Goal: Task Accomplishment & Management: Manage account settings

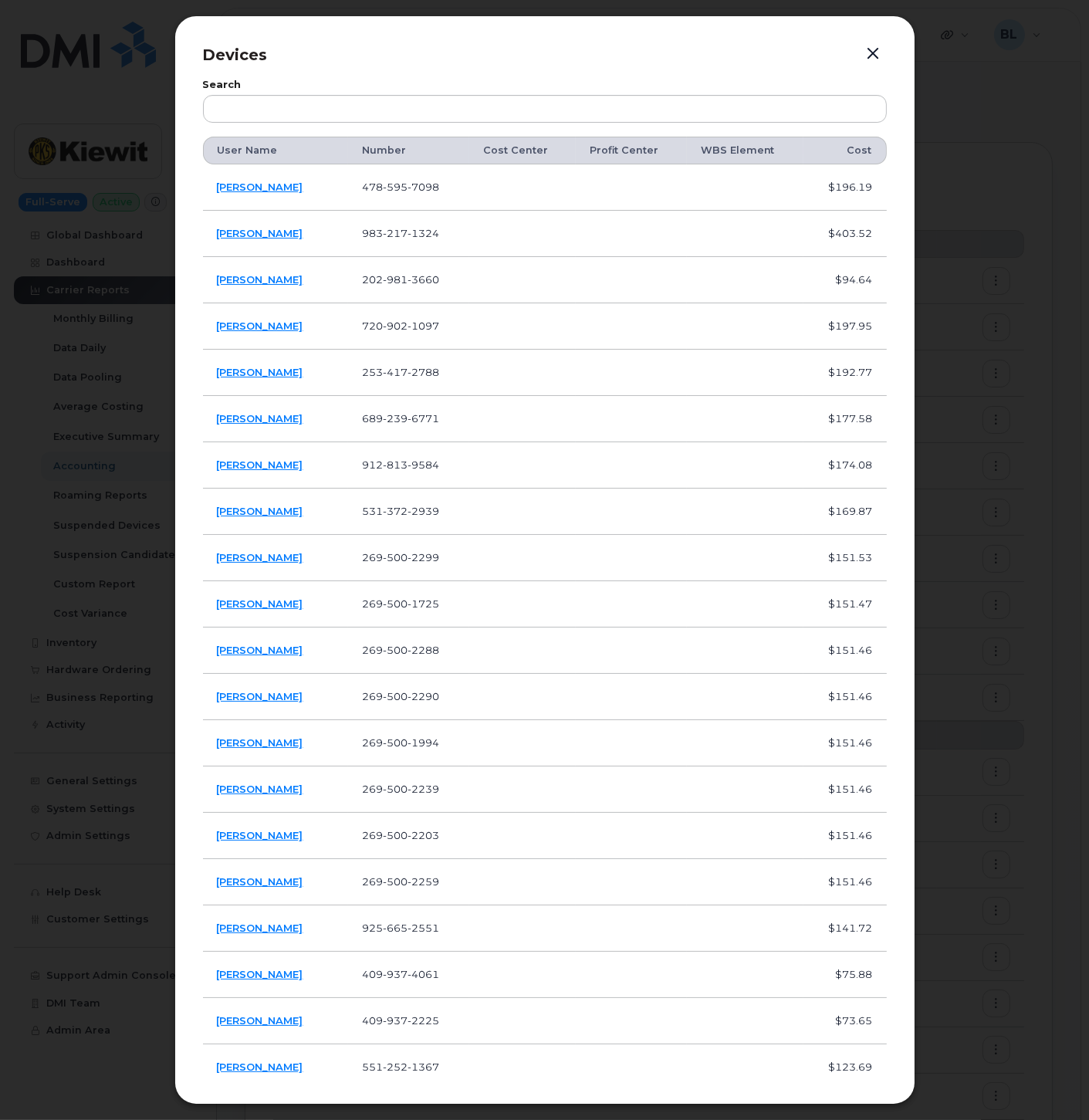
scroll to position [685, 0]
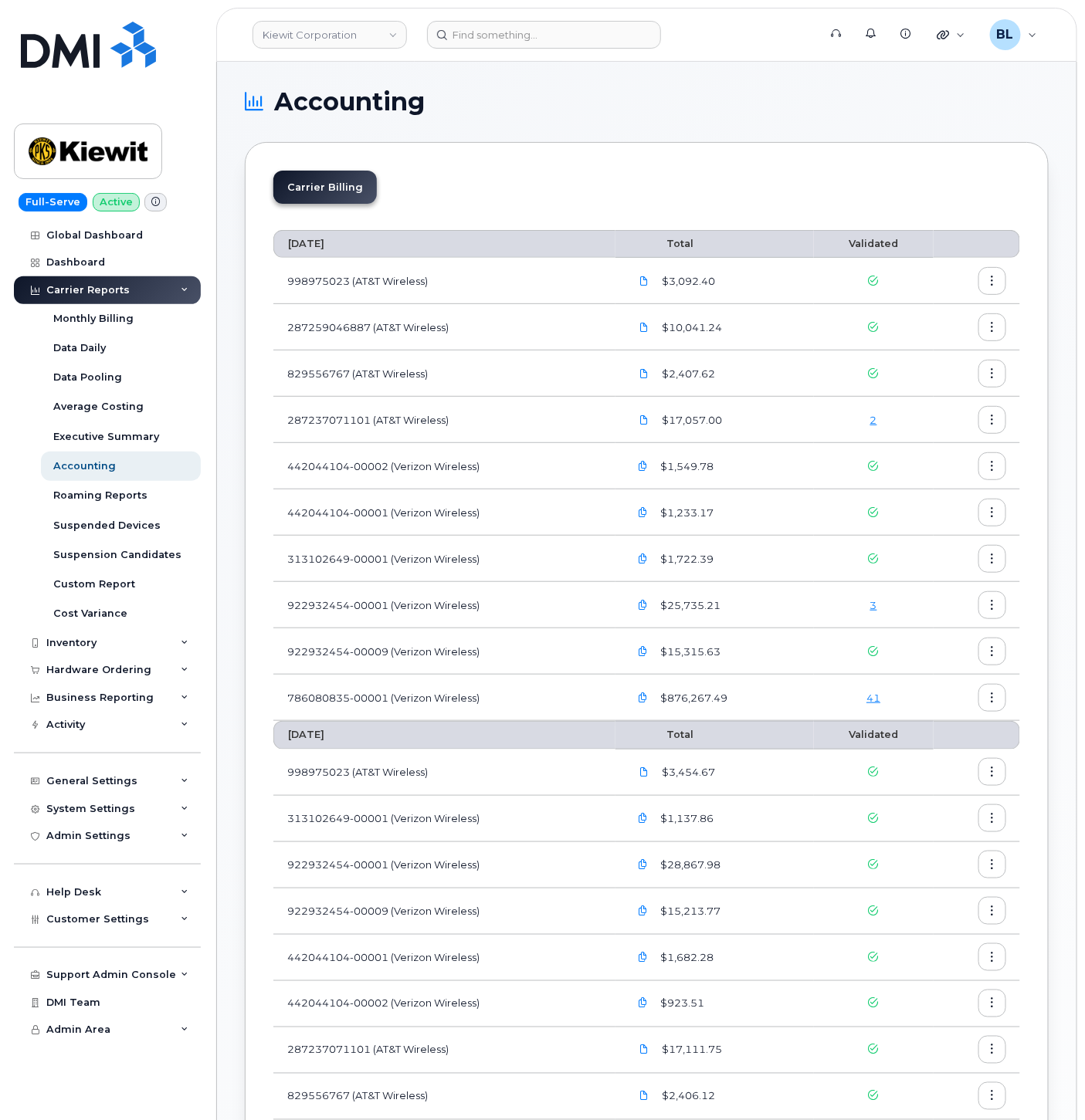
click at [868, 701] on link "41" at bounding box center [872, 697] width 14 height 12
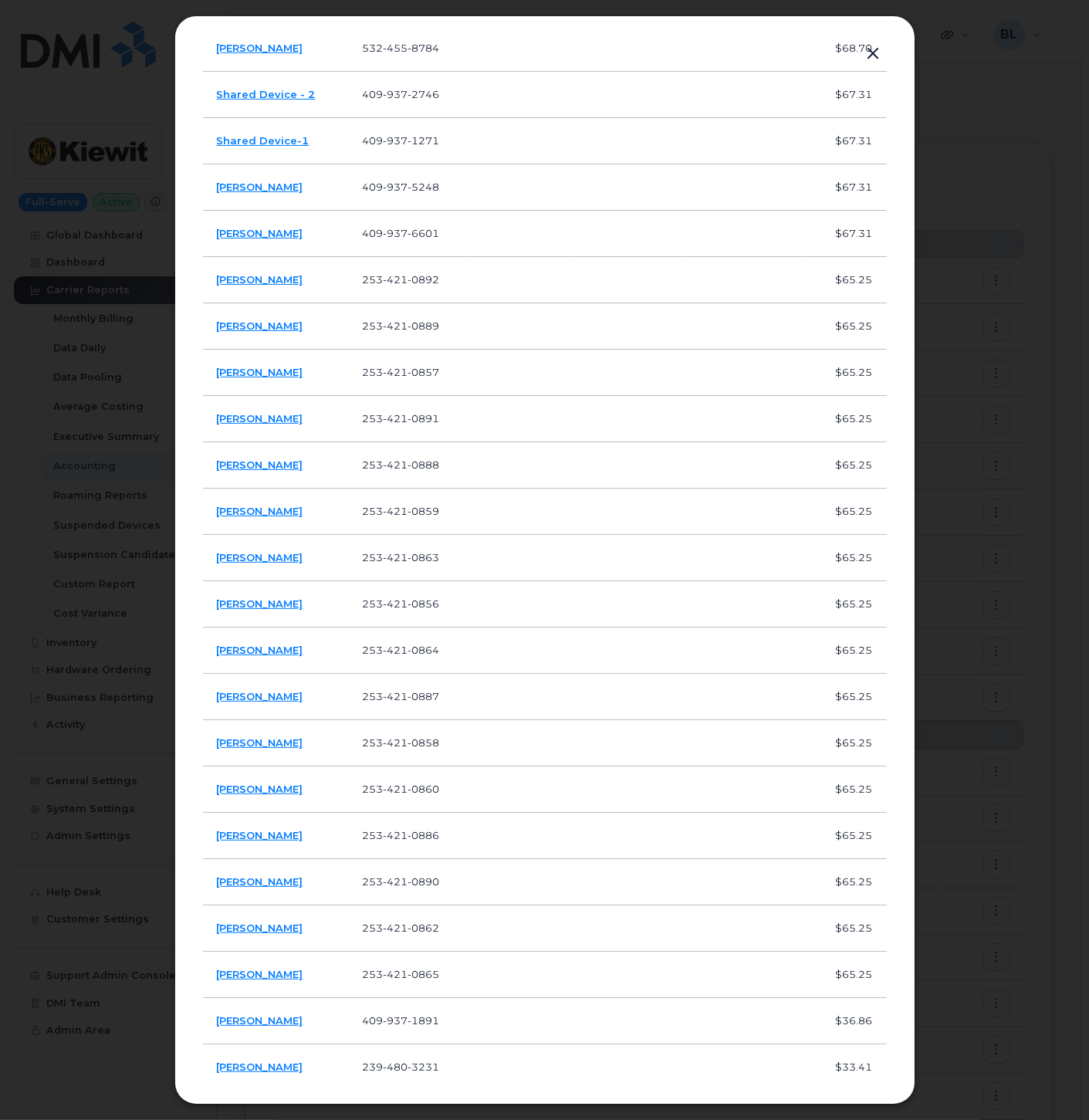
scroll to position [1000, 0]
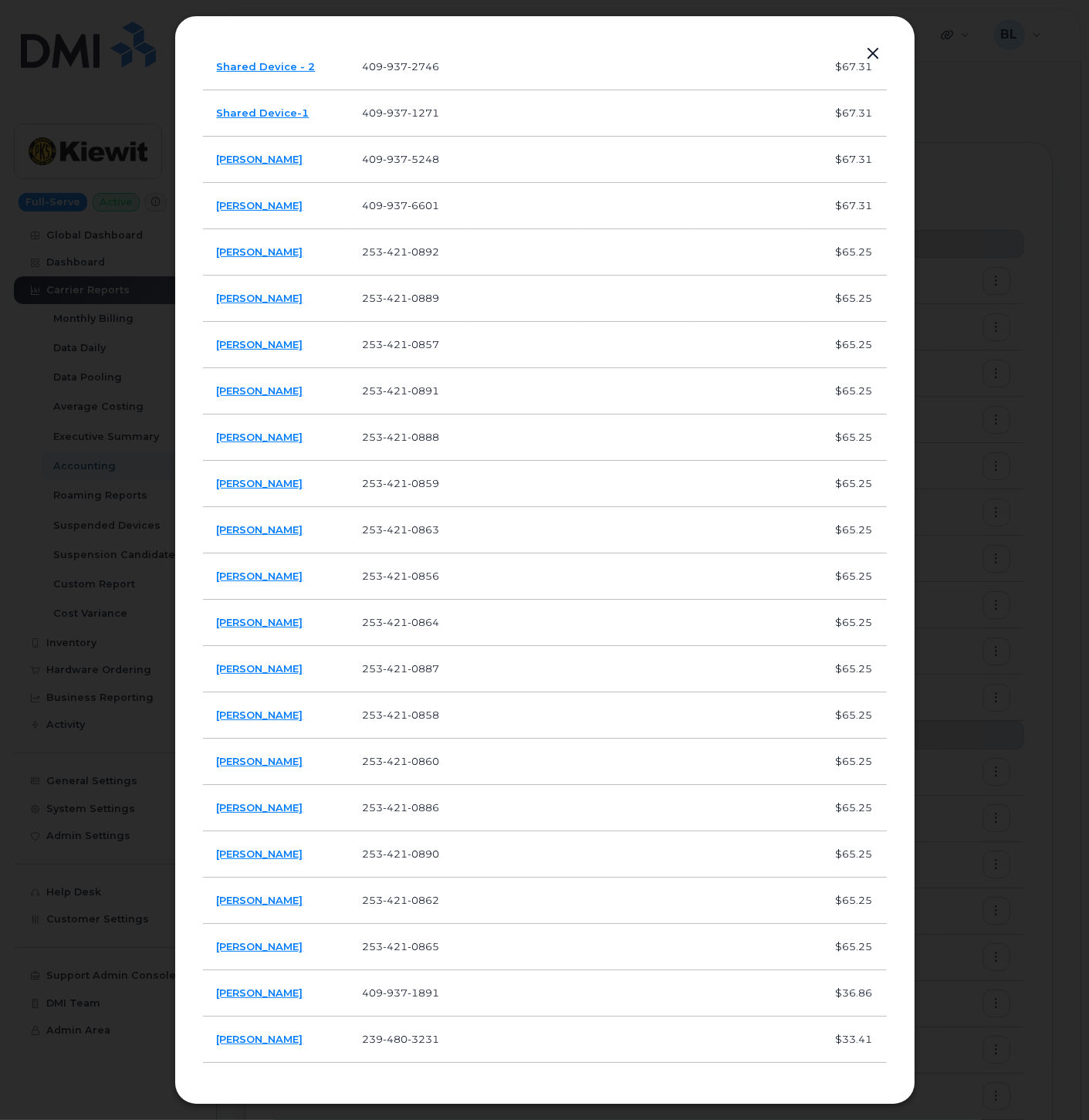
click at [410, 251] on span "0892" at bounding box center [423, 251] width 31 height 12
click at [396, 248] on span "421" at bounding box center [395, 251] width 25 height 12
copy span "253 421 0892"
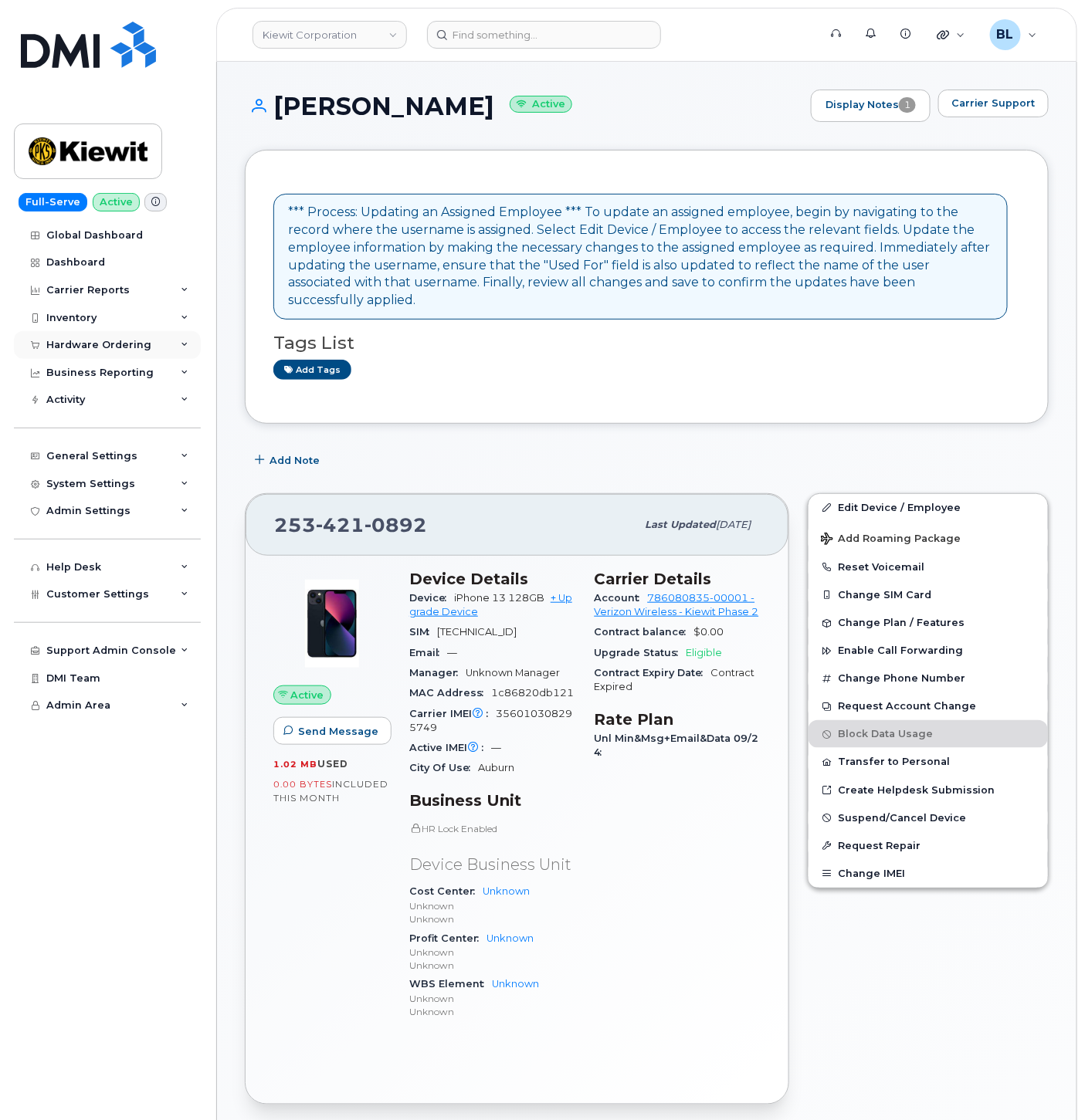
click at [112, 343] on div "Hardware Ordering" at bounding box center [99, 344] width 105 height 12
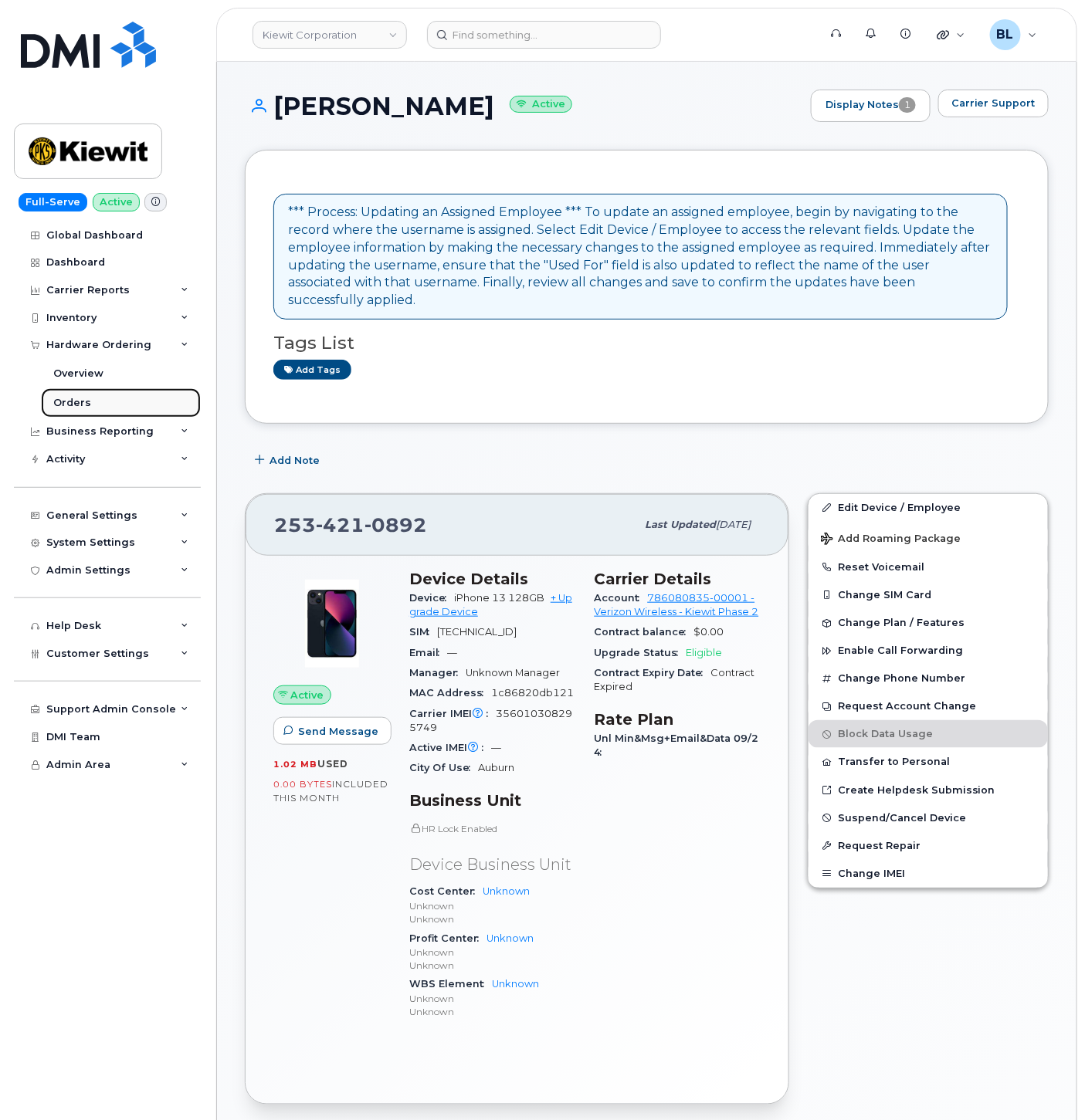
drag, startPoint x: 110, startPoint y: 407, endPoint x: 124, endPoint y: 399, distance: 16.1
click at [110, 407] on link "Orders" at bounding box center [120, 403] width 160 height 30
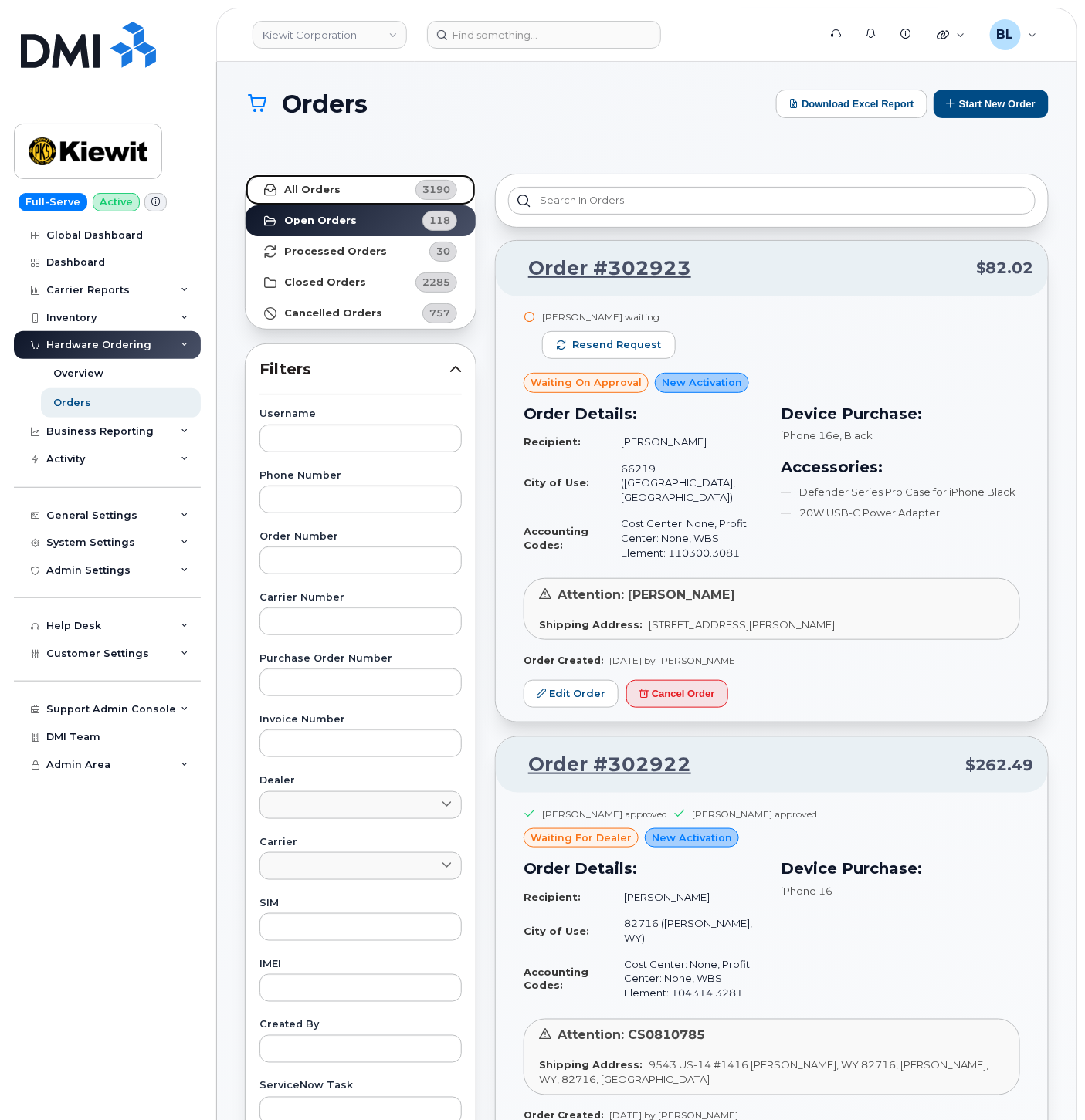
click at [352, 183] on link "All Orders 3190" at bounding box center [360, 189] width 230 height 30
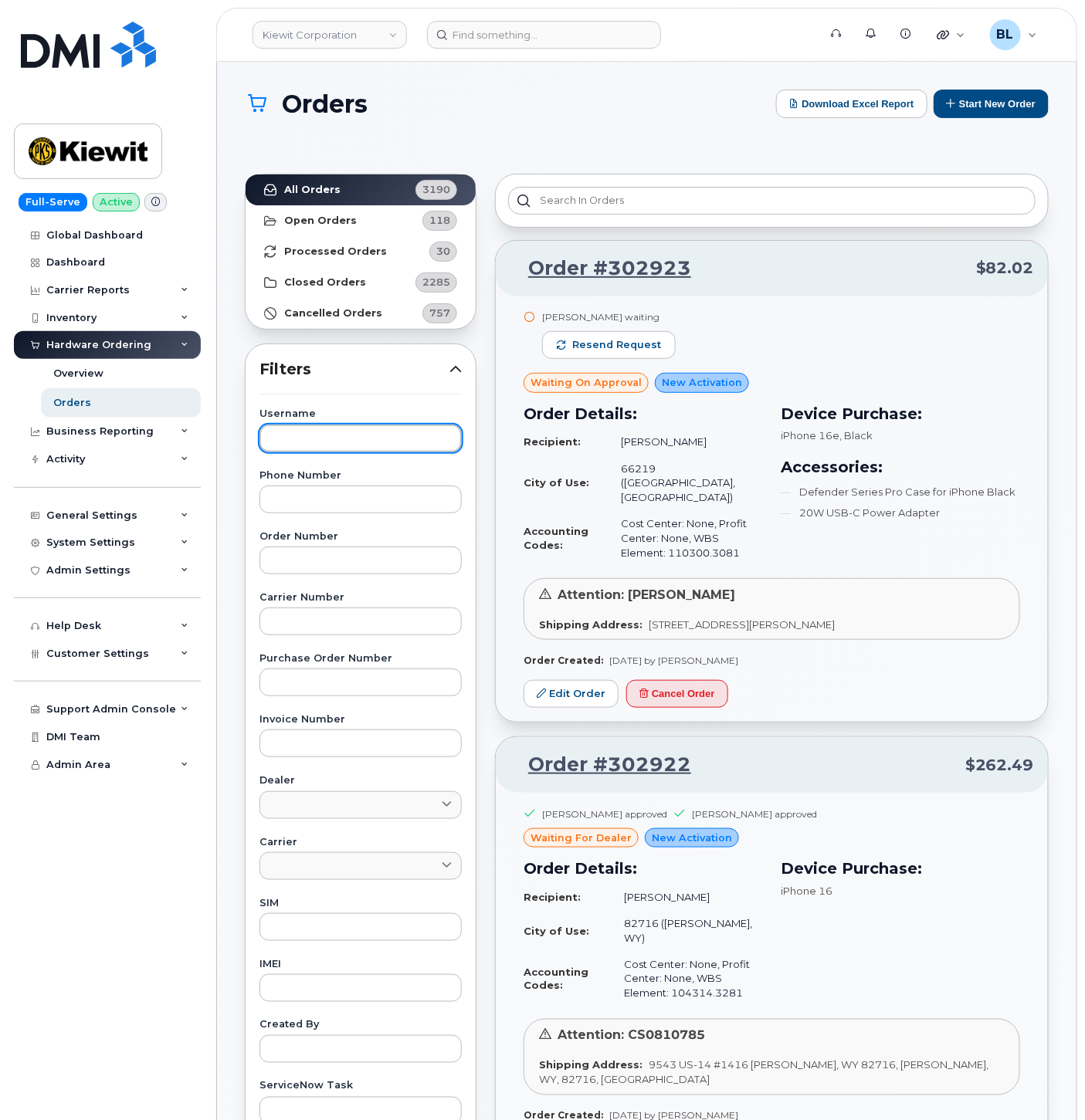
click at [382, 434] on input "text" at bounding box center [360, 438] width 202 height 28
paste input "[PERSON_NAME]"
type input "[PERSON_NAME]"
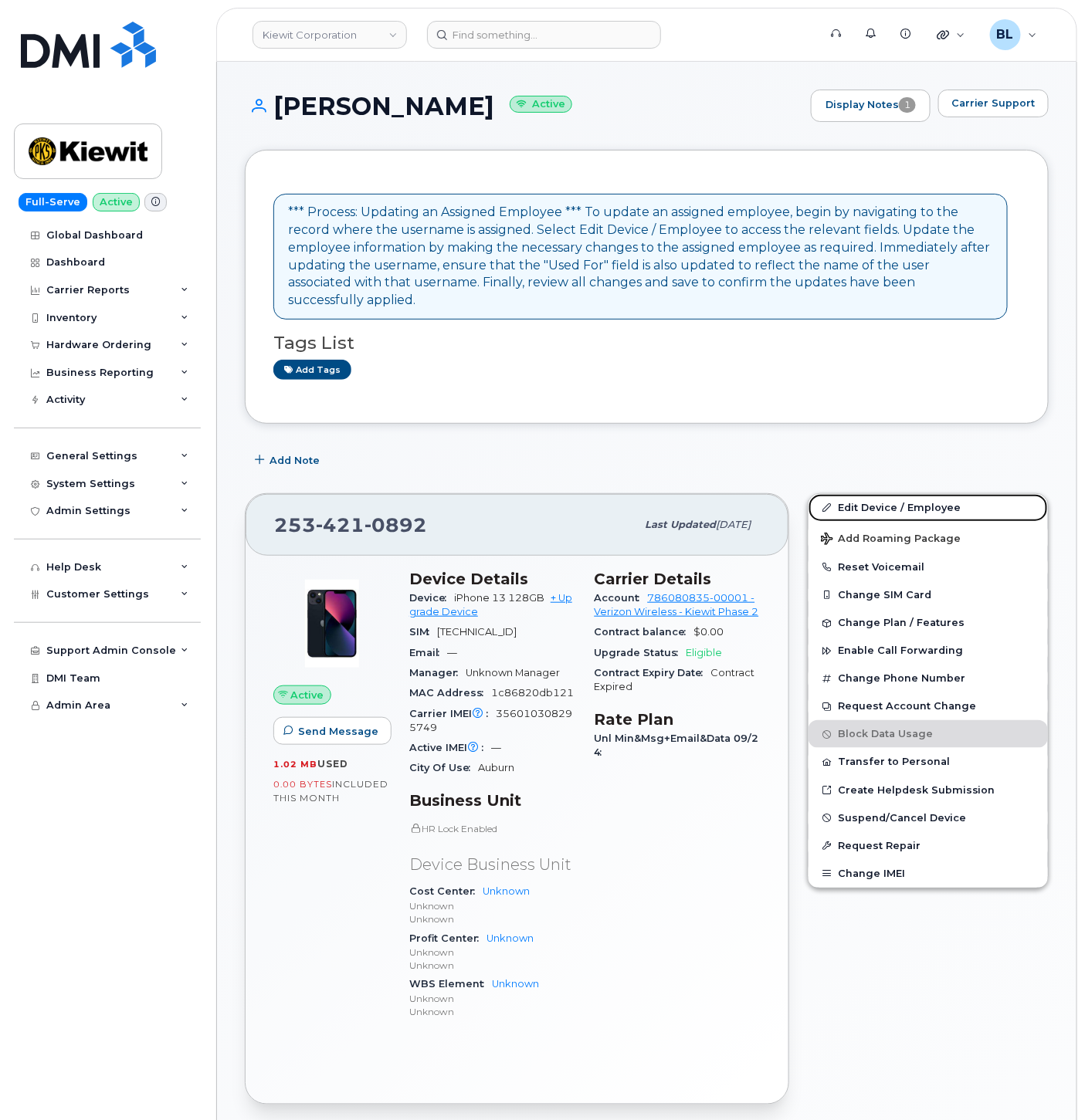
drag, startPoint x: 886, startPoint y: 487, endPoint x: 778, endPoint y: 425, distance: 124.5
click at [886, 494] on link "Edit Device / Employee" at bounding box center [928, 508] width 239 height 28
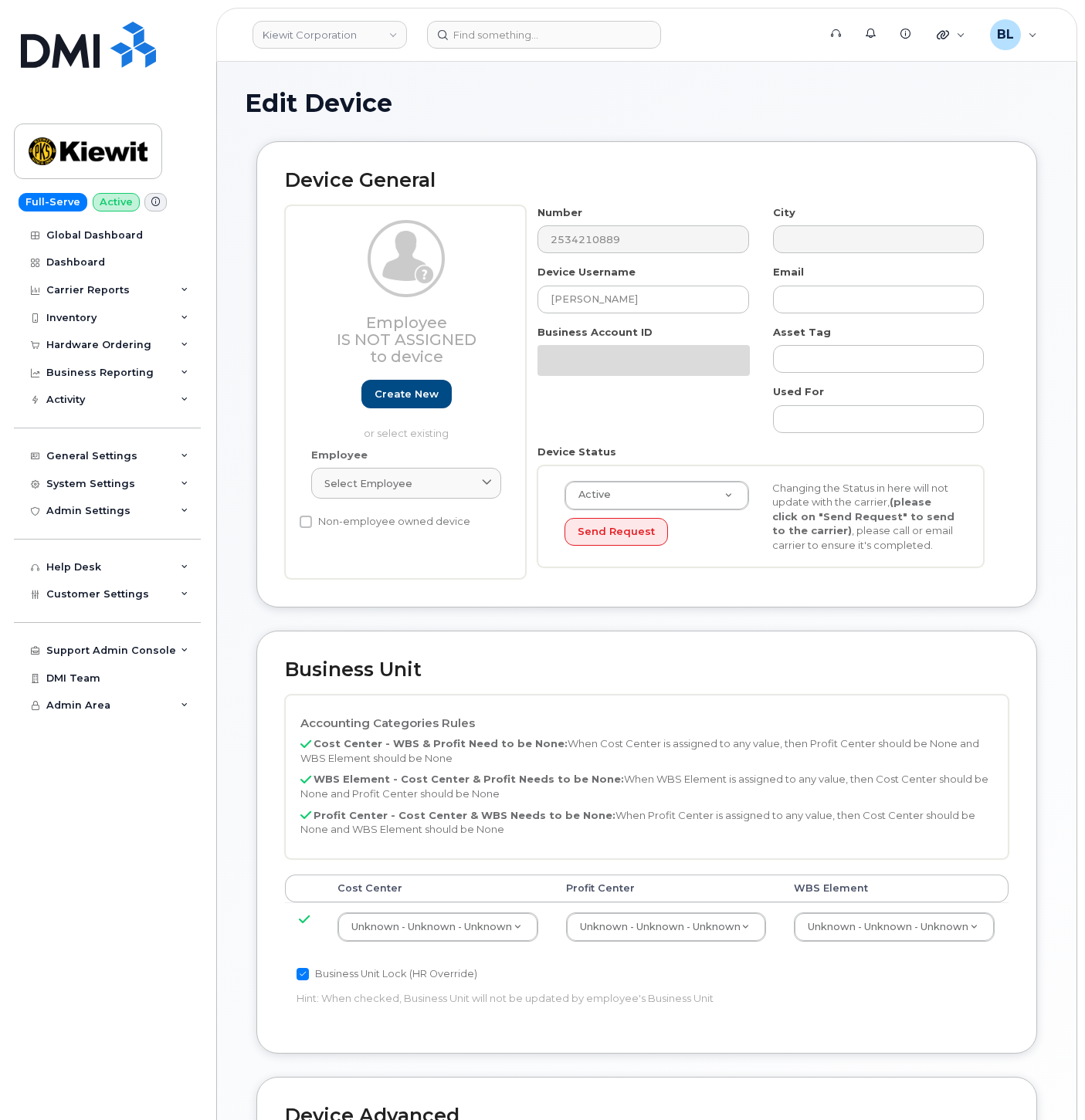
select select "29584743"
click at [508, 71] on div "Edit Device Device General Employee Is not assigned to device Create new or sel…" at bounding box center [646, 774] width 859 height 1426
click at [526, 45] on input at bounding box center [543, 34] width 234 height 28
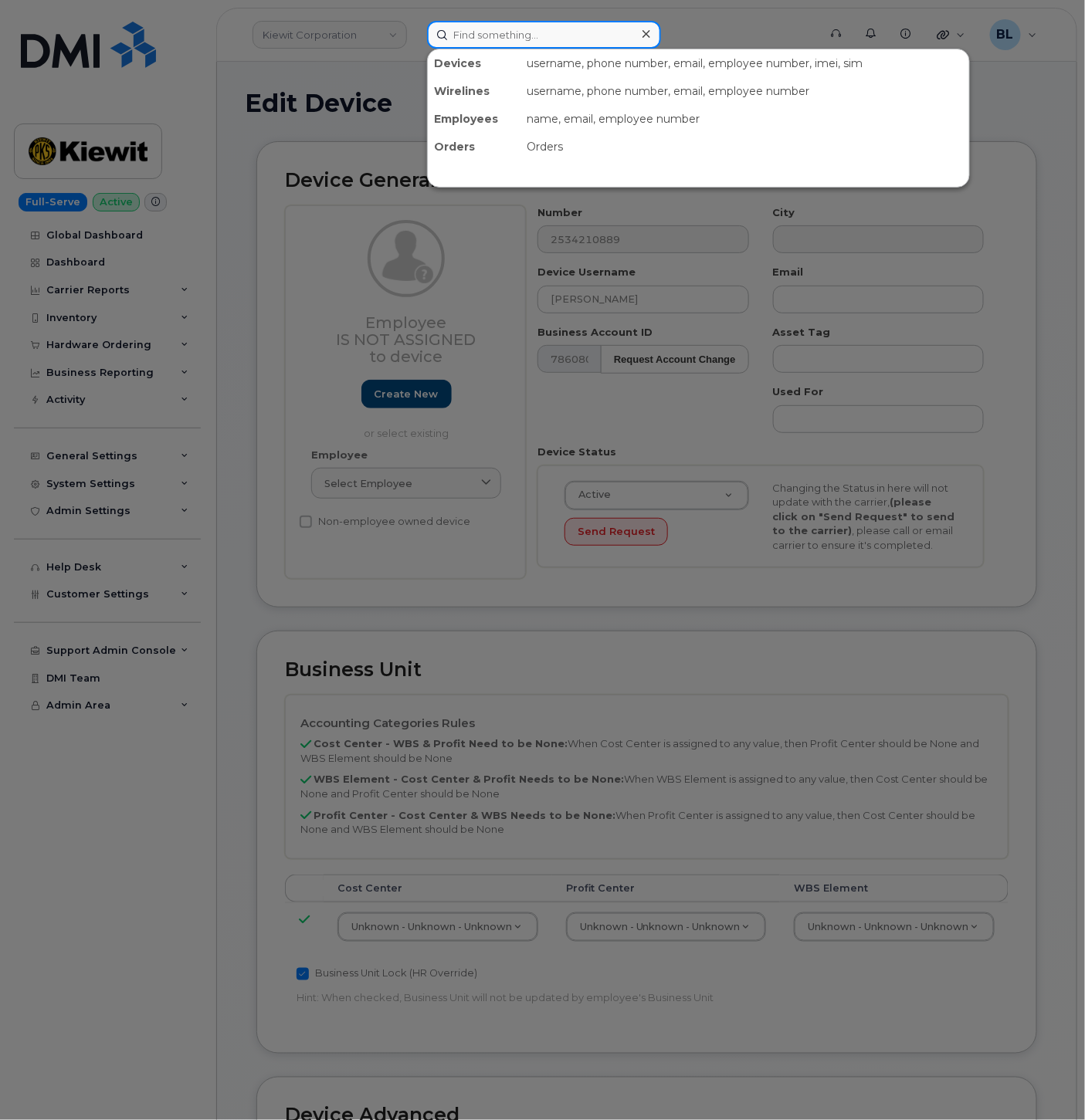
paste input "2534210889"
type input "2534210889"
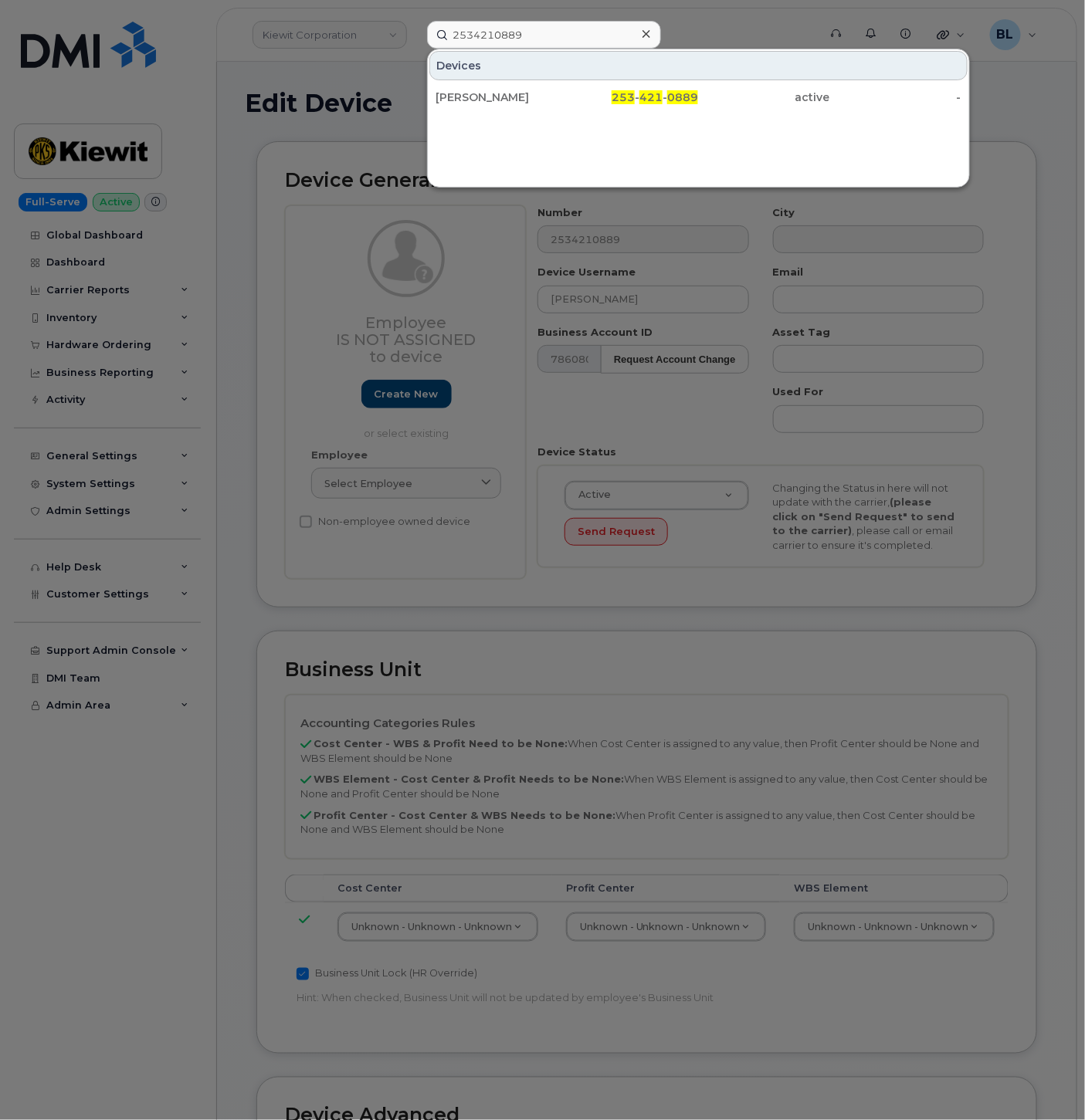
drag, startPoint x: 794, startPoint y: 95, endPoint x: 282, endPoint y: 35, distance: 515.5
click at [794, 95] on div "active" at bounding box center [764, 97] width 132 height 15
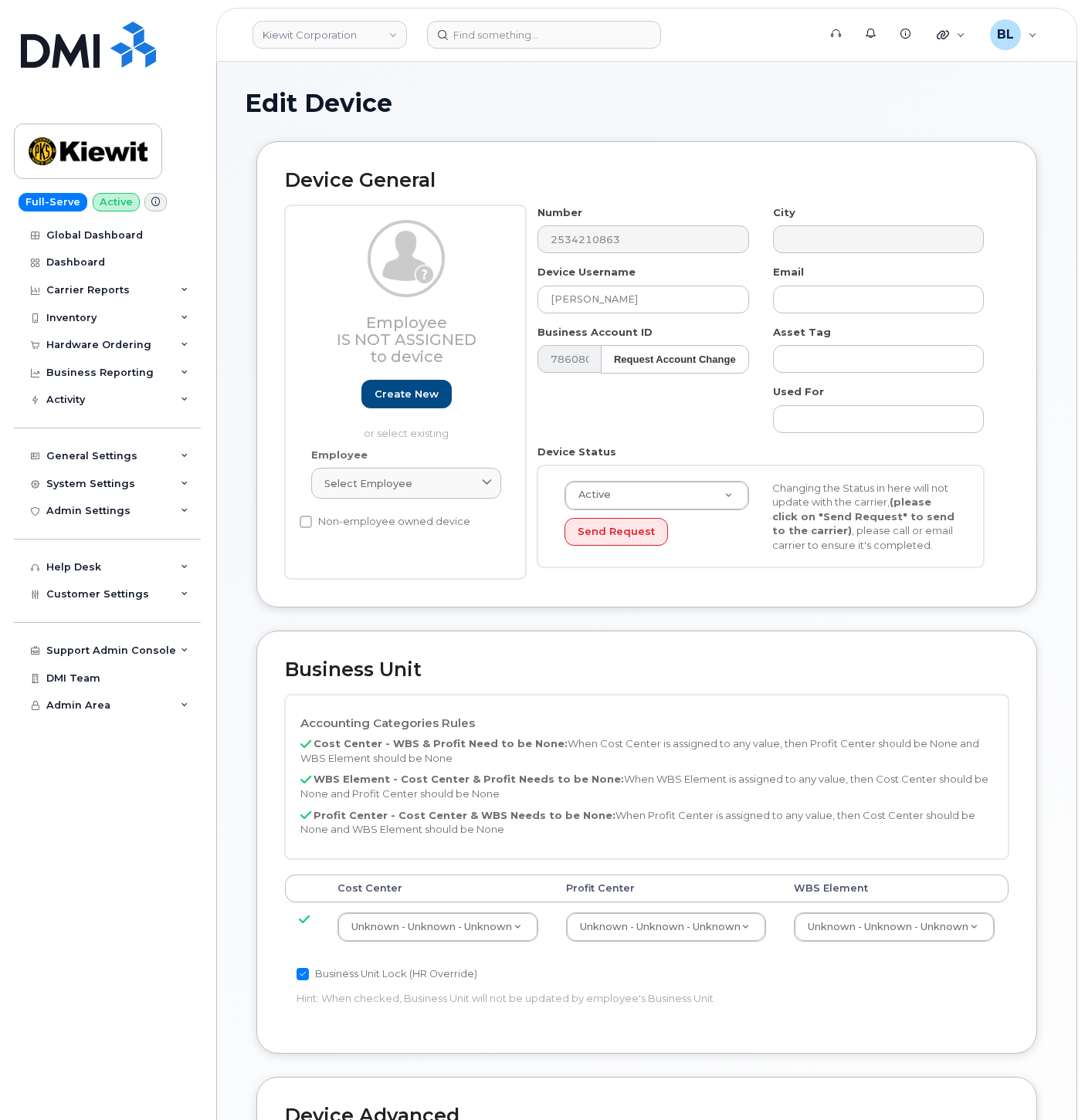
select select "29584743"
click at [551, 48] on header "Kiewit Corporation Support Alerts Knowledge Base Quicklinks Suspend / Cancel De…" at bounding box center [646, 34] width 861 height 54
click at [548, 39] on input at bounding box center [543, 34] width 234 height 28
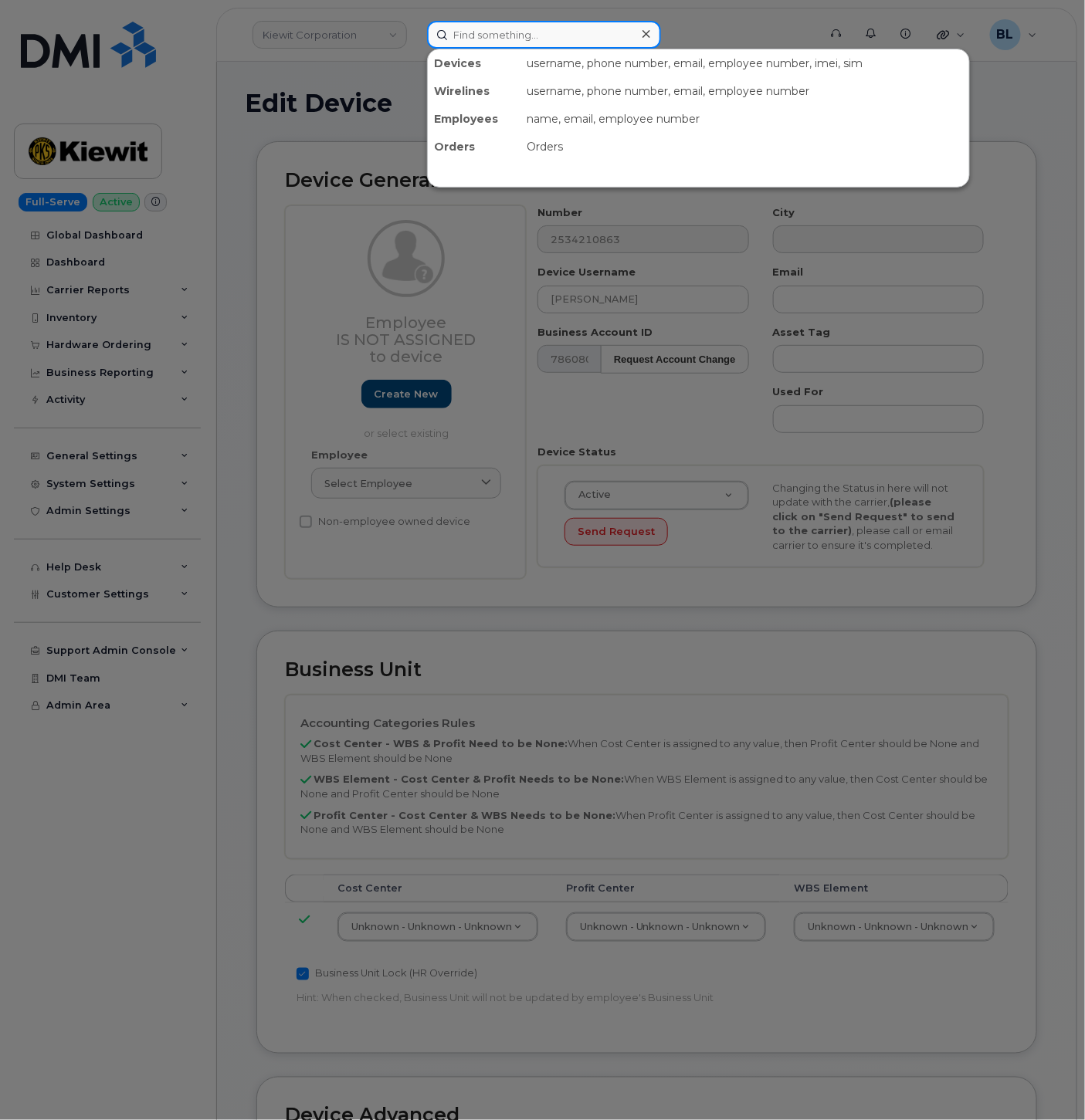
paste input "2534210863"
type input "2534210863"
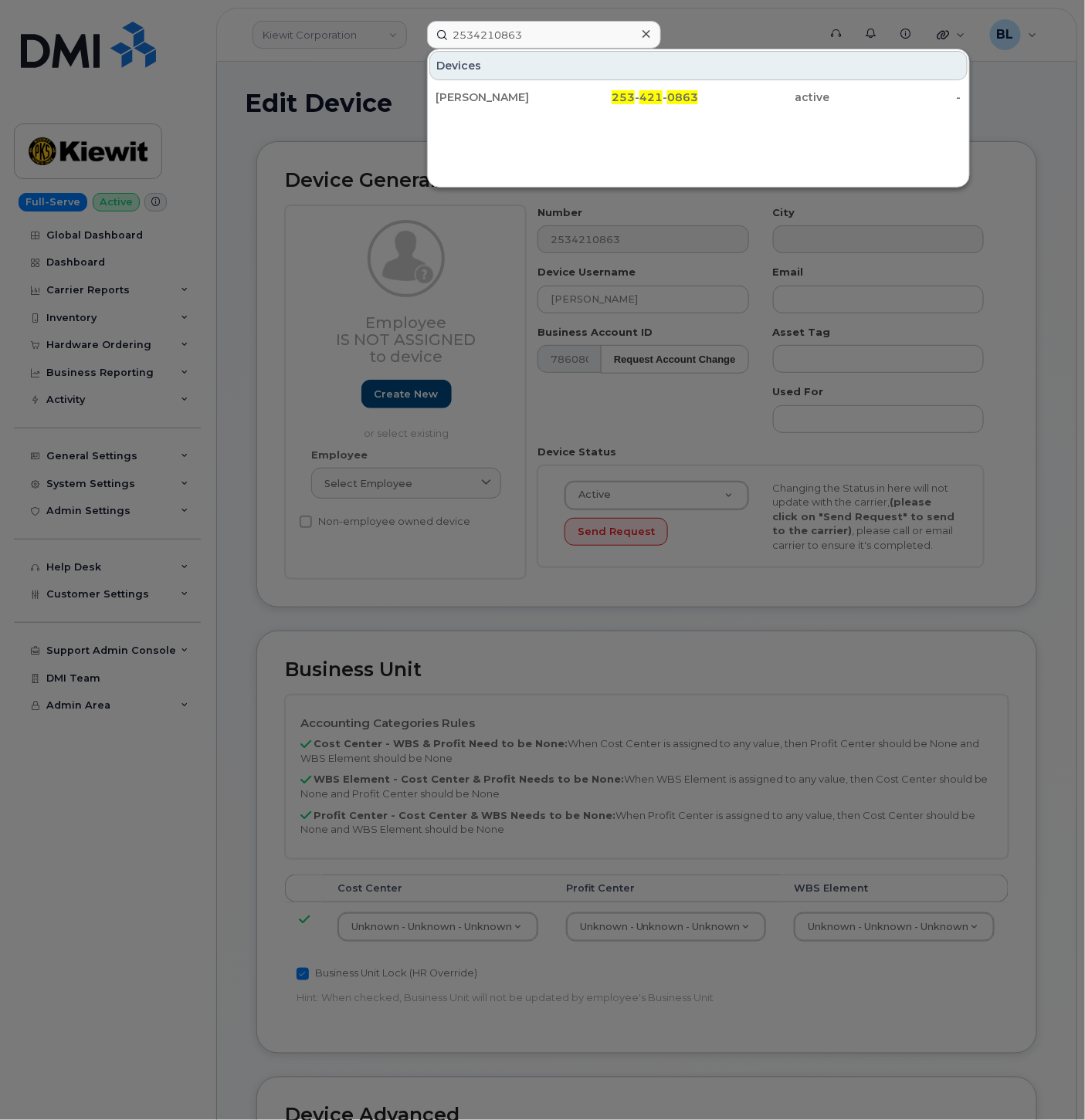
click at [486, 105] on div "[PERSON_NAME]" at bounding box center [502, 97] width 132 height 28
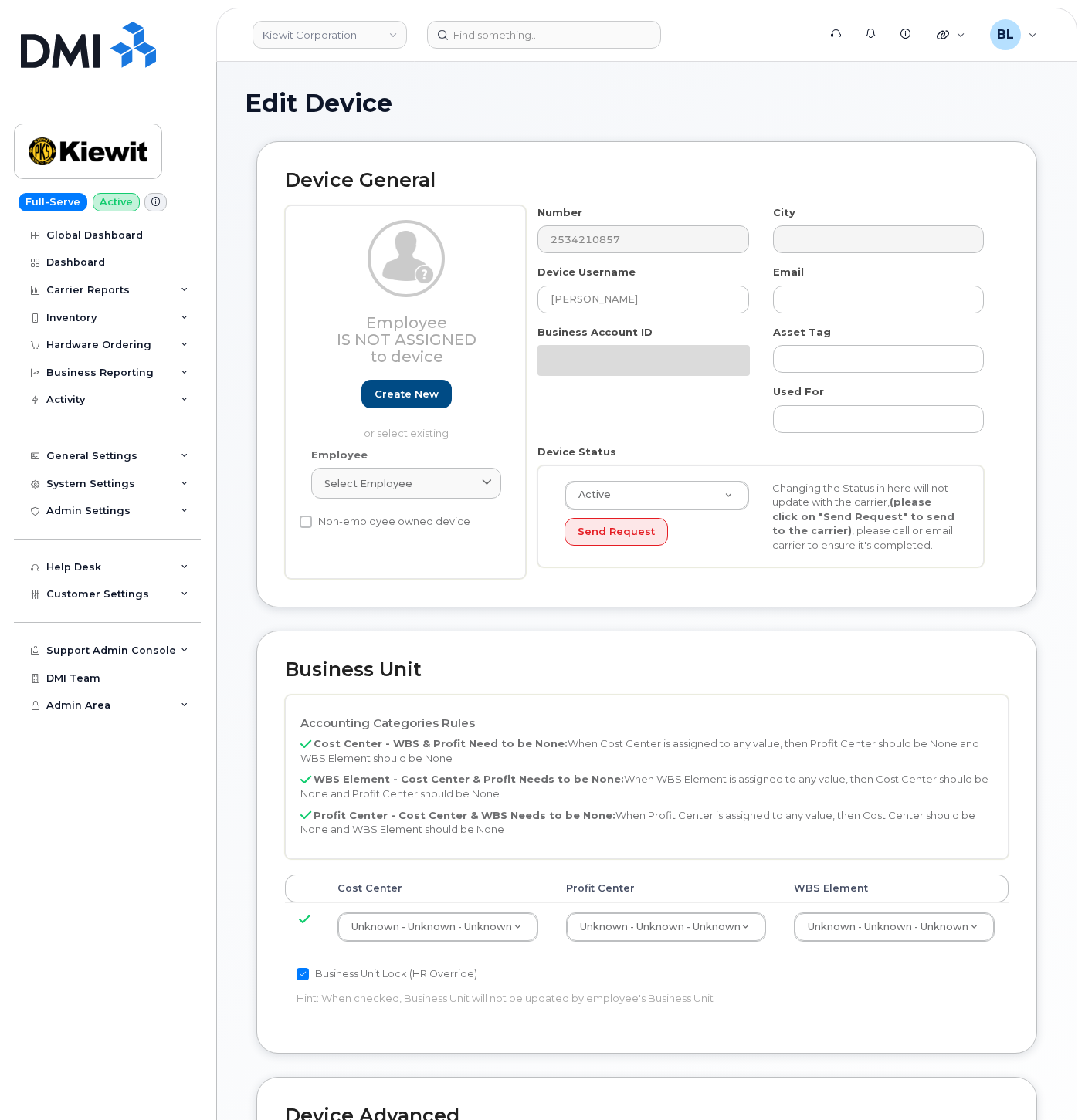
select select "29584743"
click at [518, 34] on input at bounding box center [543, 34] width 234 height 28
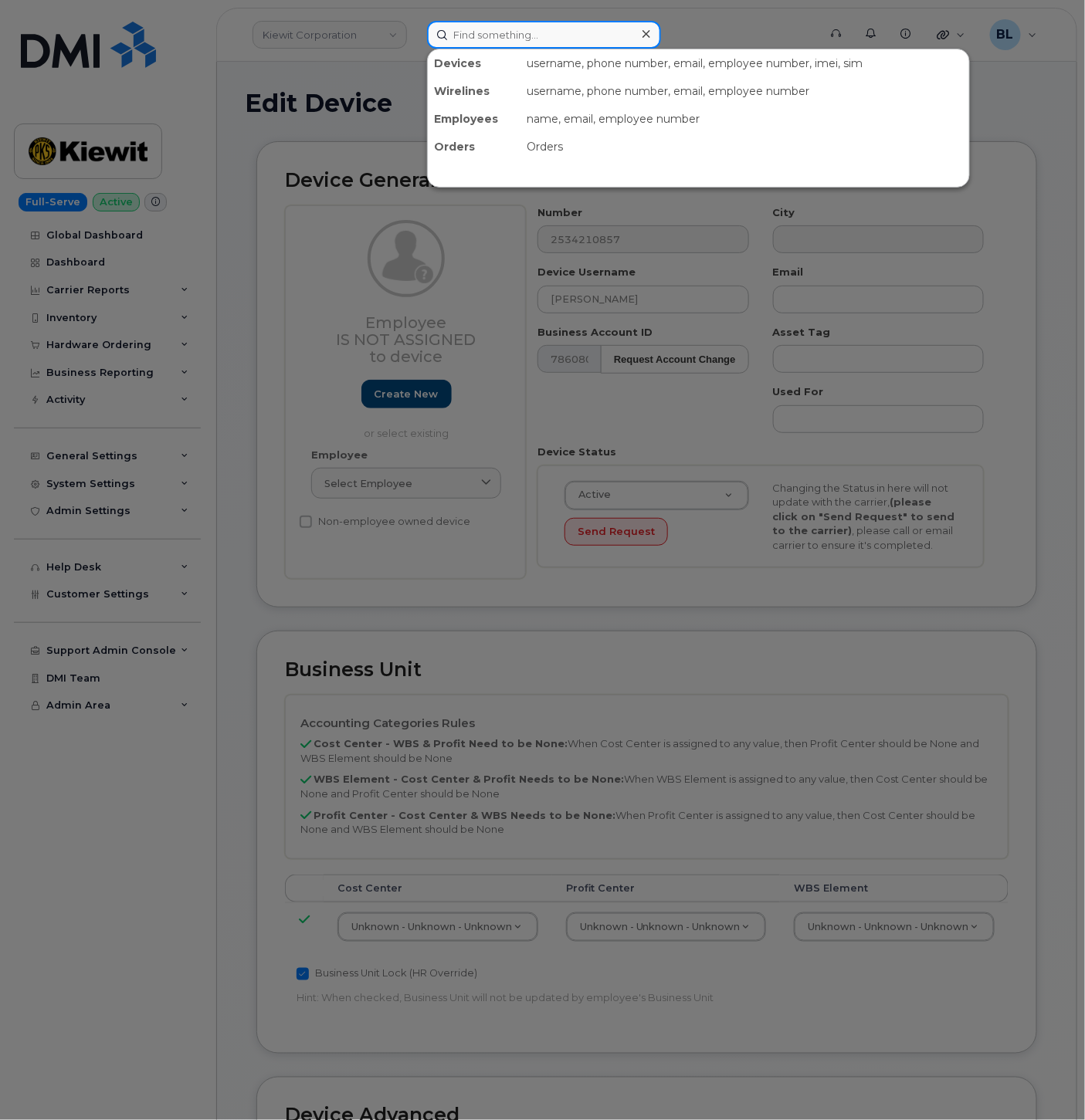
paste input "2534210857"
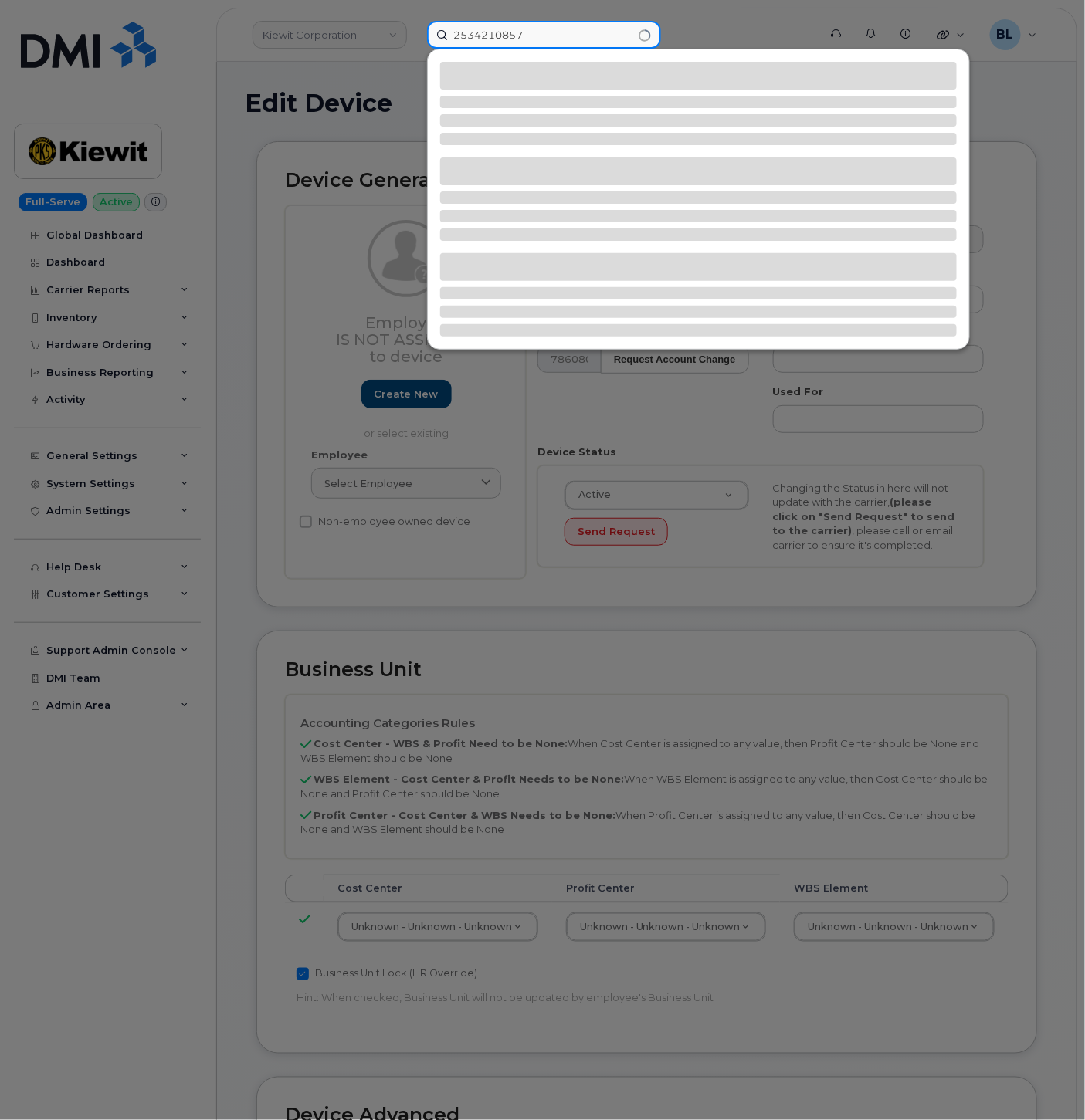
type input "2534210857"
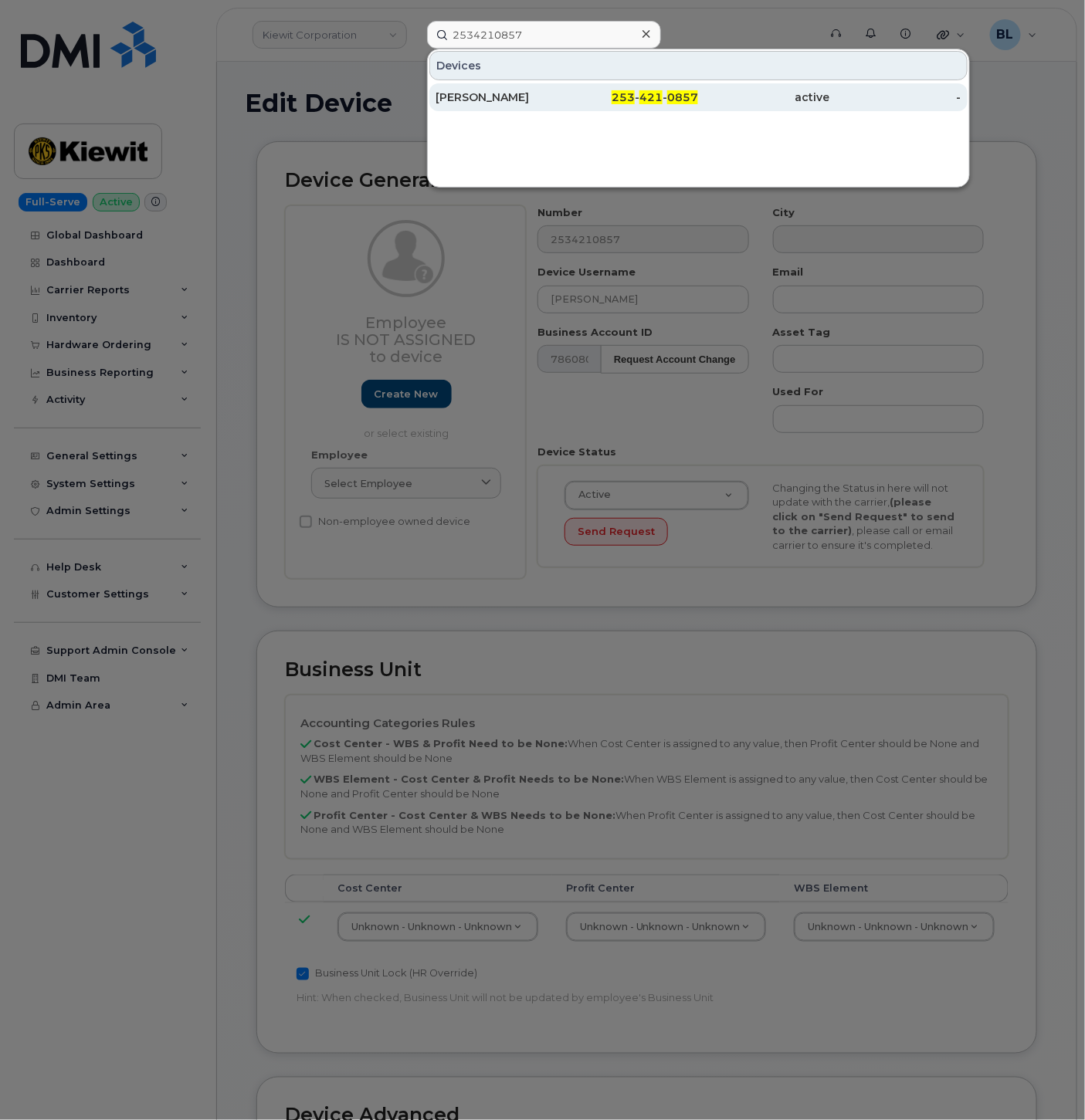
click at [628, 92] on span "253" at bounding box center [623, 97] width 23 height 14
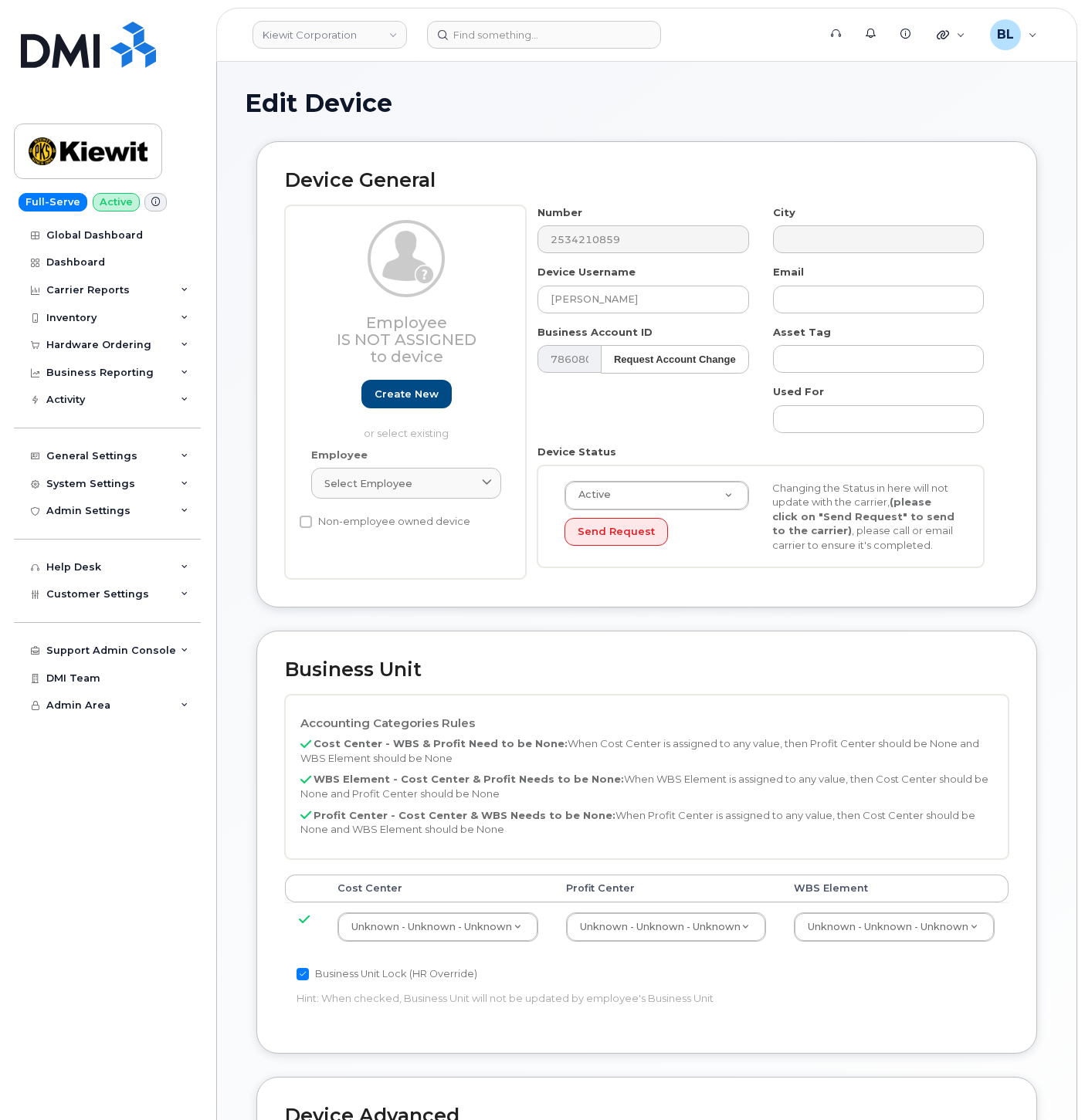
select select "29584743"
click at [588, 260] on div "Number 2534210859 City Device Username [PERSON_NAME] Email Business Account ID …" at bounding box center [761, 392] width 470 height 375
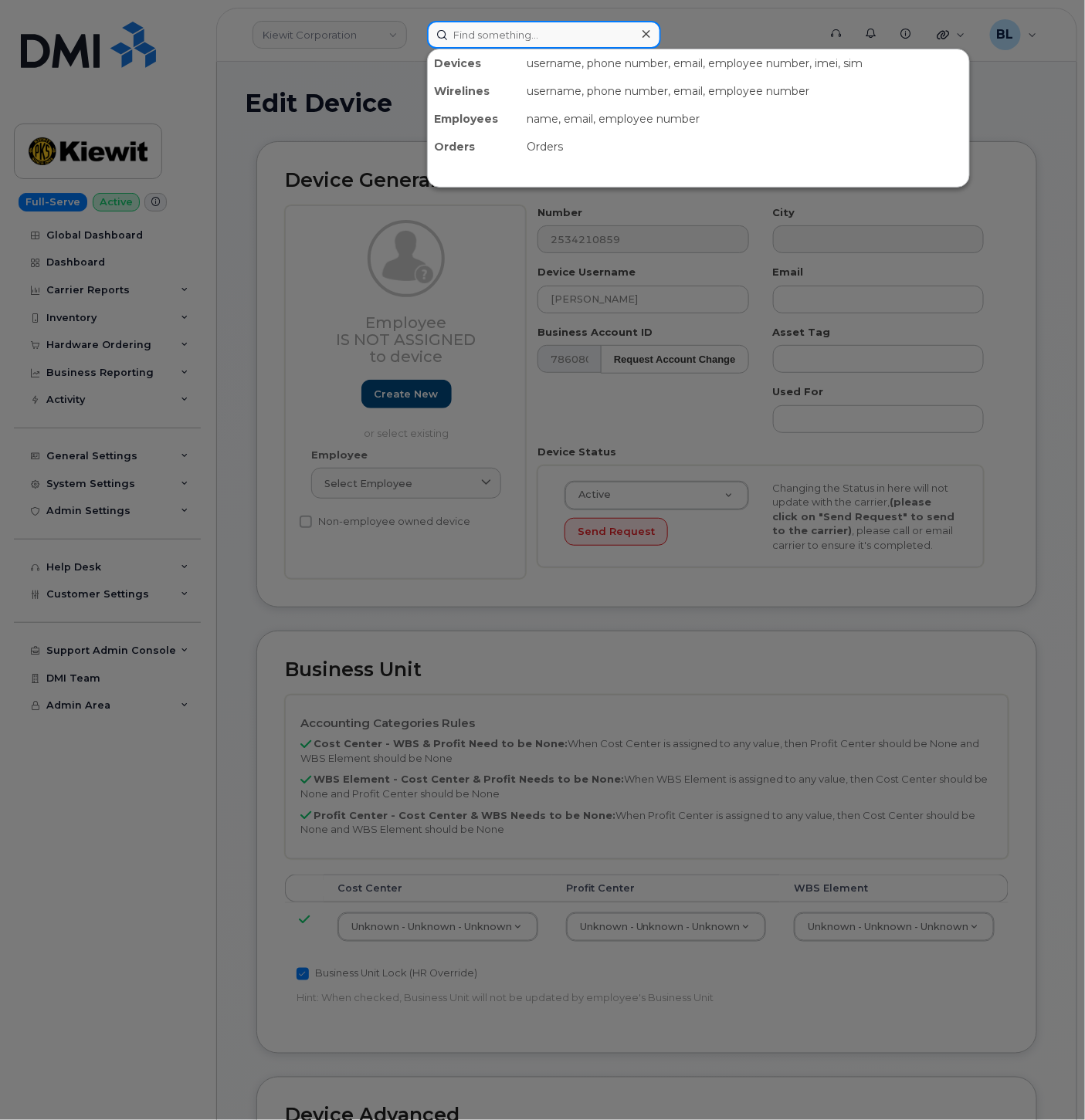
click at [458, 47] on div "Devices username, phone number, email, employee number, imei, sim Wirelines use…" at bounding box center [617, 34] width 380 height 28
paste input "2534210859"
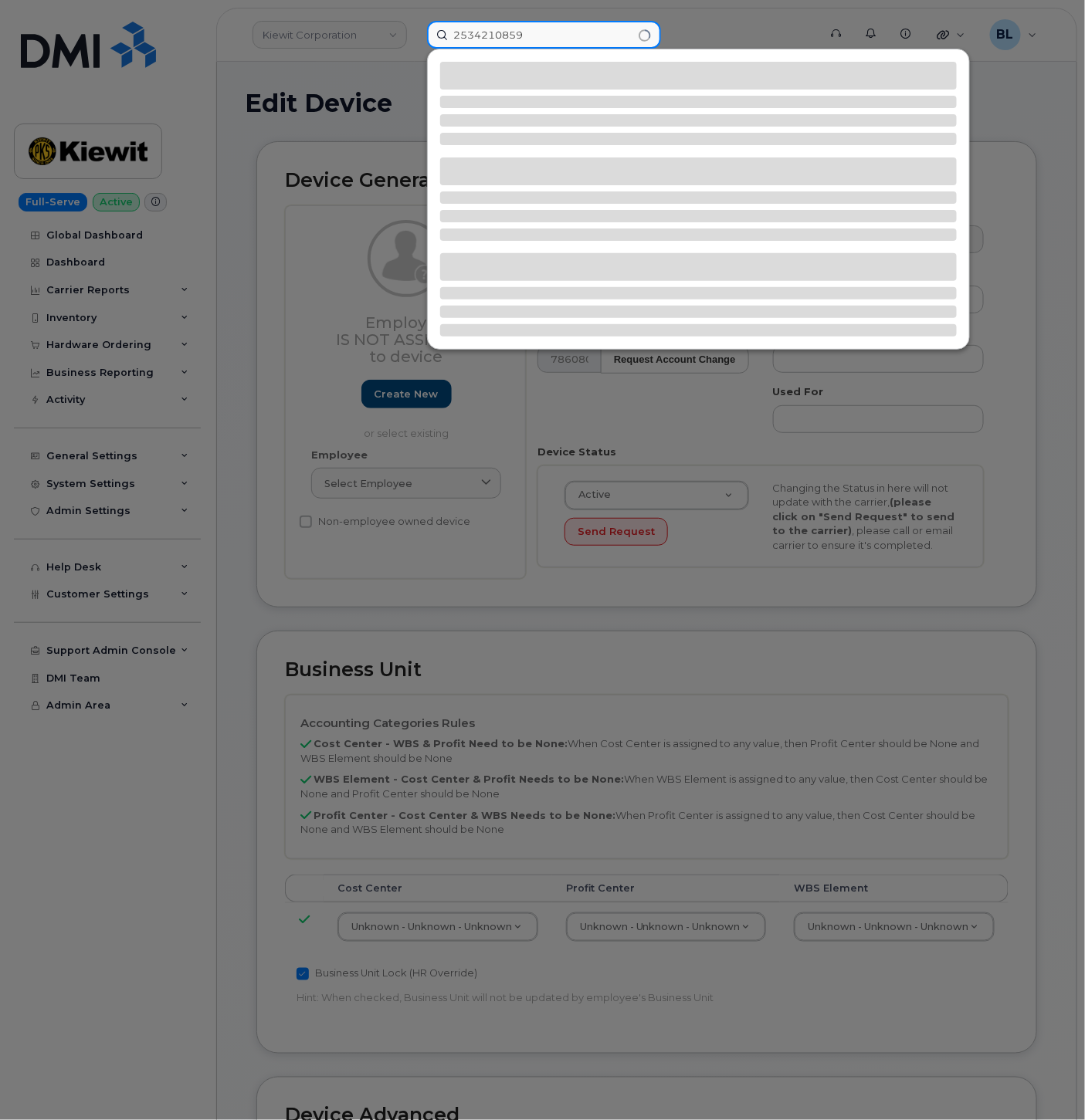
type input "2534210859"
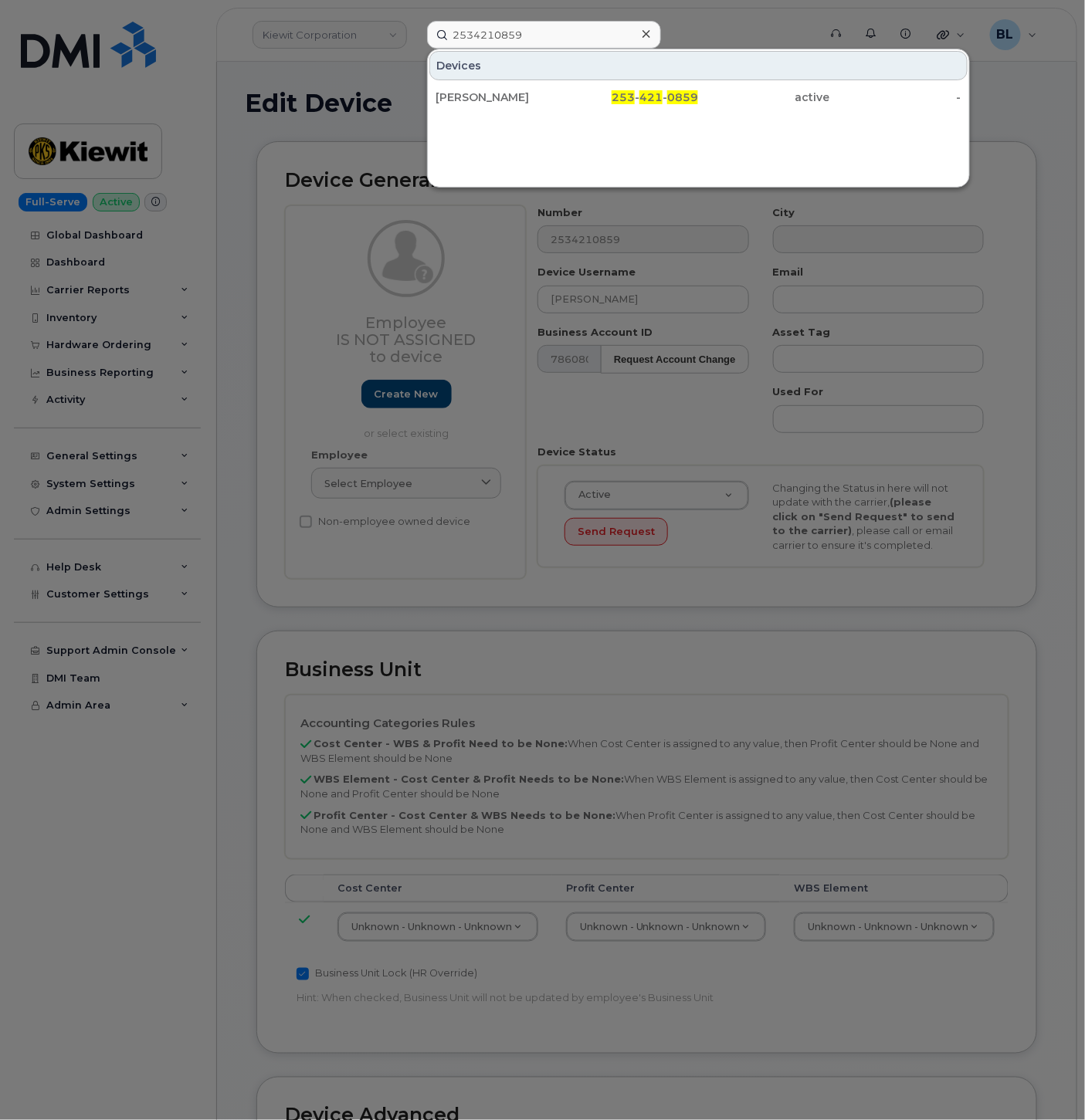
click at [530, 101] on div "[PERSON_NAME]" at bounding box center [502, 97] width 132 height 15
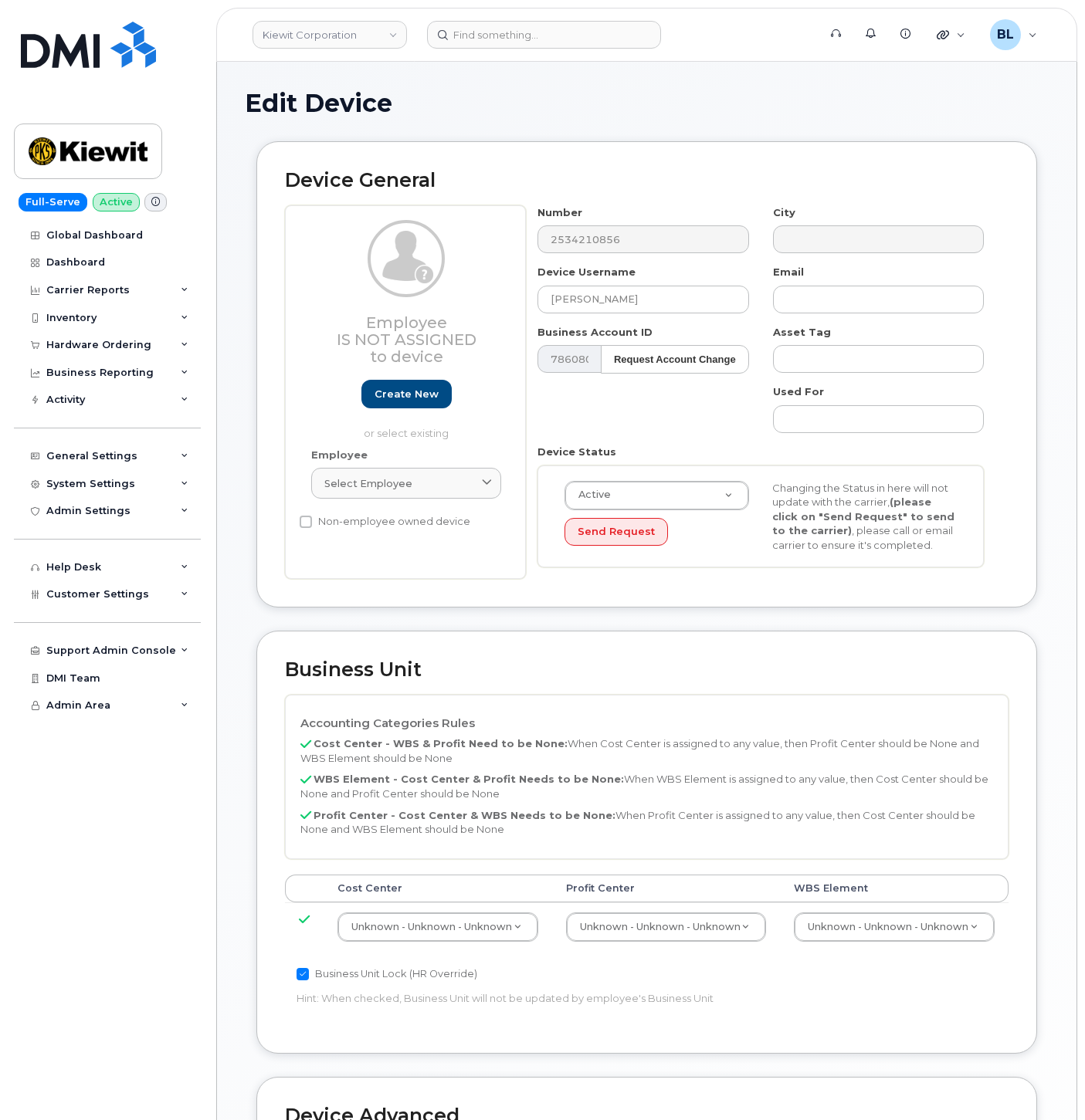
select select "29584743"
click at [556, 33] on input at bounding box center [543, 34] width 234 height 28
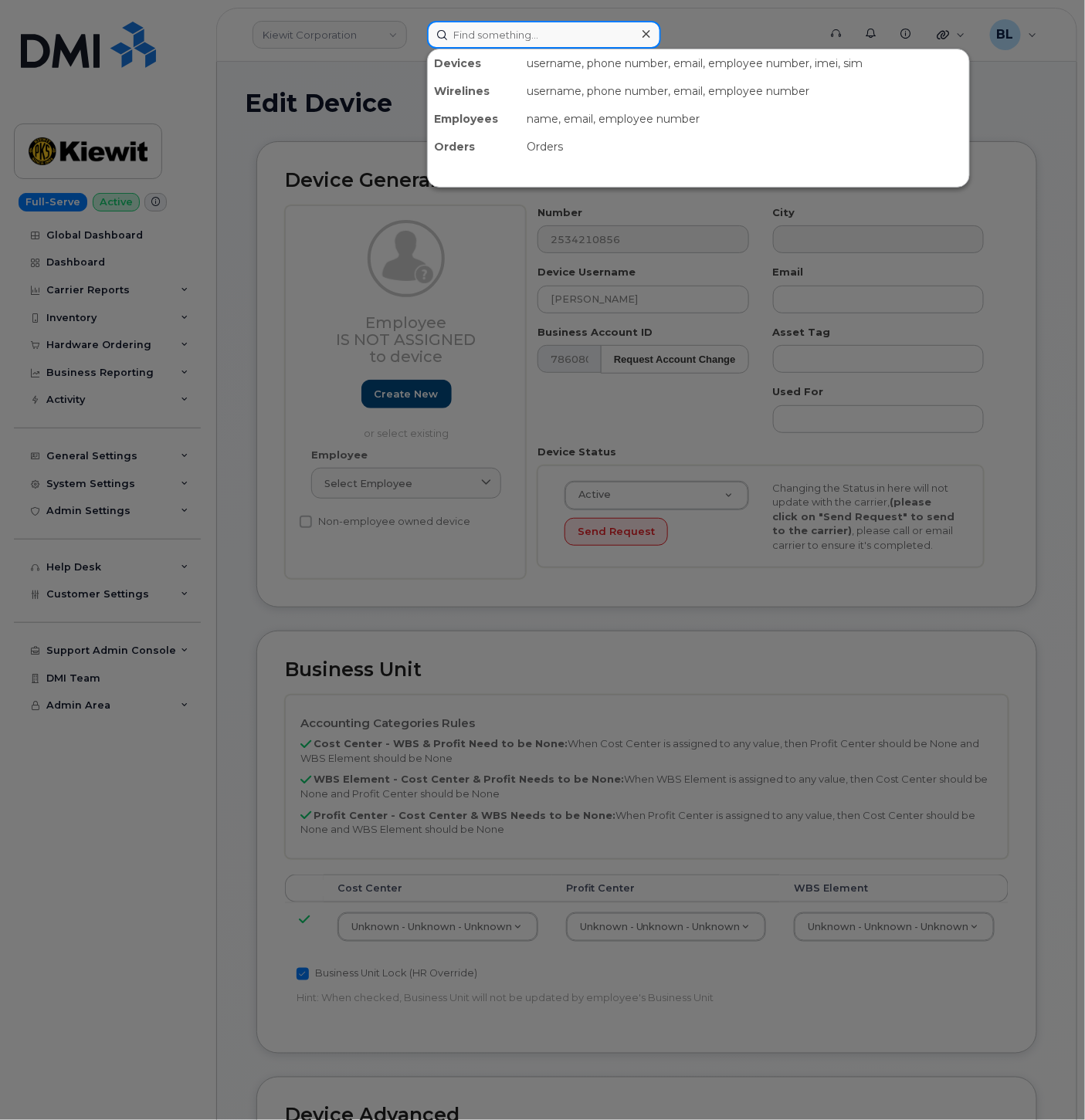
paste input "2534210856"
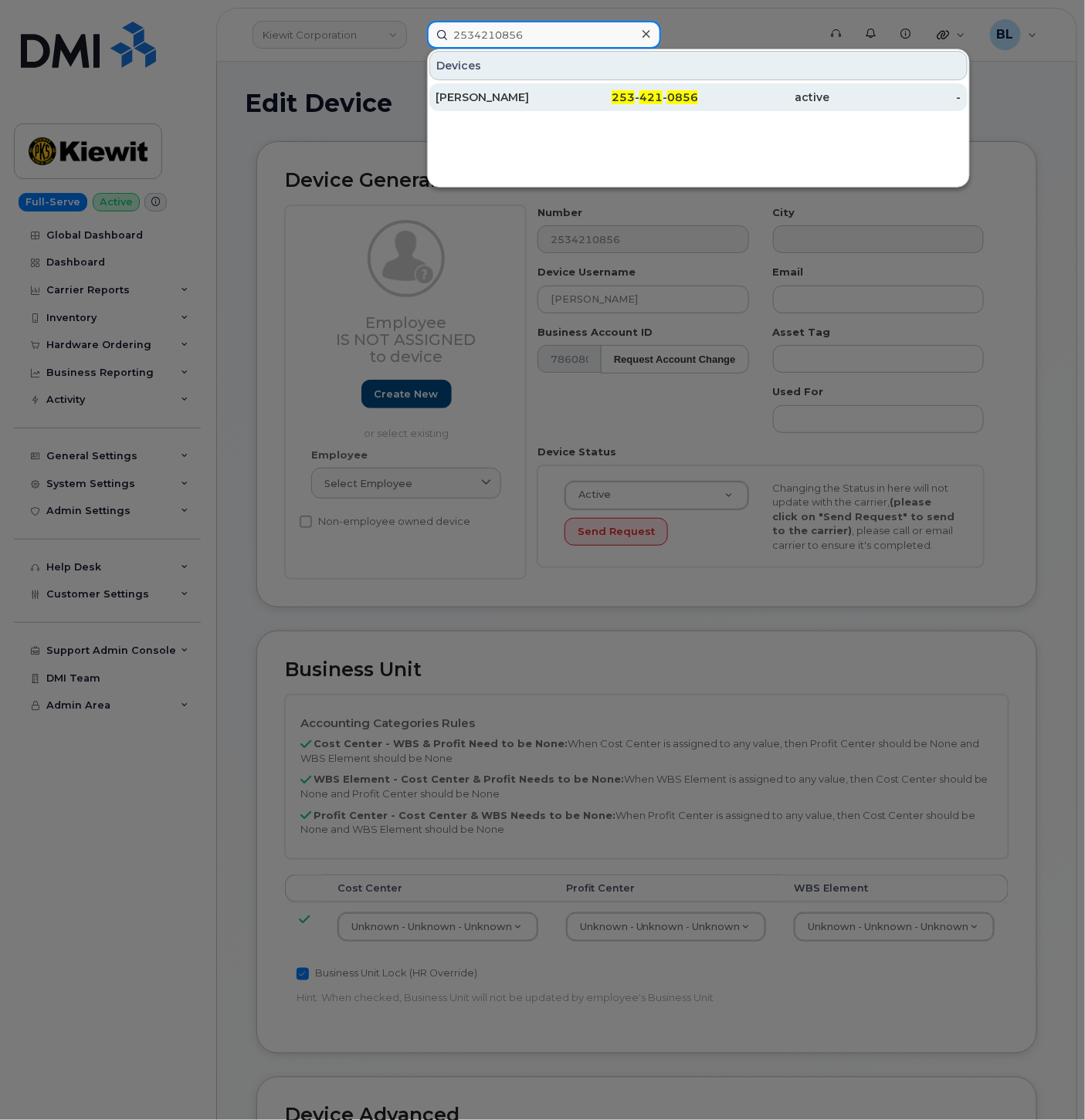
type input "2534210856"
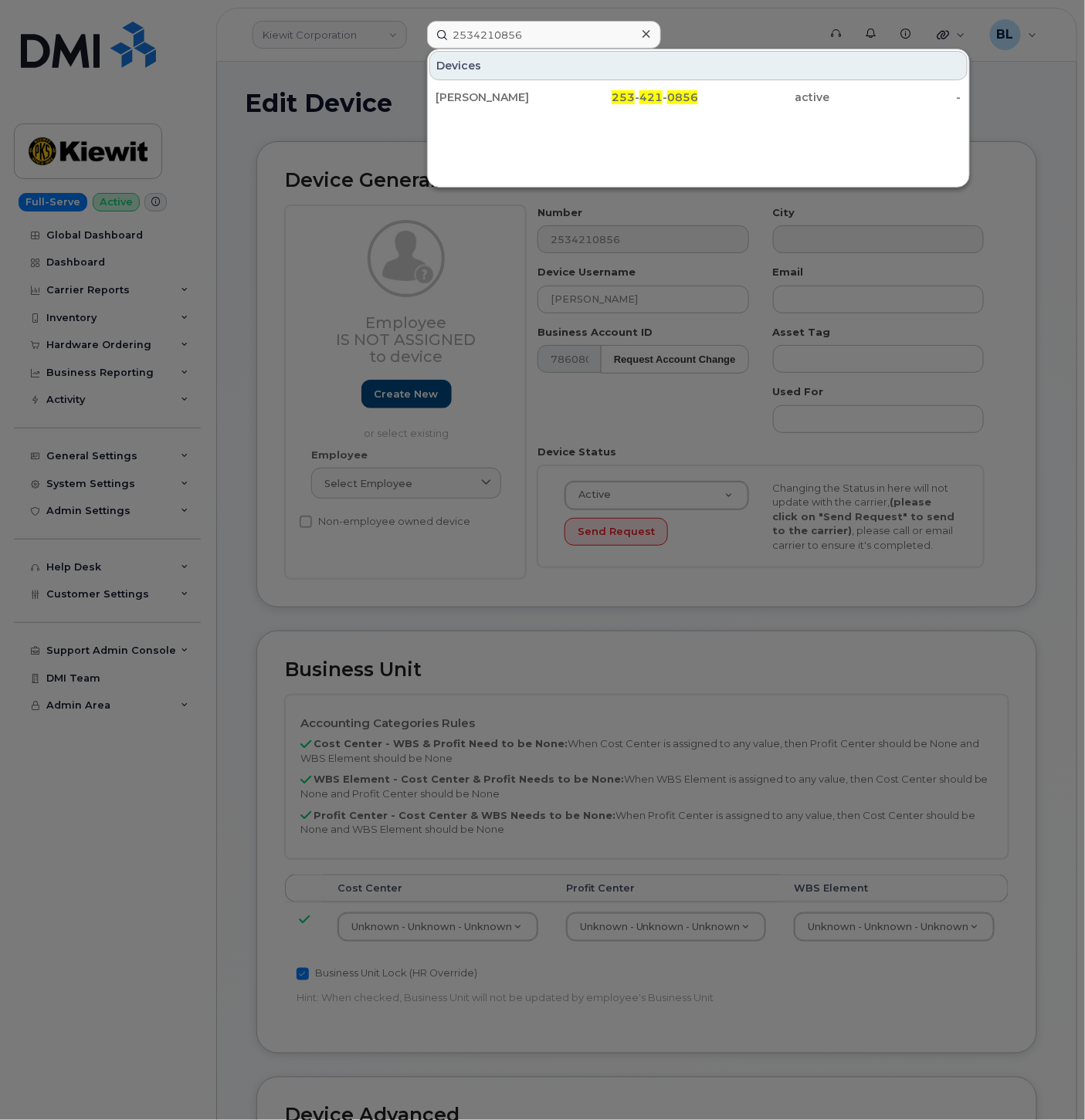
drag, startPoint x: 599, startPoint y: 85, endPoint x: 572, endPoint y: 0, distance: 89.2
click at [599, 85] on div "253 - 421 - 0856" at bounding box center [632, 97] width 132 height 28
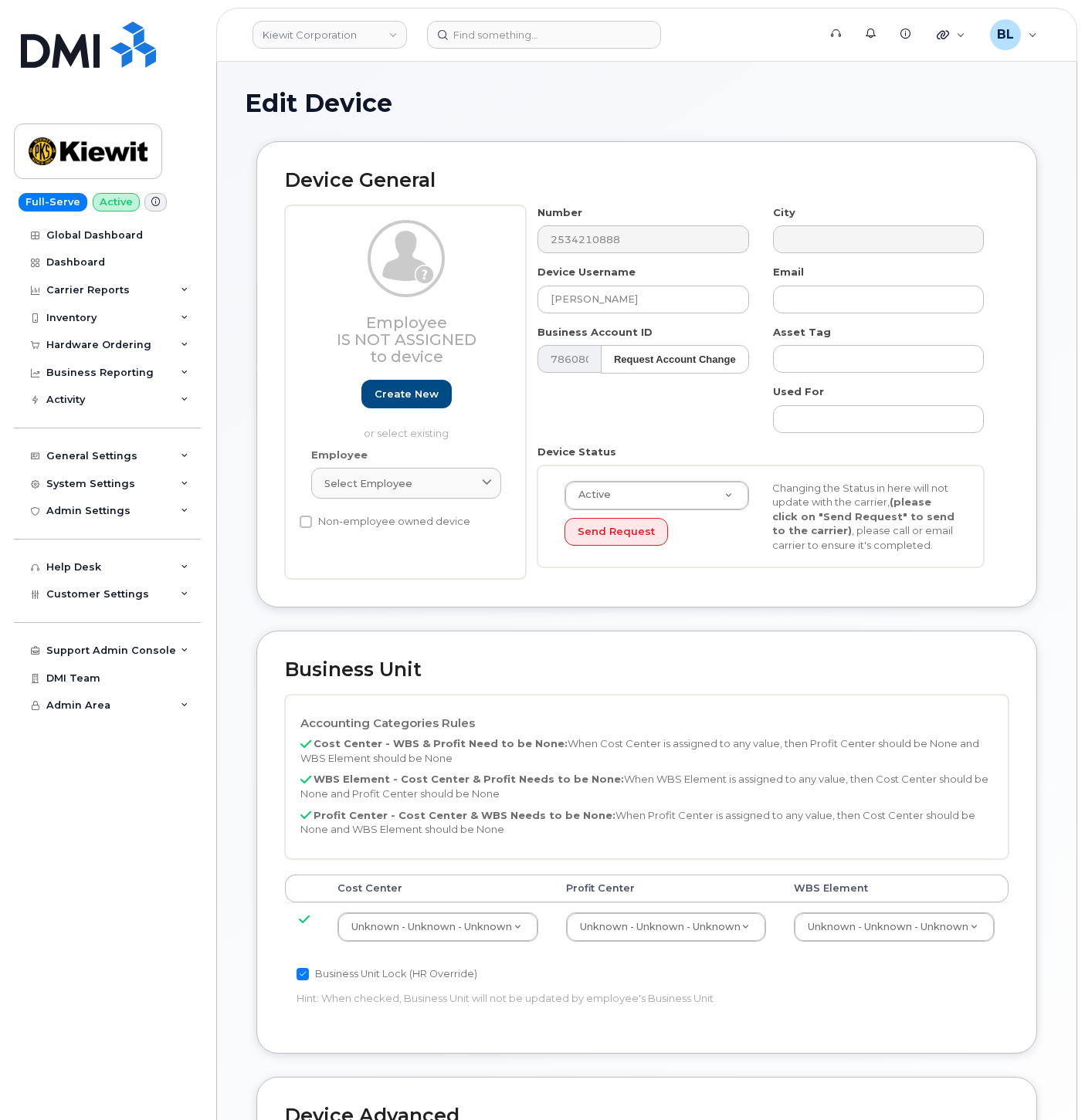
select select "29584743"
click at [472, 8] on div "Kiewit Corporation Support Alerts Knowledge Base Quicklinks Suspend / Cancel De…" at bounding box center [646, 34] width 861 height 54
click at [475, 34] on input at bounding box center [543, 34] width 234 height 28
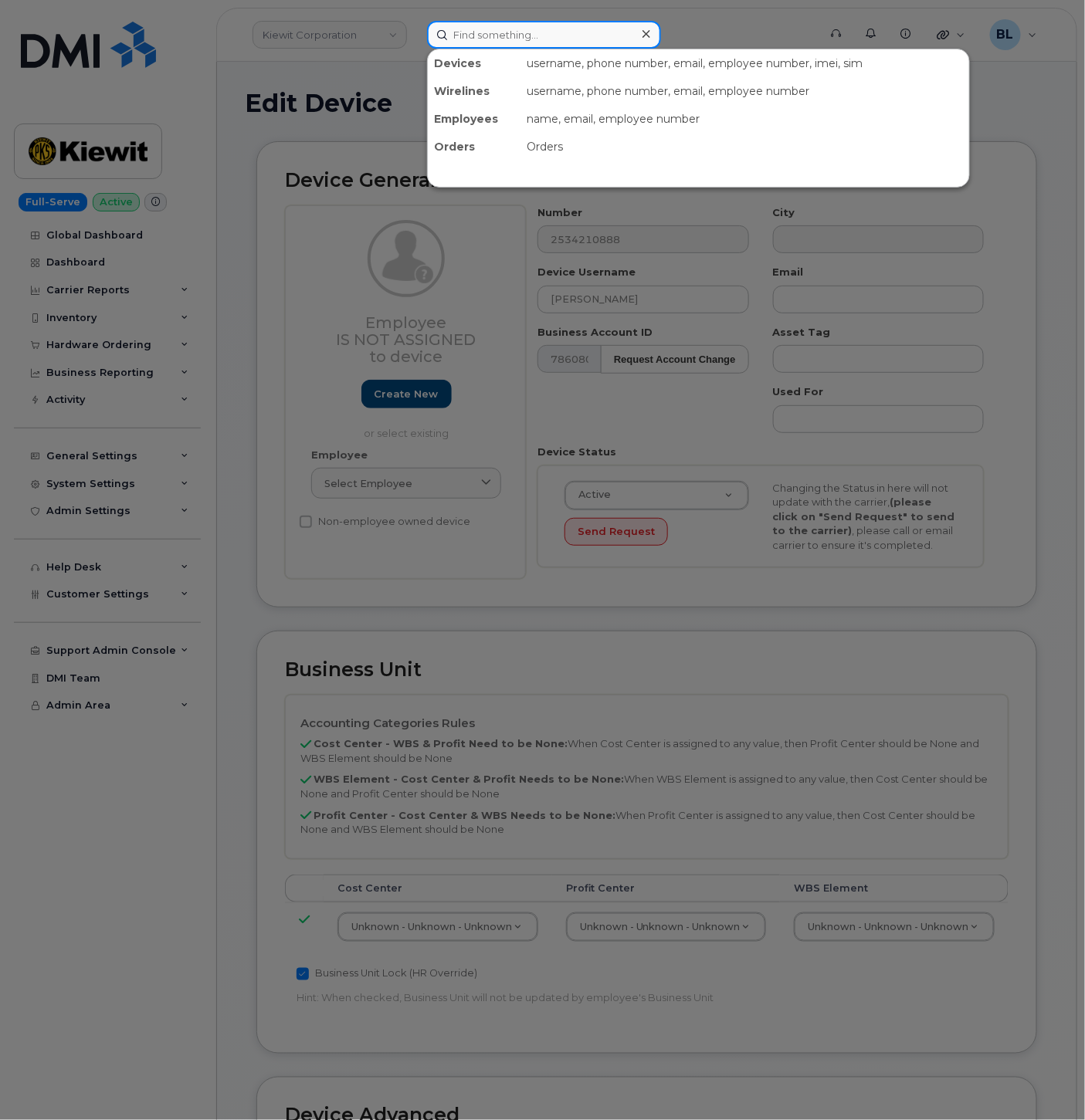
click at [475, 34] on input at bounding box center [543, 34] width 234 height 28
paste input "2534210888"
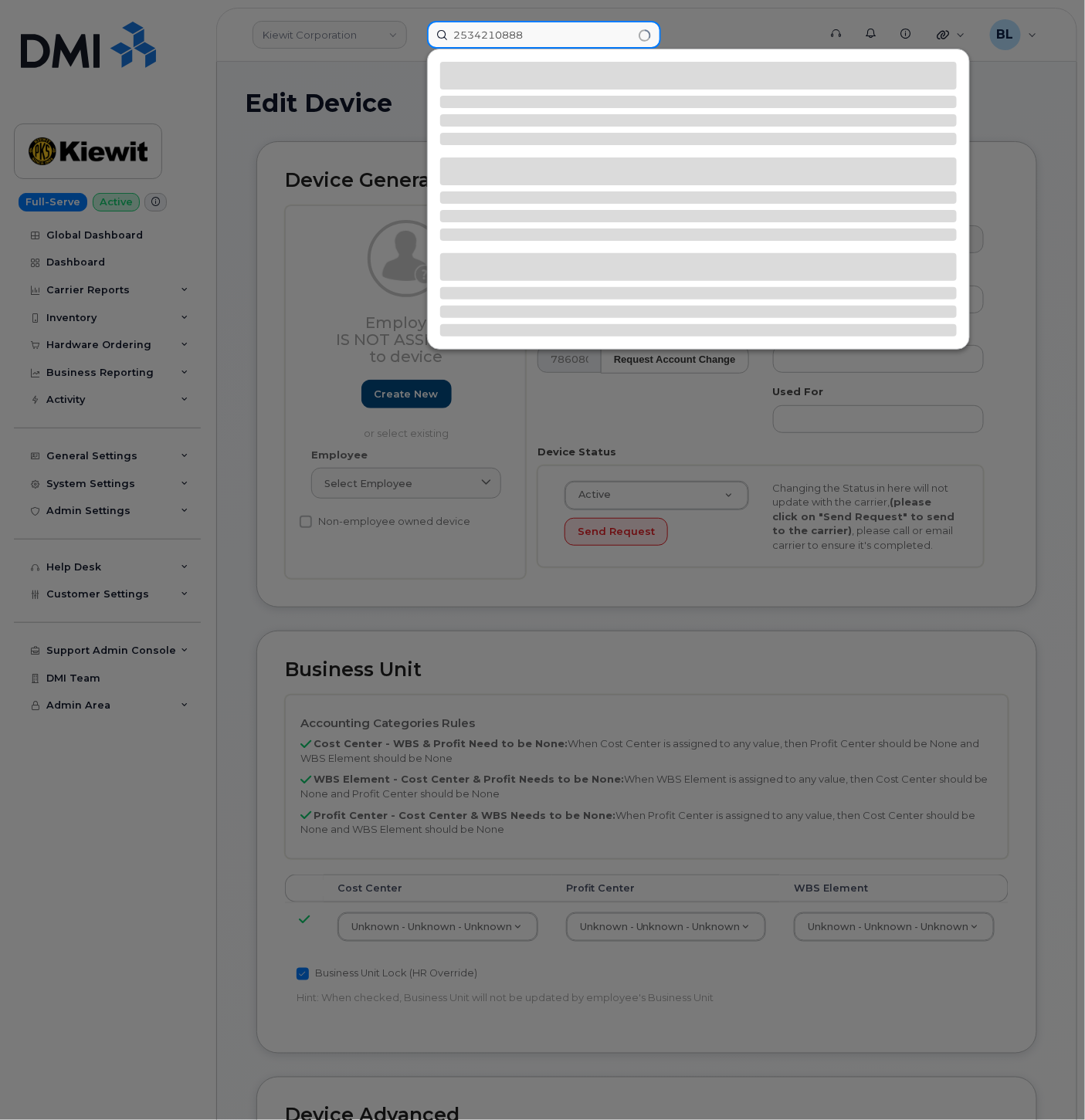
type input "2534210888"
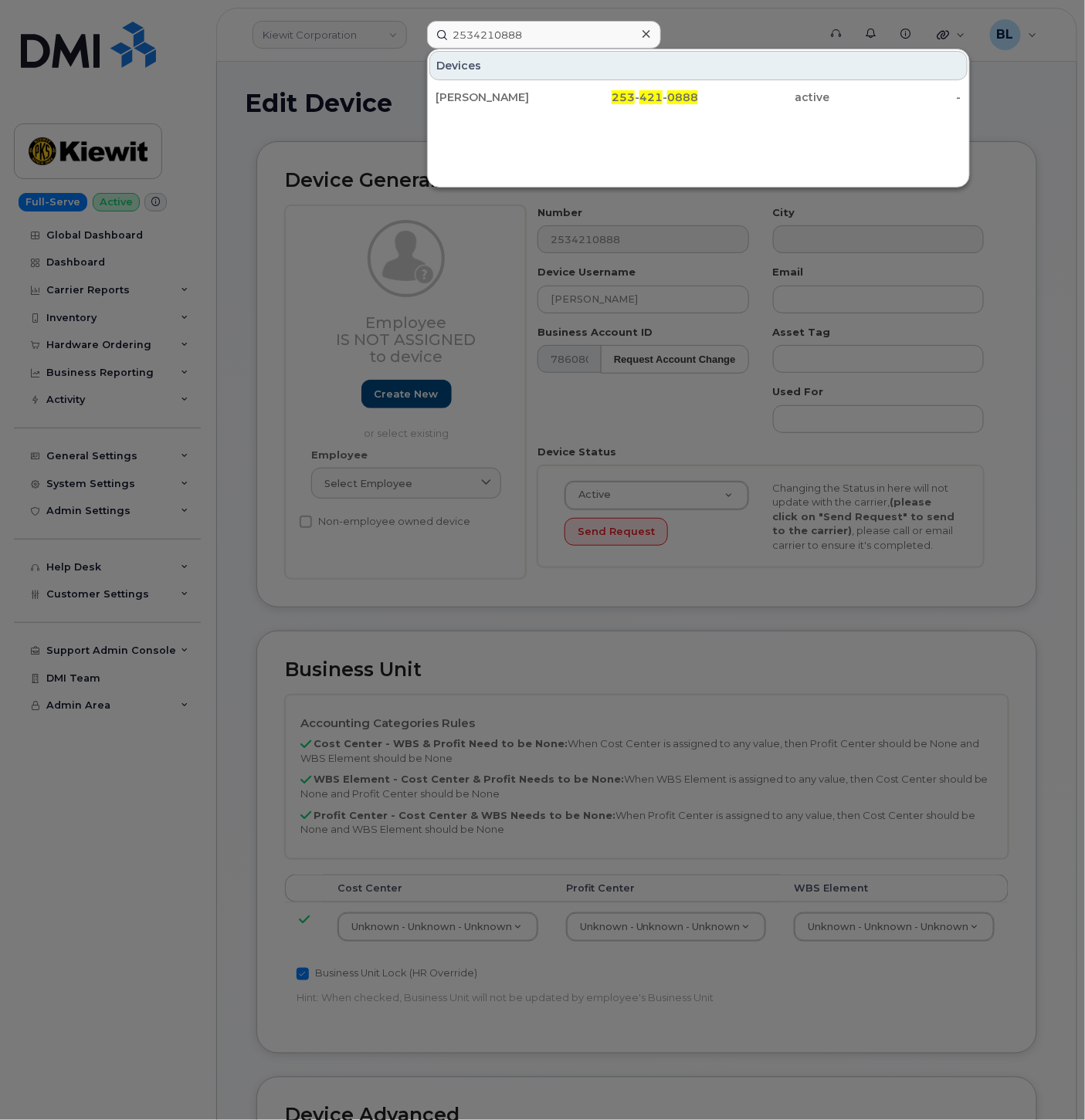
click at [565, 98] on div "[PERSON_NAME]" at bounding box center [502, 97] width 132 height 15
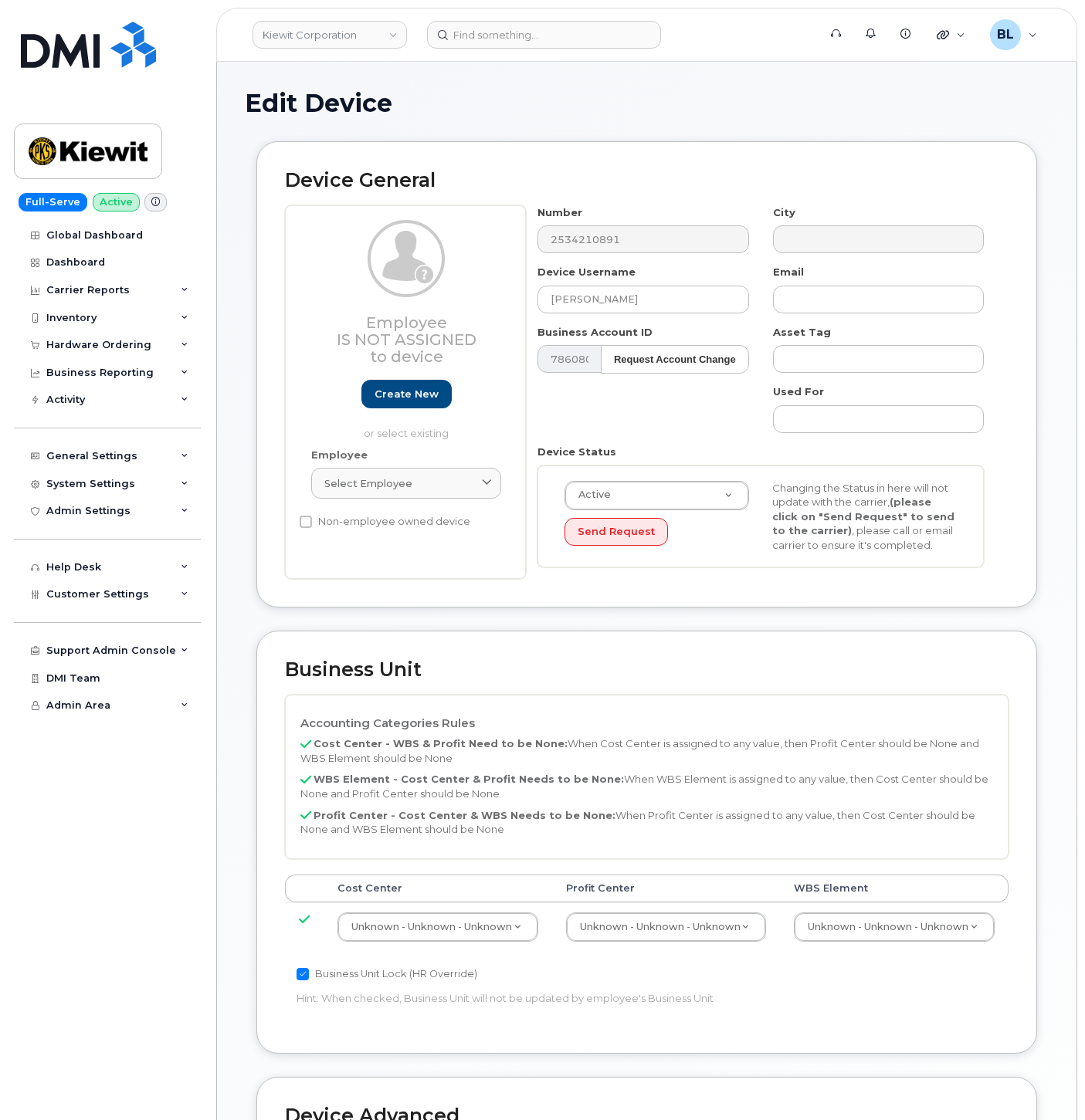
select select "29584743"
click at [515, 8] on div "[PERSON_NAME] Corporation Support Alerts Knowledge Base Quicklinks Suspend / Ca…" at bounding box center [646, 34] width 861 height 54
click at [510, 27] on input at bounding box center [543, 34] width 234 height 28
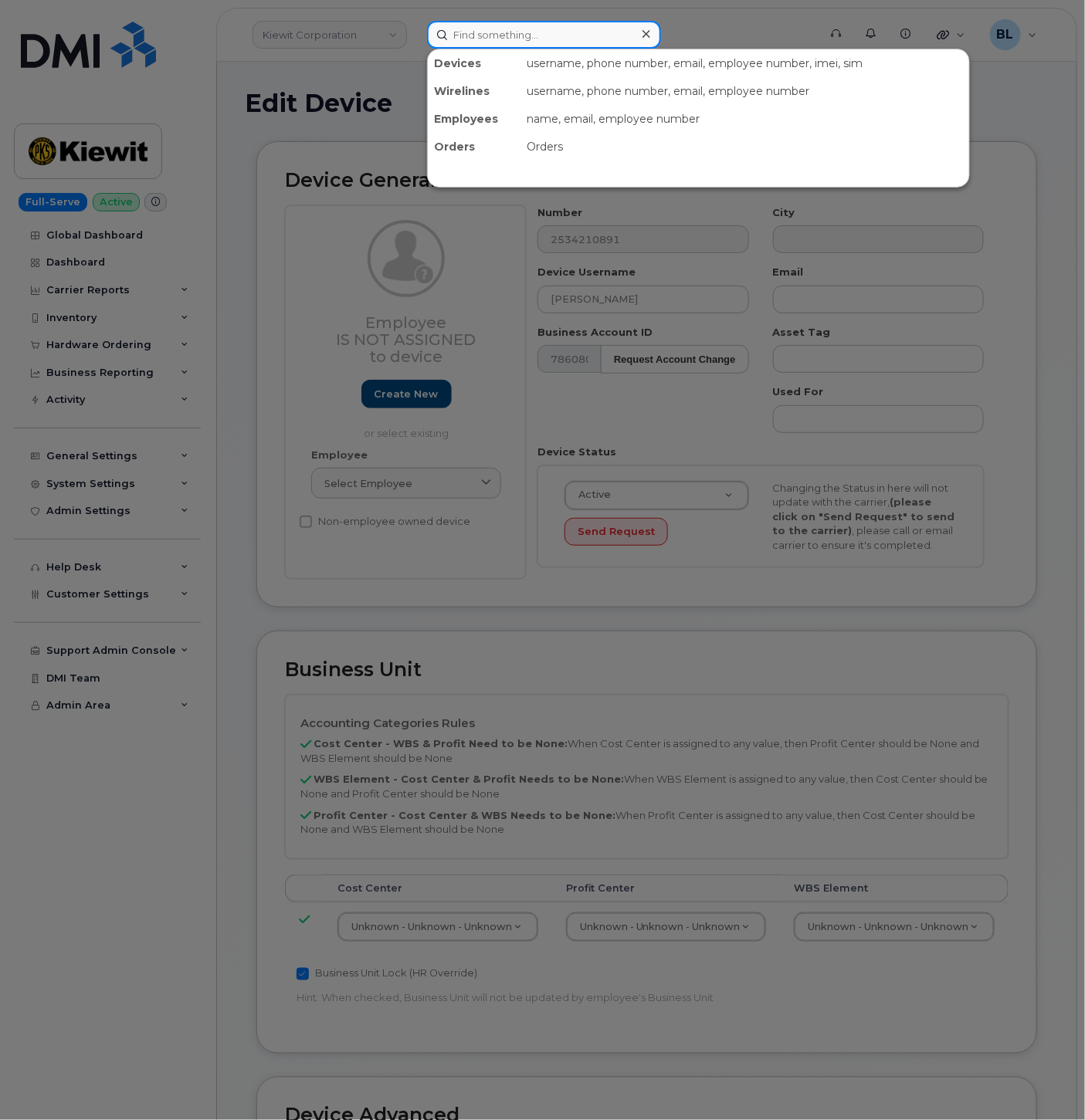
paste input "2534210891"
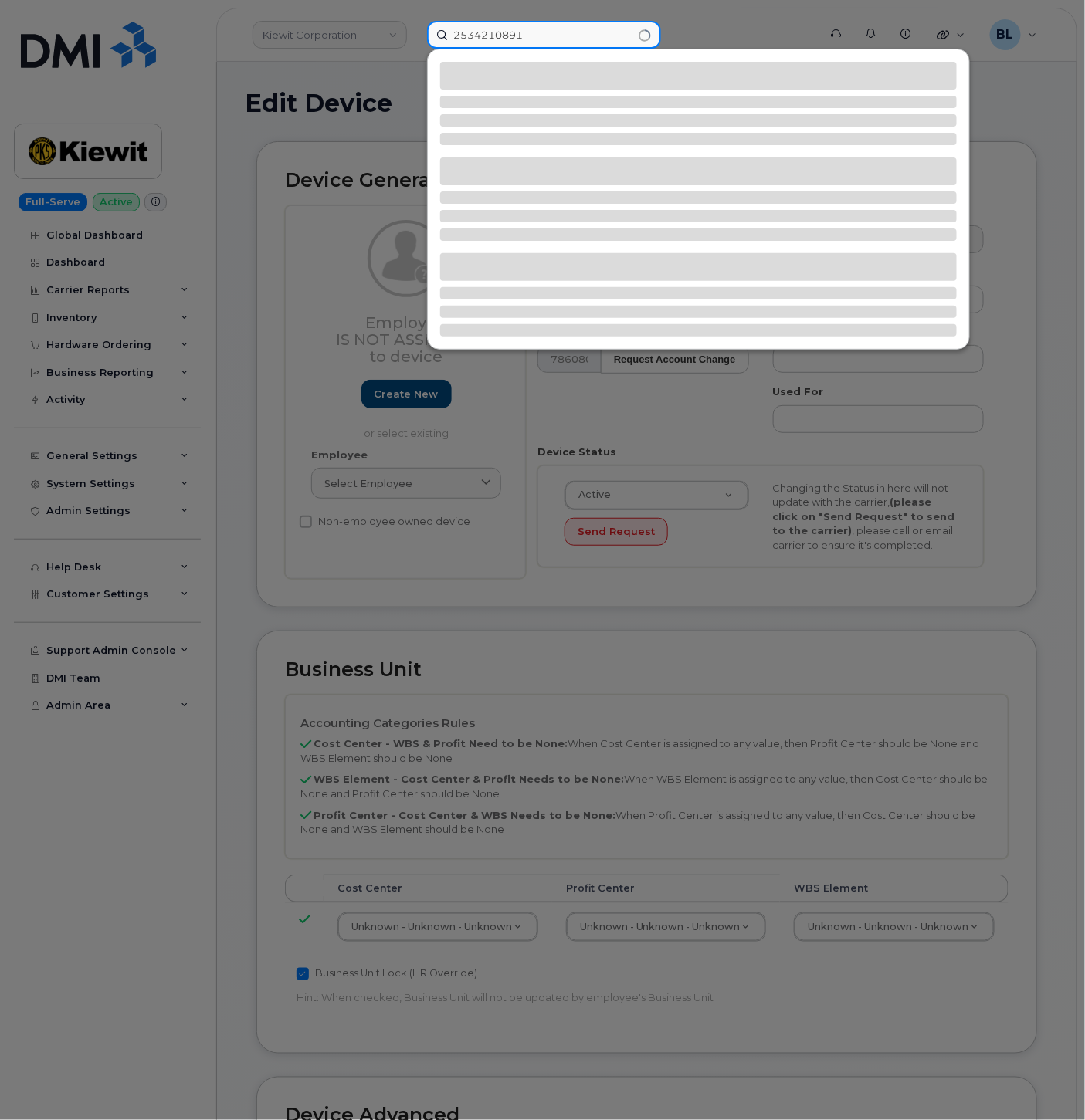
type input "2534210891"
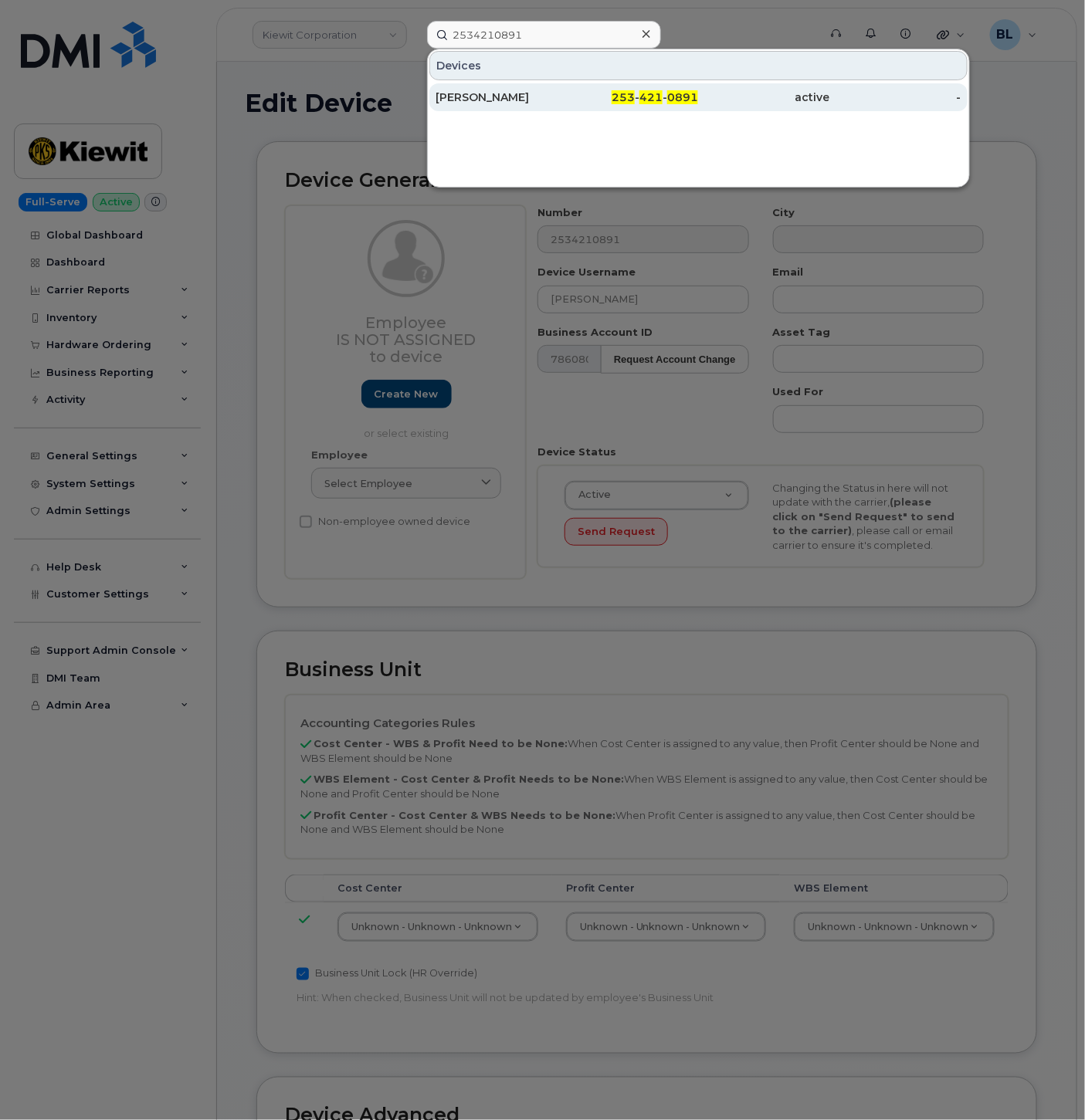
drag, startPoint x: 587, startPoint y: 112, endPoint x: 589, endPoint y: 103, distance: 9.2
click at [587, 112] on div "CARL VAVREK 253 - 421 - 0891 active -" at bounding box center [698, 97] width 541 height 30
click at [591, 97] on div "253 - 421 - 0891" at bounding box center [632, 97] width 132 height 15
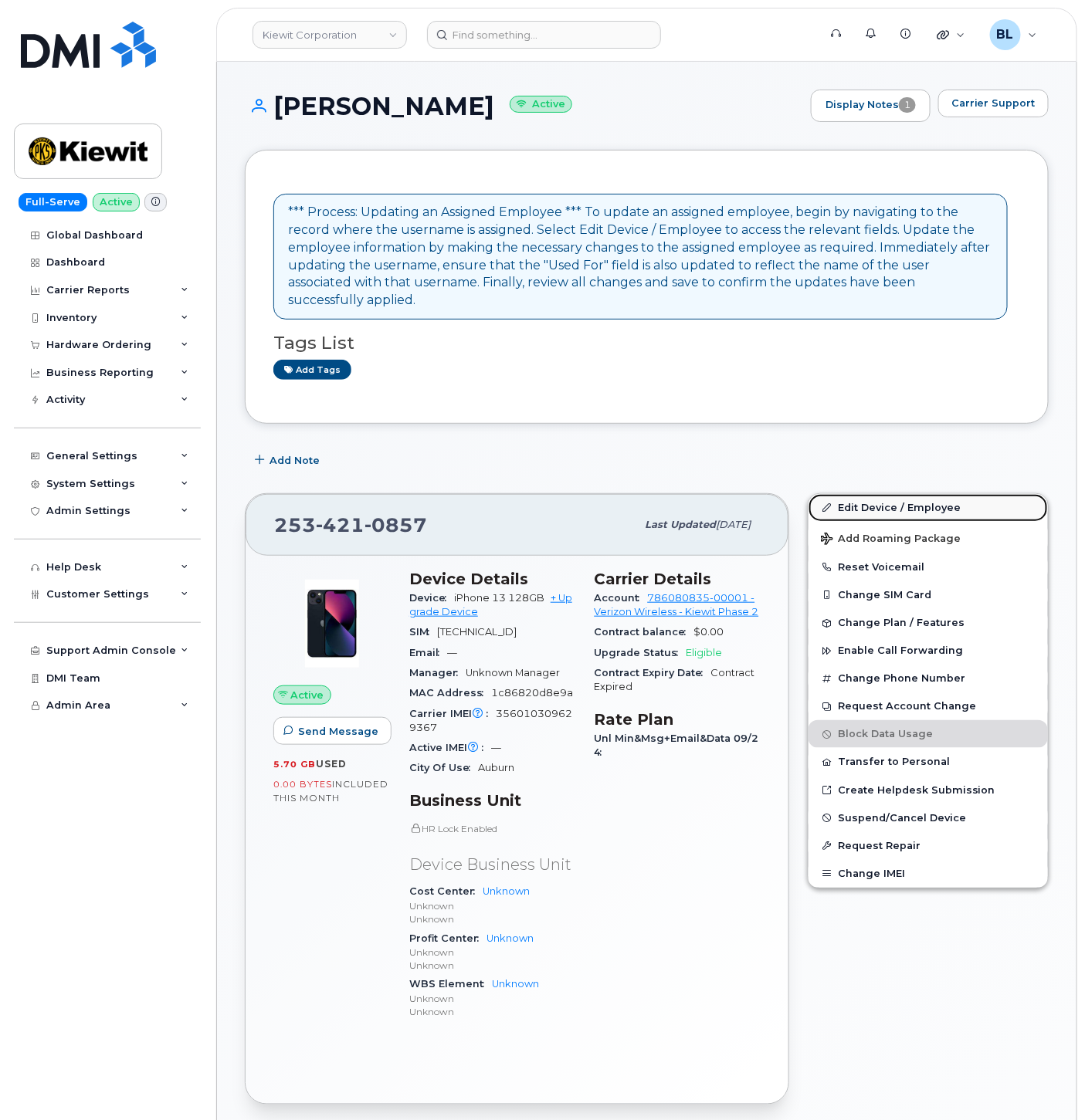
click at [869, 494] on link "Edit Device / Employee" at bounding box center [928, 508] width 239 height 28
drag, startPoint x: 888, startPoint y: 497, endPoint x: 646, endPoint y: 152, distance: 421.4
click at [890, 497] on link "Edit Device / Employee" at bounding box center [928, 508] width 239 height 28
drag, startPoint x: 868, startPoint y: 495, endPoint x: 589, endPoint y: 112, distance: 473.8
click at [868, 494] on link "Edit Device / Employee" at bounding box center [928, 508] width 239 height 28
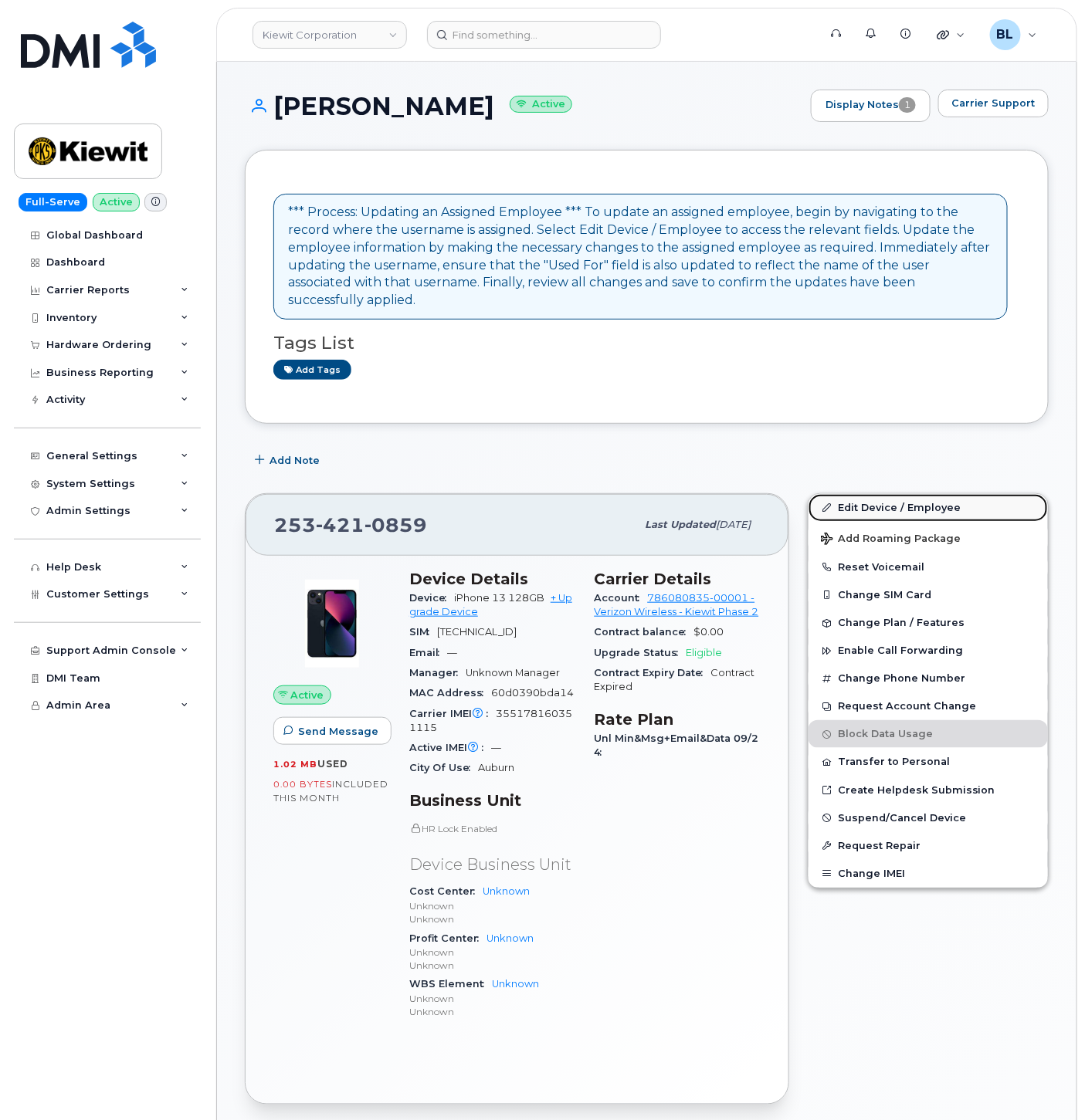
click at [852, 499] on link "Edit Device / Employee" at bounding box center [928, 508] width 239 height 28
click at [855, 494] on link "Edit Device / Employee" at bounding box center [928, 508] width 239 height 28
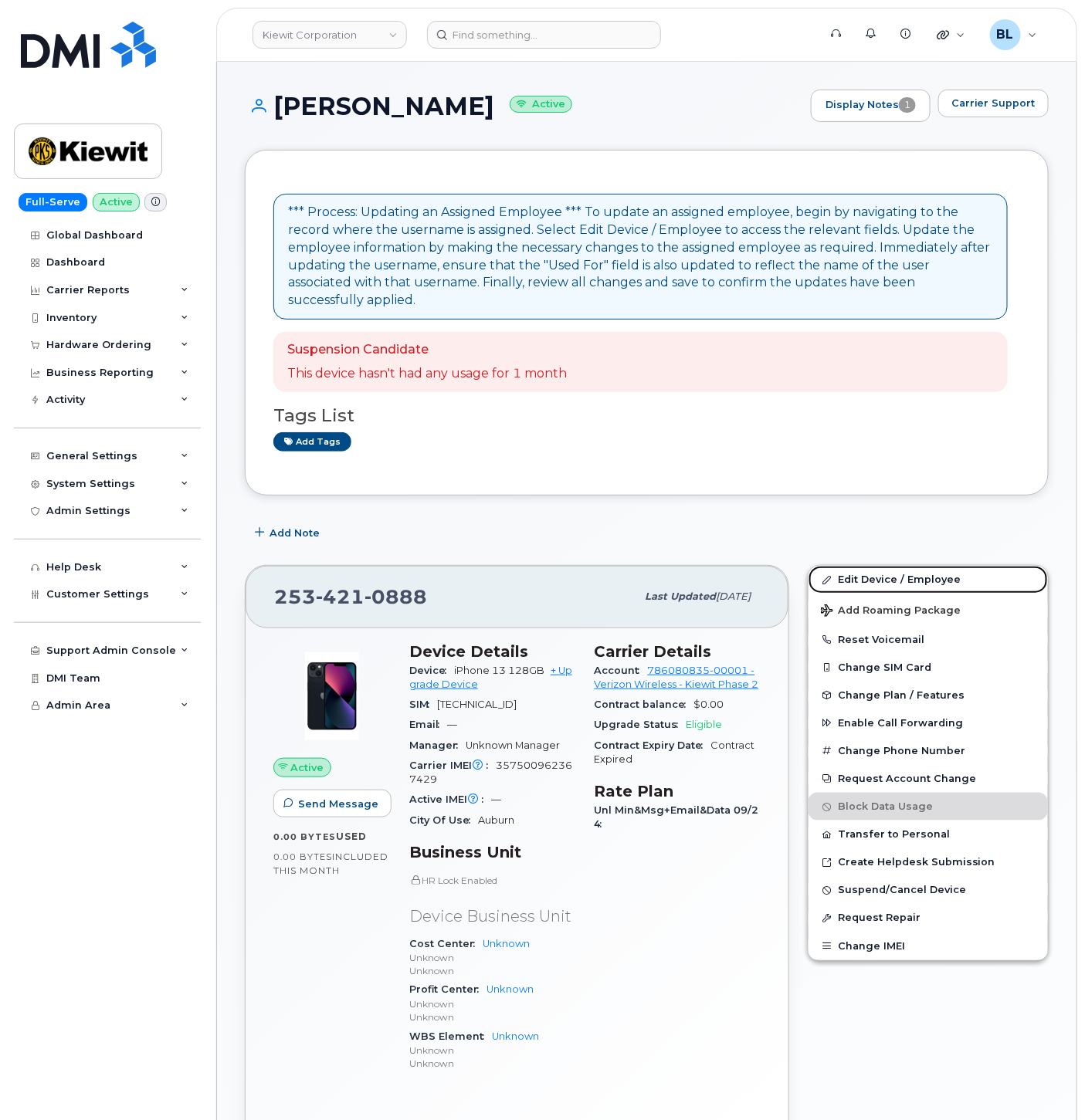
drag, startPoint x: 883, startPoint y: 566, endPoint x: 827, endPoint y: 492, distance: 92.8
click at [883, 566] on link "Edit Device / Employee" at bounding box center [928, 579] width 239 height 28
drag, startPoint x: 859, startPoint y: 550, endPoint x: 807, endPoint y: 514, distance: 63.2
click at [859, 566] on link "Edit Device / Employee" at bounding box center [928, 579] width 239 height 28
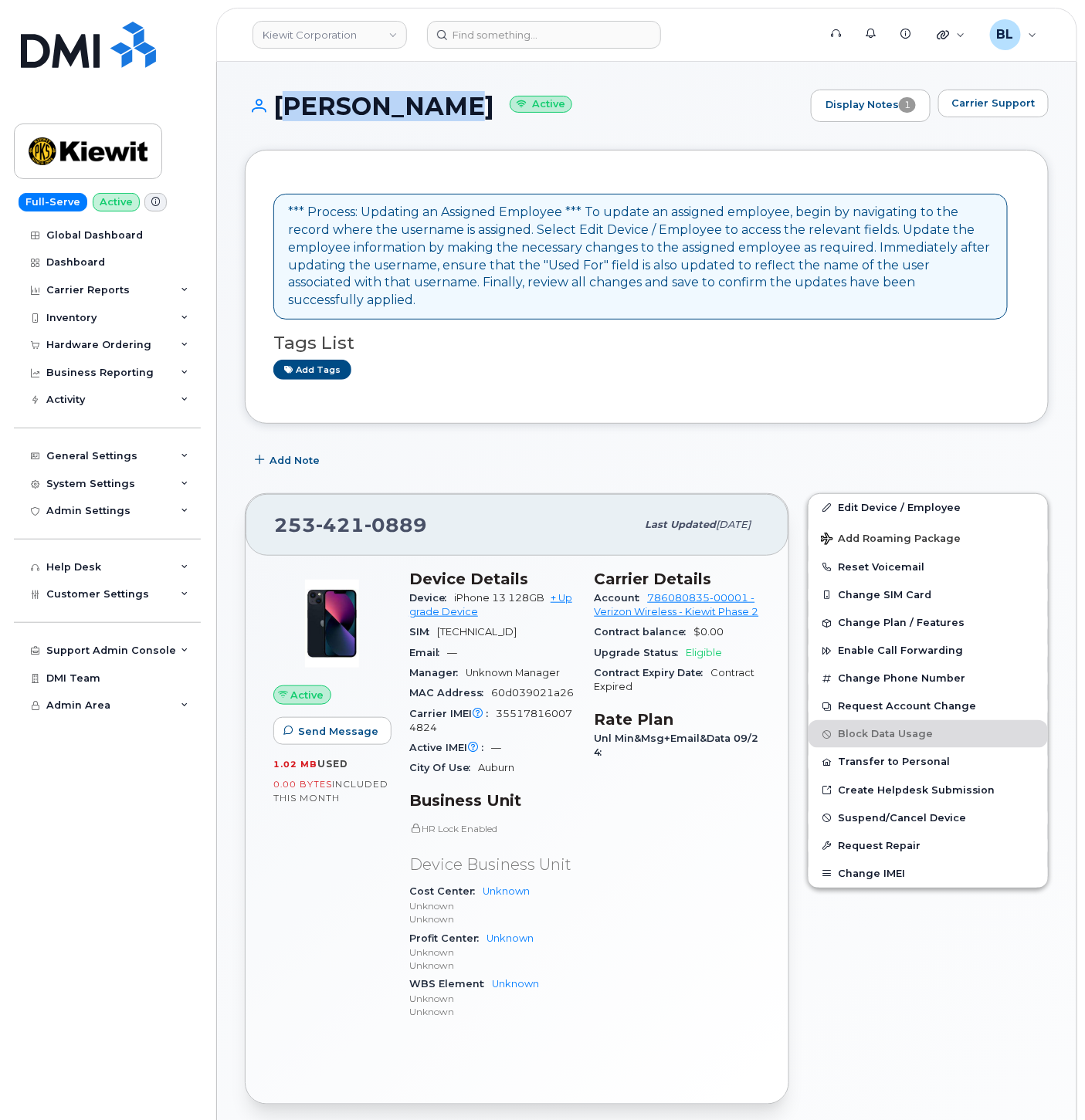
drag, startPoint x: 294, startPoint y: 112, endPoint x: 449, endPoint y: 111, distance: 155.0
click at [449, 111] on h1 "[PERSON_NAME] Active" at bounding box center [524, 106] width 559 height 27
copy h1 "[PERSON_NAME]"
click at [291, 112] on h1 "CARL VAVREK Active" at bounding box center [524, 106] width 559 height 27
drag, startPoint x: 242, startPoint y: 105, endPoint x: 453, endPoint y: 108, distance: 211.0
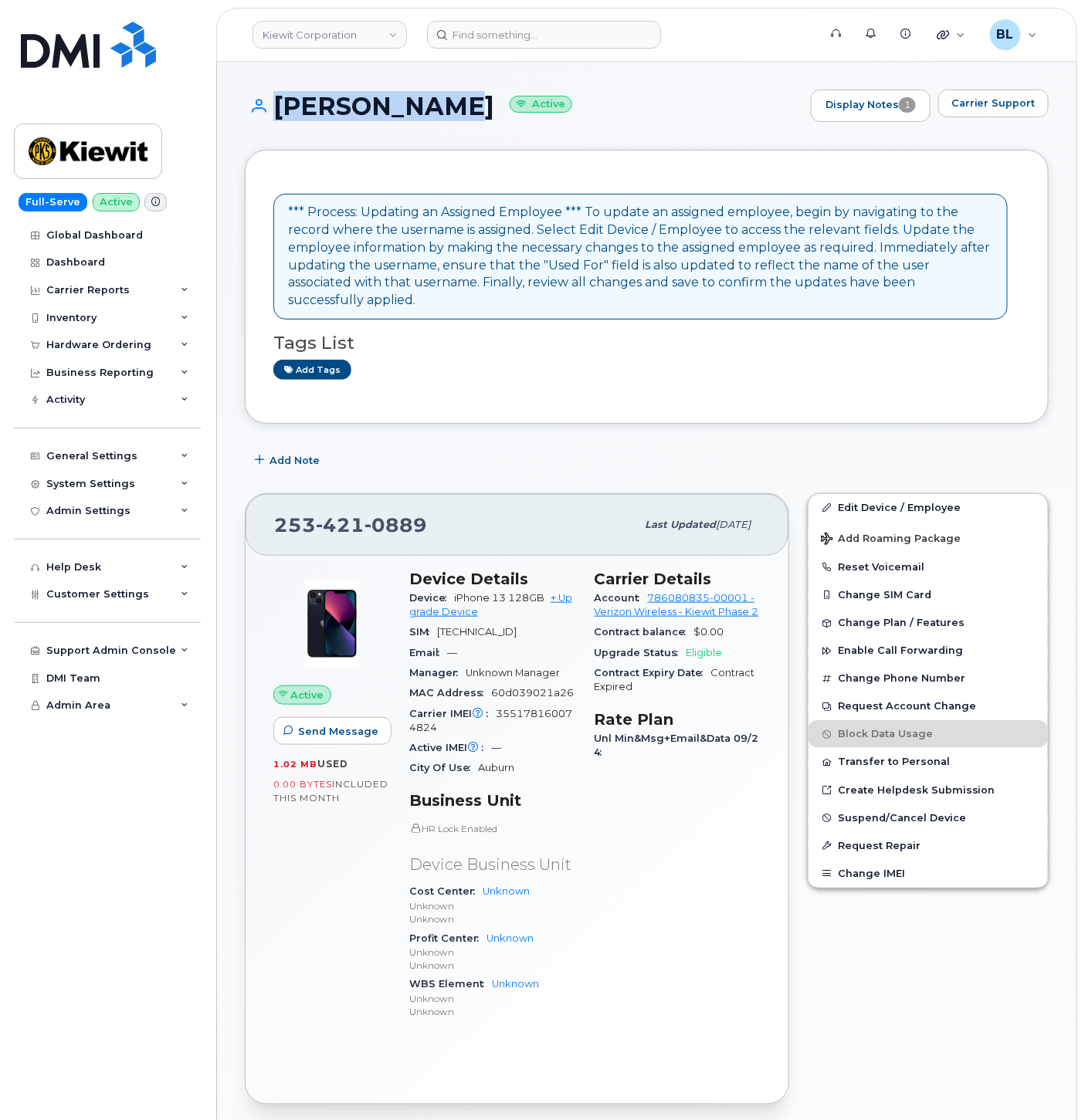
click at [453, 108] on div "CARL VAVREK Active Display Notes 1 Carrier Support *** Process: Updating an Ass…" at bounding box center [646, 1087] width 859 height 2051
copy h1 "[PERSON_NAME]"
drag, startPoint x: 847, startPoint y: 495, endPoint x: 335, endPoint y: 185, distance: 598.5
click at [847, 495] on link "Edit Device / Employee" at bounding box center [928, 508] width 239 height 28
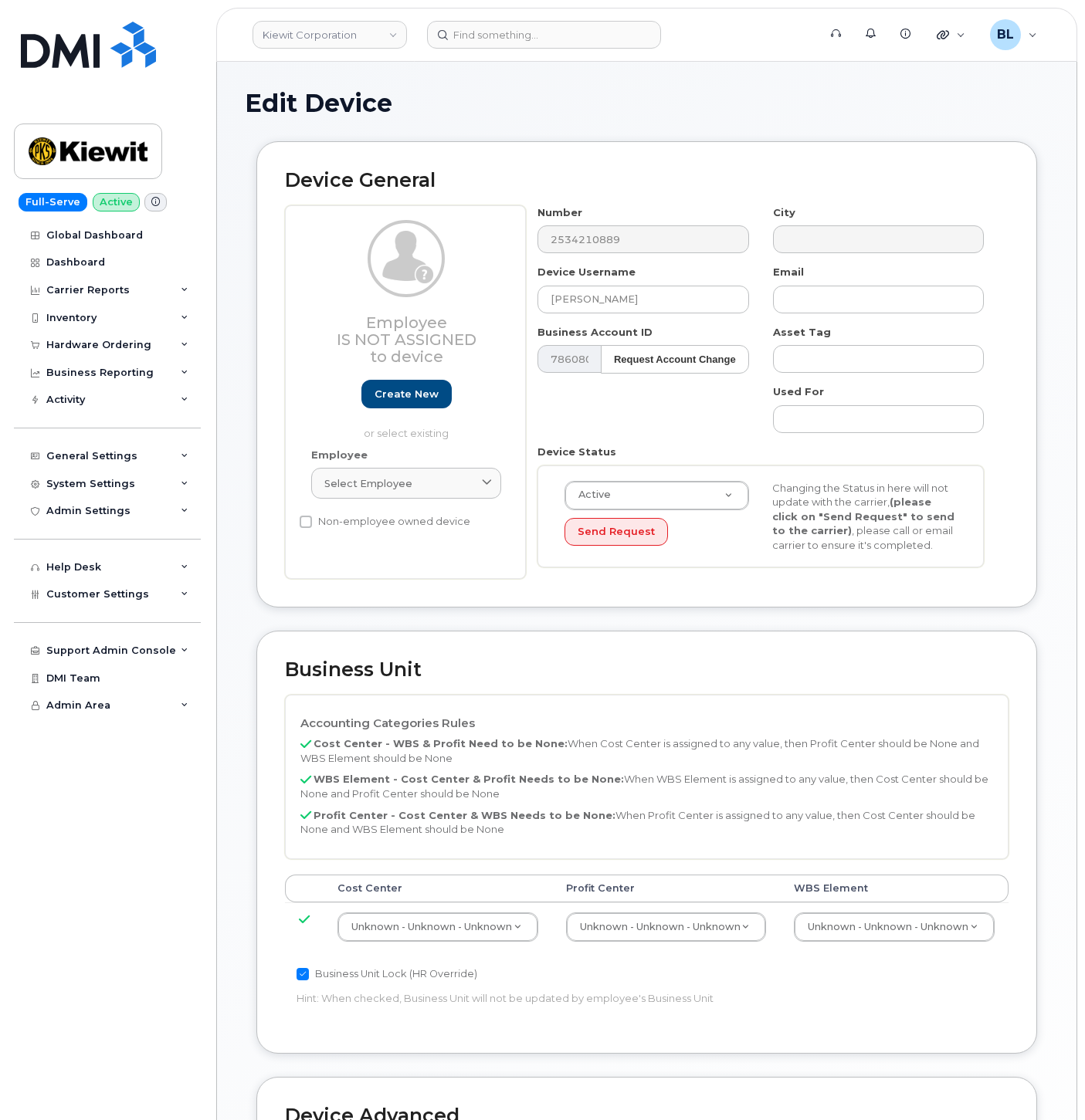
select select "29584743"
drag, startPoint x: 836, startPoint y: 902, endPoint x: 837, endPoint y: 915, distance: 13.0
click at [837, 903] on td "Unknown - Unknown - Unknown 29584744" at bounding box center [894, 927] width 229 height 49
paste input "106525.1175"
type input "106525.1175"
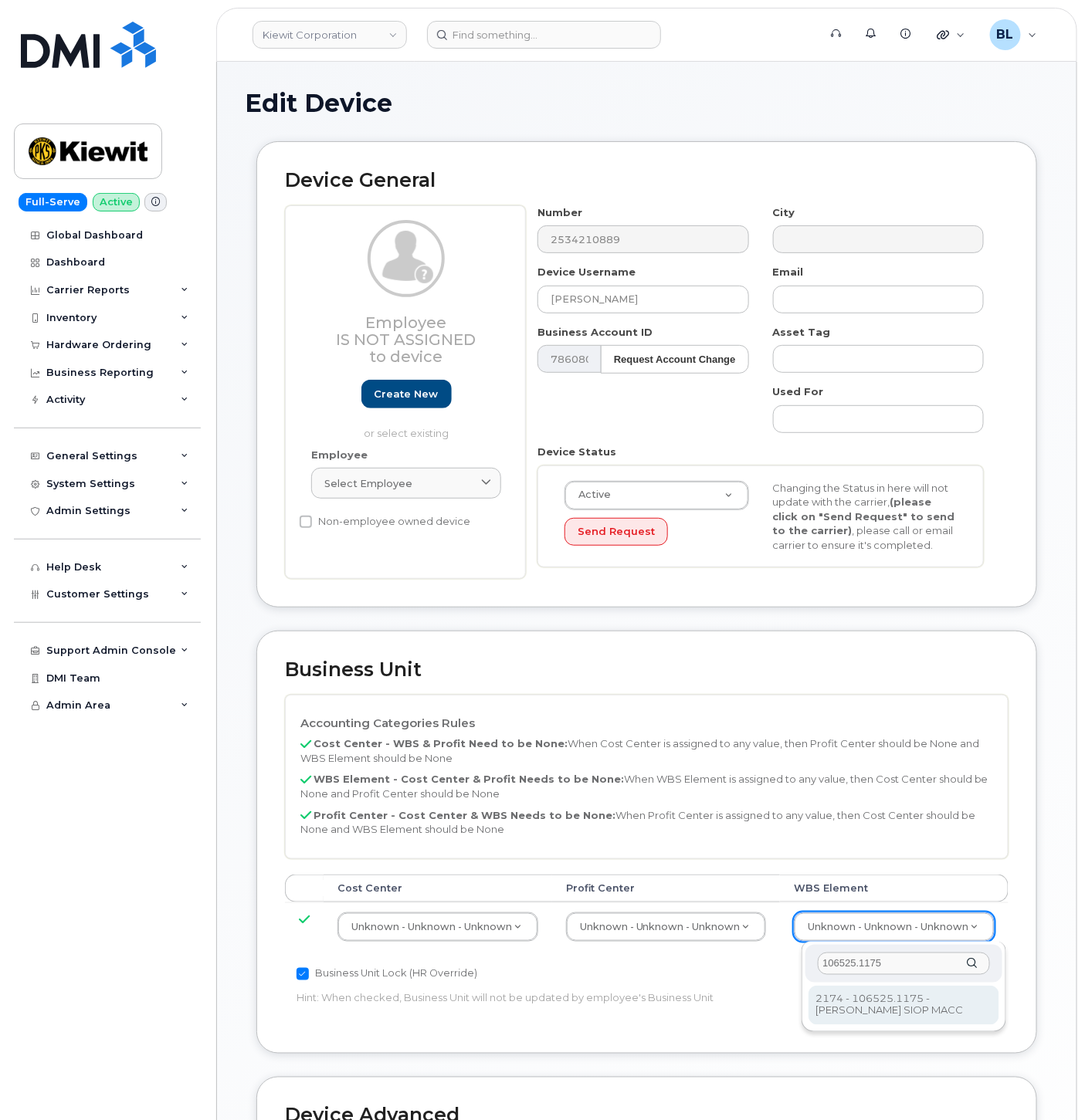
type input "106525.1175"
click at [902, 1025] on div "106525.1175 2174 - 106525.1175 - Kiewit-Alberici SIOP MACC 2174 - 106525.1175 -…" at bounding box center [904, 987] width 205 height 90
type input "36071639"
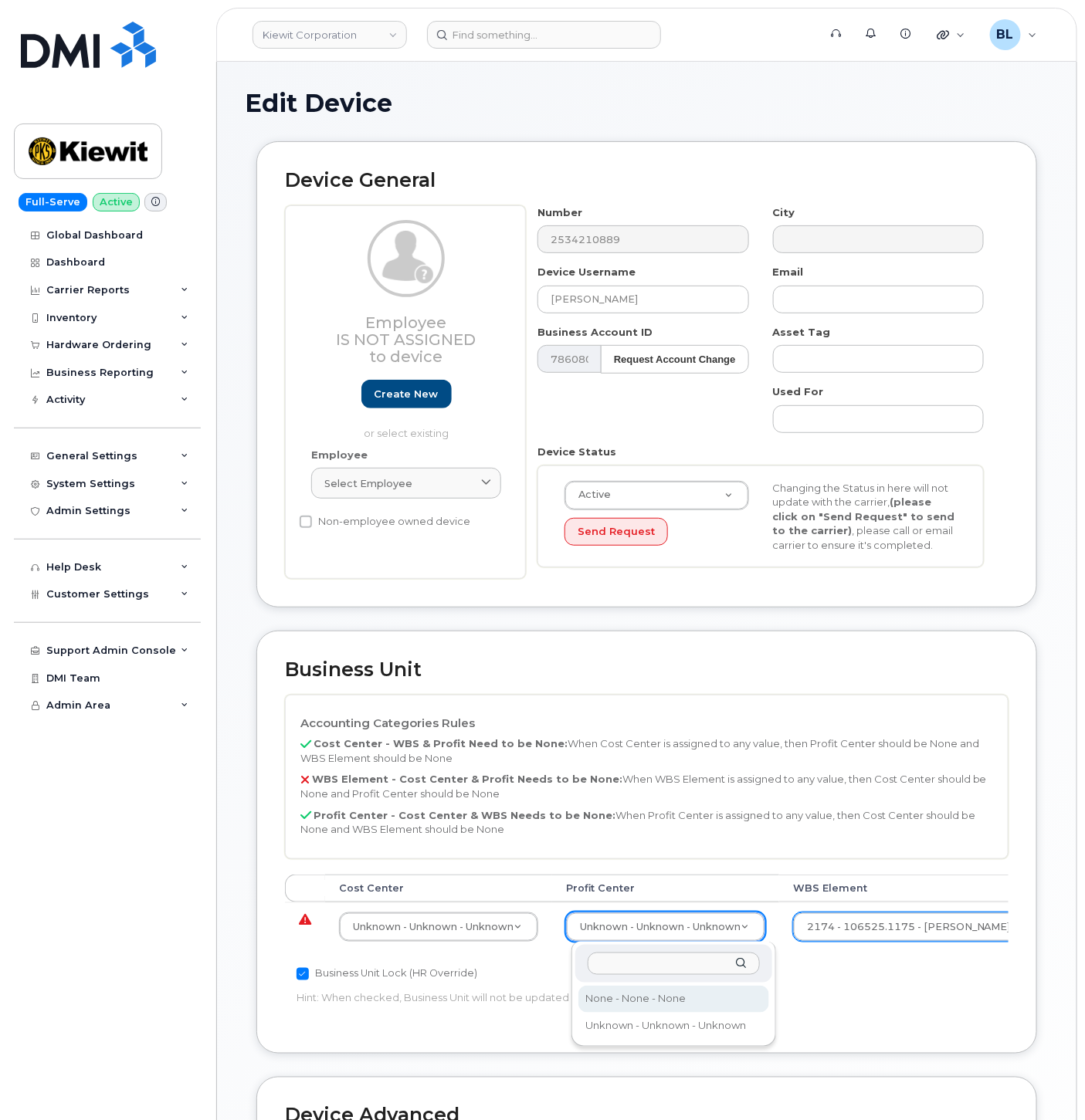
select select "29629357"
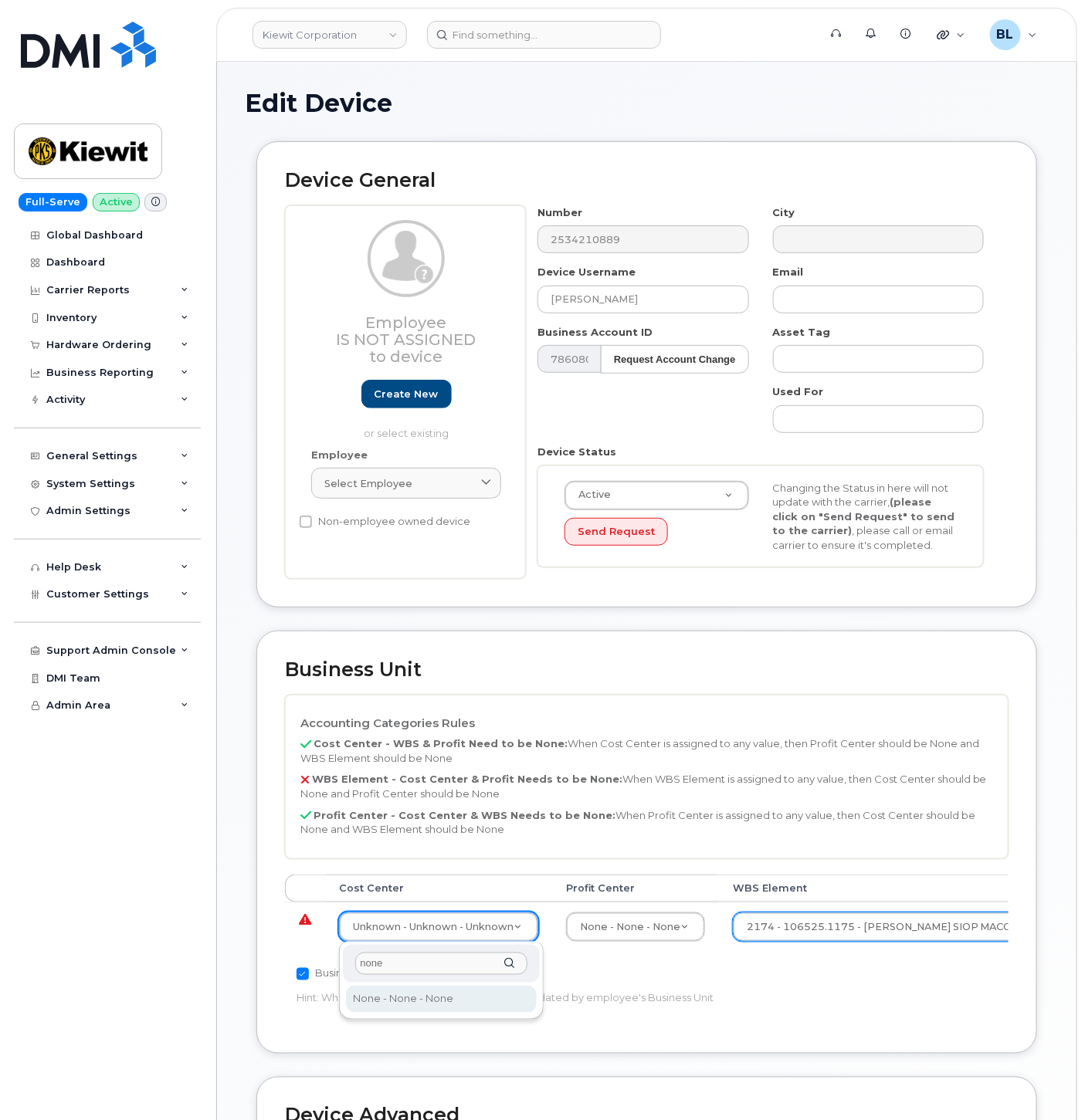
type input "none"
type input "29629358"
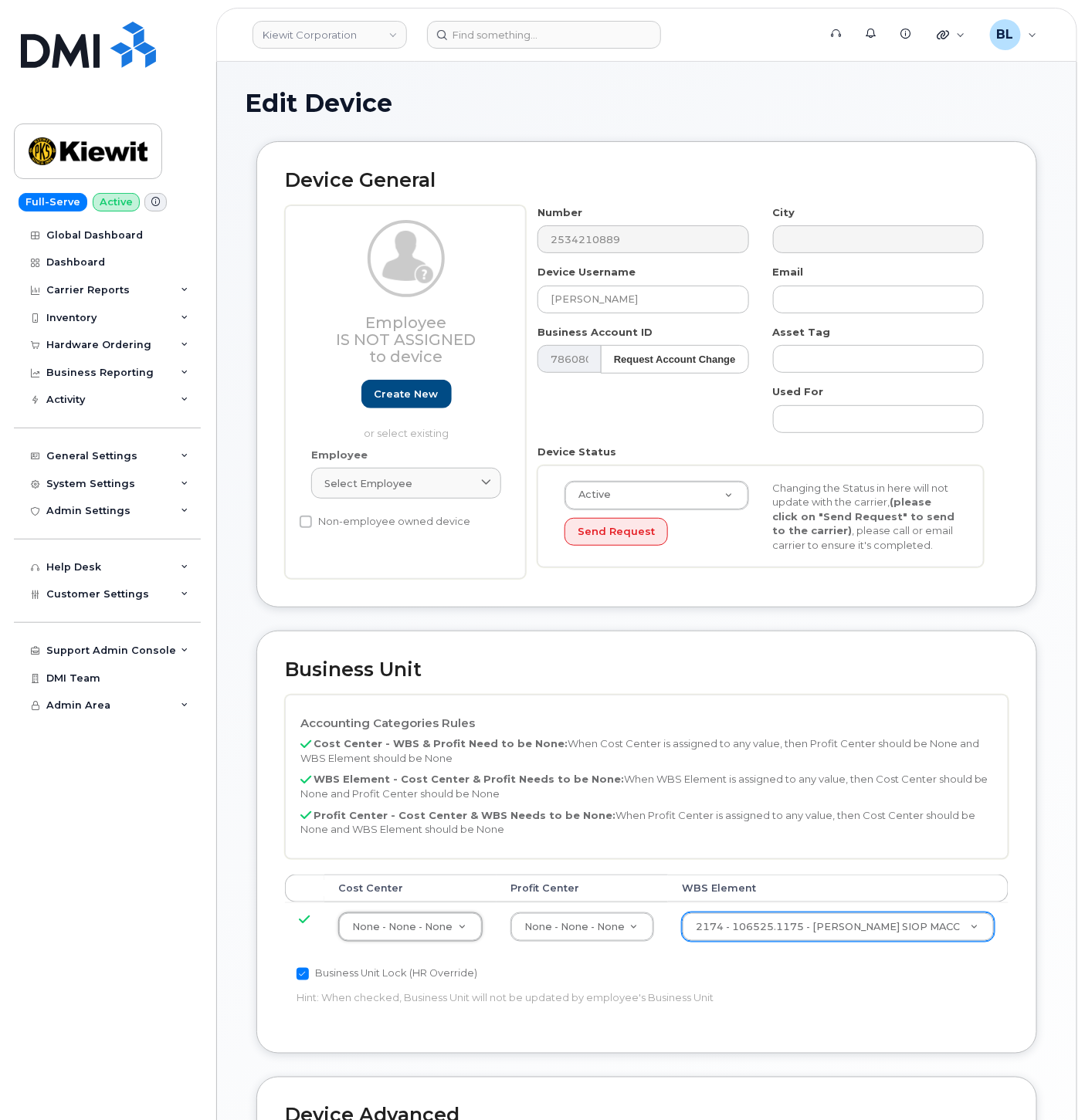
click at [579, 222] on div "Number 2534210889" at bounding box center [643, 229] width 234 height 49
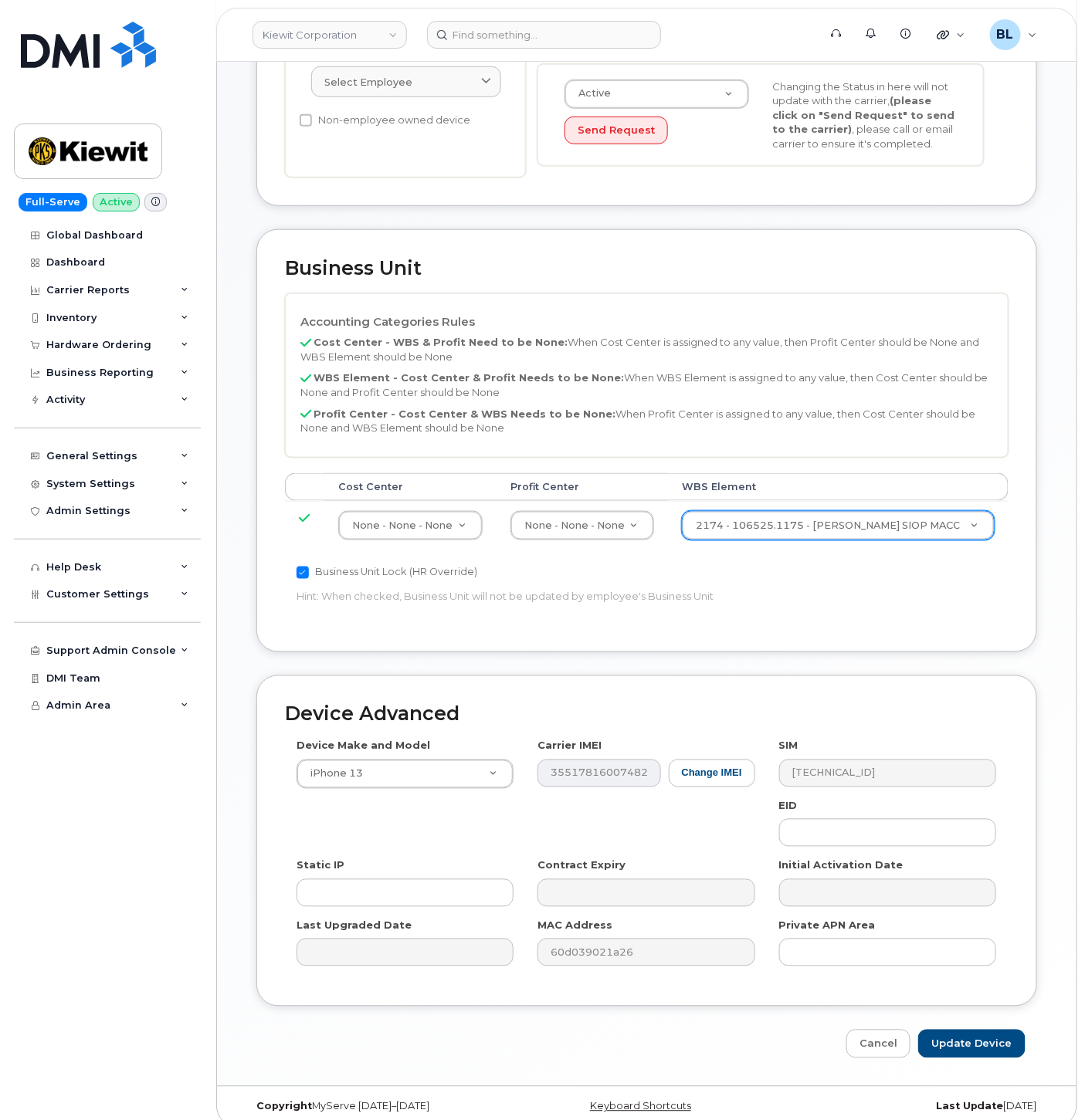
scroll to position [418, 0]
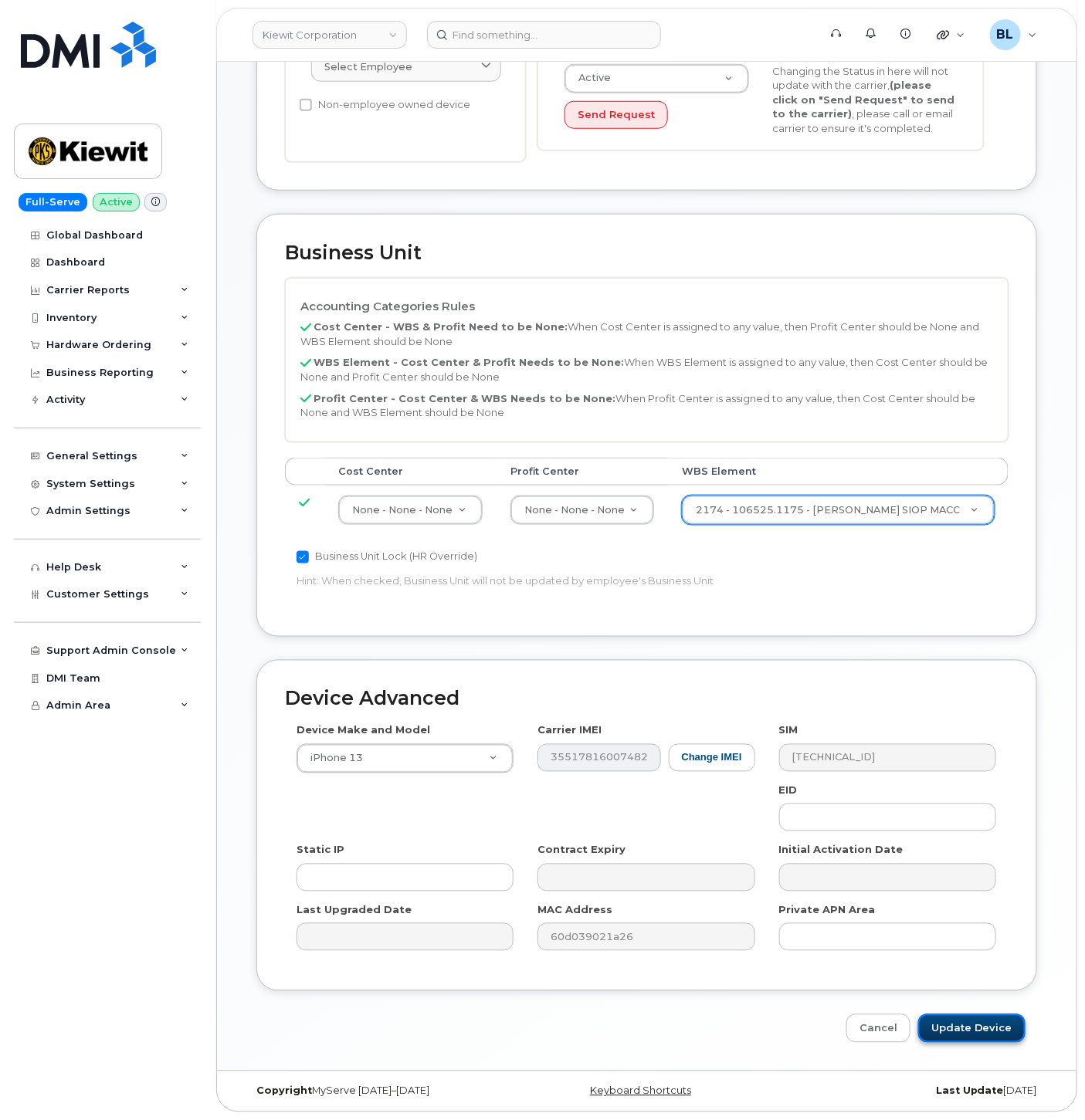
click at [955, 1016] on input "Update Device" at bounding box center [972, 1029] width 108 height 29
type input "Saving..."
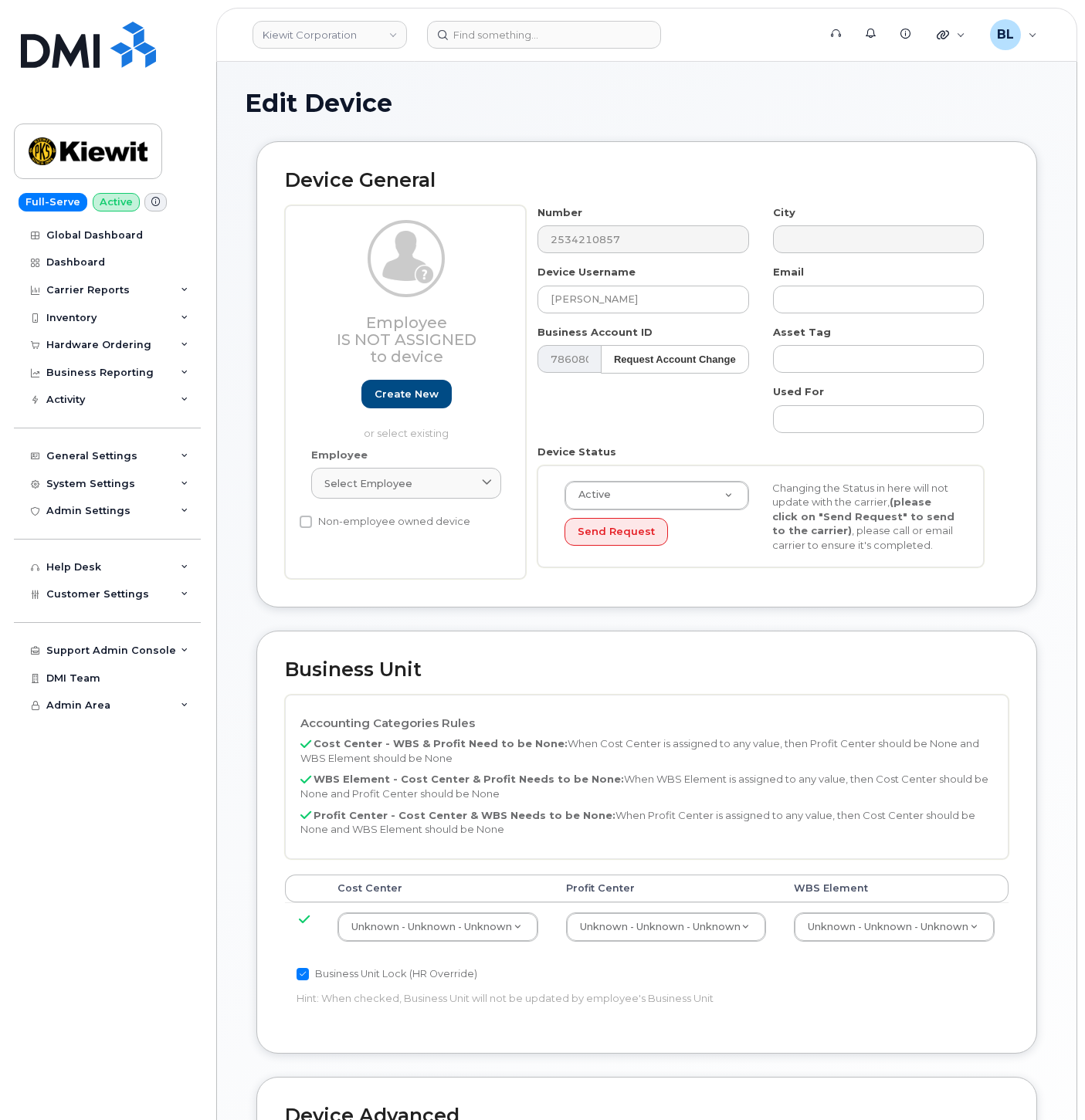
select select "29584743"
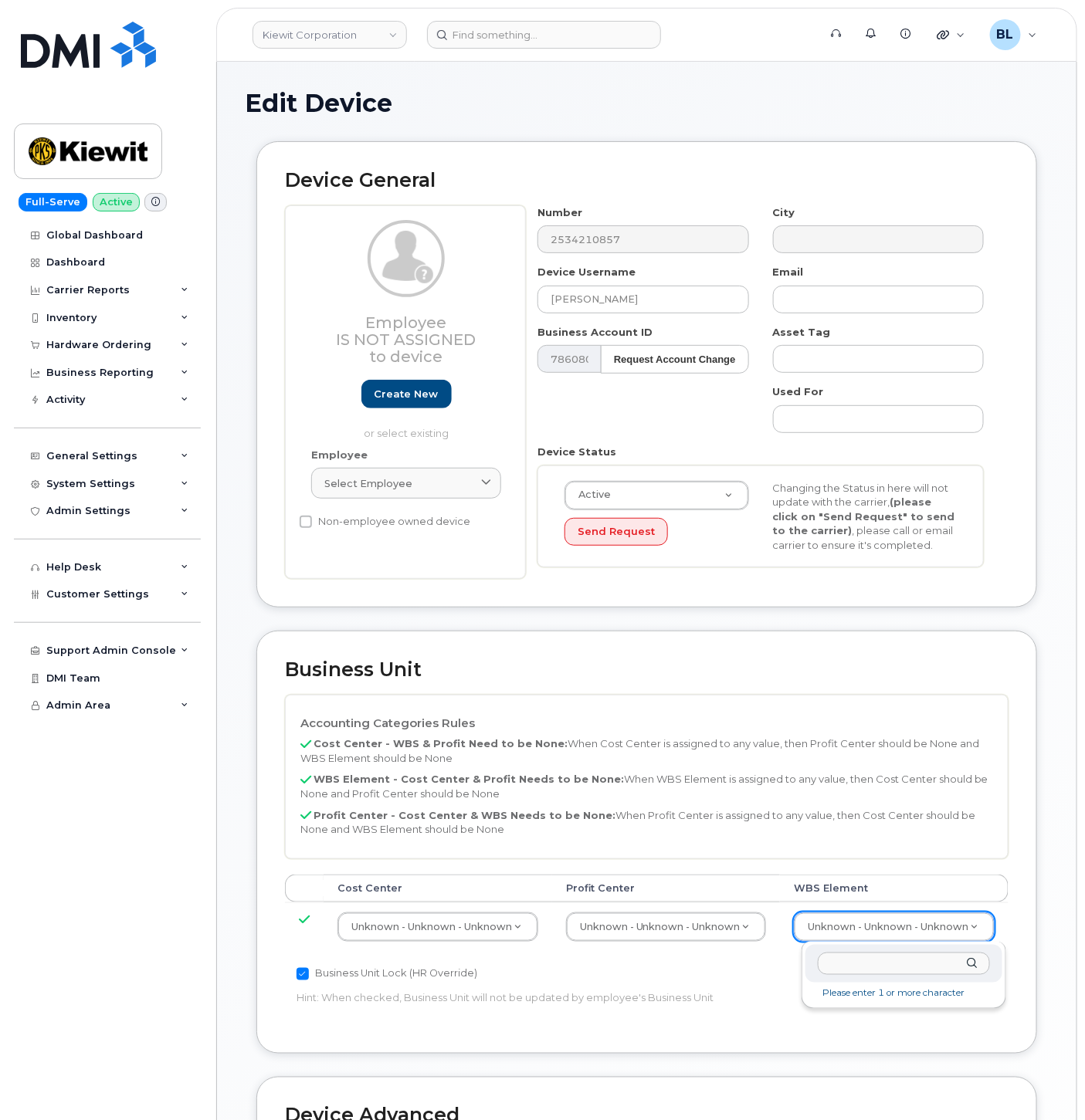
type input "106525.1175"
type input "36071639"
click at [691, 943] on td "Unknown - Unknown - Unknown None - None - None Unknown - Unknown - Unknown" at bounding box center [665, 927] width 227 height 49
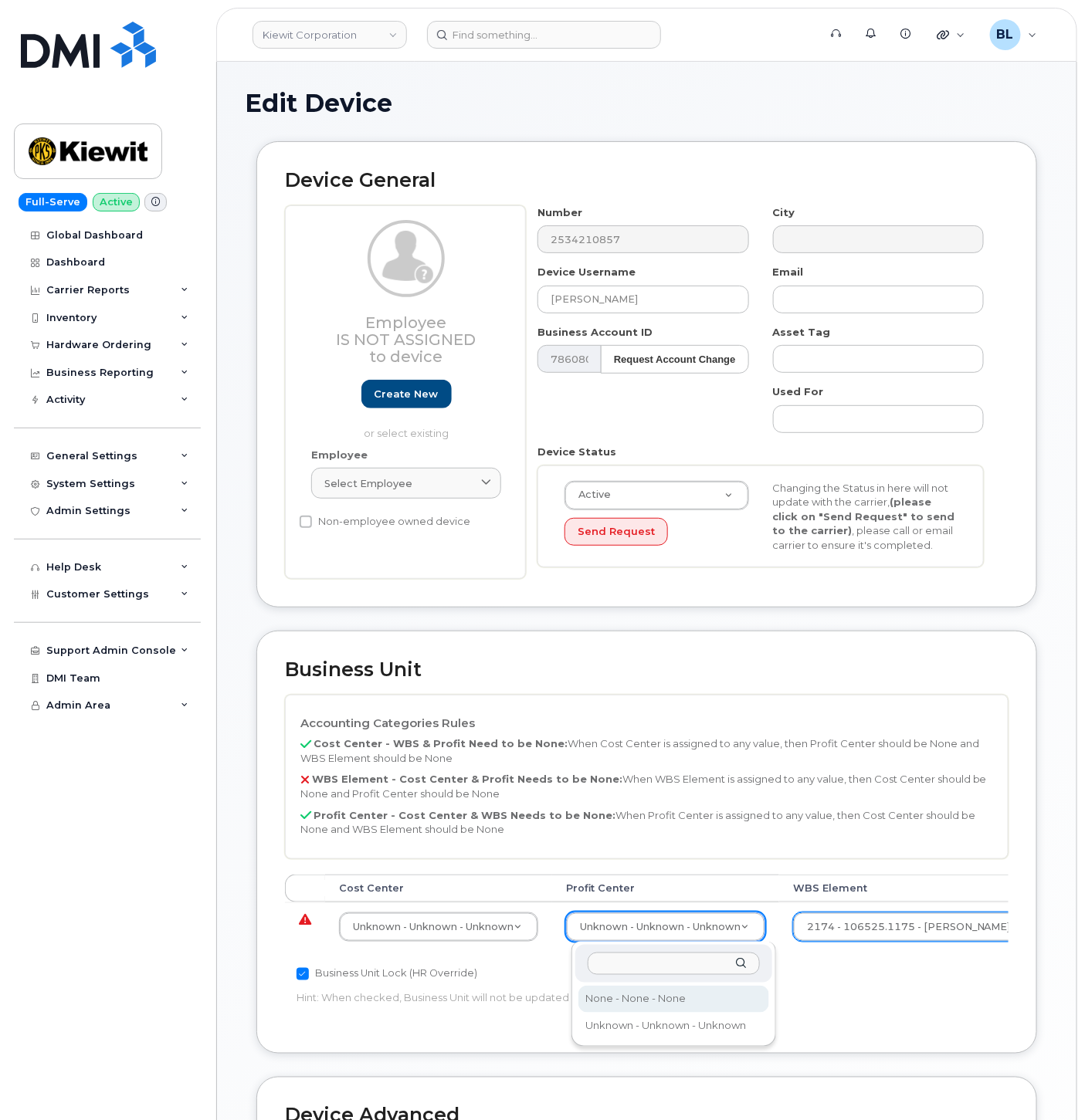
select select "29629357"
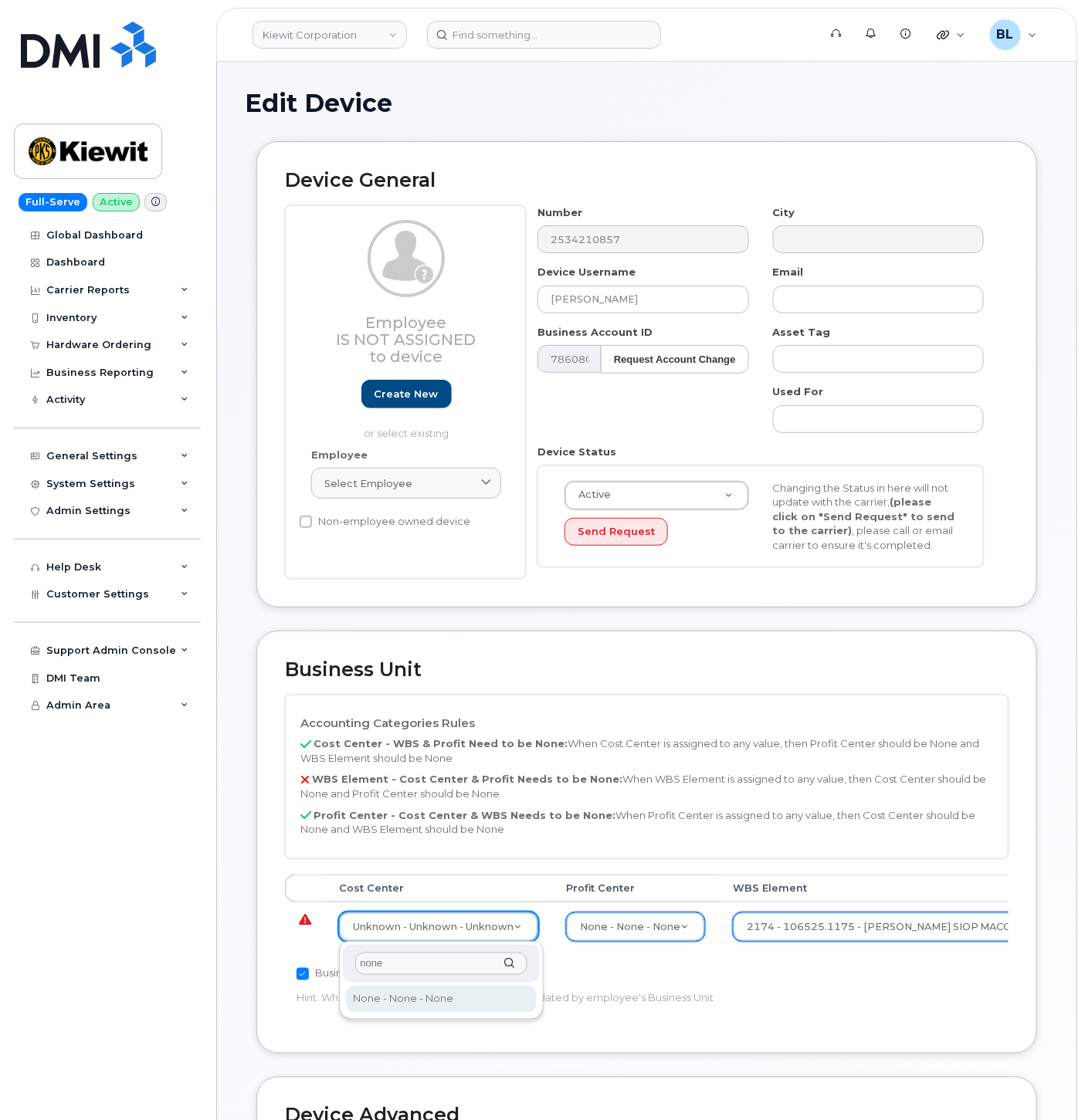
type input "none"
type input "29629358"
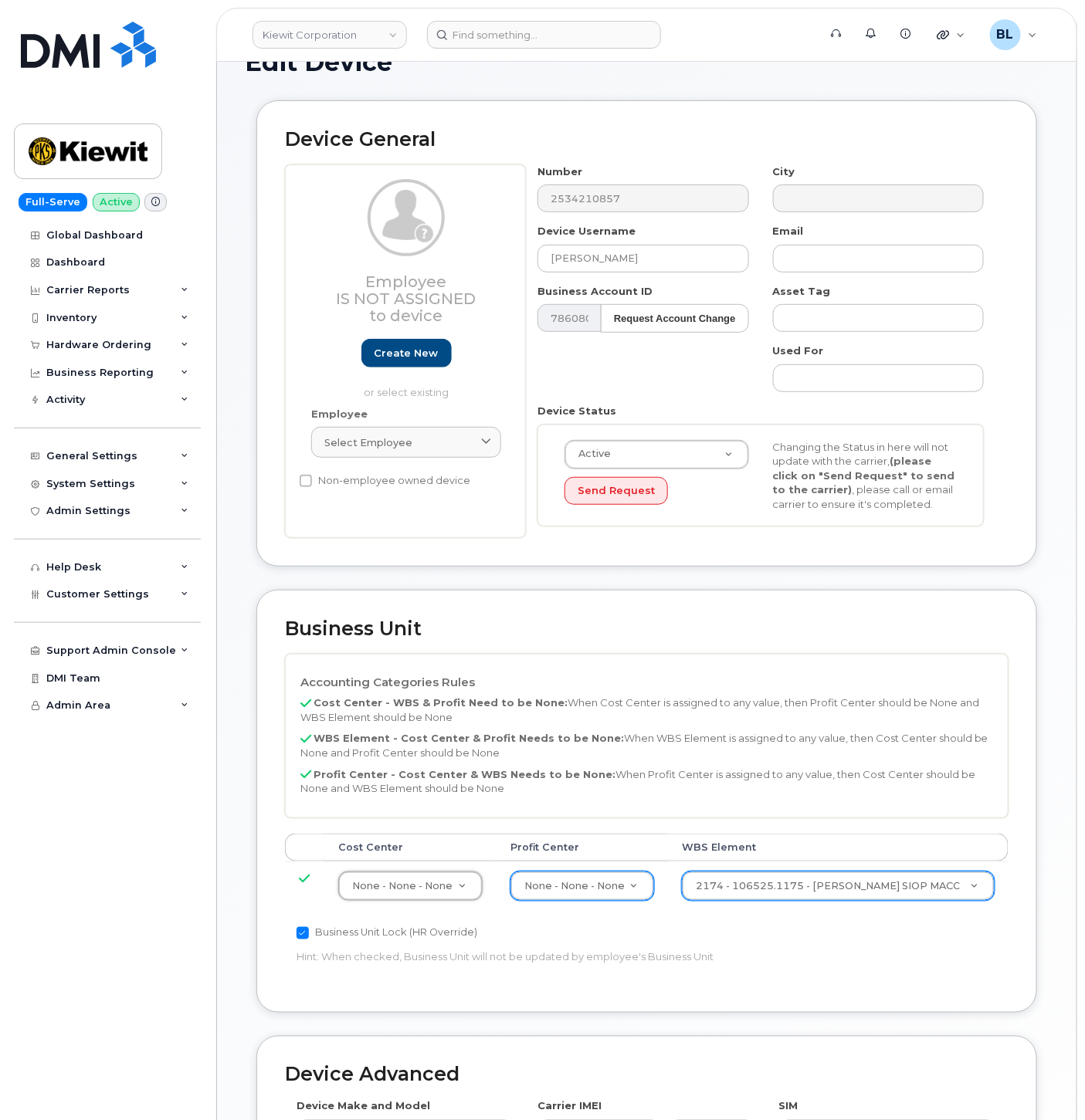
scroll to position [418, 0]
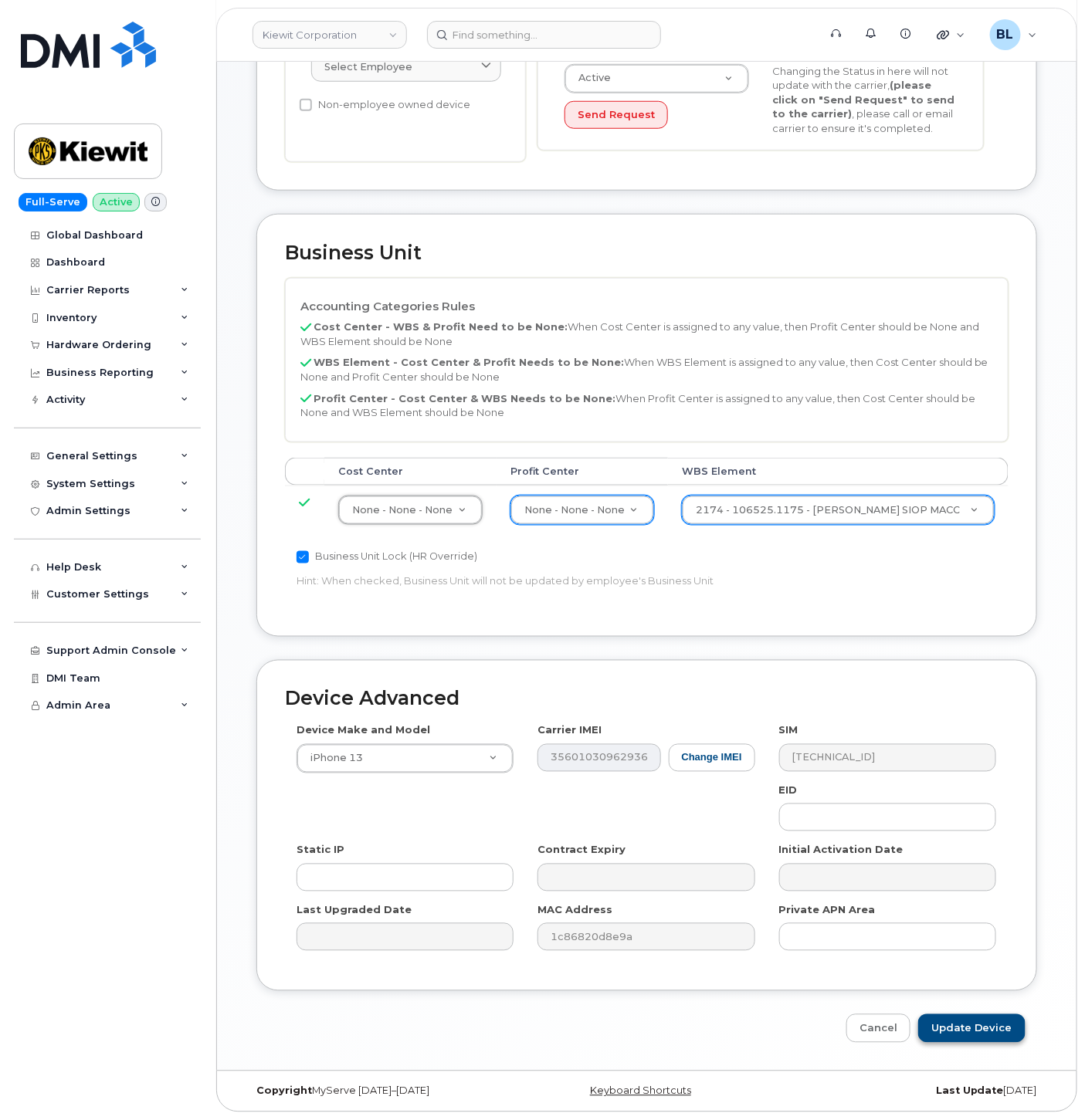
drag, startPoint x: 963, startPoint y: 1047, endPoint x: 984, endPoint y: 1029, distance: 27.7
click at [964, 1047] on div "Edit Device Device General Employee Is not assigned to device Create new or sel…" at bounding box center [646, 357] width 859 height 1426
click at [984, 1029] on input "Update Device" at bounding box center [972, 1029] width 108 height 29
type input "Saving..."
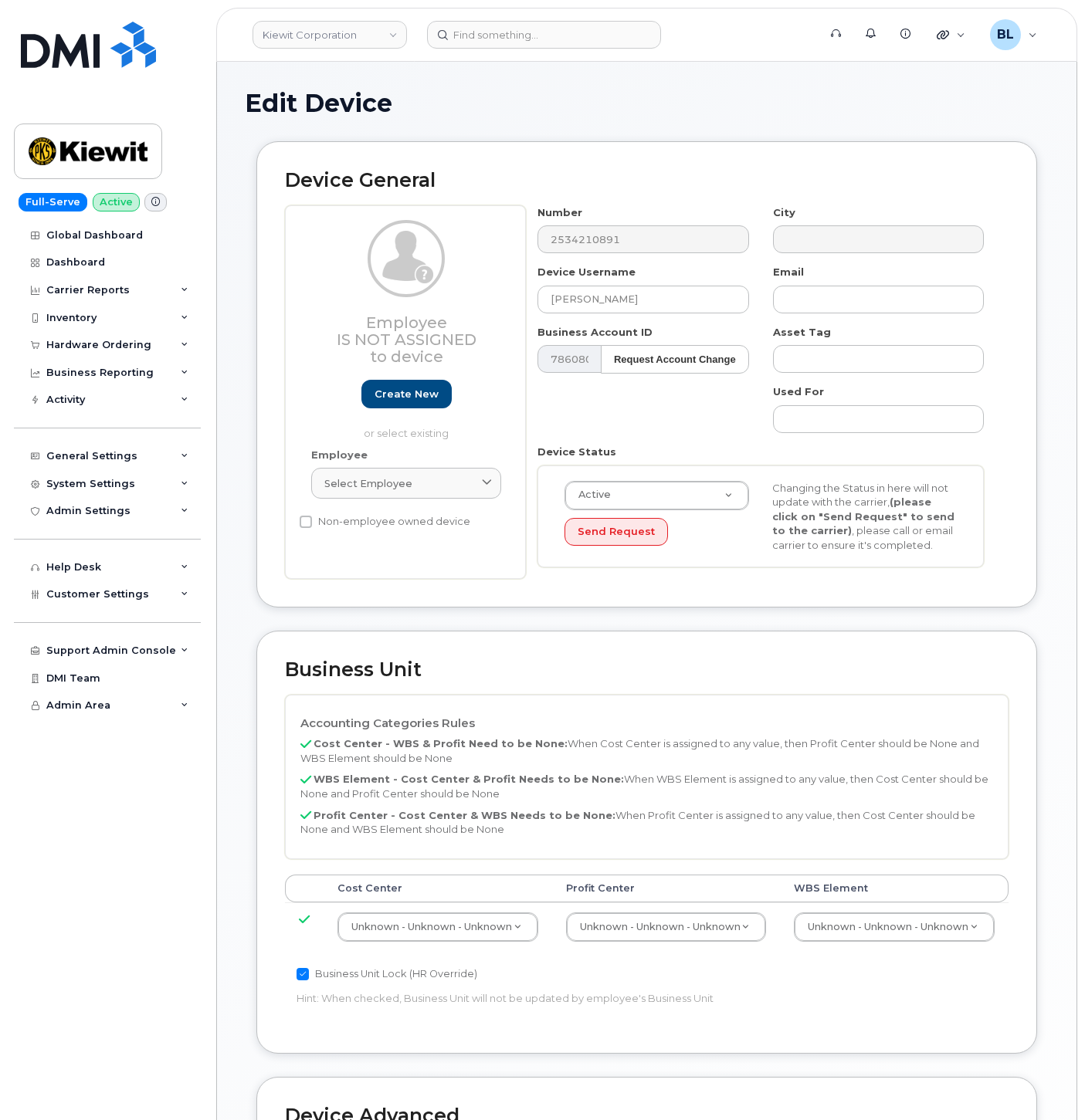
select select "29584743"
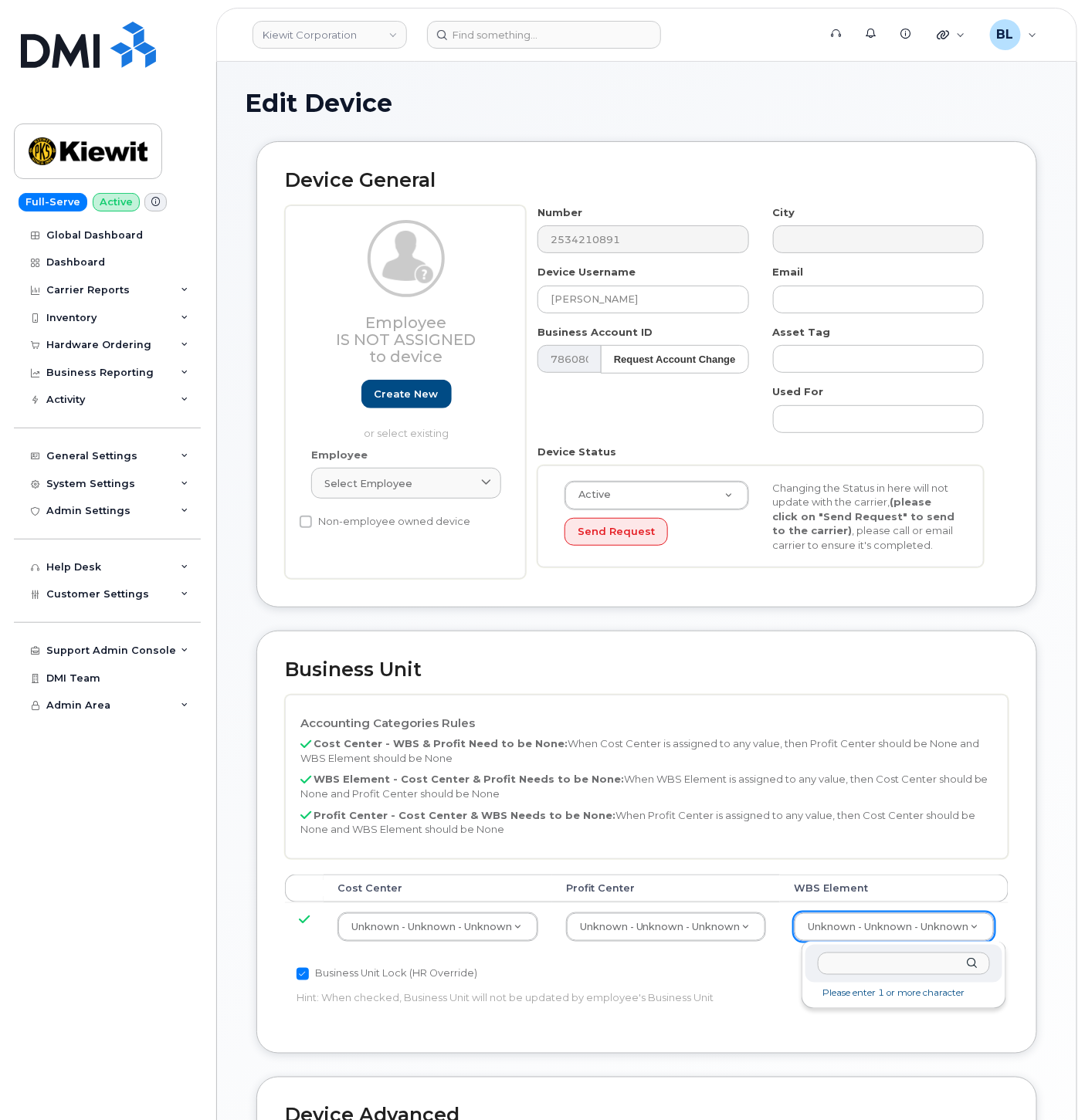
type input "106525.1175"
type input "36071639"
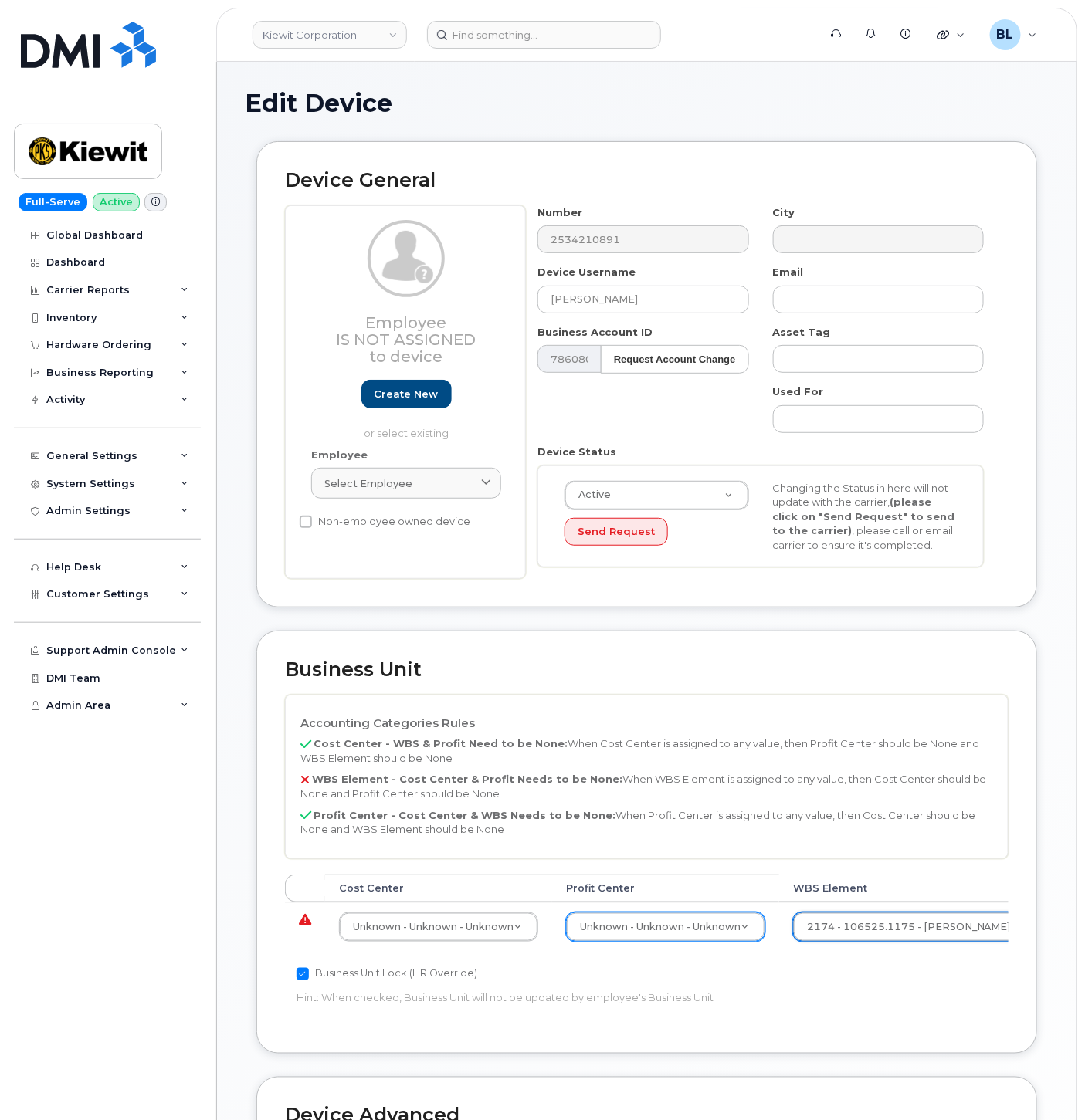
drag, startPoint x: 720, startPoint y: 917, endPoint x: 719, endPoint y: 943, distance: 26.0
select select "29629357"
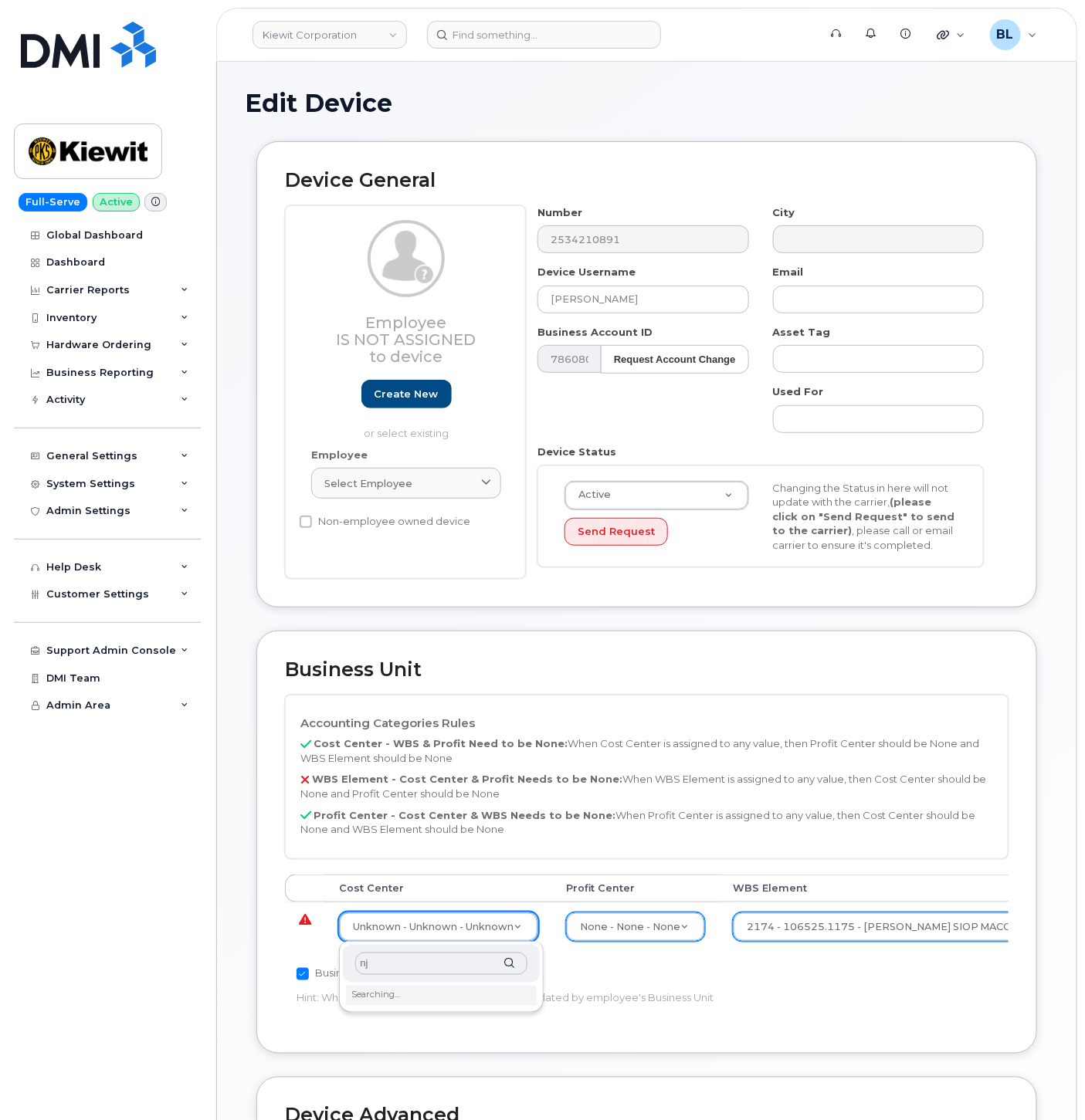
type input "n"
type input "none"
type input "29629358"
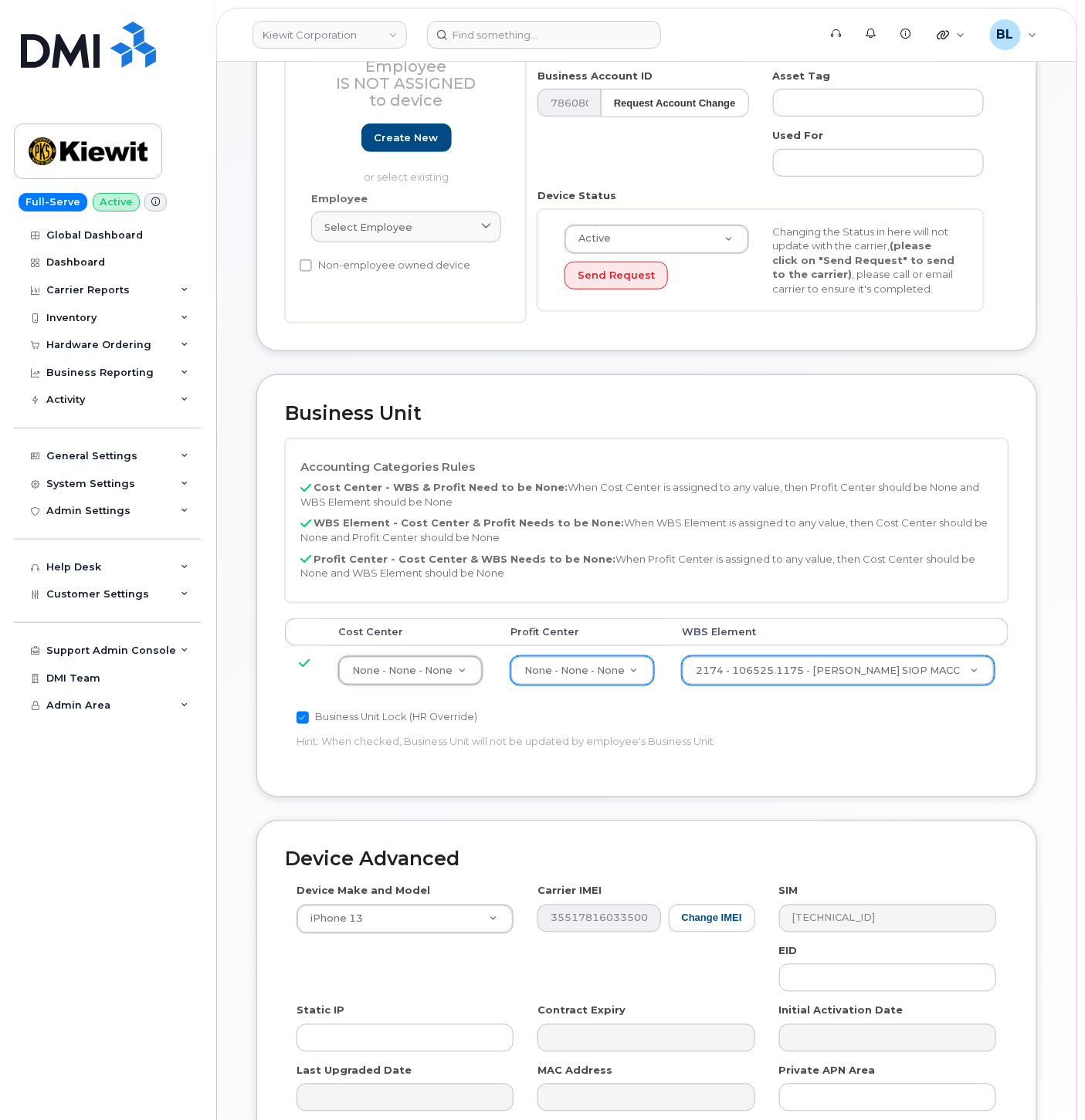
scroll to position [418, 0]
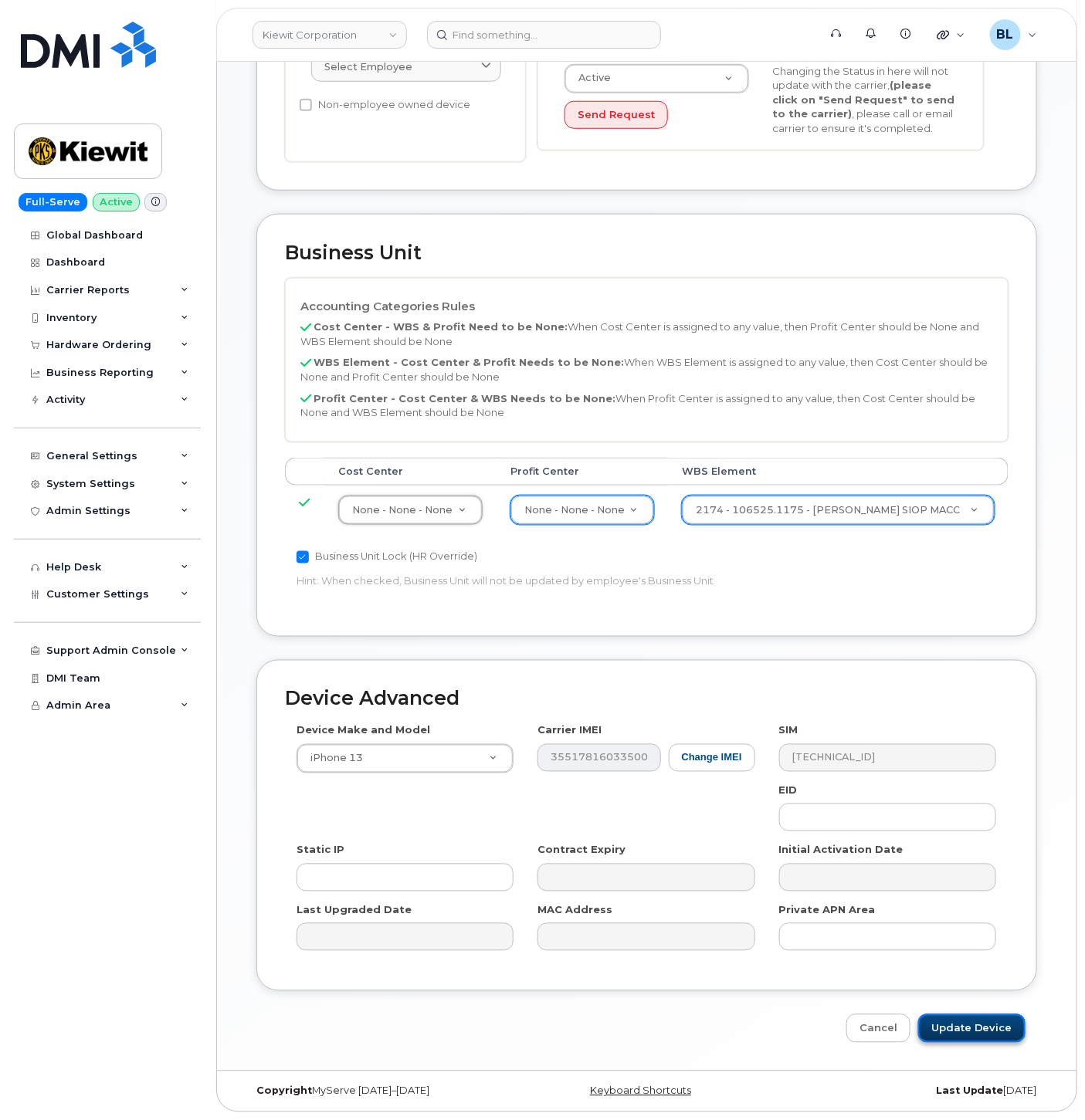
click at [944, 1015] on input "Update Device" at bounding box center [972, 1029] width 108 height 29
type input "Saving..."
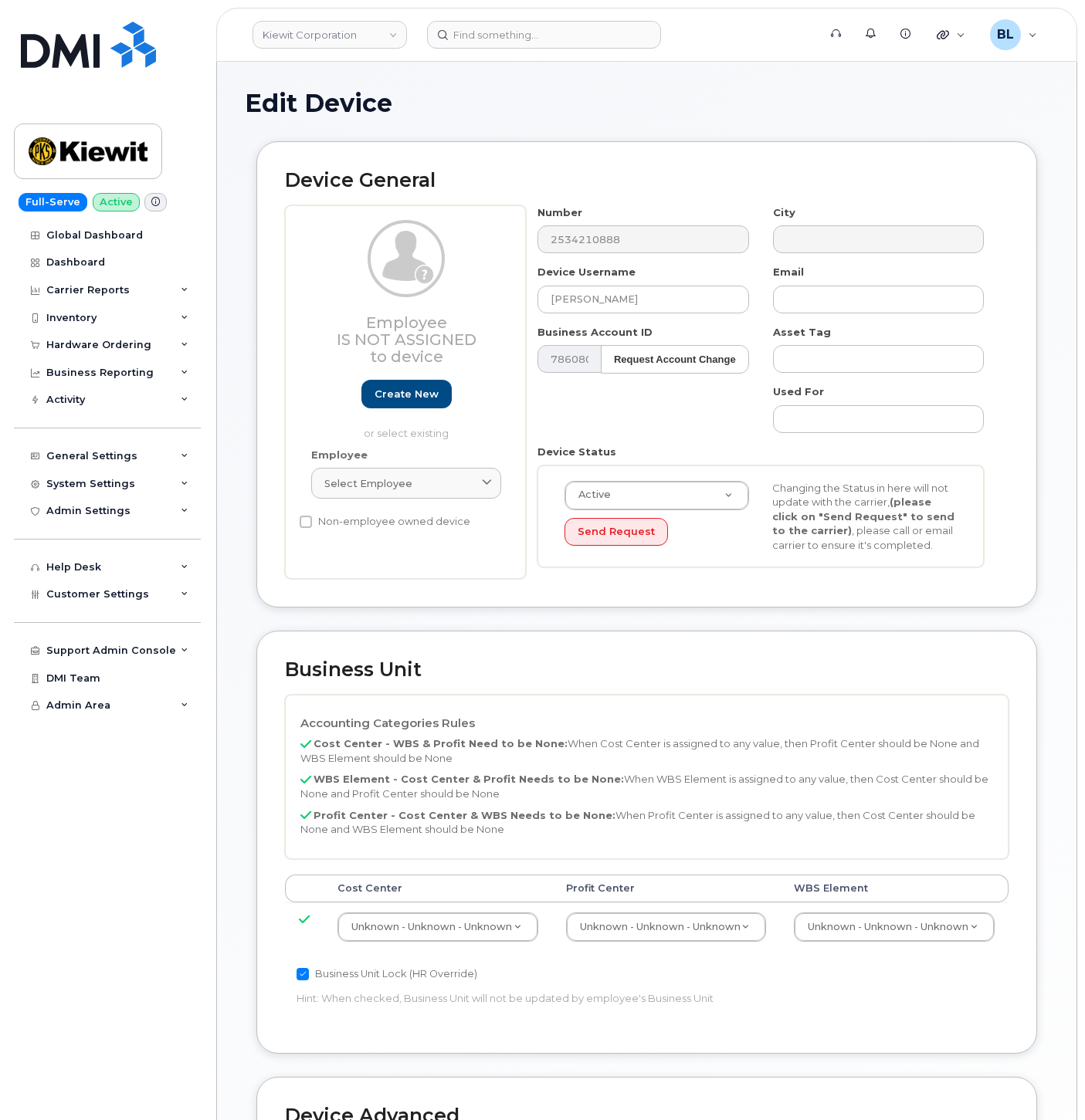
select select "29584743"
click at [836, 904] on td "Unknown - Unknown - Unknown 29584744" at bounding box center [894, 927] width 229 height 49
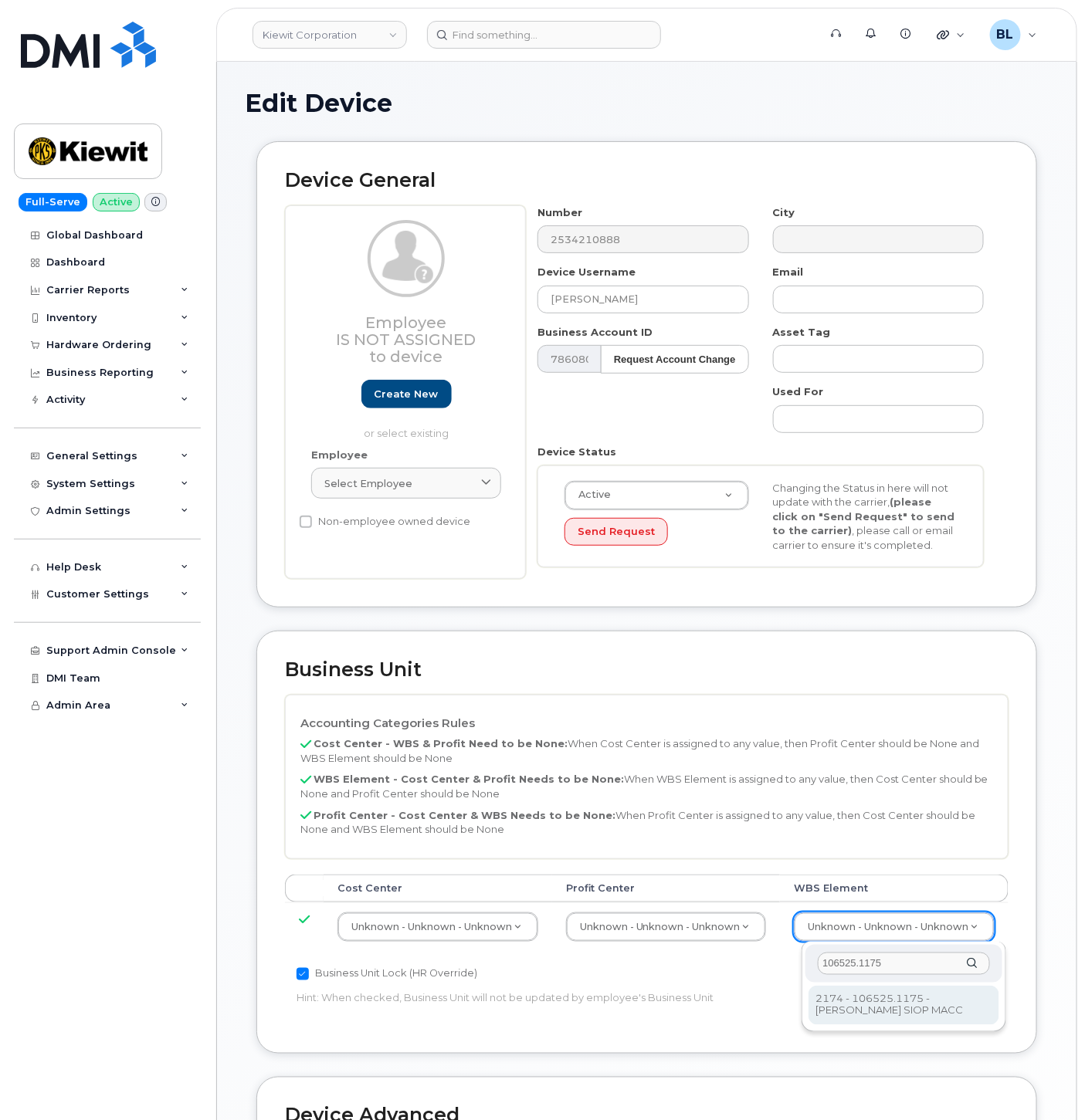
type input "106525.1175"
type input "36071639"
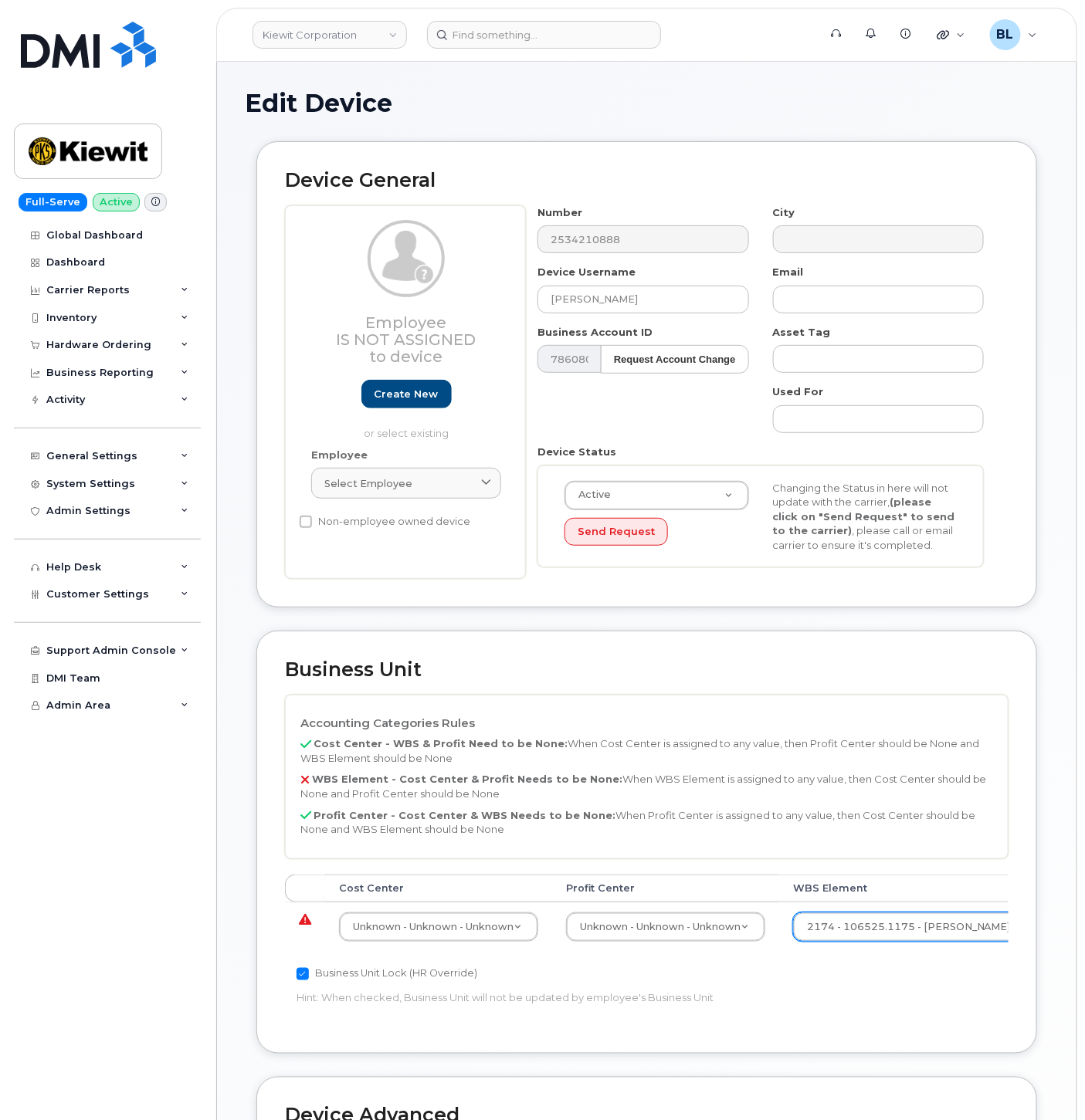
click at [597, 903] on td "Unknown - Unknown - Unknown None - None - None Unknown - Unknown - Unknown" at bounding box center [665, 927] width 227 height 49
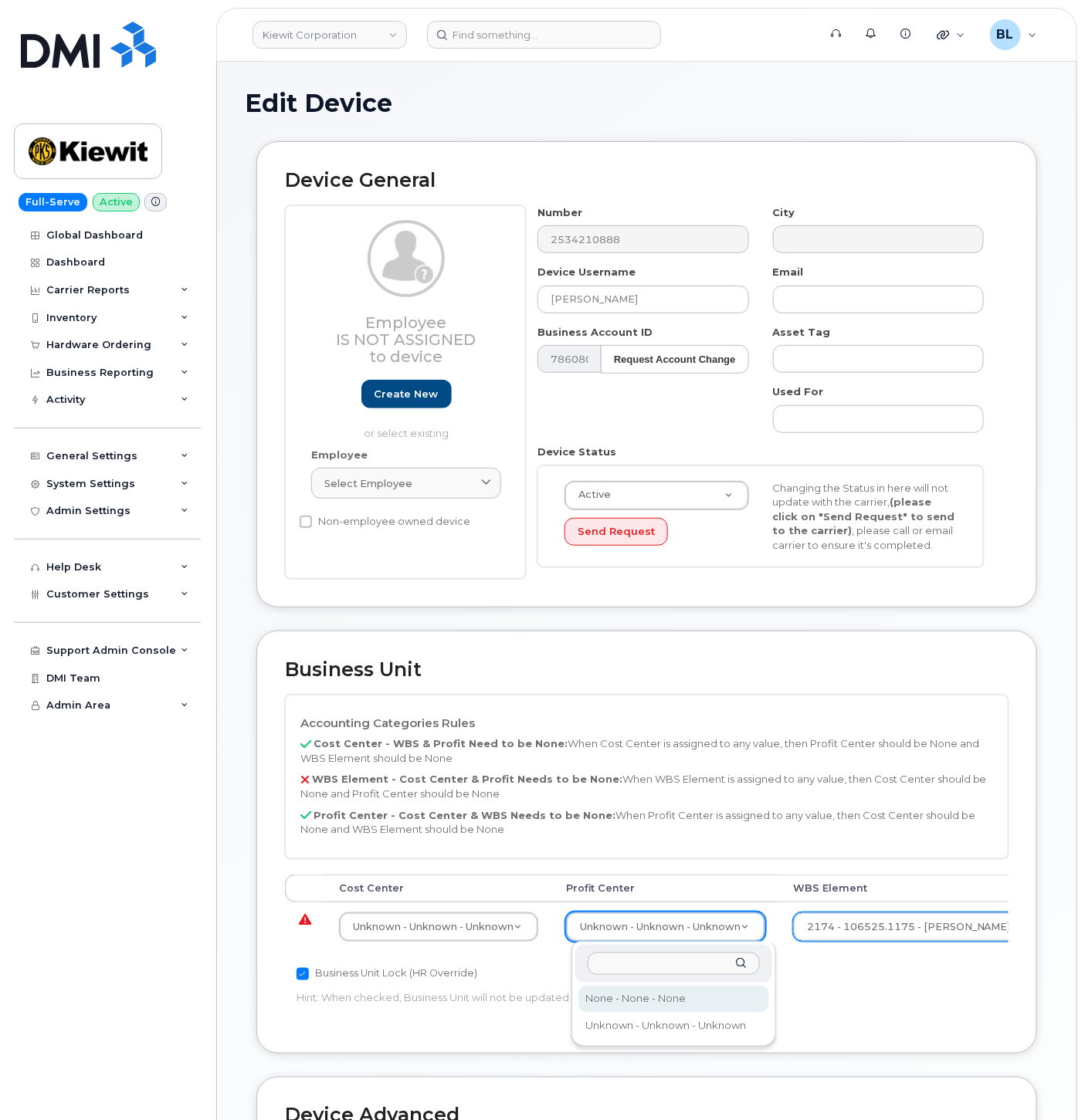
select select "29629357"
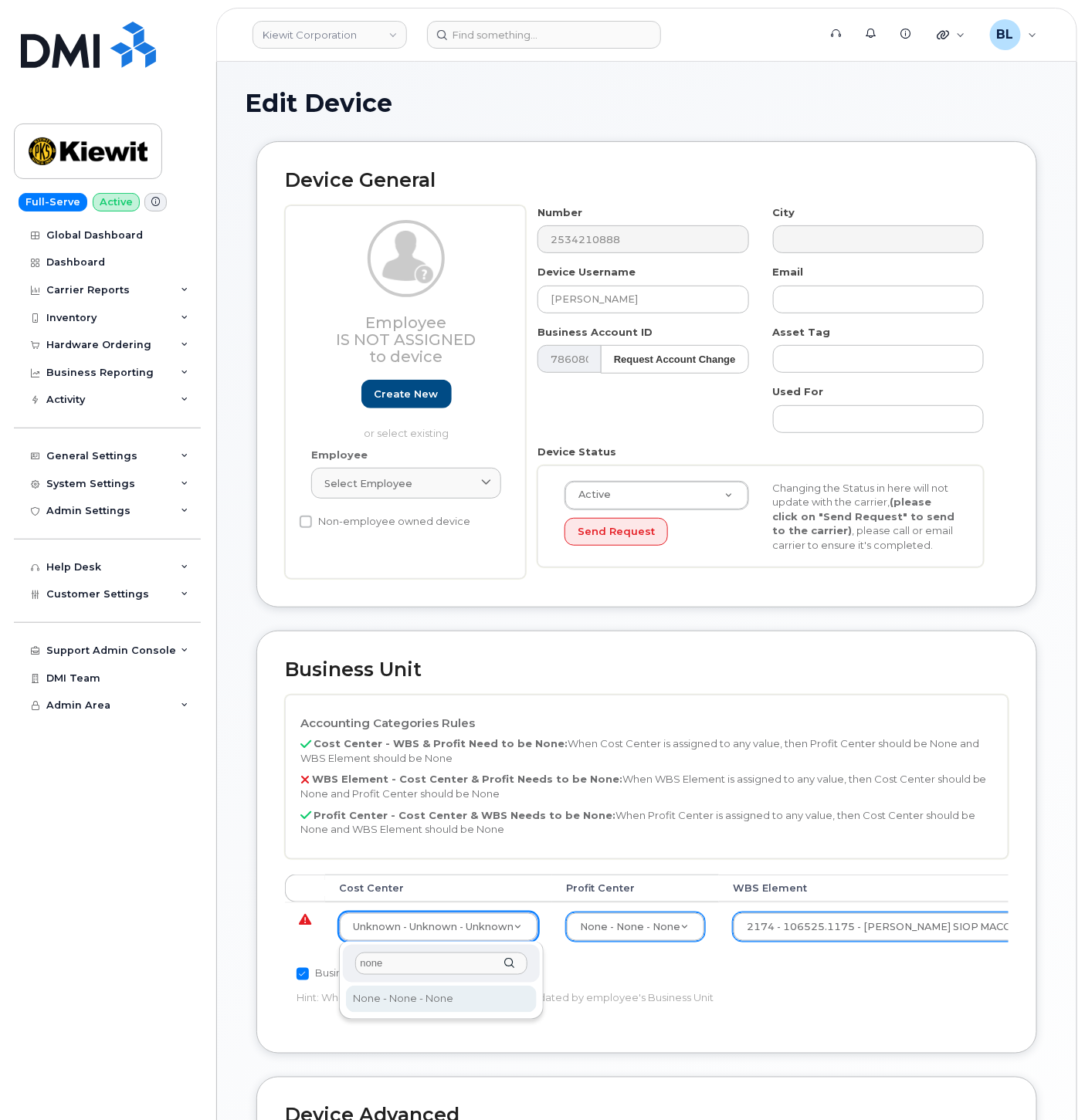
type input "none"
type input "29629358"
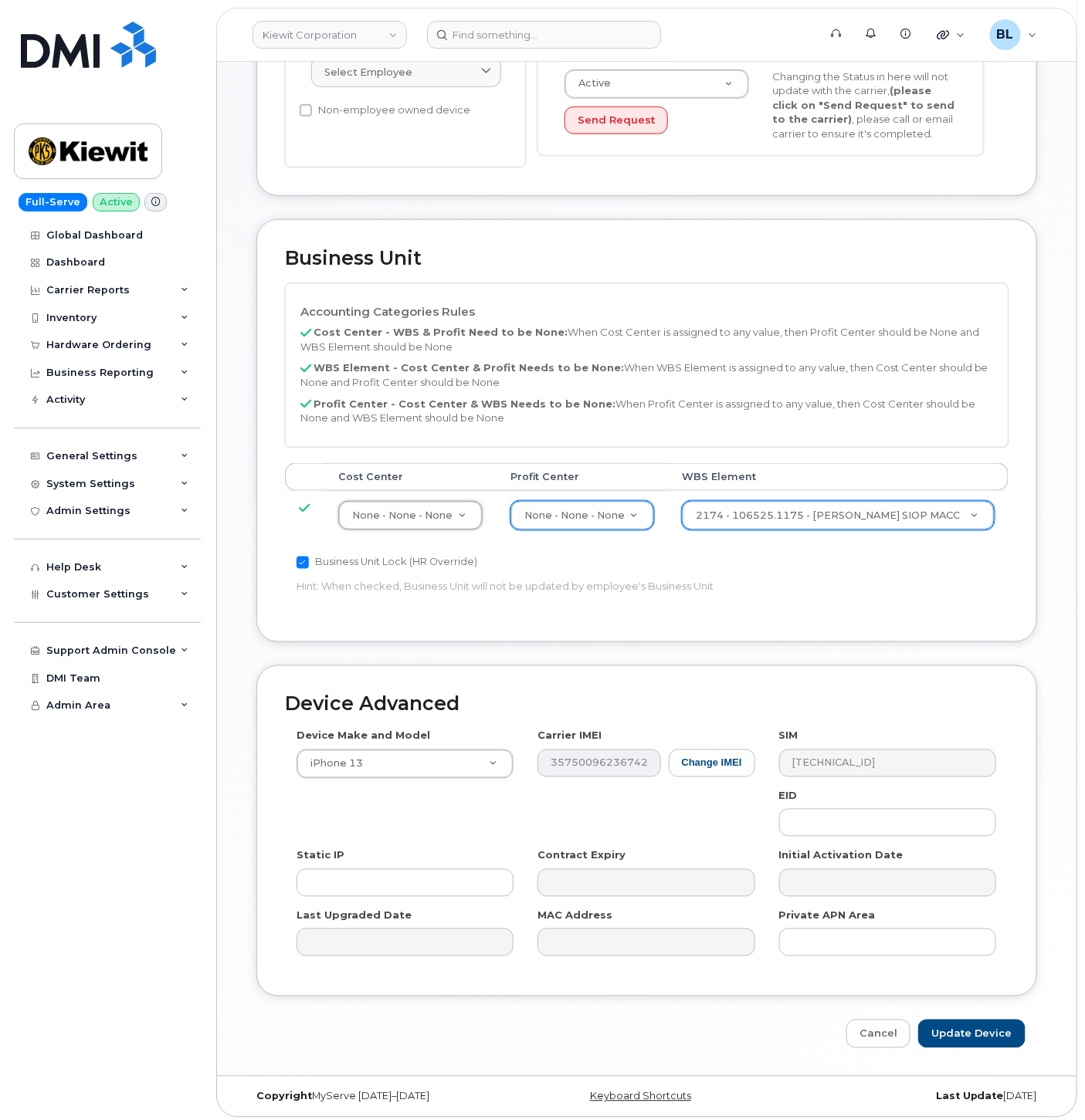
scroll to position [418, 0]
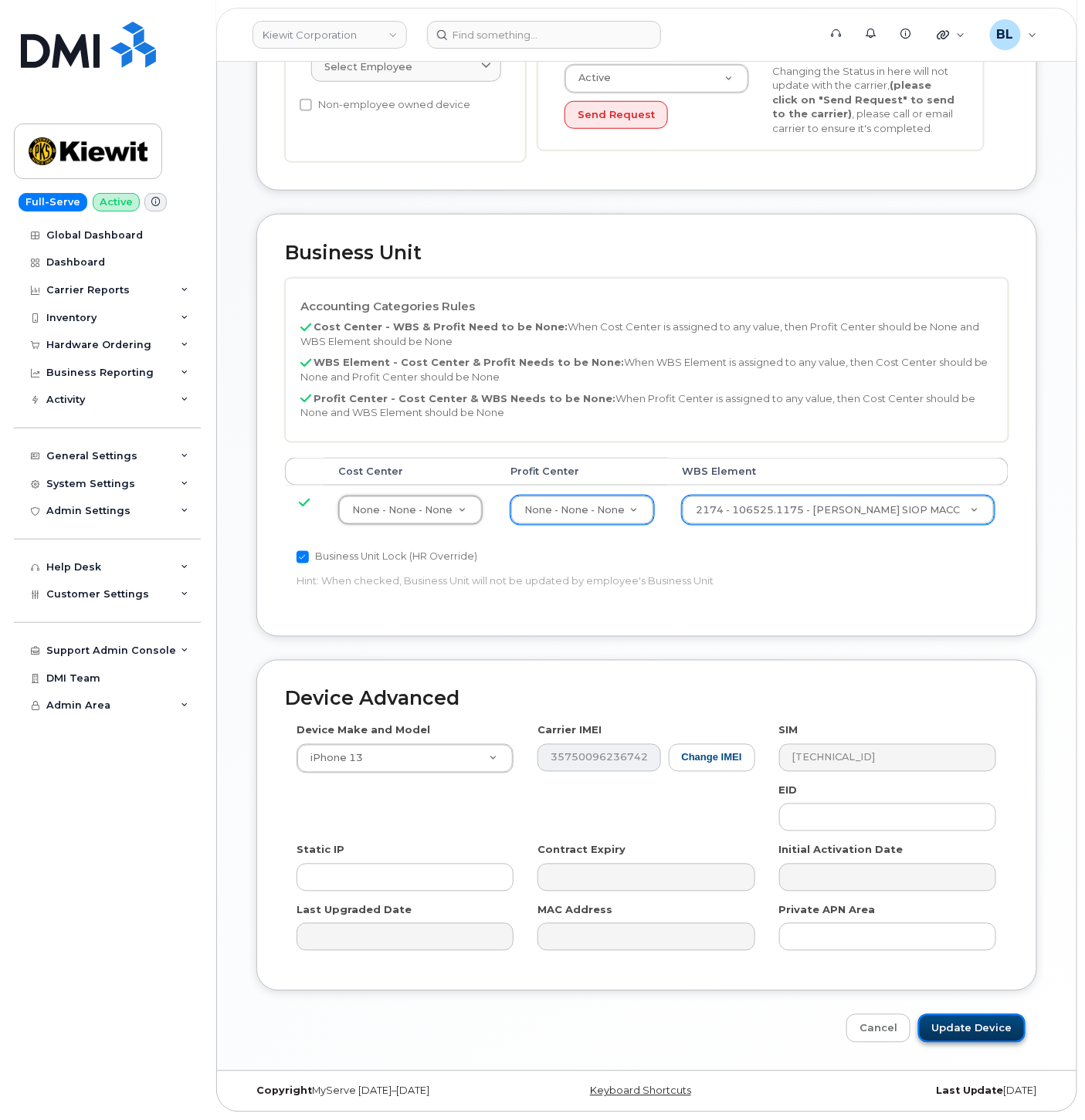
click at [946, 1027] on input "Update Device" at bounding box center [972, 1029] width 108 height 29
type input "Saving..."
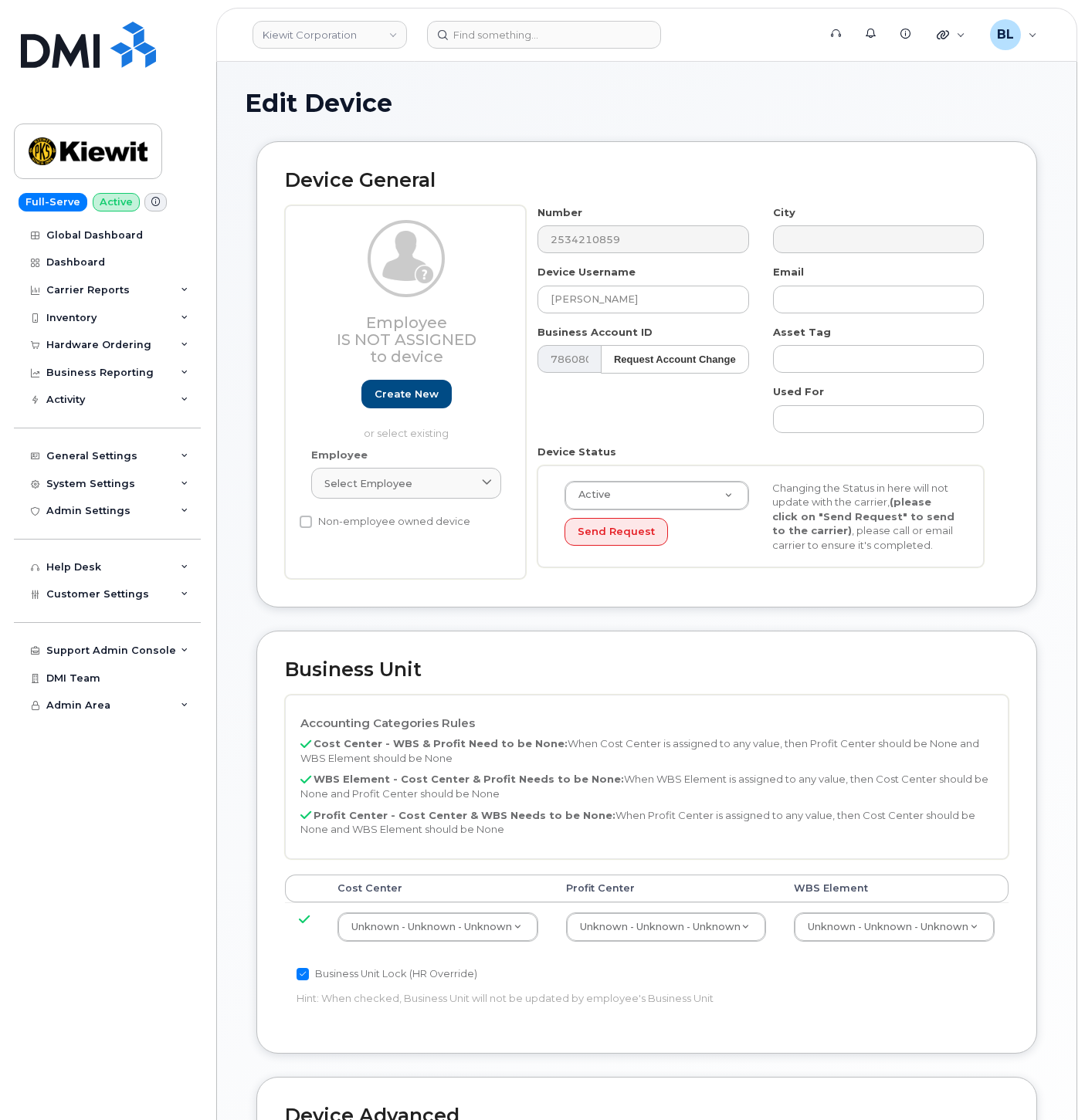
select select "29584743"
click at [832, 909] on td "Unknown - Unknown - Unknown 29584744" at bounding box center [894, 927] width 229 height 49
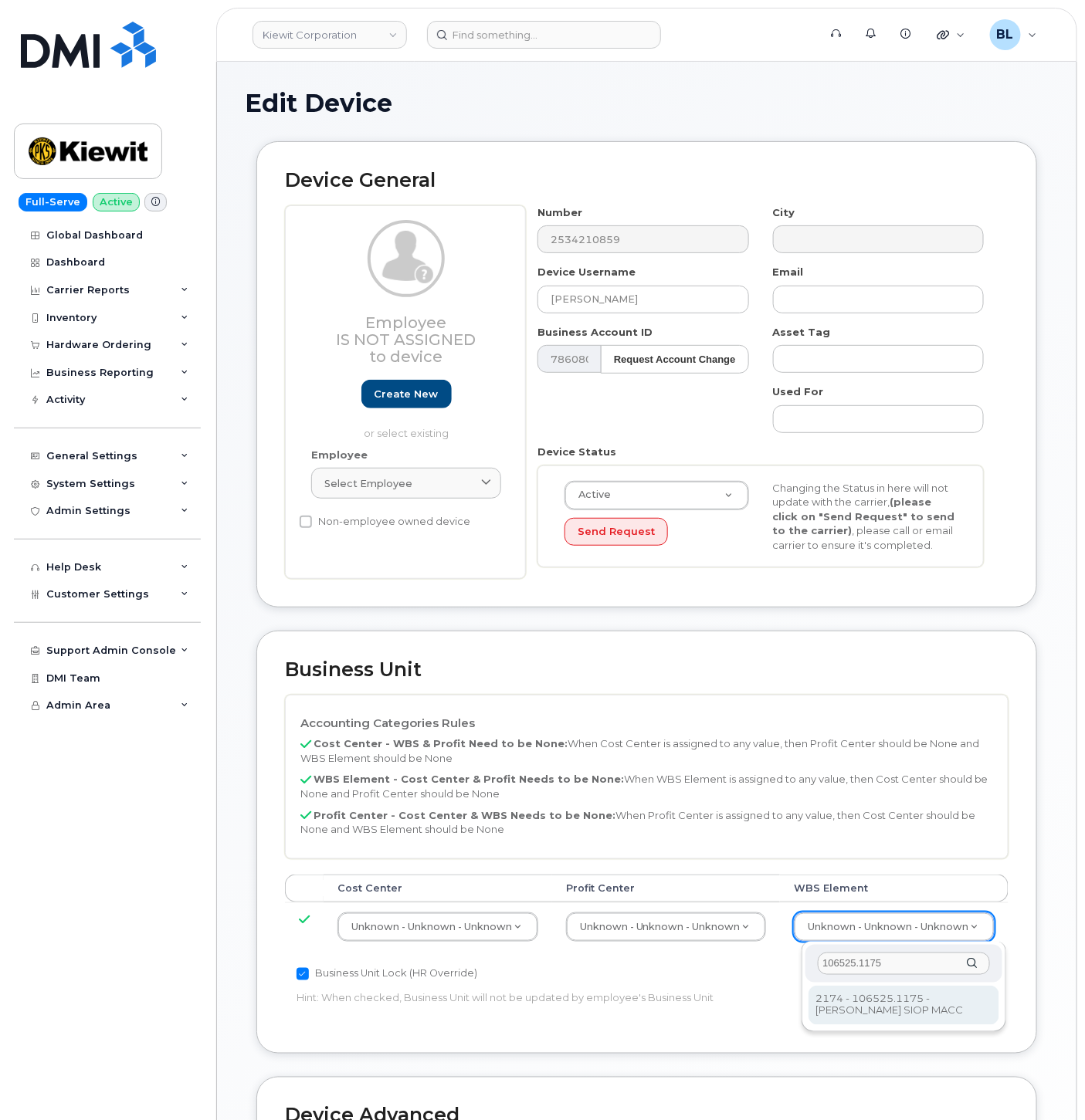
type input "106525.1175"
type input "36071639"
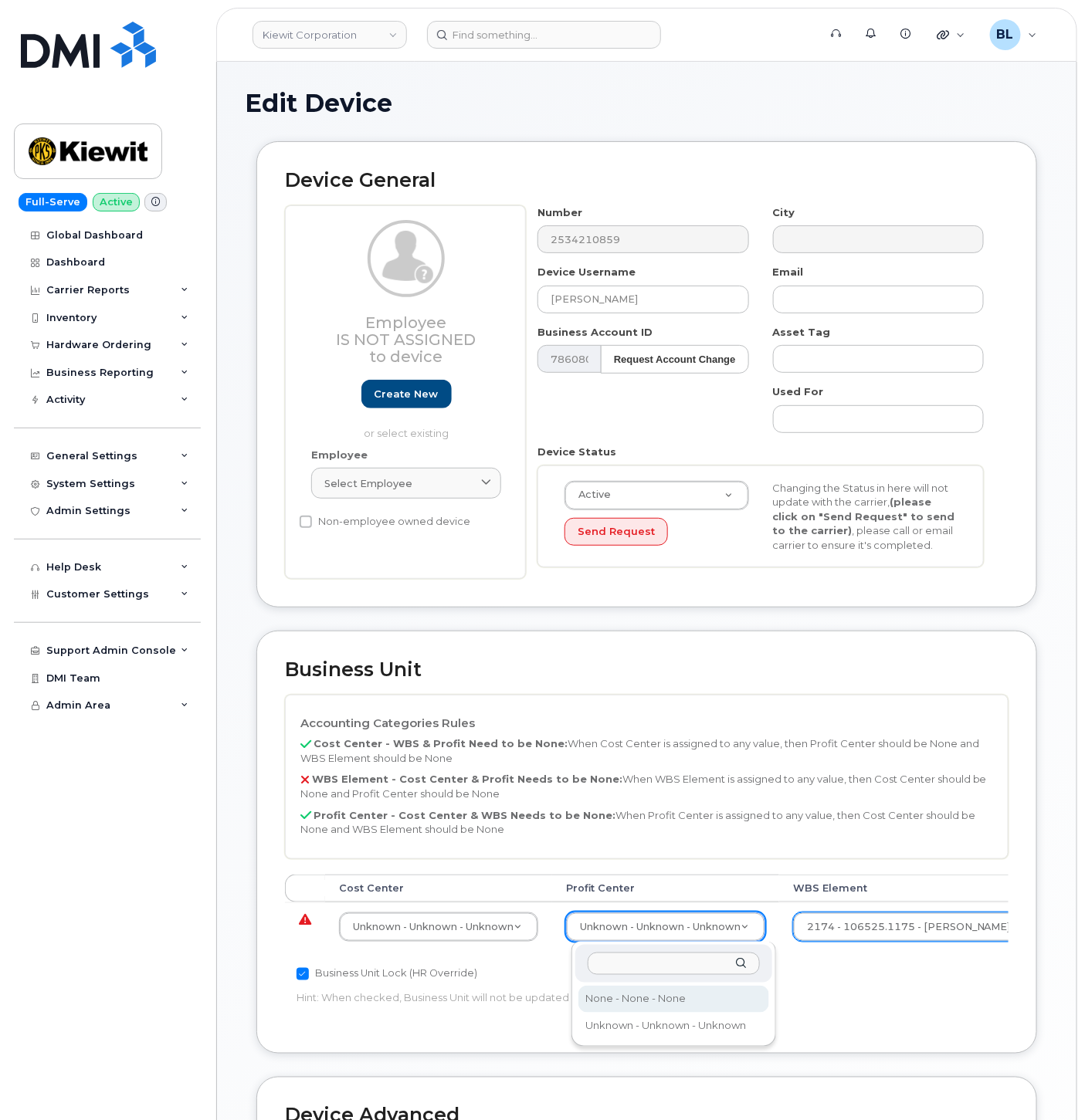
select select "29629357"
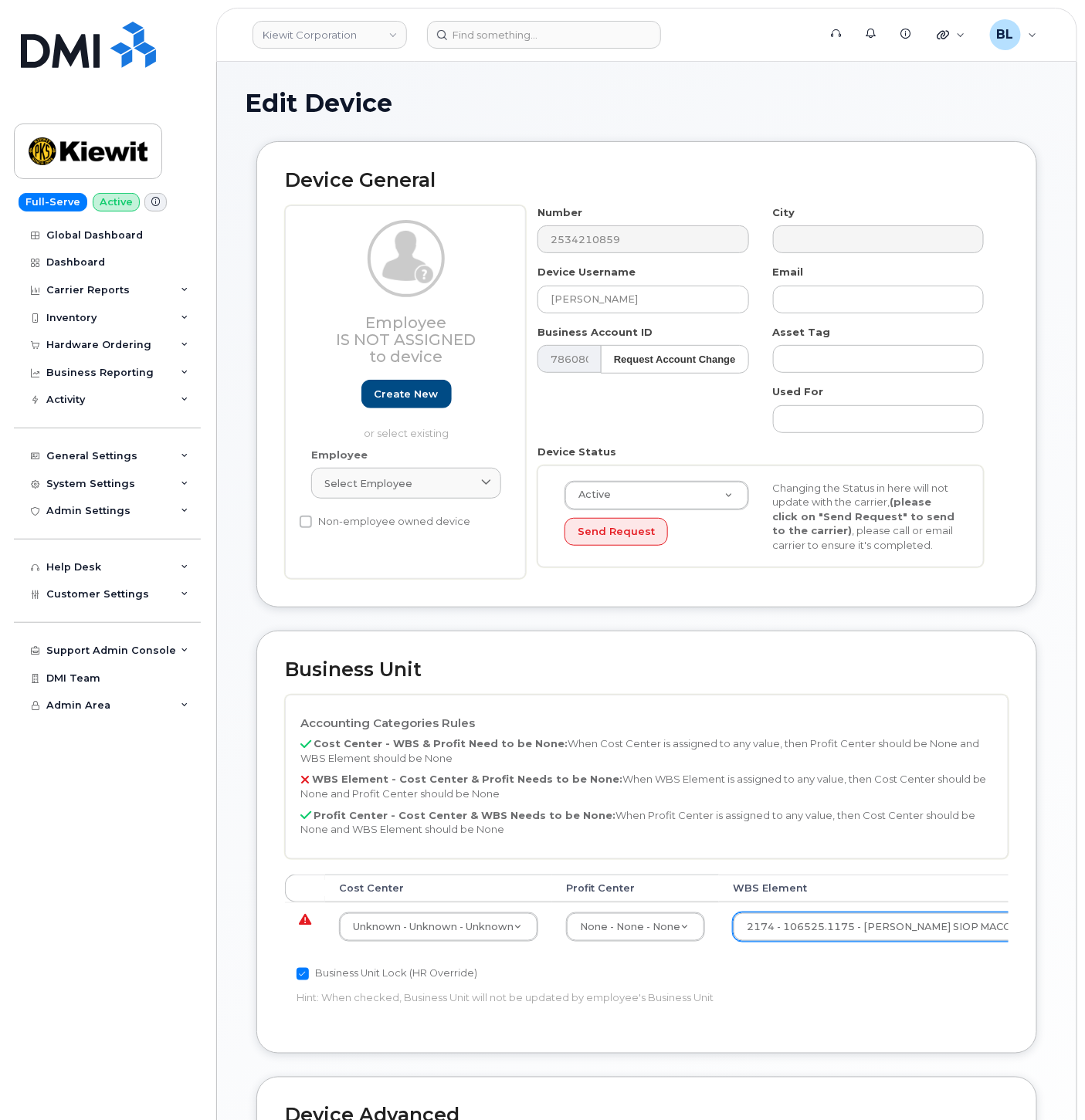
click at [431, 907] on td "Unknown - Unknown - Unknown 29584742" at bounding box center [438, 927] width 227 height 49
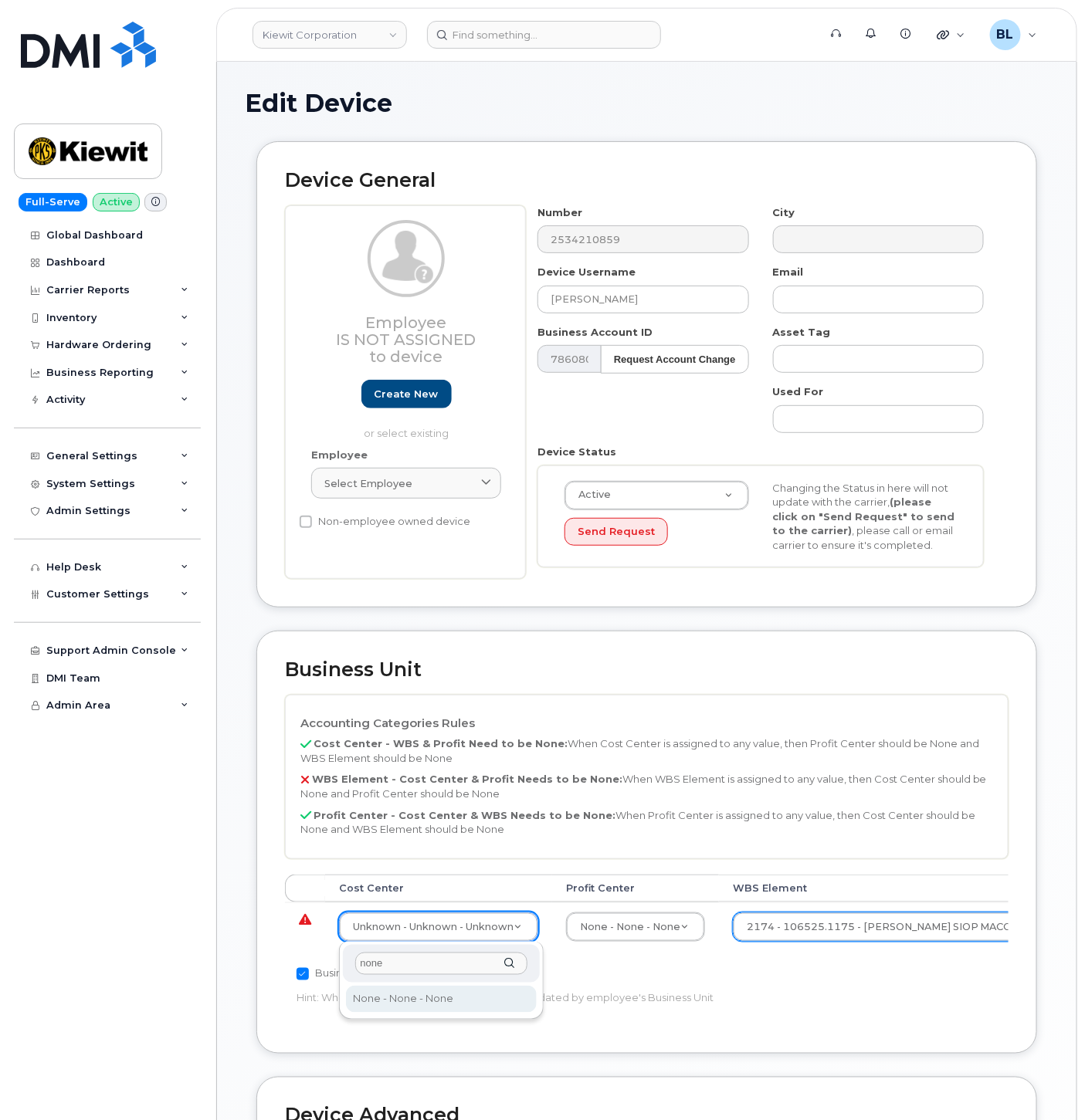
type input "none"
type input "29629358"
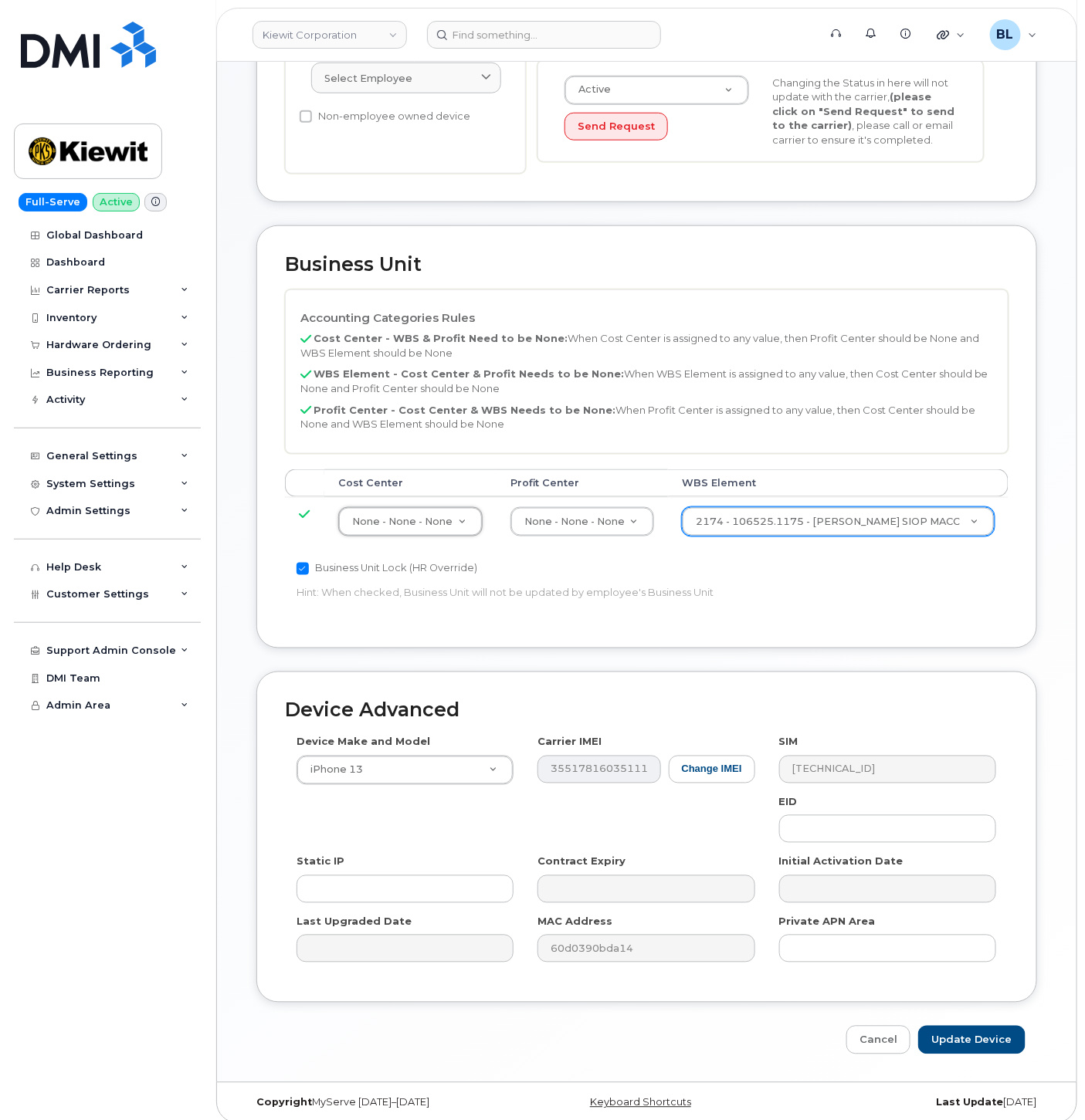
scroll to position [418, 0]
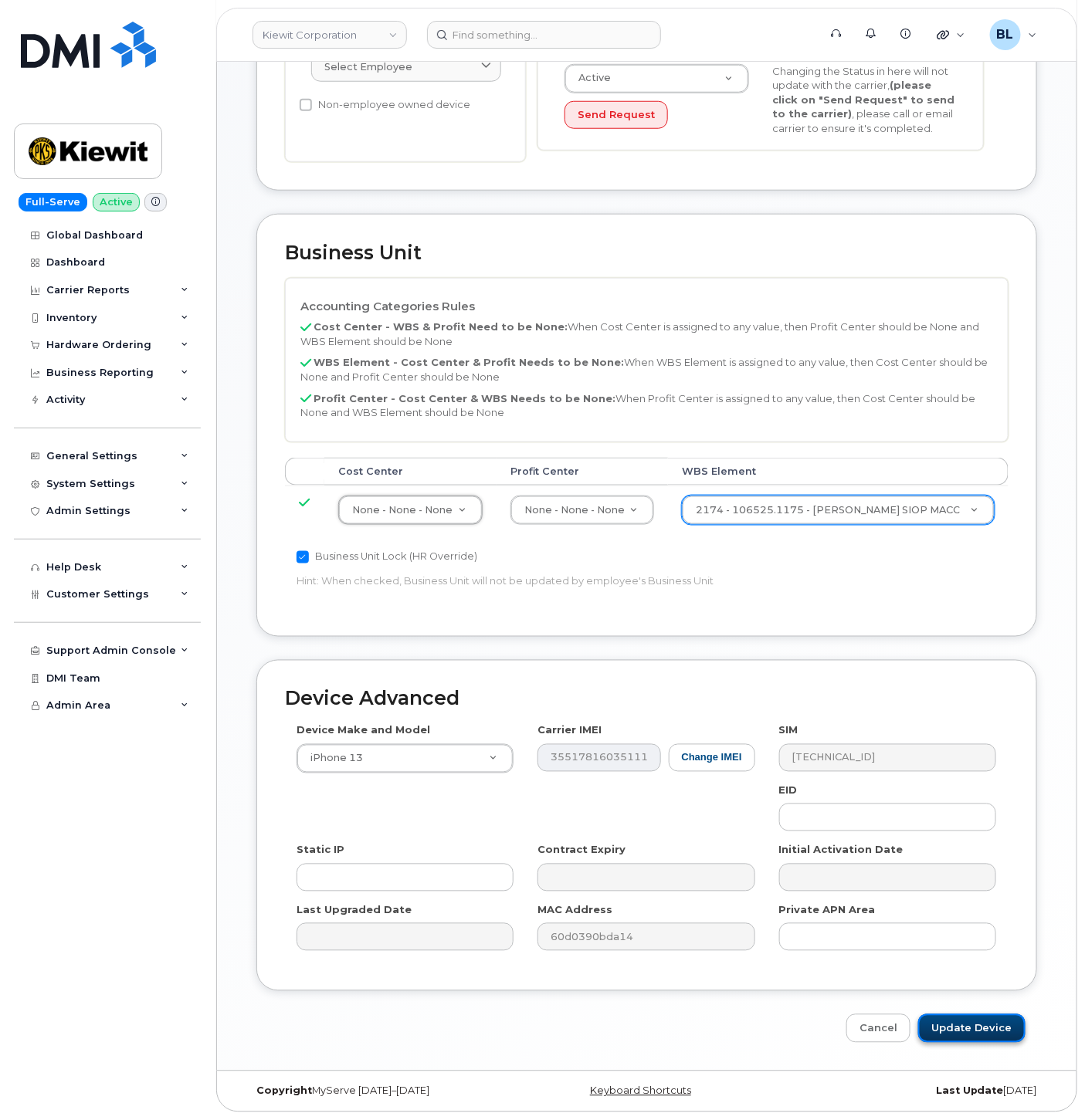
click at [951, 1027] on input "Update Device" at bounding box center [972, 1029] width 108 height 29
type input "Saving..."
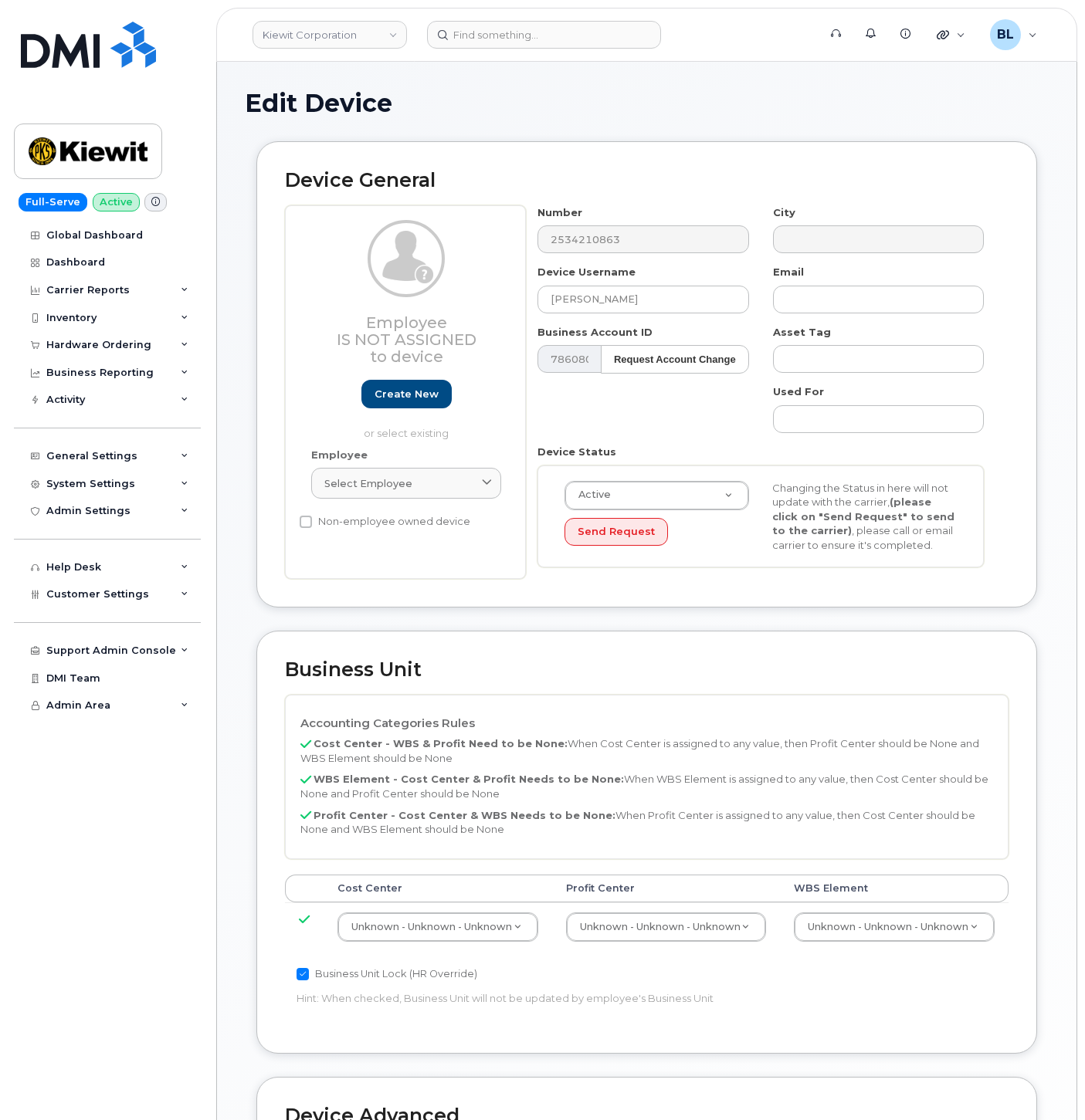
select select "29584743"
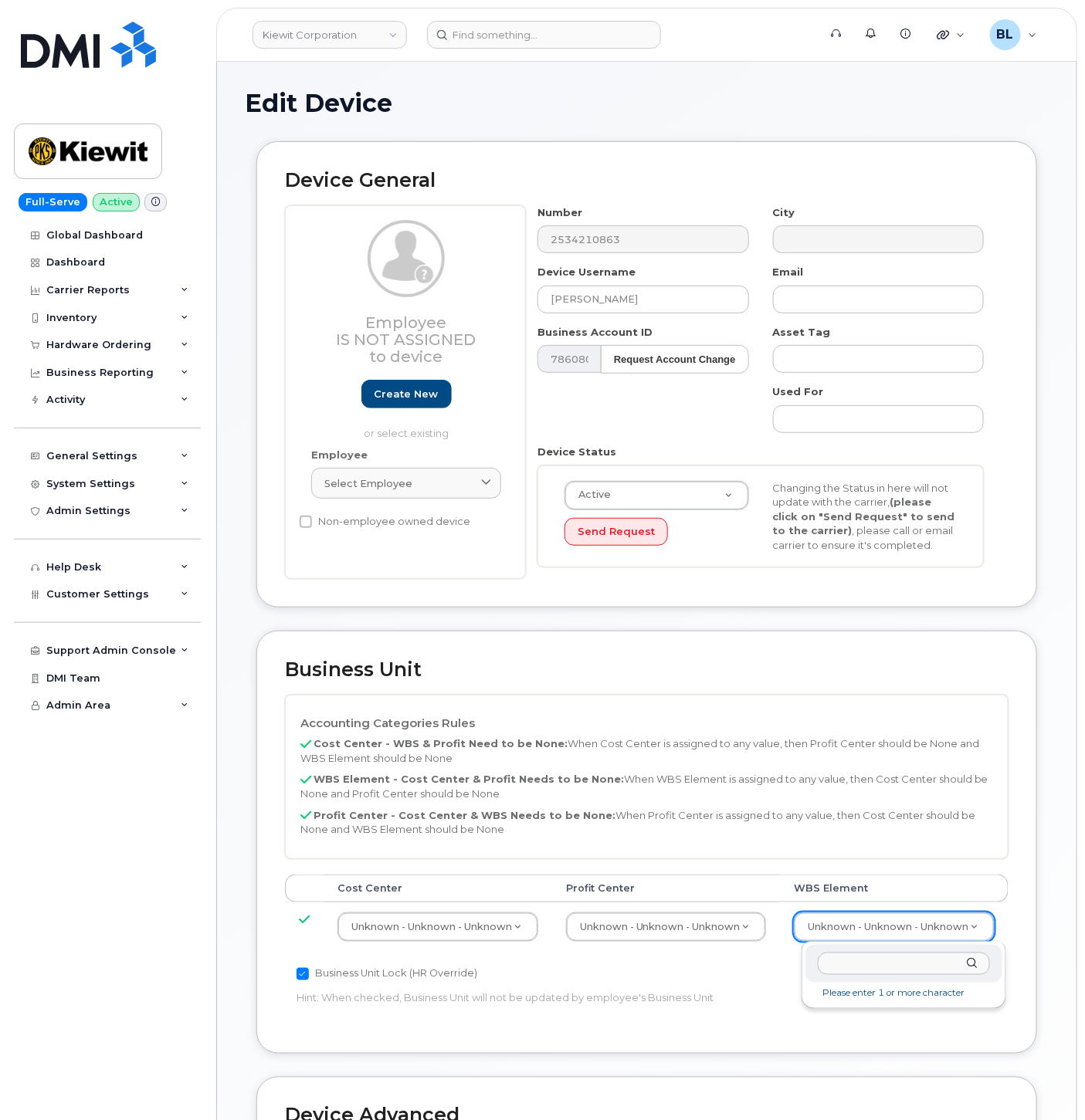
click at [888, 965] on input "text" at bounding box center [904, 964] width 173 height 22
paste input "106525.1175"
type input "106525.1175"
type input "36071639"
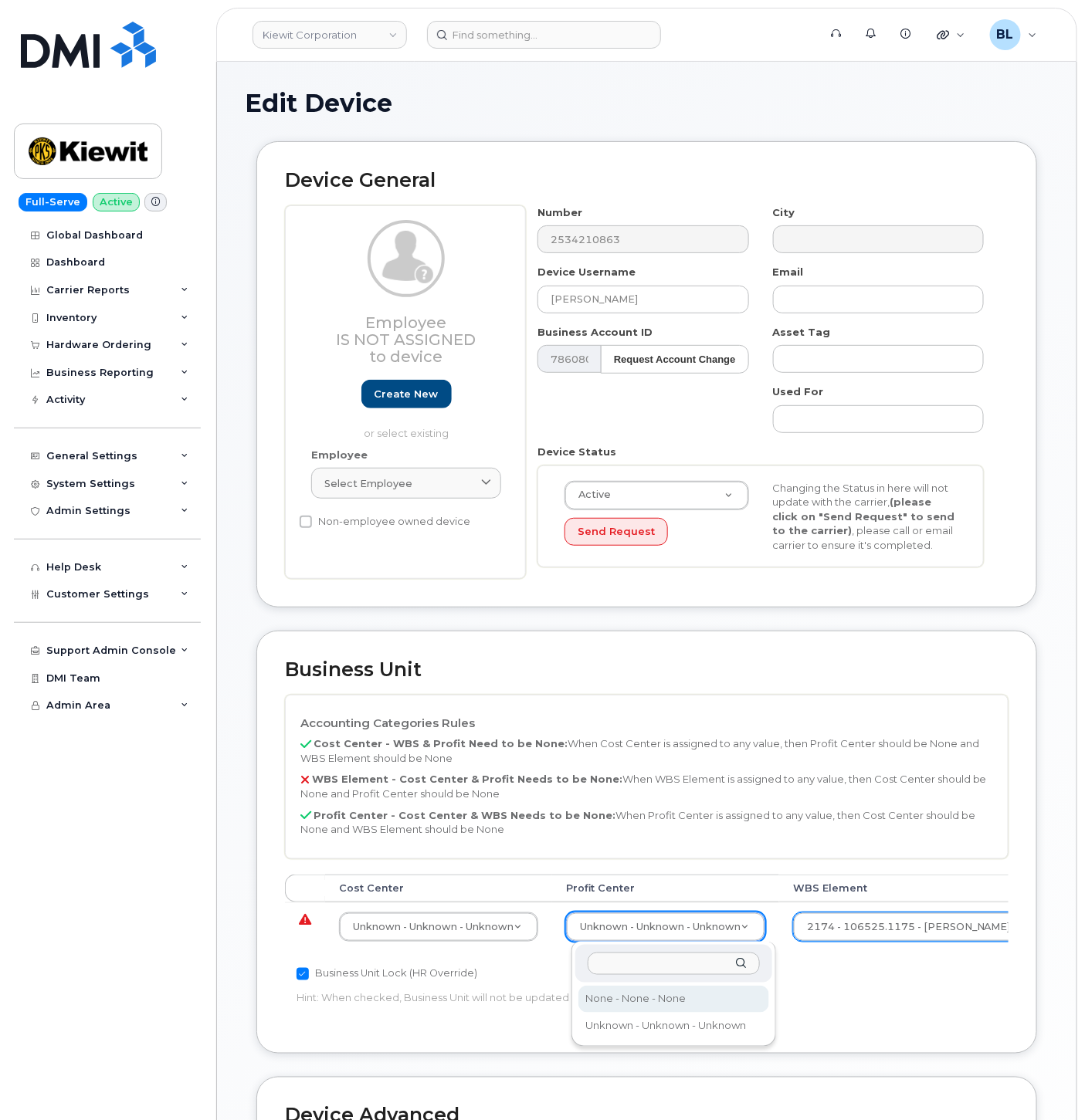
select select "29629357"
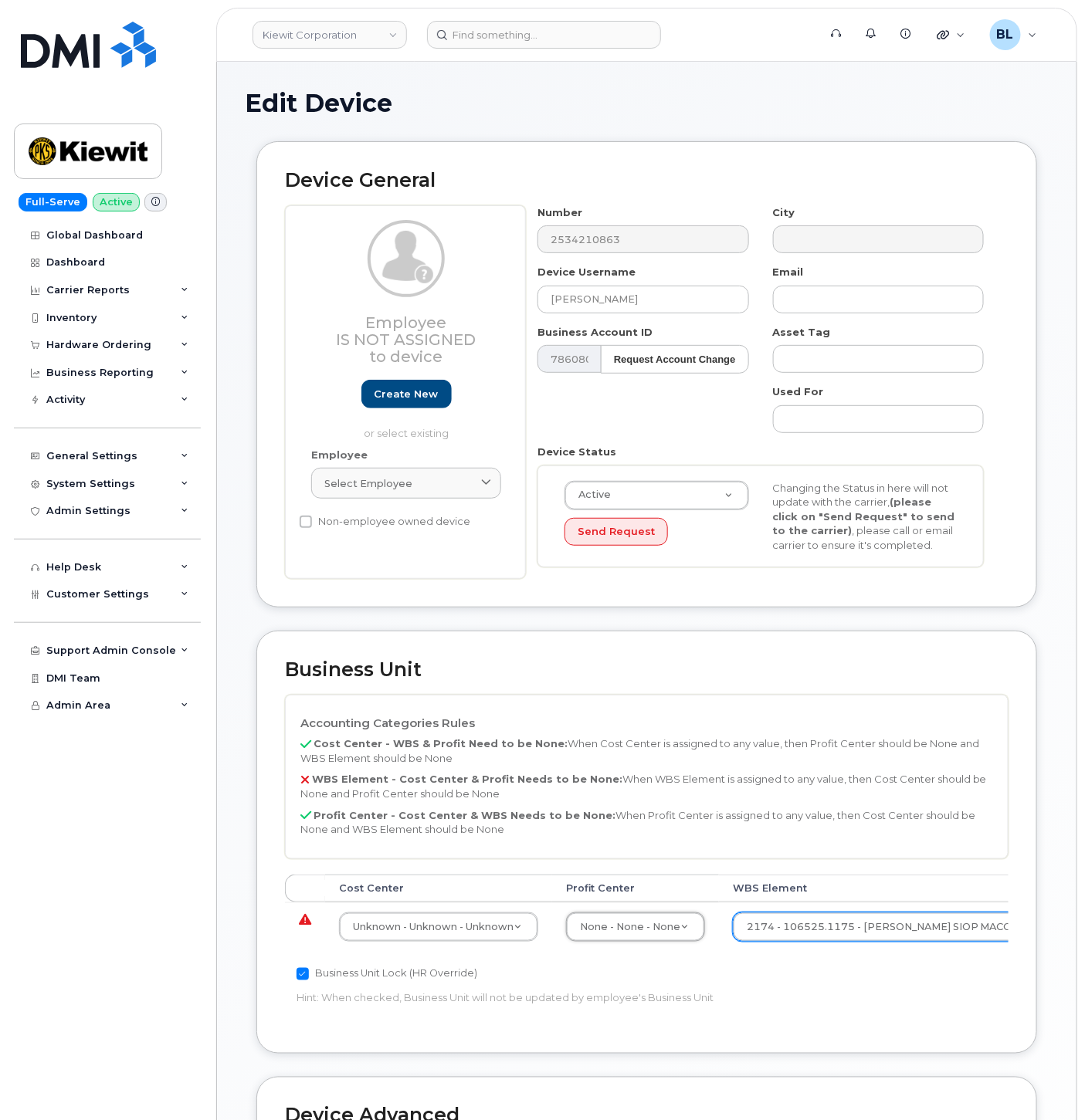
click at [406, 911] on td "Unknown - Unknown - Unknown 29584742" at bounding box center [438, 927] width 227 height 49
type input "n"
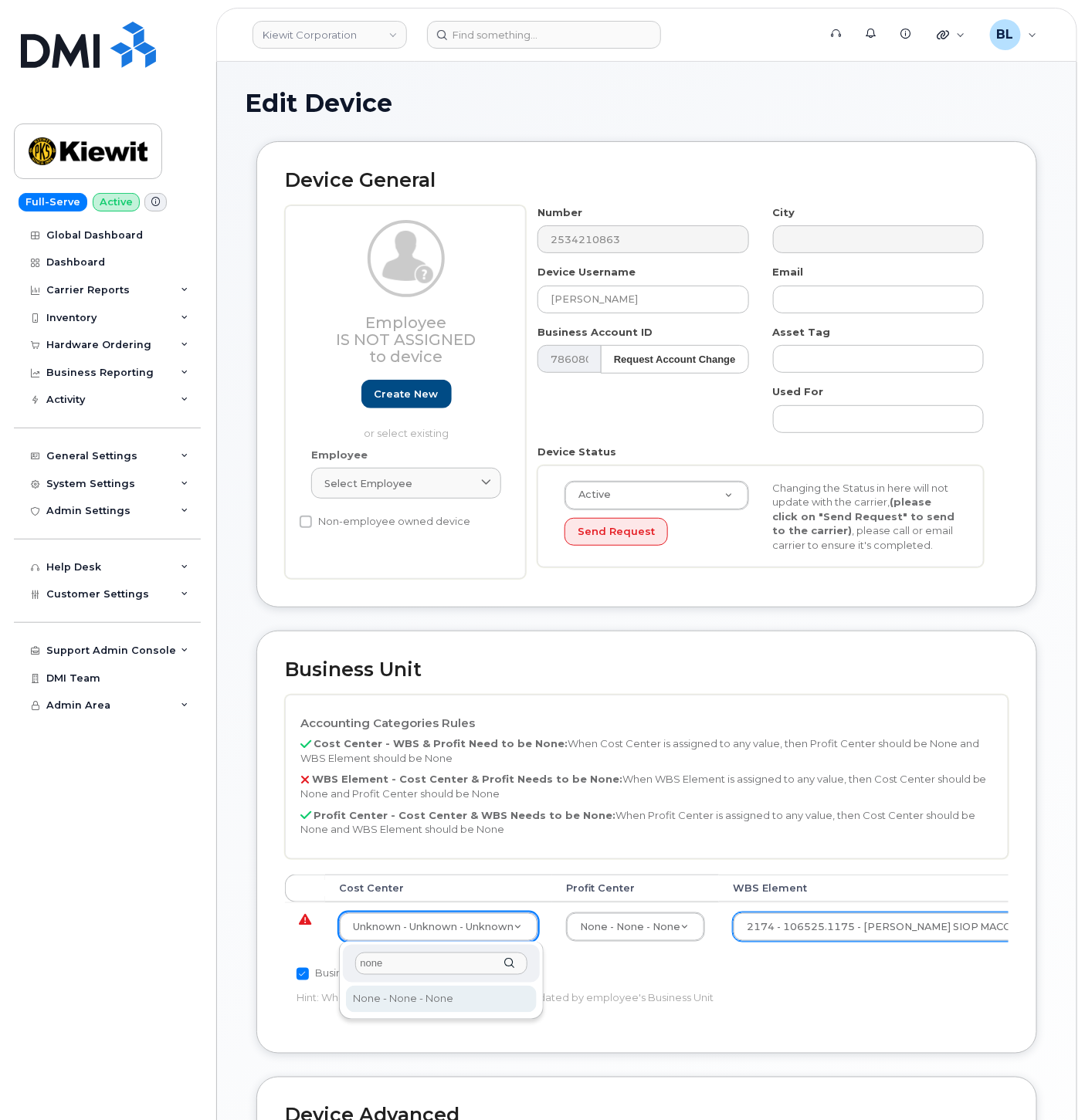
type input "none"
type input "29629358"
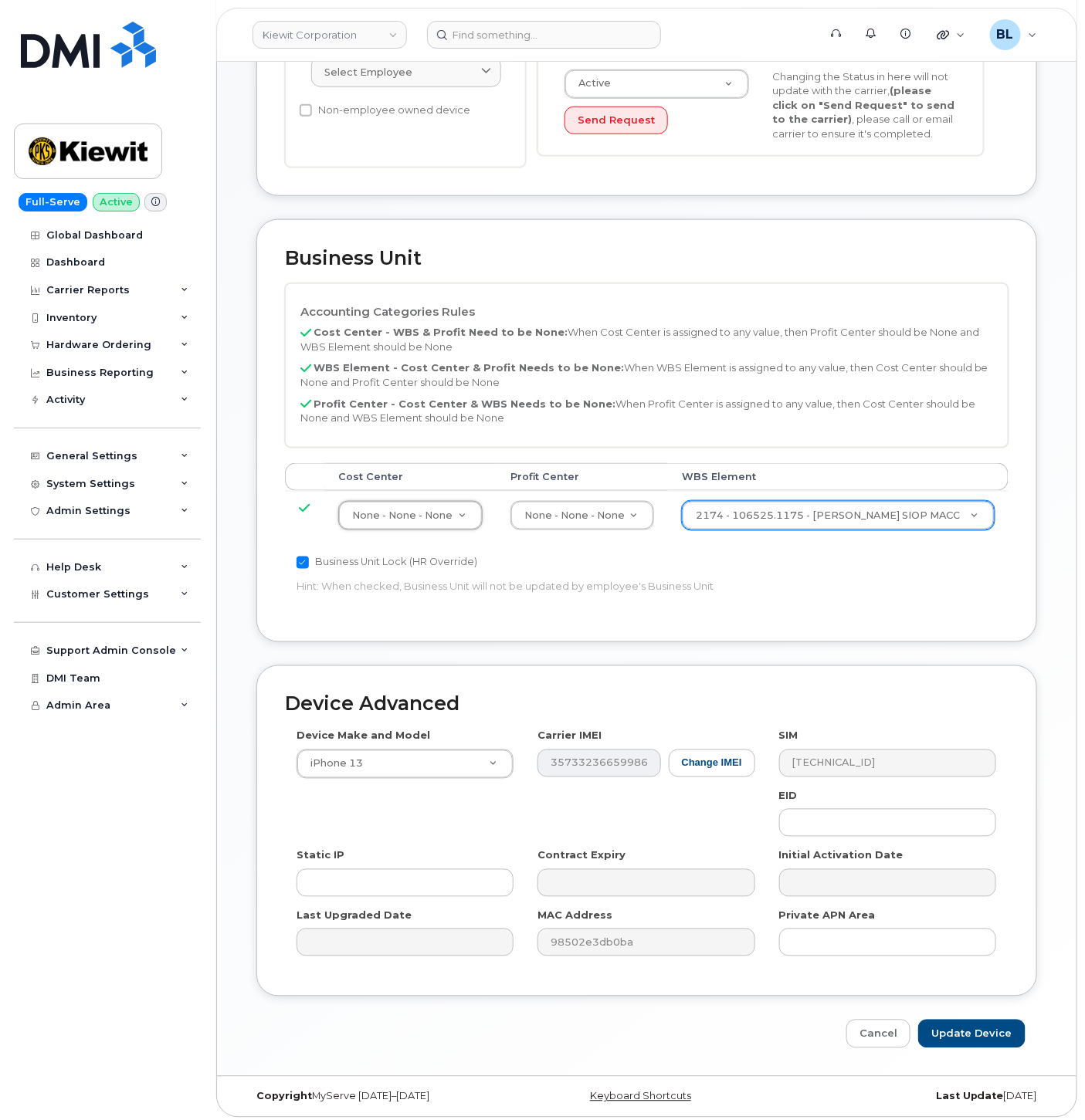
scroll to position [418, 0]
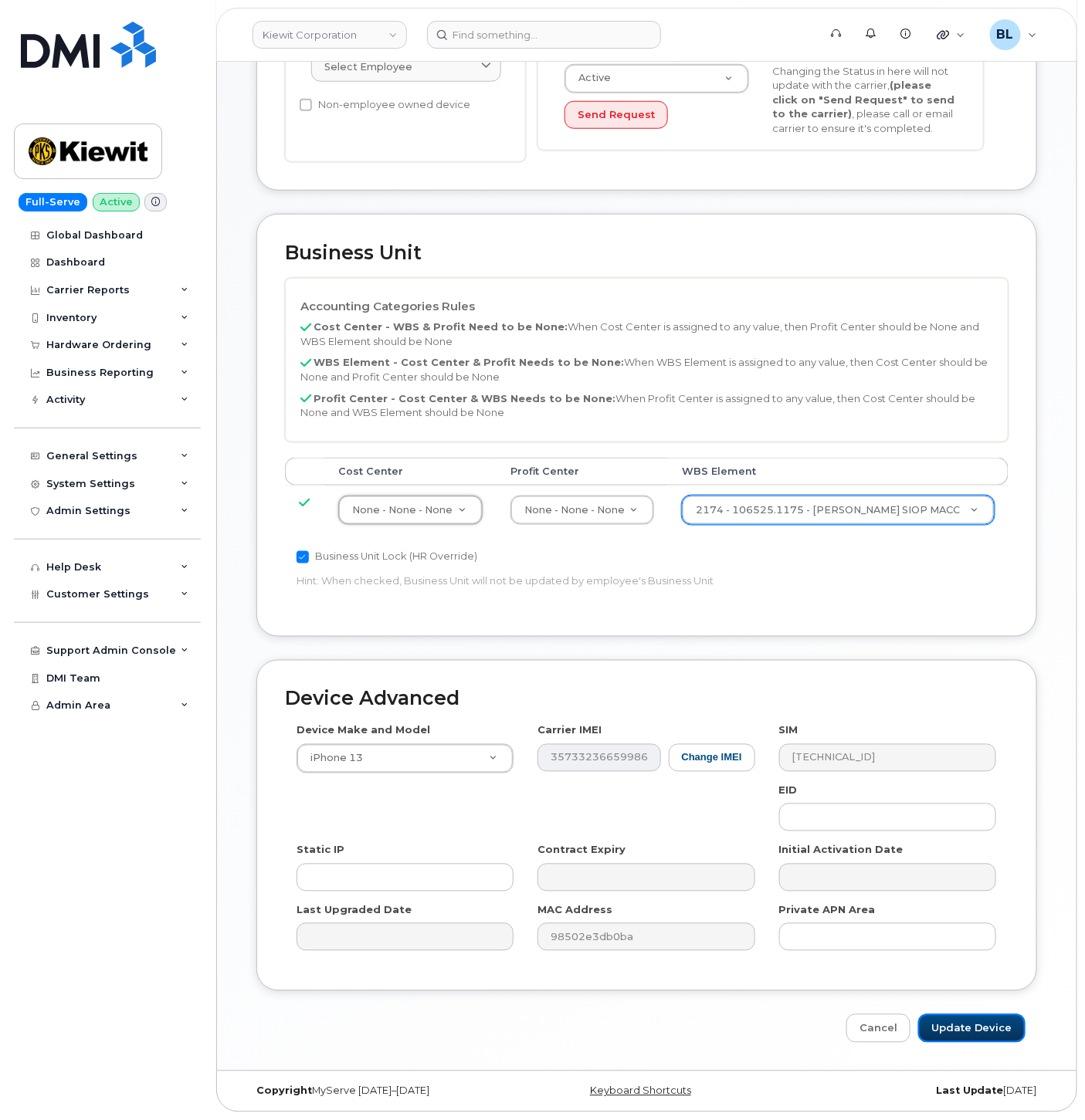
click at [966, 1036] on input "Update Device" at bounding box center [972, 1029] width 108 height 29
type input "Saving..."
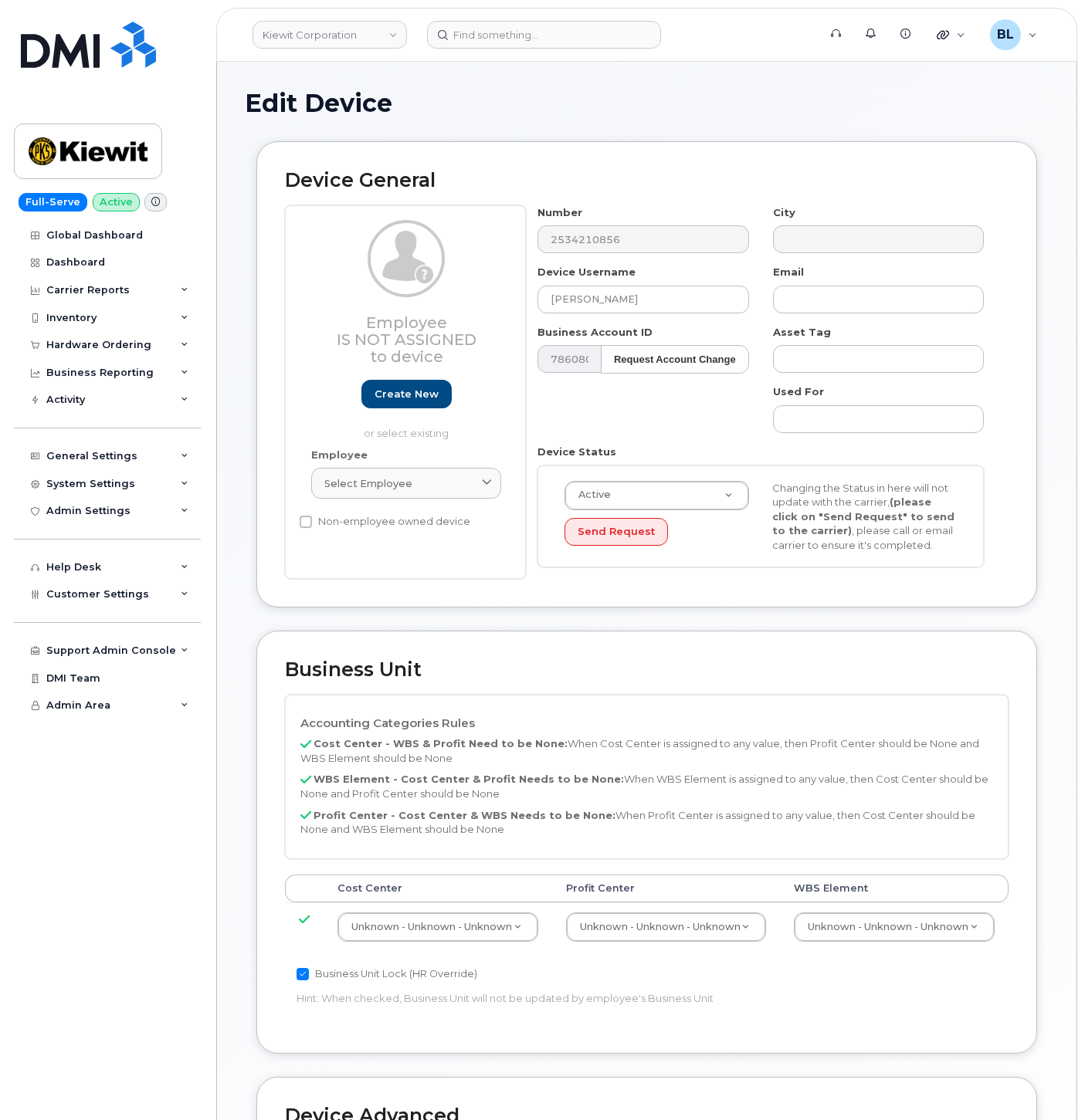
select select "29584743"
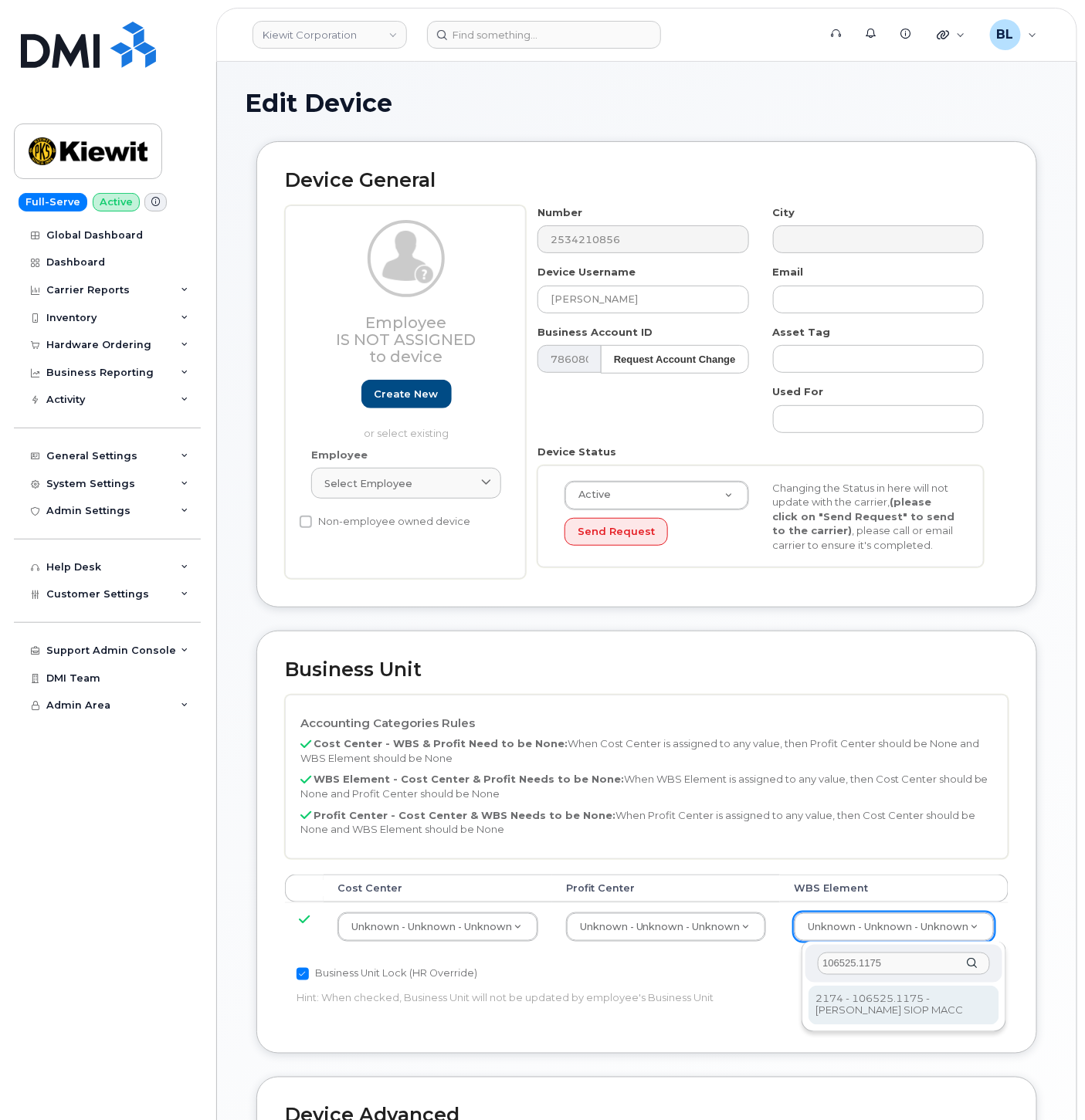
type input "106525.1175"
type input "36071639"
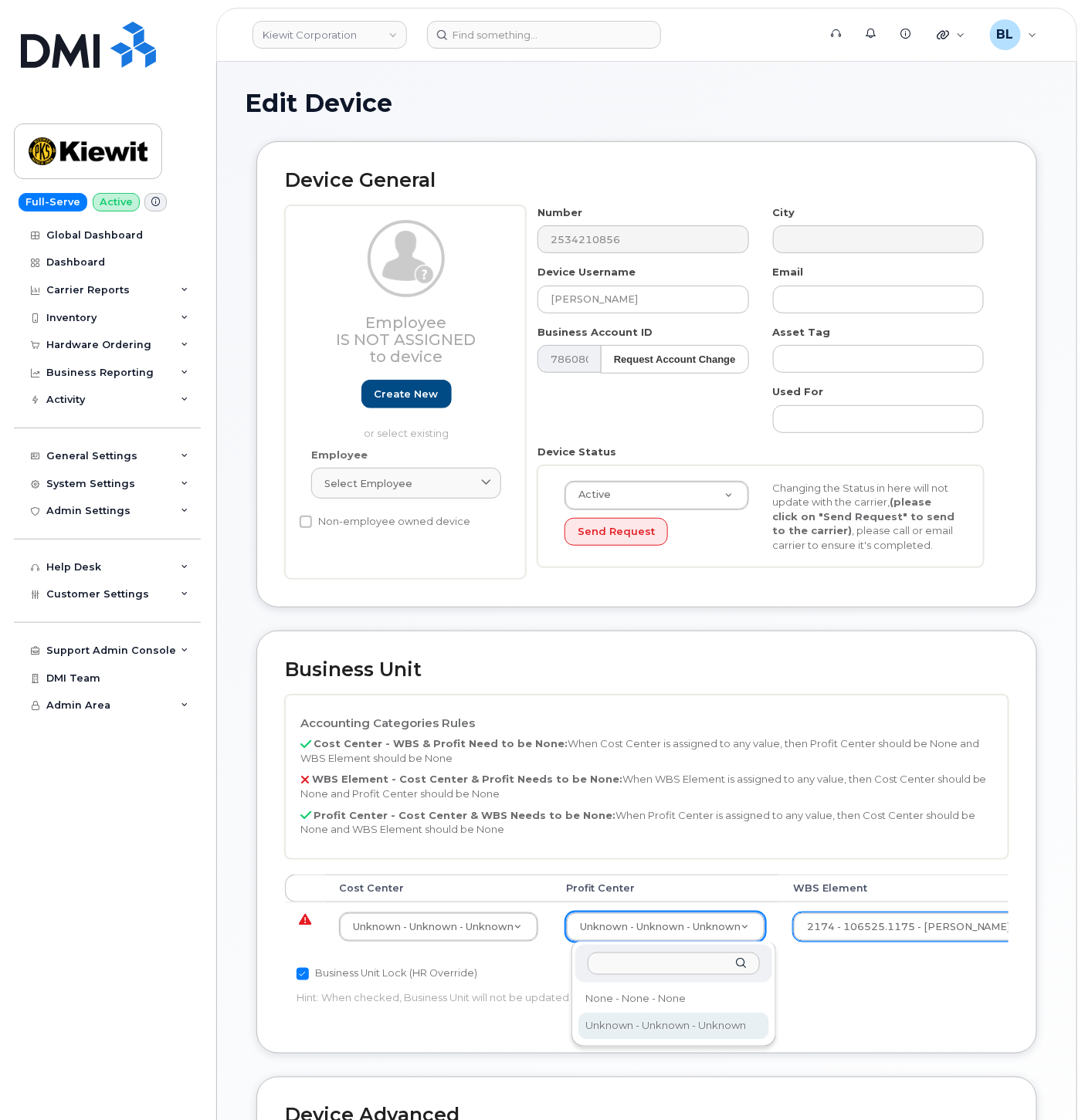
drag, startPoint x: 655, startPoint y: 926, endPoint x: 653, endPoint y: 936, distance: 10.2
type input "none"
select select "29629357"
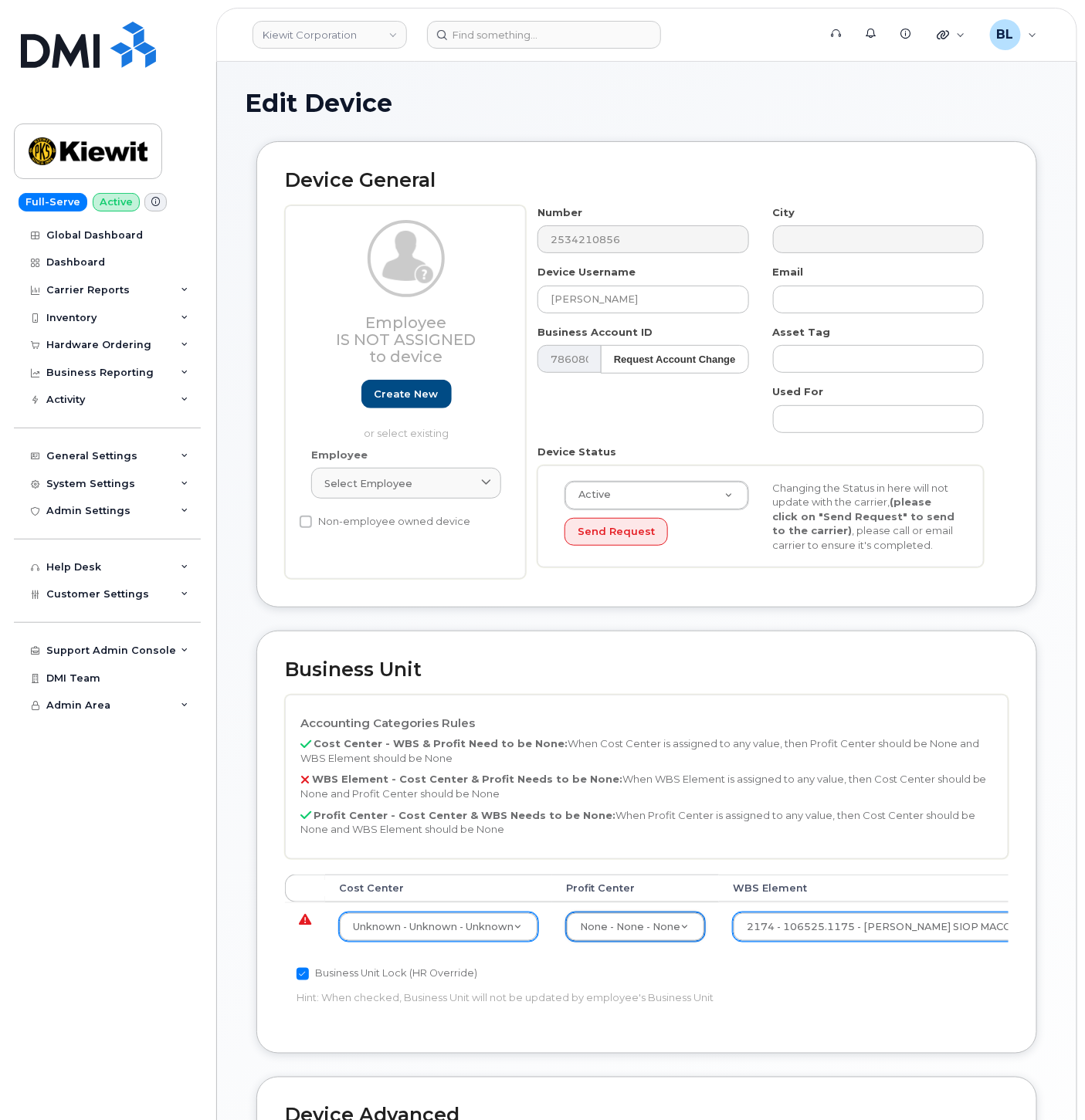
drag, startPoint x: 442, startPoint y: 907, endPoint x: 440, endPoint y: 926, distance: 19.1
click at [440, 906] on td "Unknown - Unknown - Unknown 29584742" at bounding box center [438, 927] width 227 height 49
drag, startPoint x: 440, startPoint y: 926, endPoint x: 419, endPoint y: 913, distance: 24.7
type input "none"
type input "29629358"
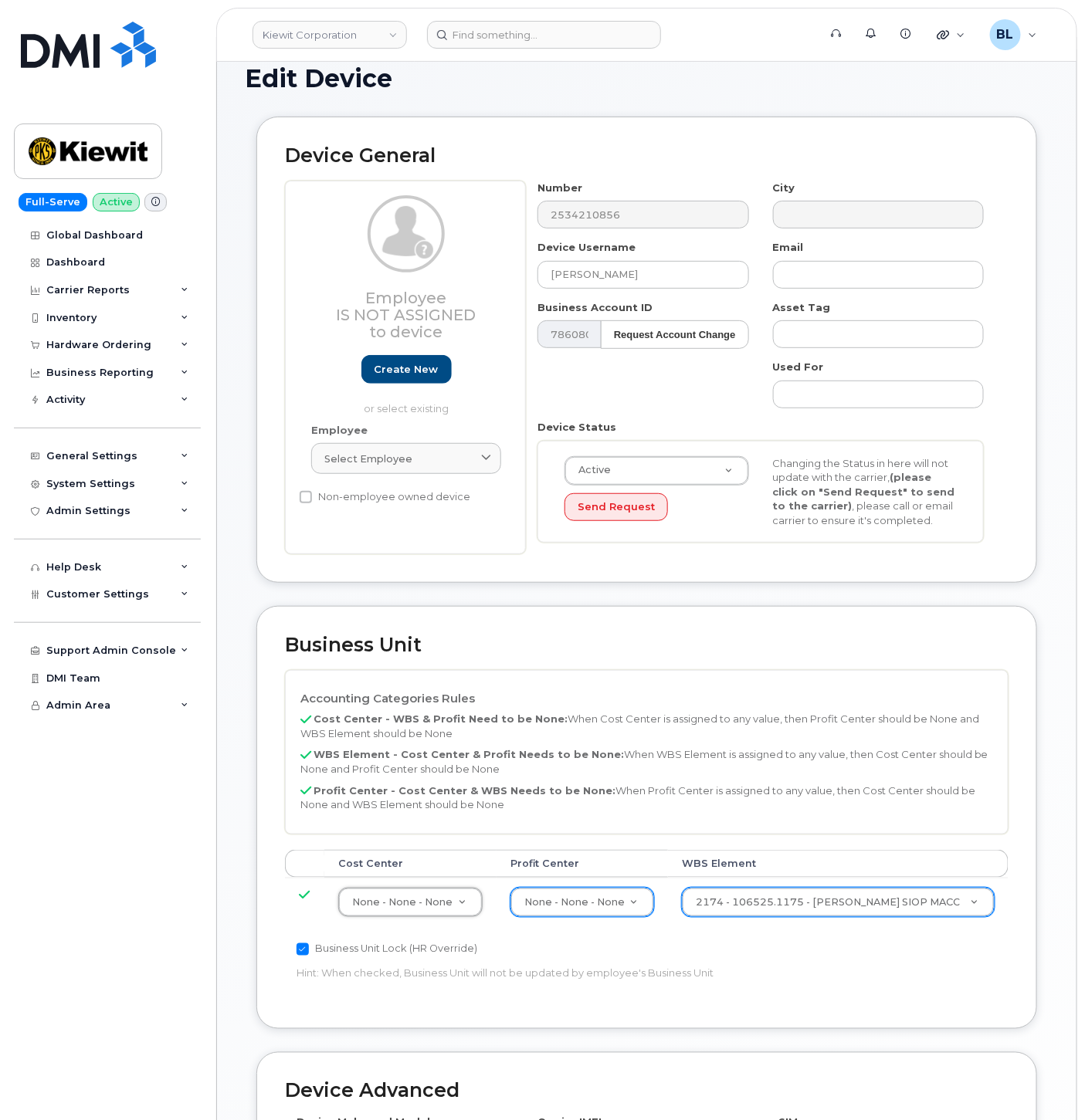
scroll to position [418, 0]
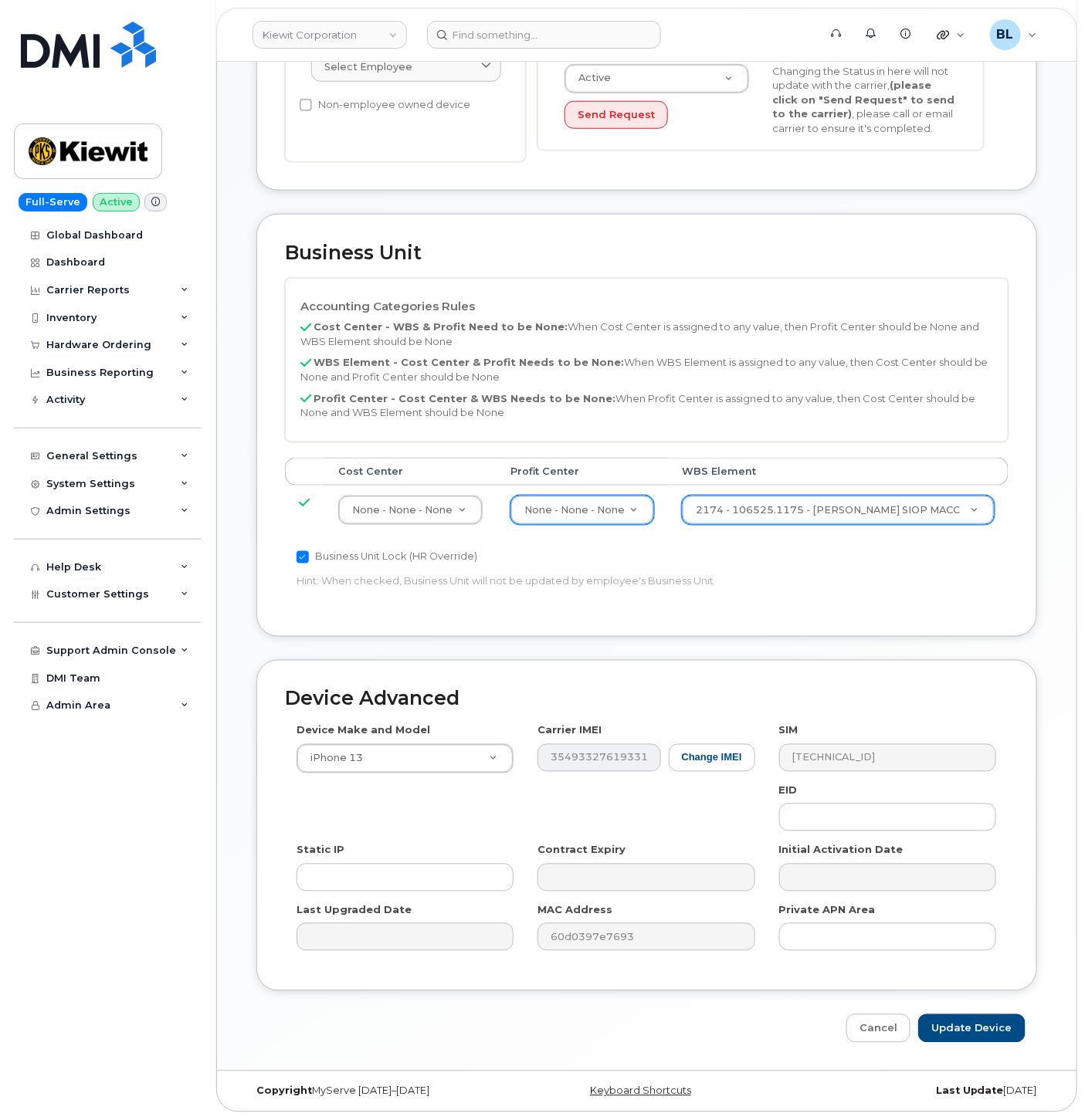
click at [945, 1008] on div "Device Advanced Device Make and Model iPhone 13 Android TCL 502 Watch Apple Wat…" at bounding box center [646, 852] width 803 height 383
drag, startPoint x: 945, startPoint y: 1021, endPoint x: 479, endPoint y: 266, distance: 887.2
click at [946, 1021] on input "Update Device" at bounding box center [972, 1029] width 108 height 29
type input "Saving..."
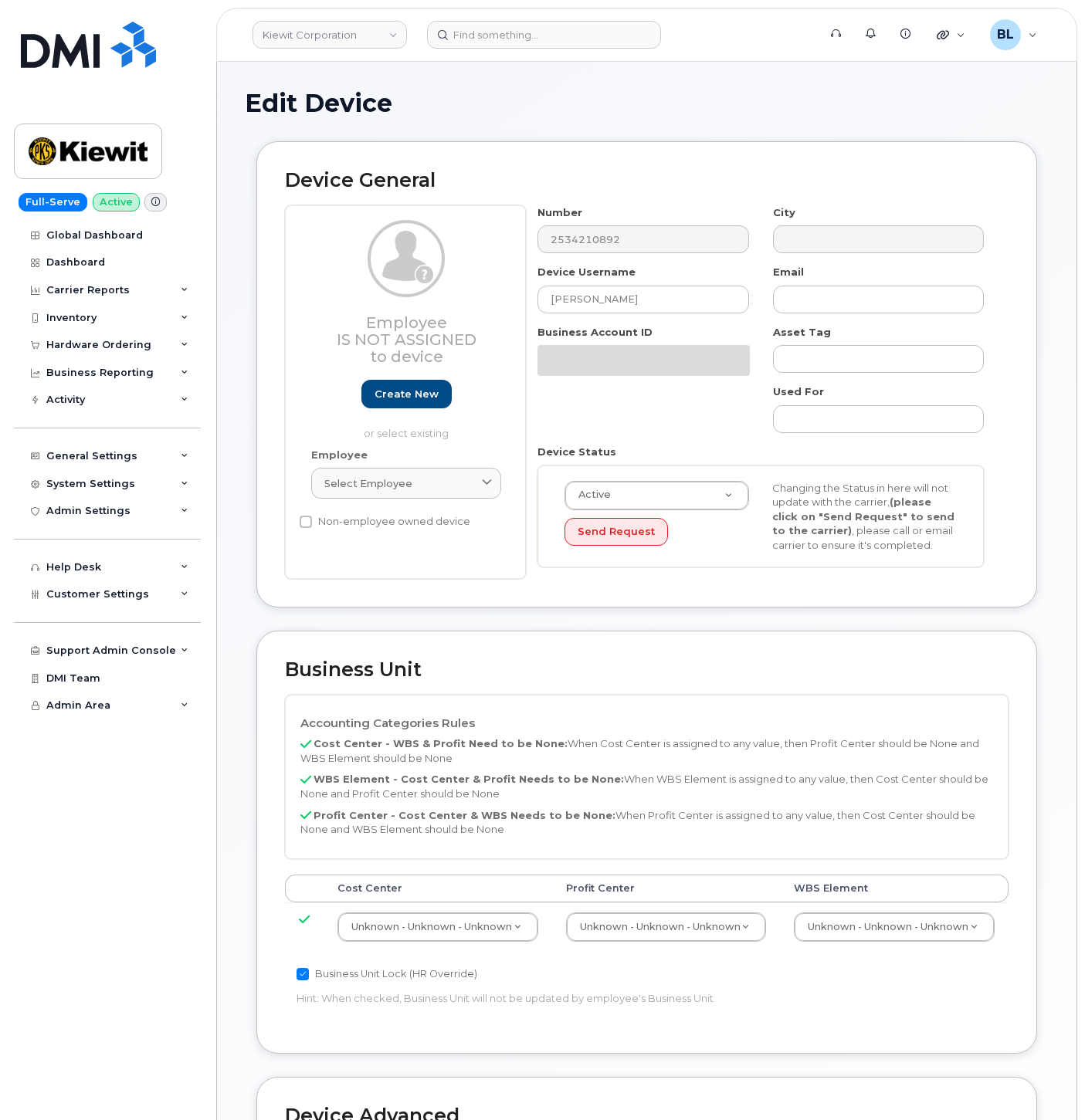
select select "29584743"
drag, startPoint x: 876, startPoint y: 883, endPoint x: 876, endPoint y: 920, distance: 37.0
click at [877, 907] on table "Cost Center [GEOGRAPHIC_DATA] WBS Element Unknown - Unknown - Unknown 29584742 …" at bounding box center [646, 912] width 723 height 76
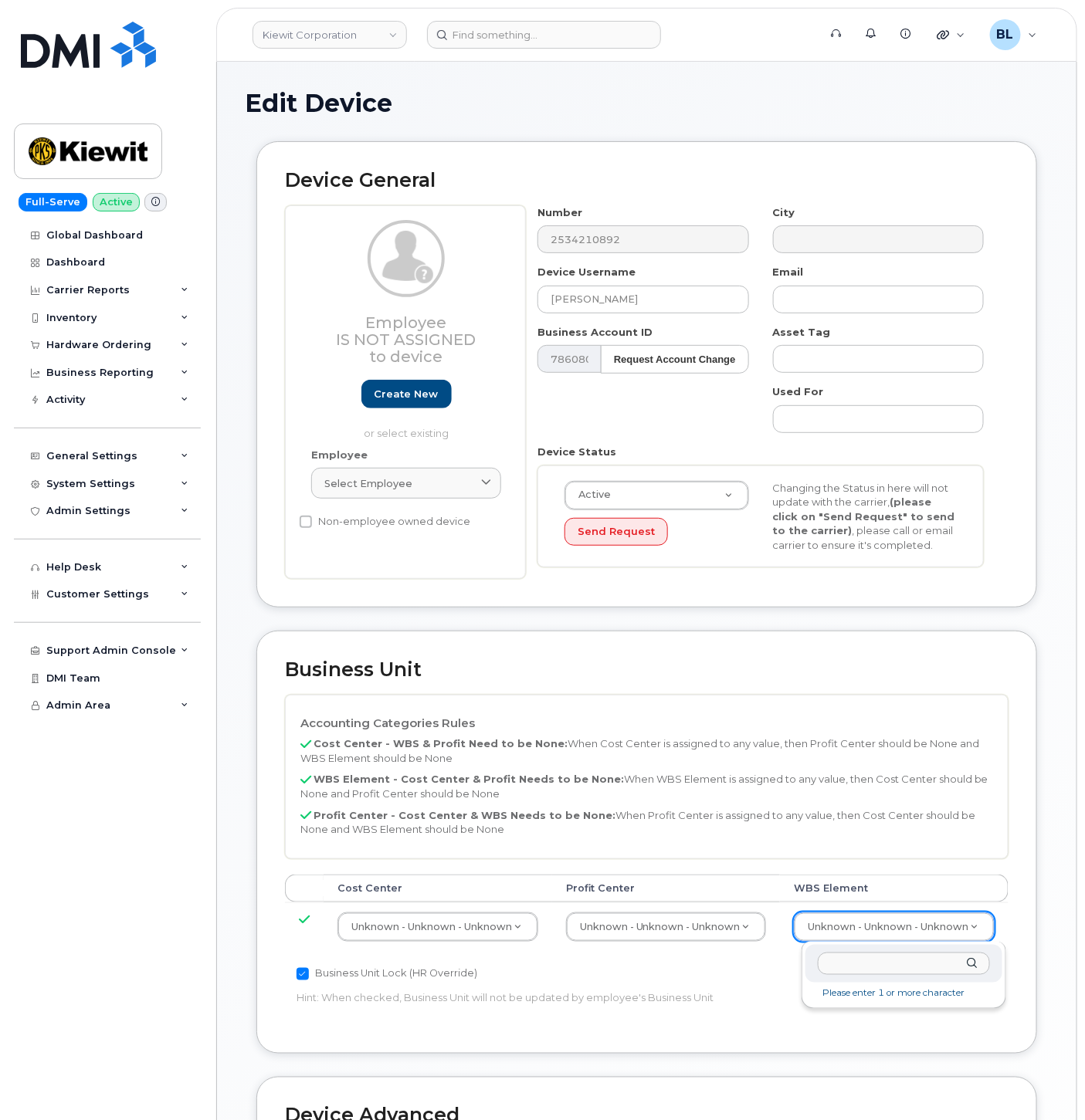
type input "106525.1175"
type input "36071639"
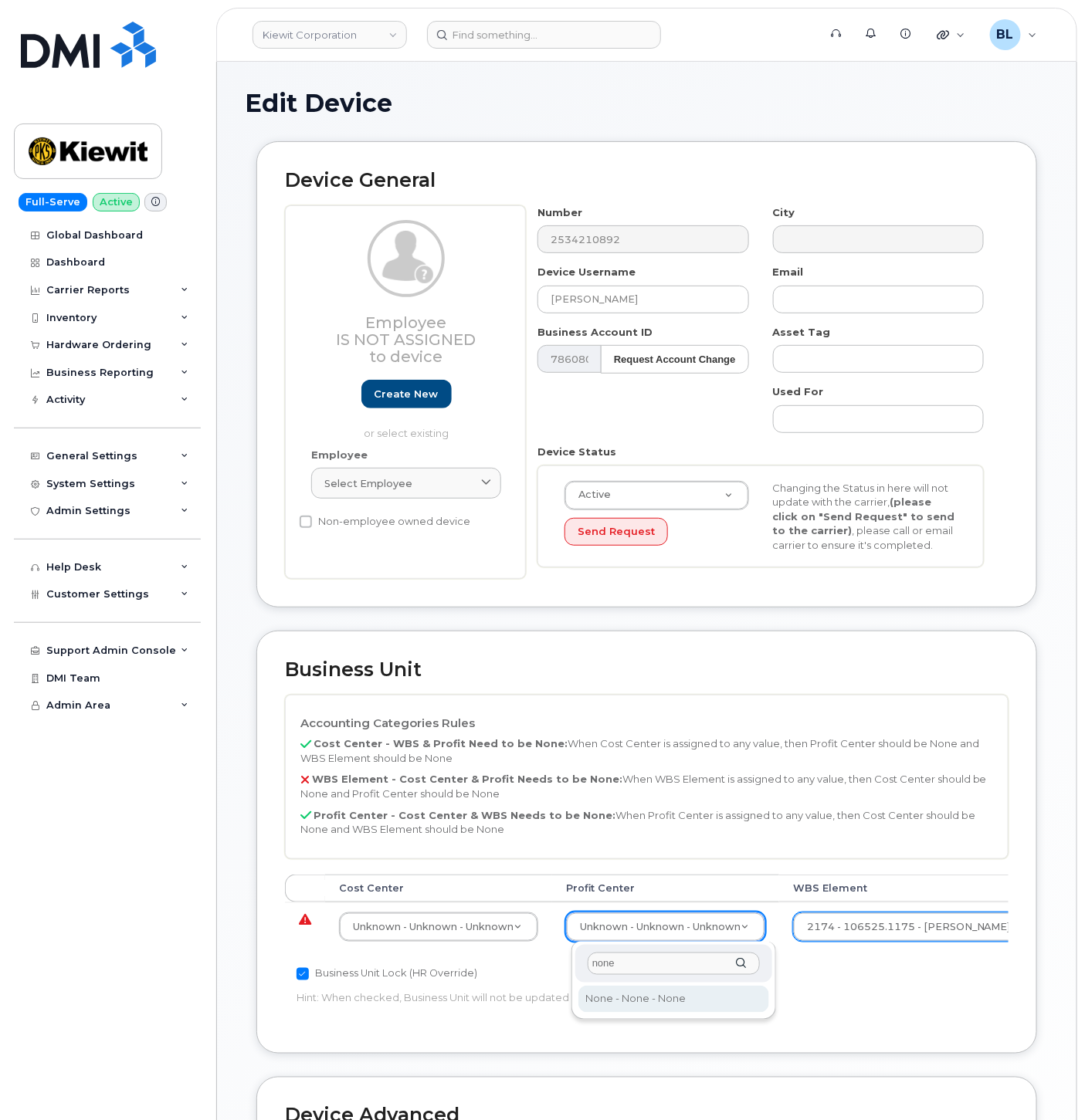
type input "none"
select select "29629357"
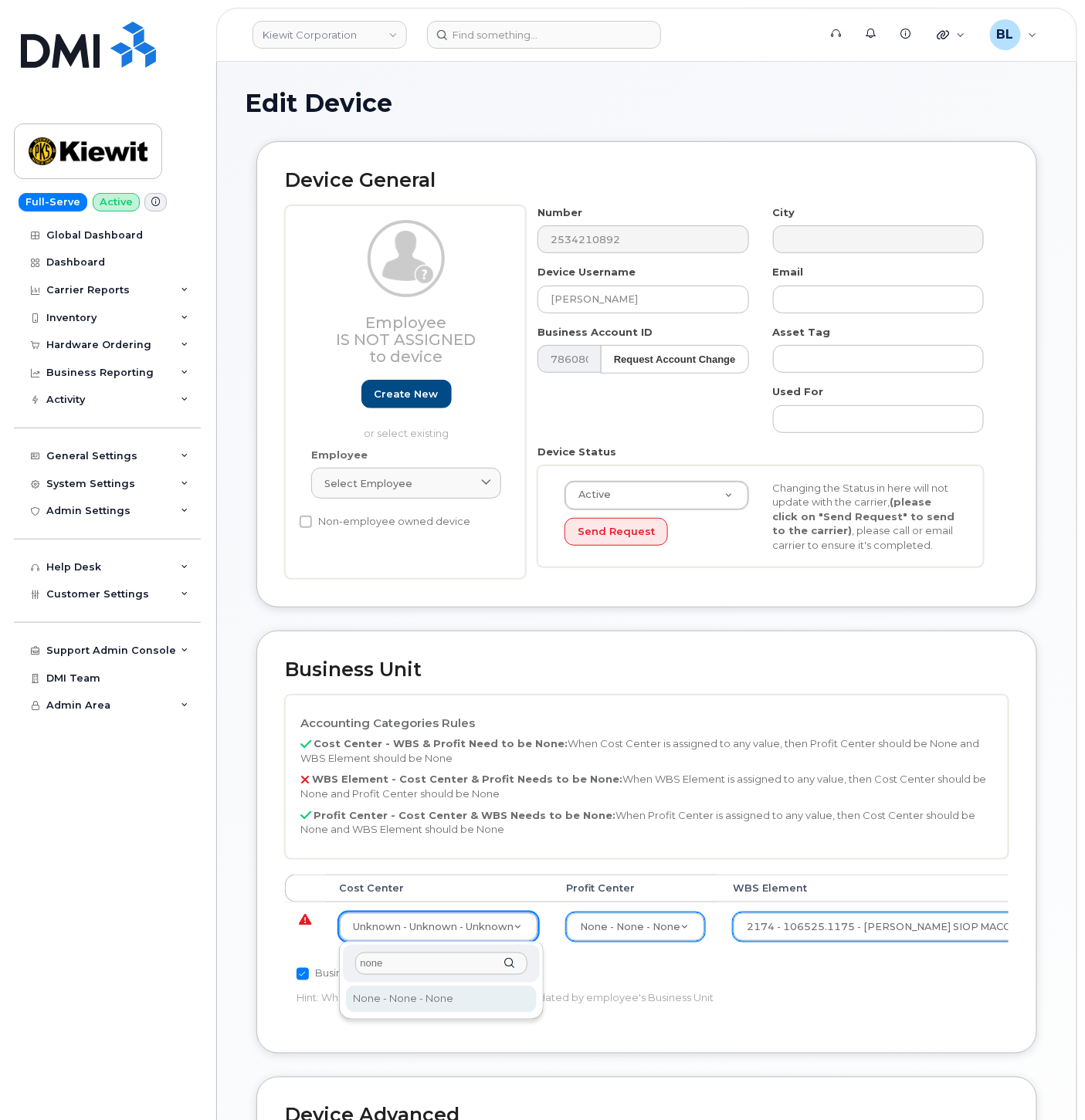
type input "none"
type input "29629358"
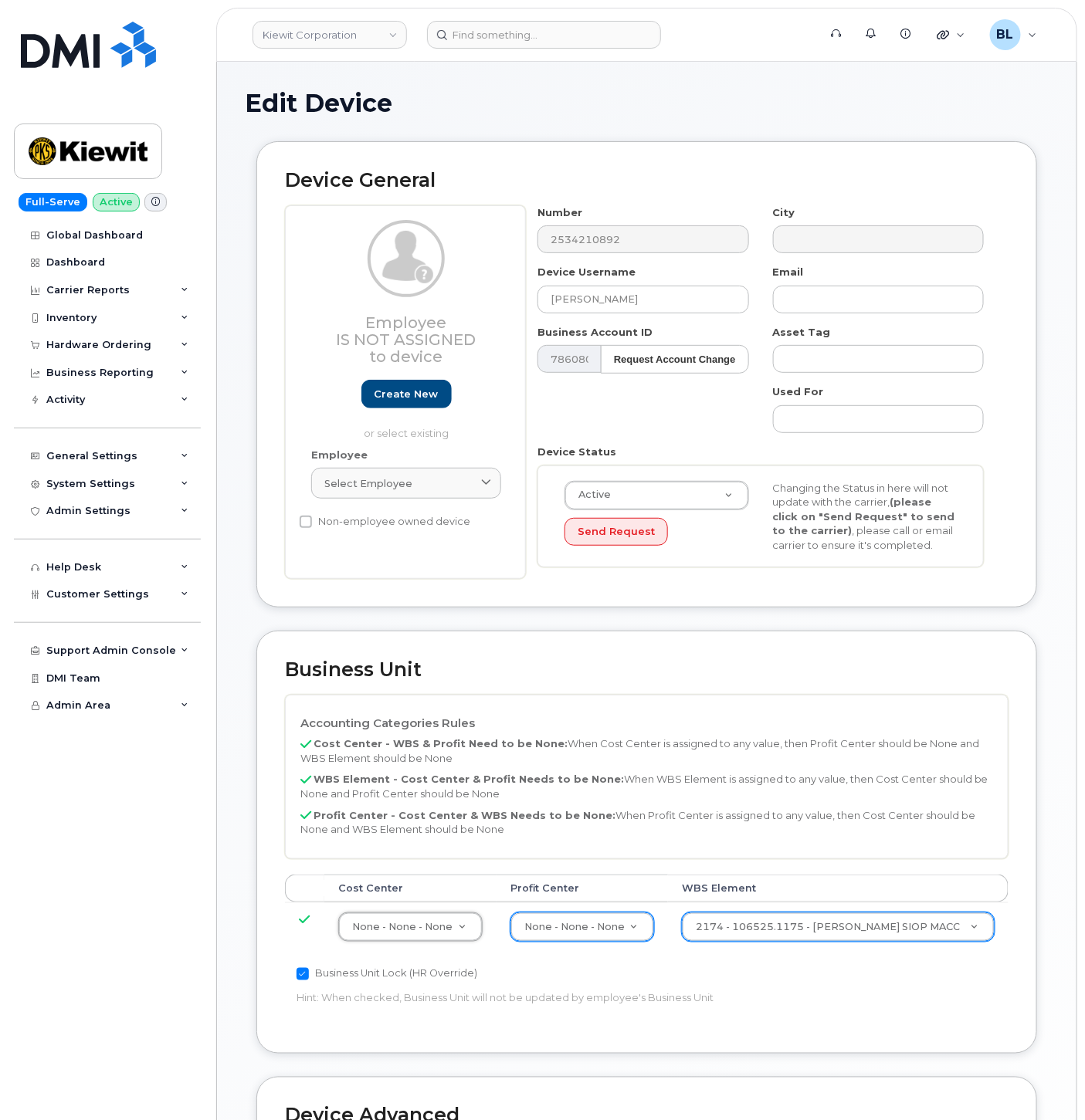
scroll to position [418, 0]
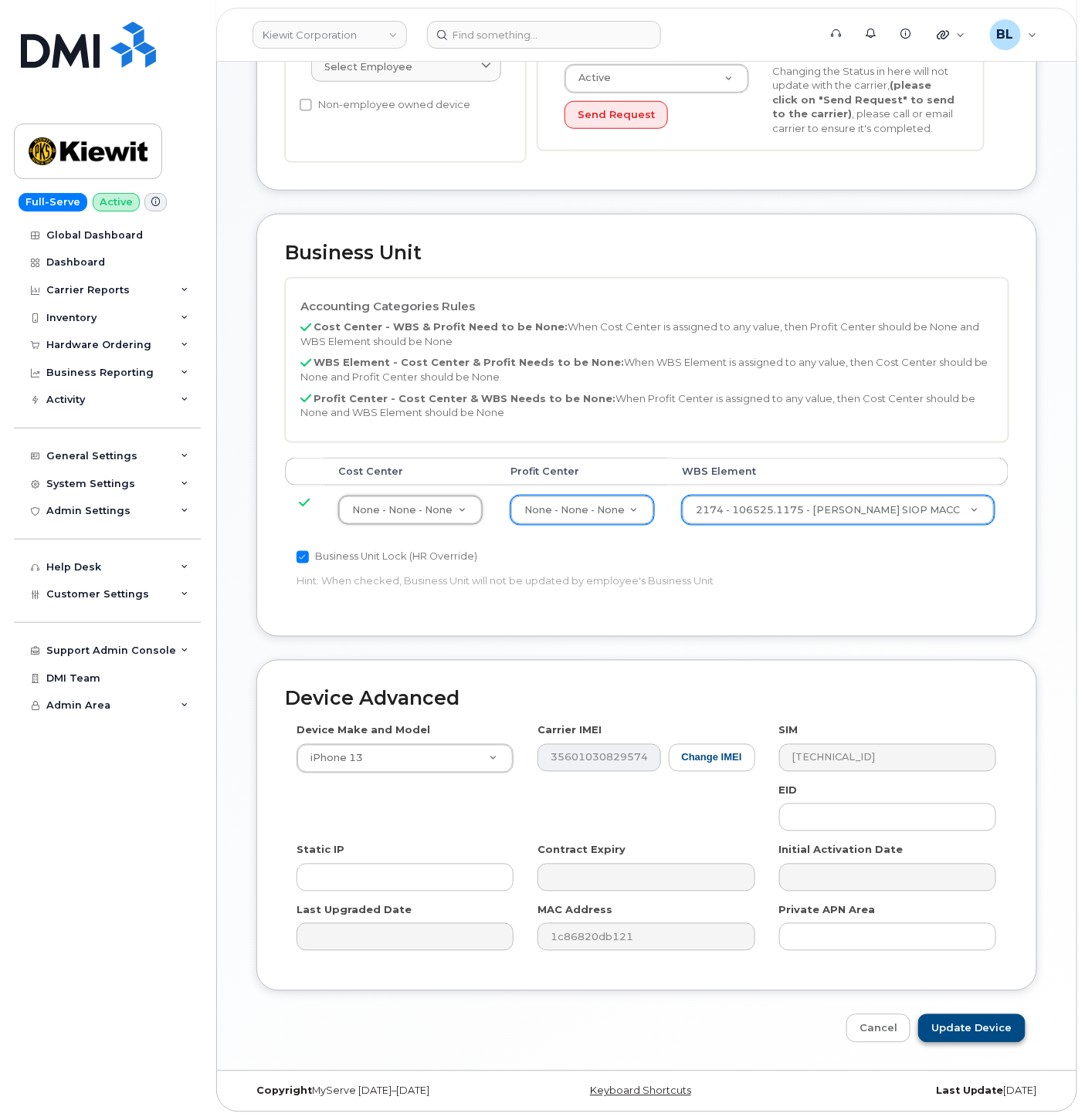
click at [968, 1013] on div "Device Advanced Device Make and Model iPhone 13 Android TCL 502 Watch Apple Wat…" at bounding box center [646, 852] width 803 height 383
click at [968, 1015] on input "Update Device" at bounding box center [972, 1029] width 108 height 29
type input "Saving..."
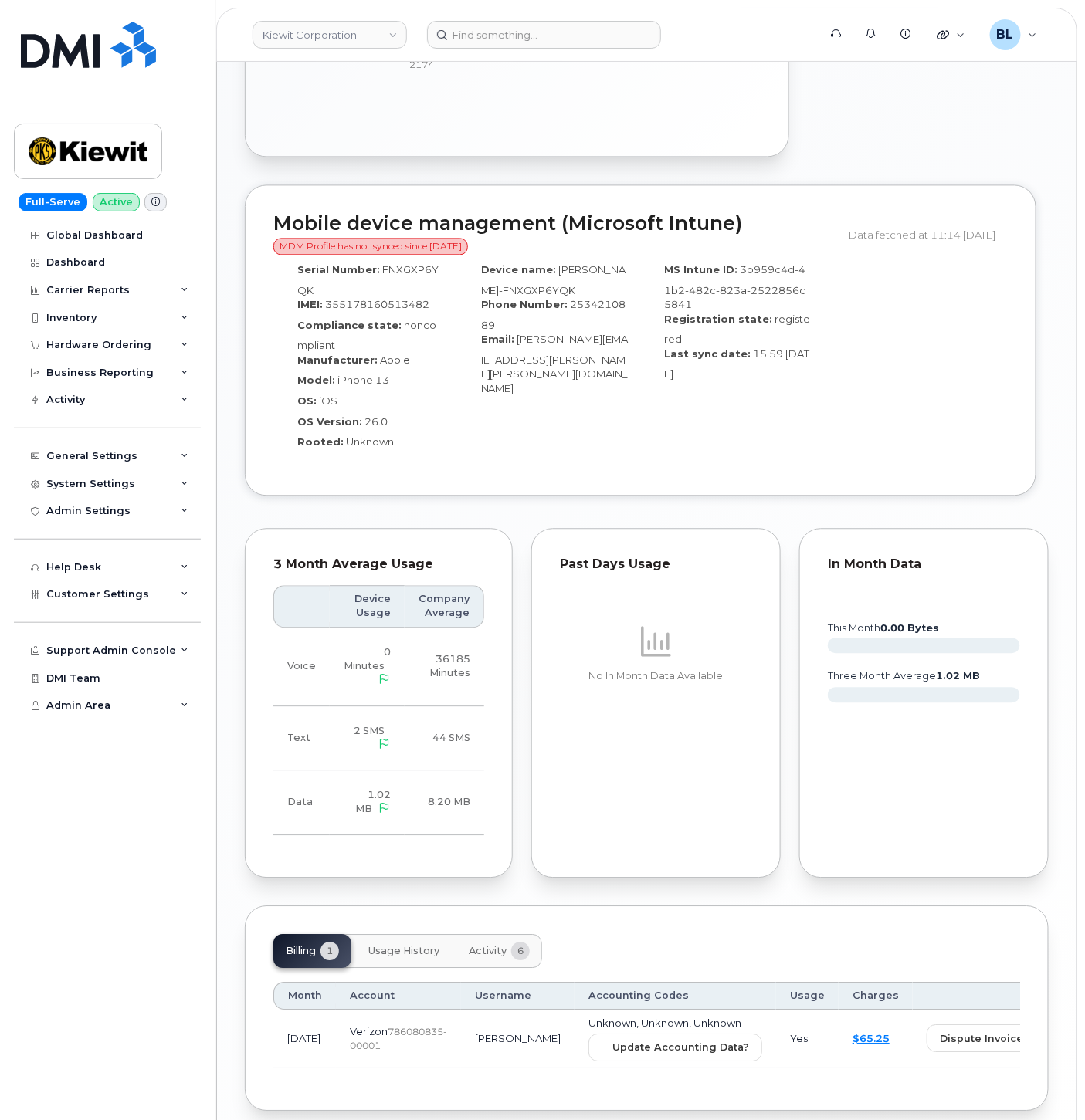
scroll to position [1017, 0]
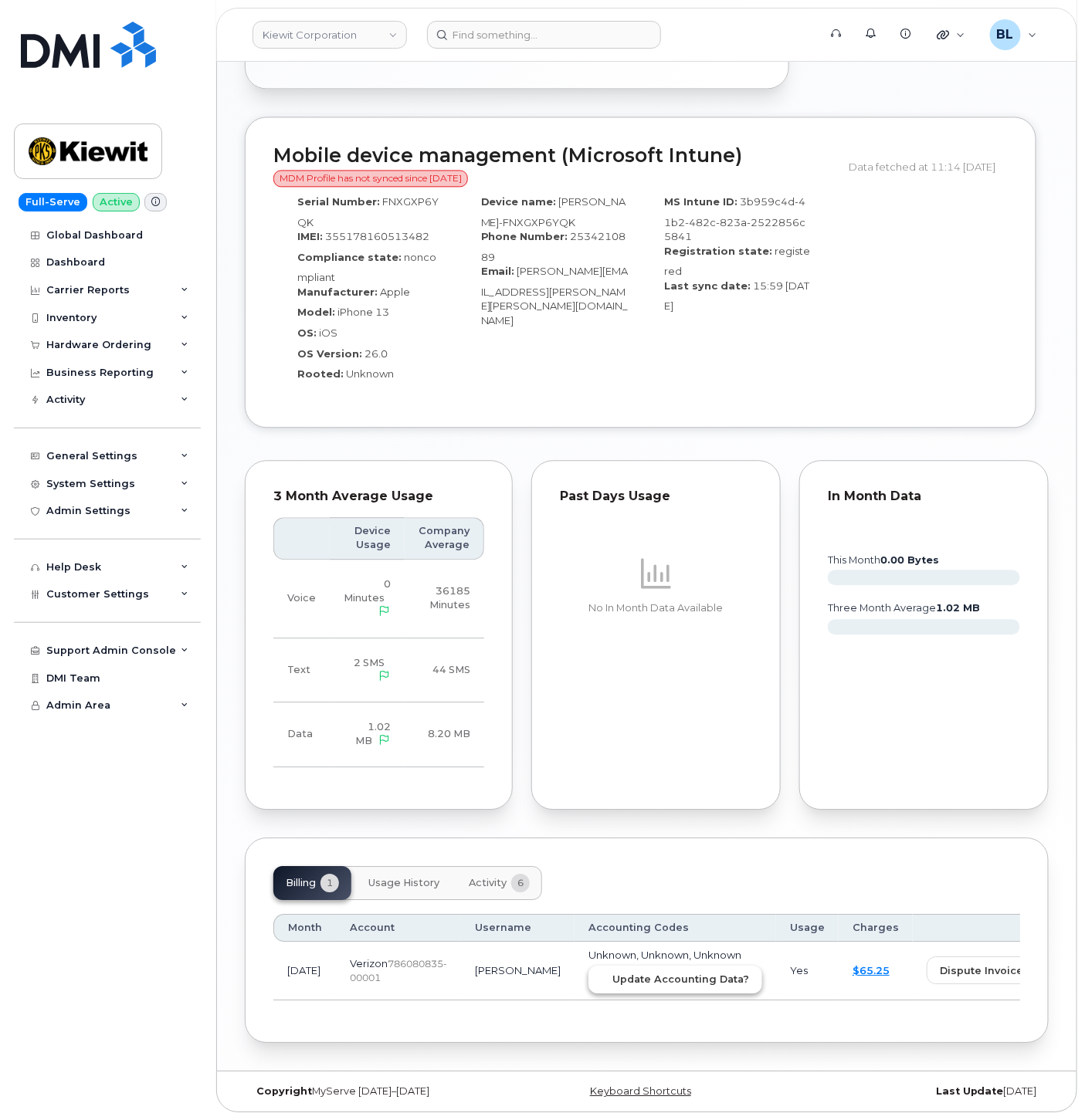
click at [621, 972] on span "Update Accounting Data?" at bounding box center [681, 979] width 136 height 14
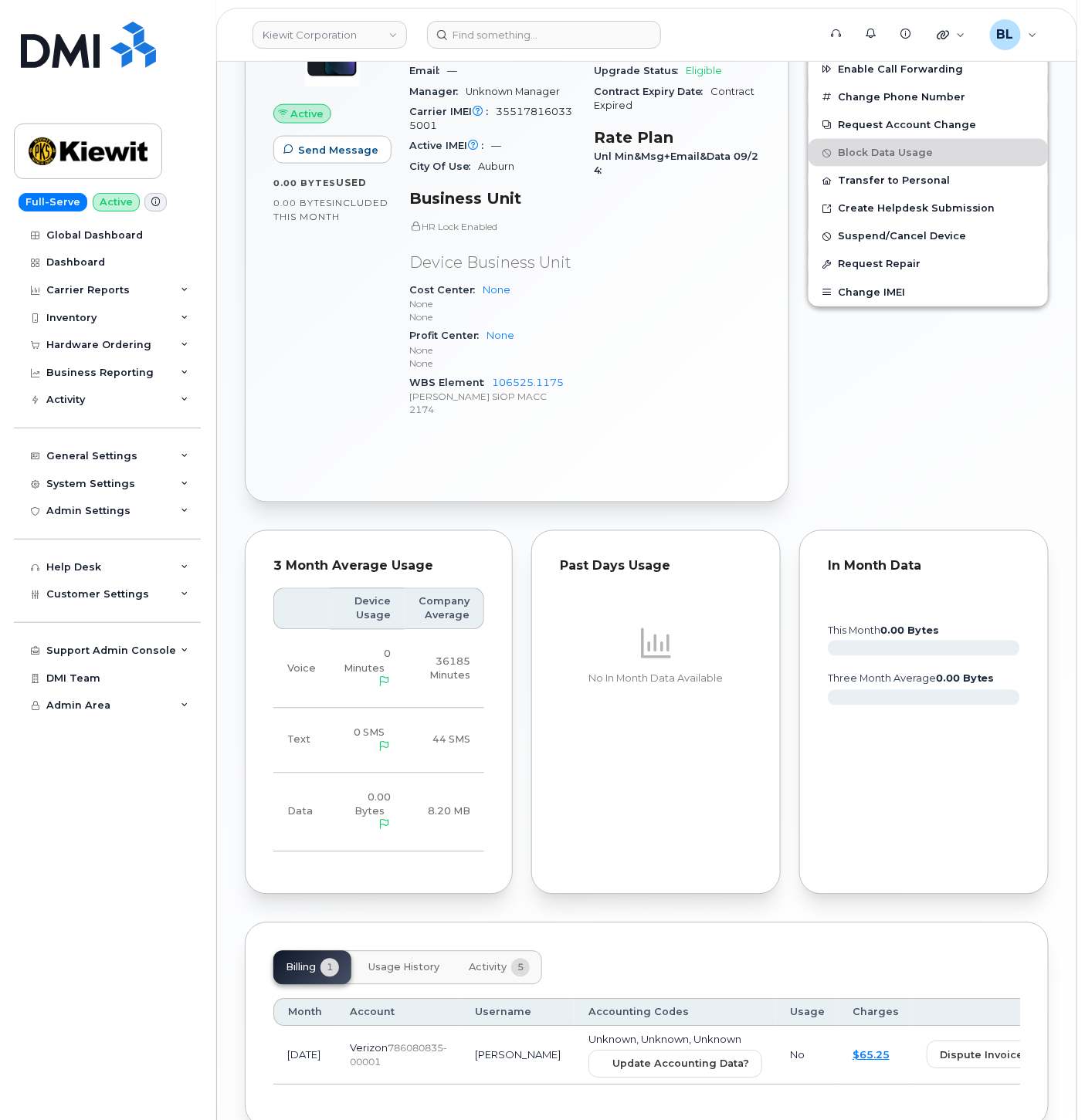
scroll to position [726, 0]
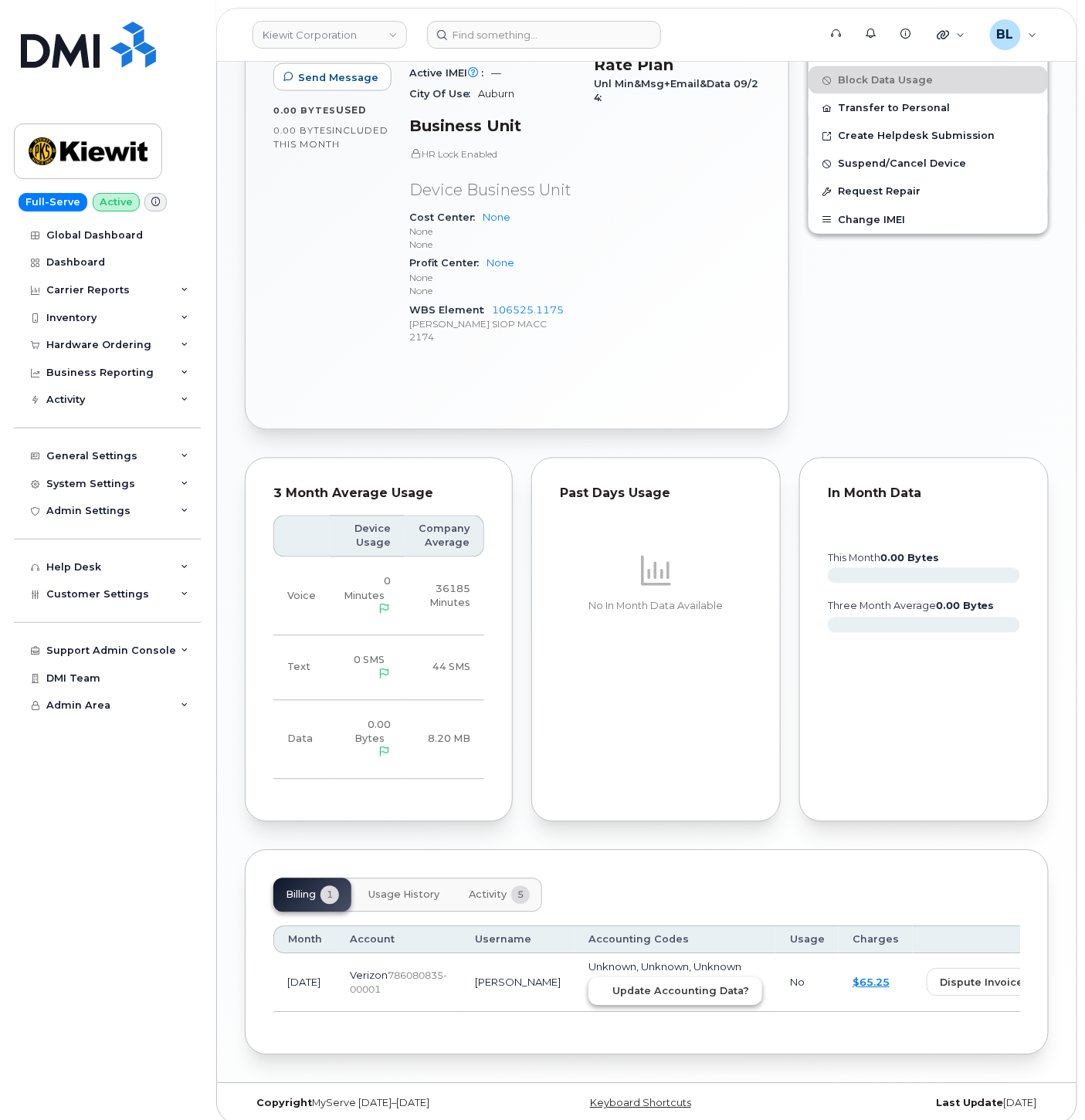
click at [641, 978] on button "Update Accounting Data?" at bounding box center [675, 992] width 173 height 28
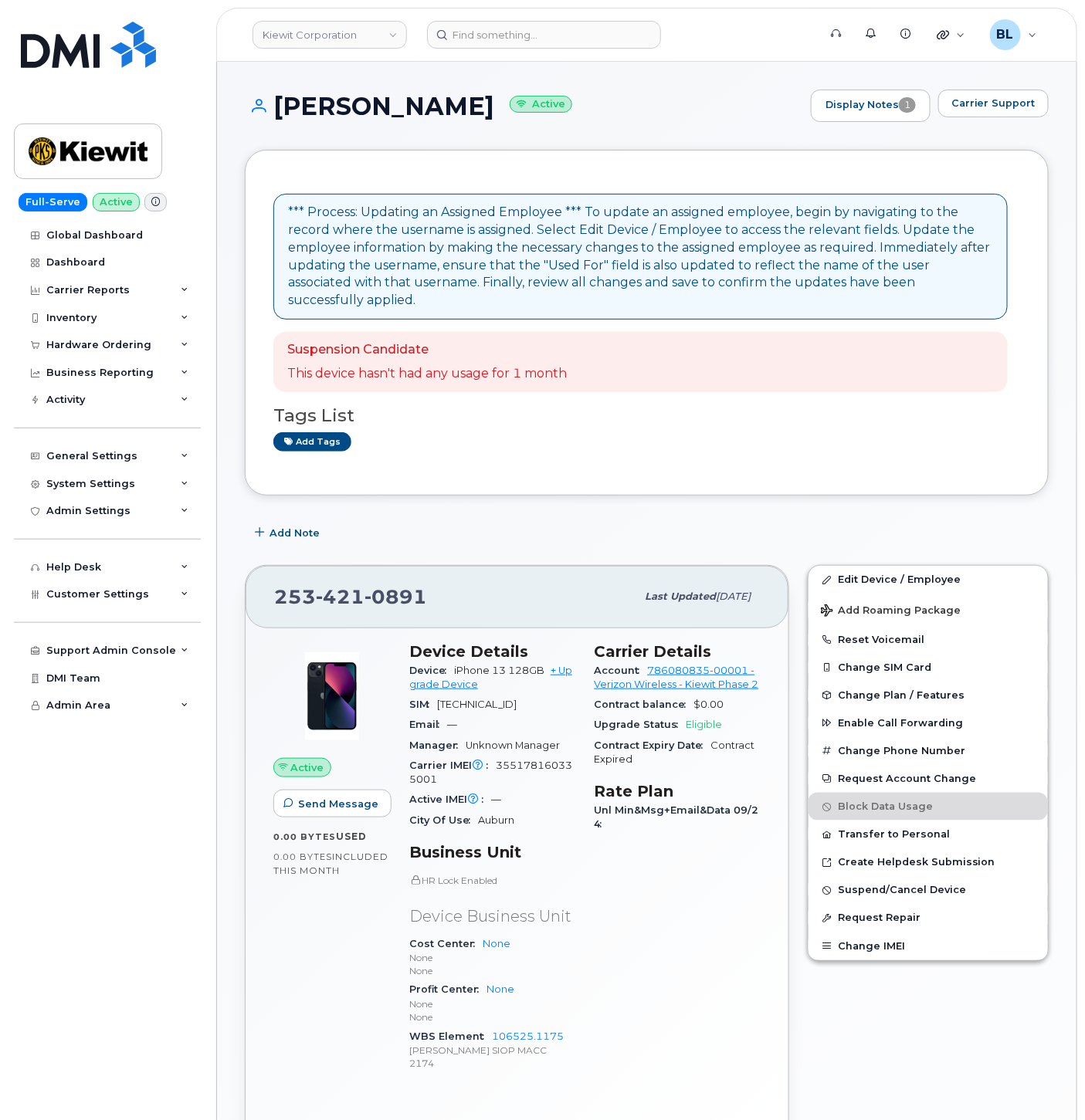
click at [319, 585] on span "421" at bounding box center [339, 596] width 49 height 23
click at [319, 585] on span "421" at bounding box center [339, 596] width 49 height 23
copy span "[PHONE_NUMBER]"
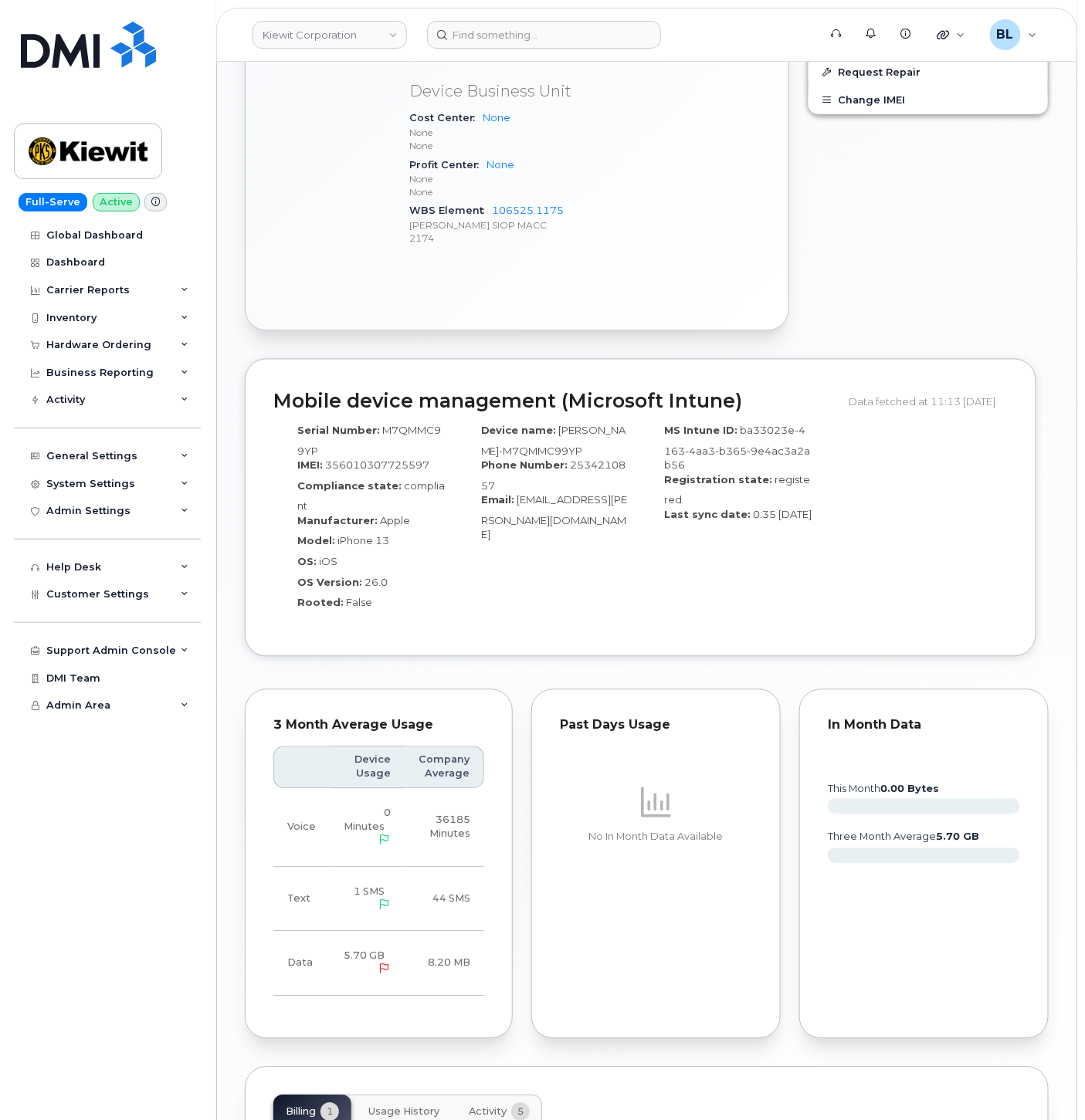
scroll to position [1005, 0]
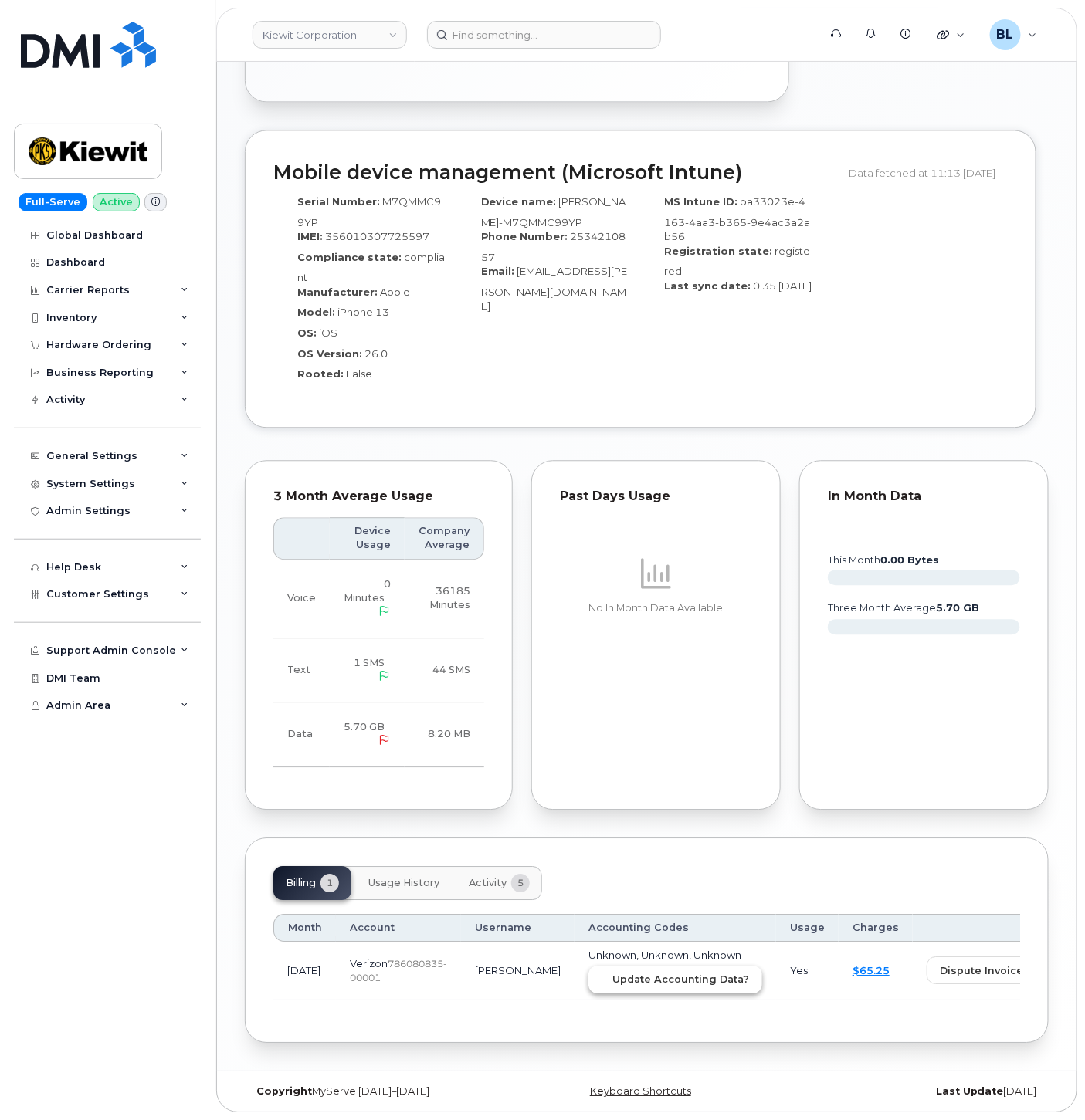
click at [645, 973] on span "Update Accounting Data?" at bounding box center [681, 979] width 136 height 14
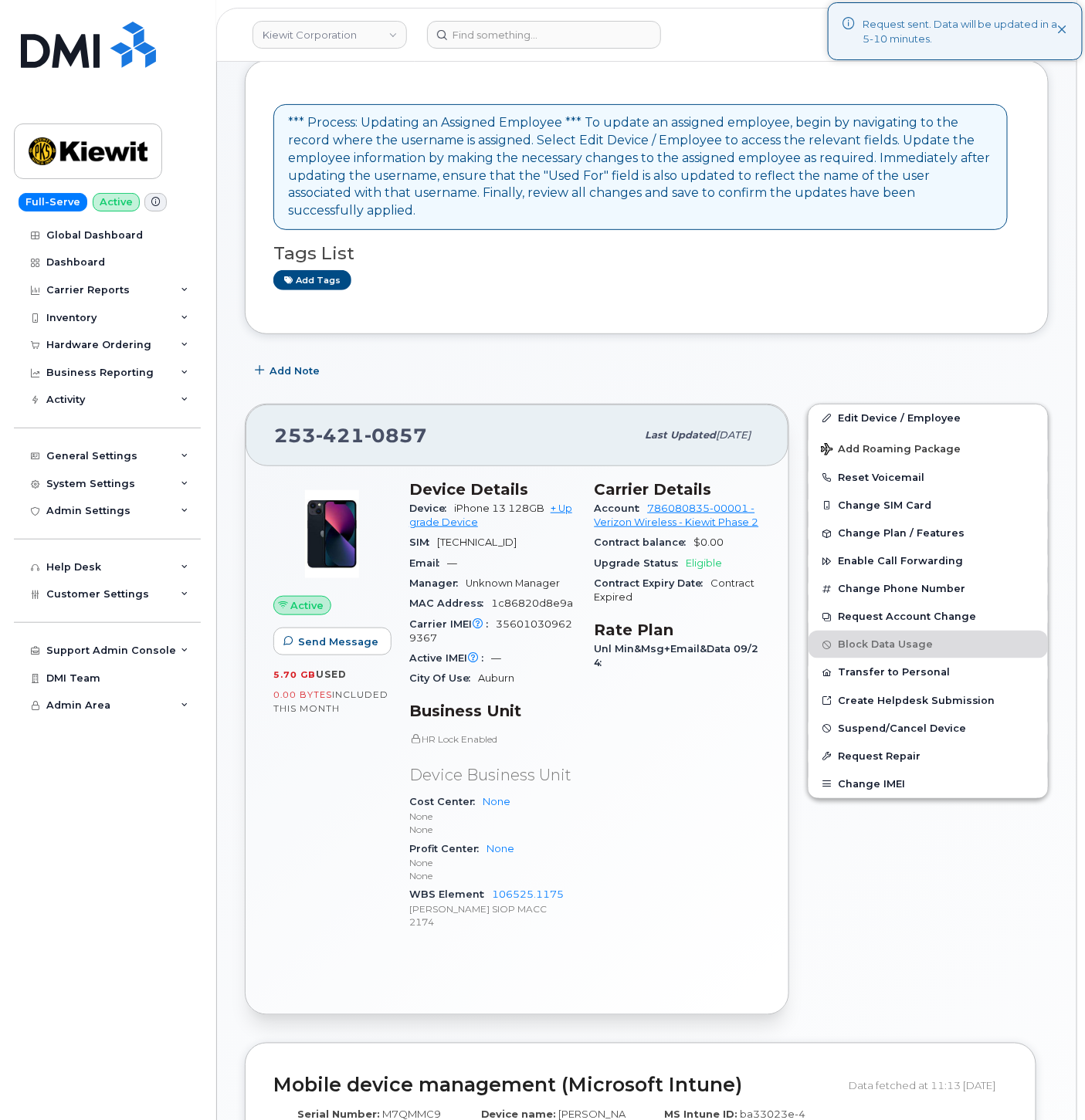
scroll to position [0, 0]
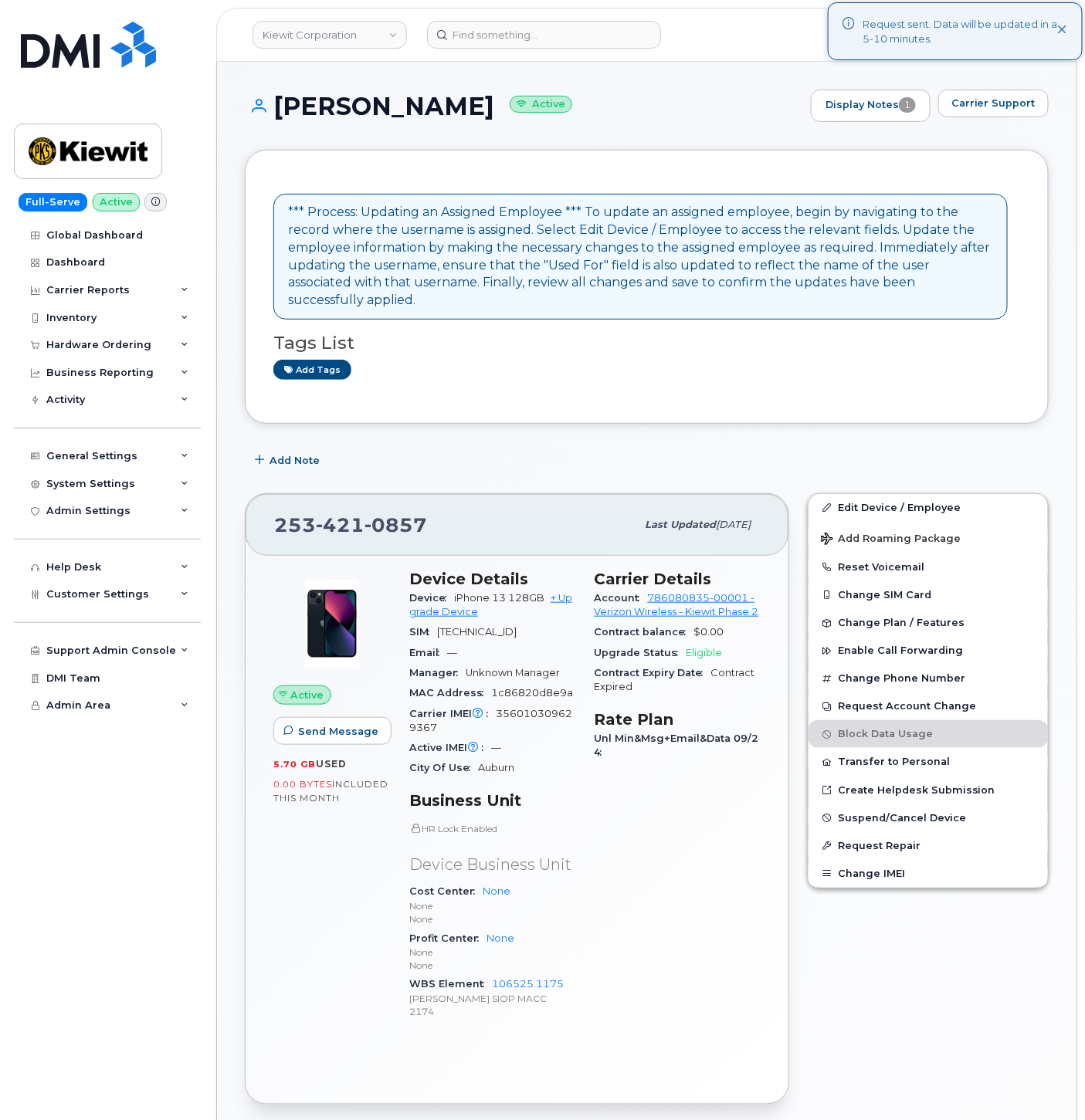
click at [350, 513] on span "421" at bounding box center [339, 525] width 49 height 23
copy span "253 421 0857"
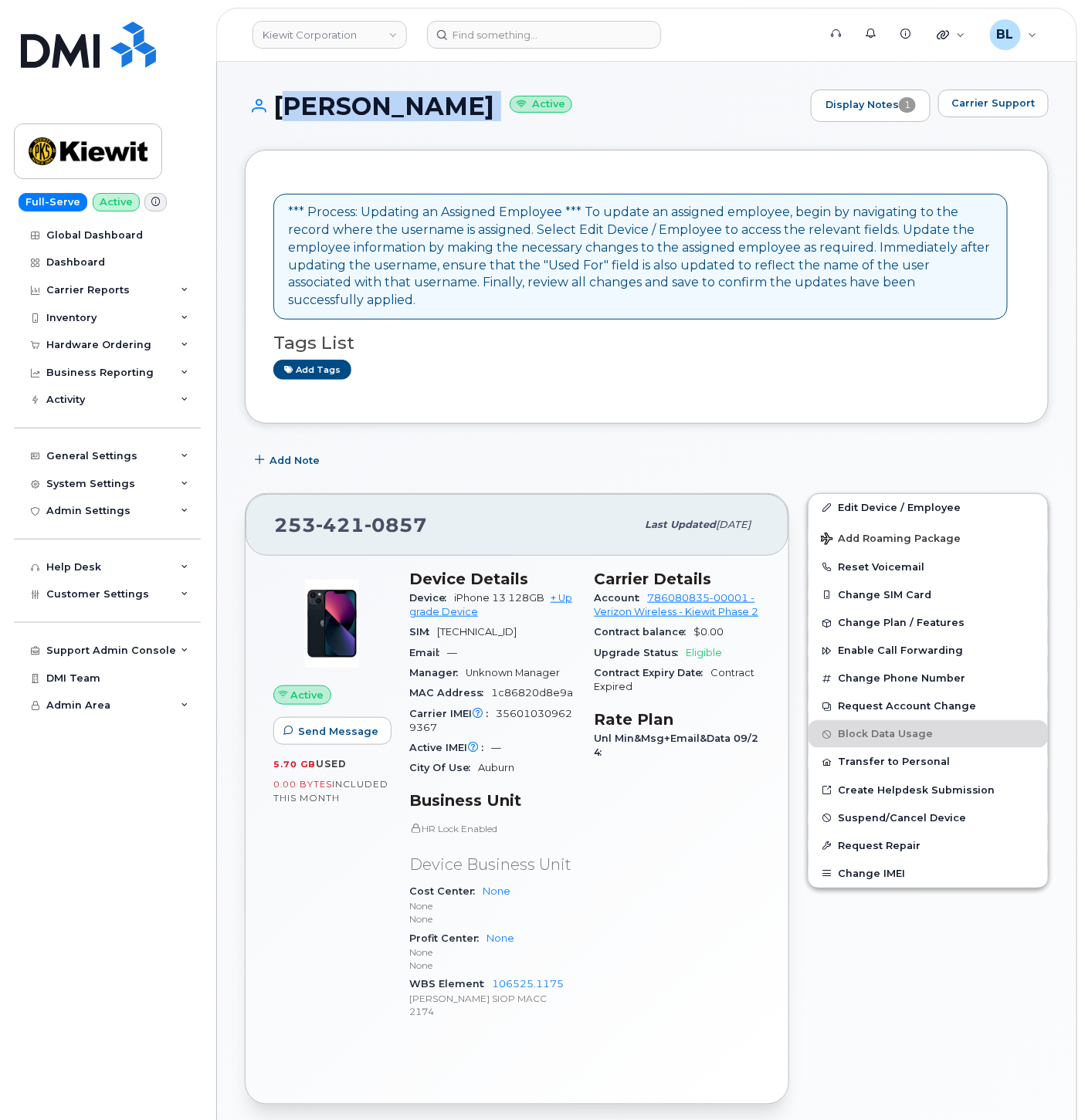
drag, startPoint x: 278, startPoint y: 101, endPoint x: 473, endPoint y: 116, distance: 195.6
click at [473, 116] on h1 "CARL VAVREK Active" at bounding box center [524, 106] width 559 height 27
copy h1 "[PERSON_NAME]"
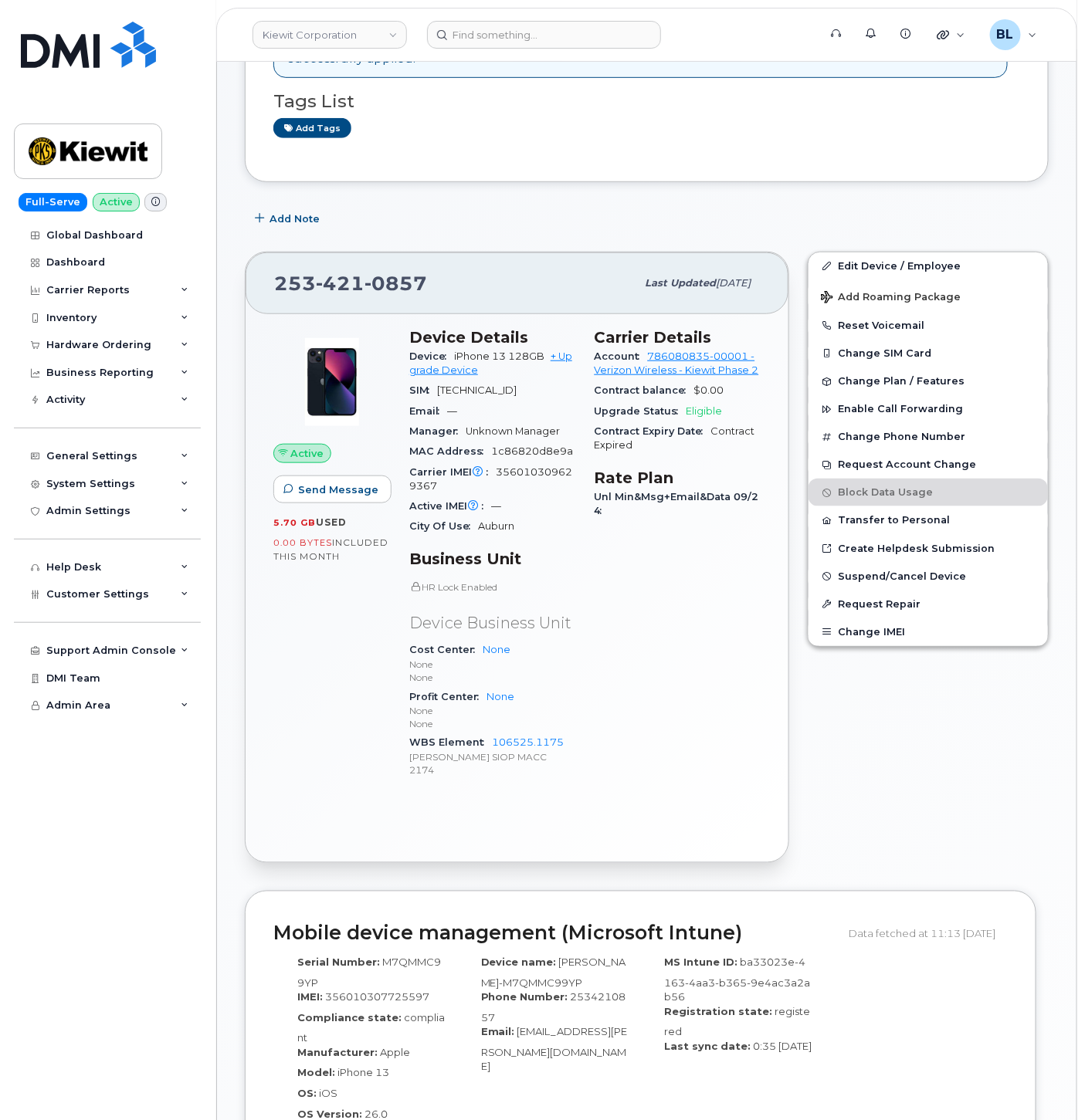
scroll to position [229, 0]
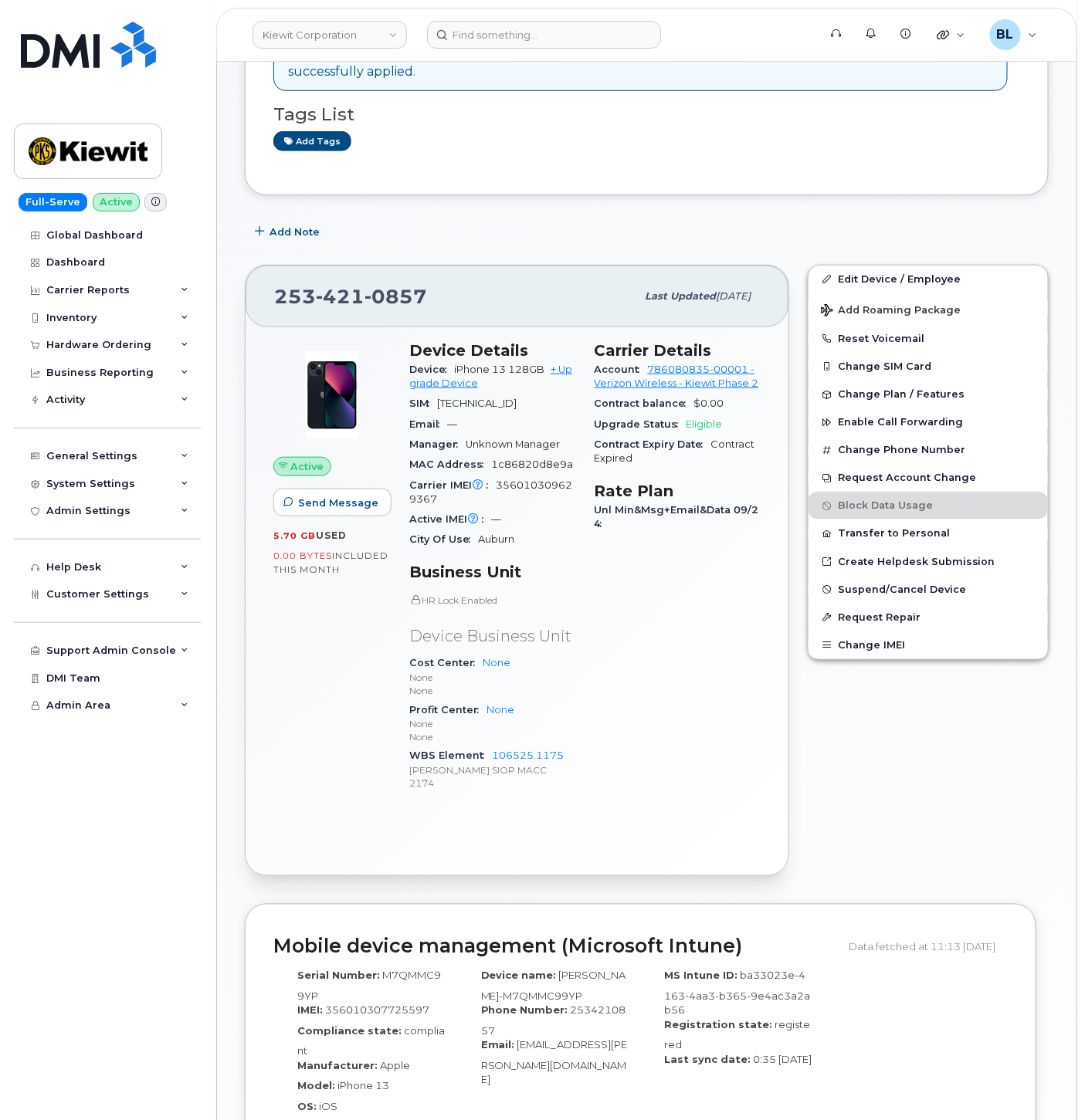
click at [368, 285] on span "0857" at bounding box center [396, 296] width 63 height 23
click at [368, 285] on span "0857" at bounding box center [396, 296] width 63 height 23
copy span "253 421 0857"
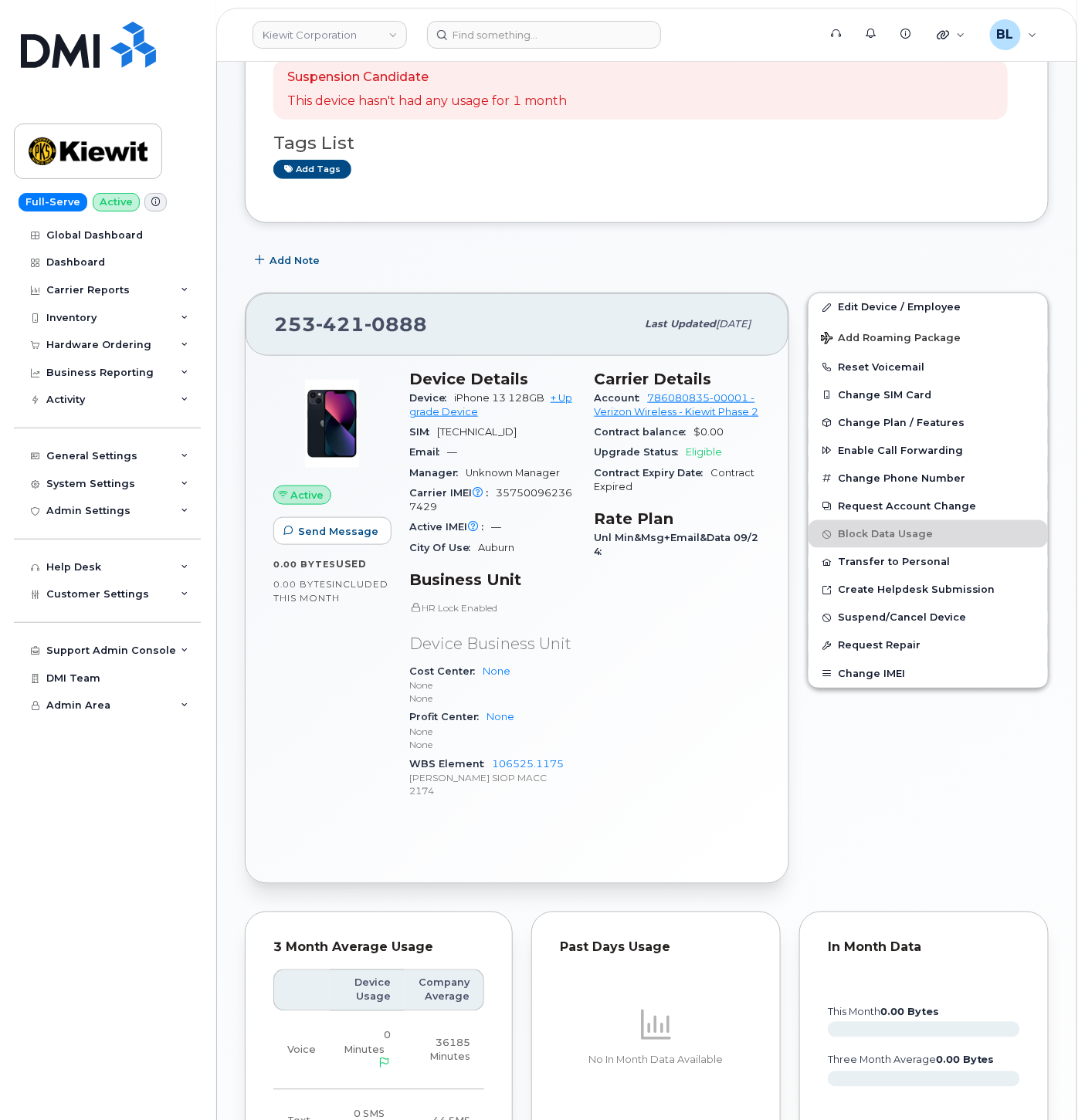
scroll to position [726, 0]
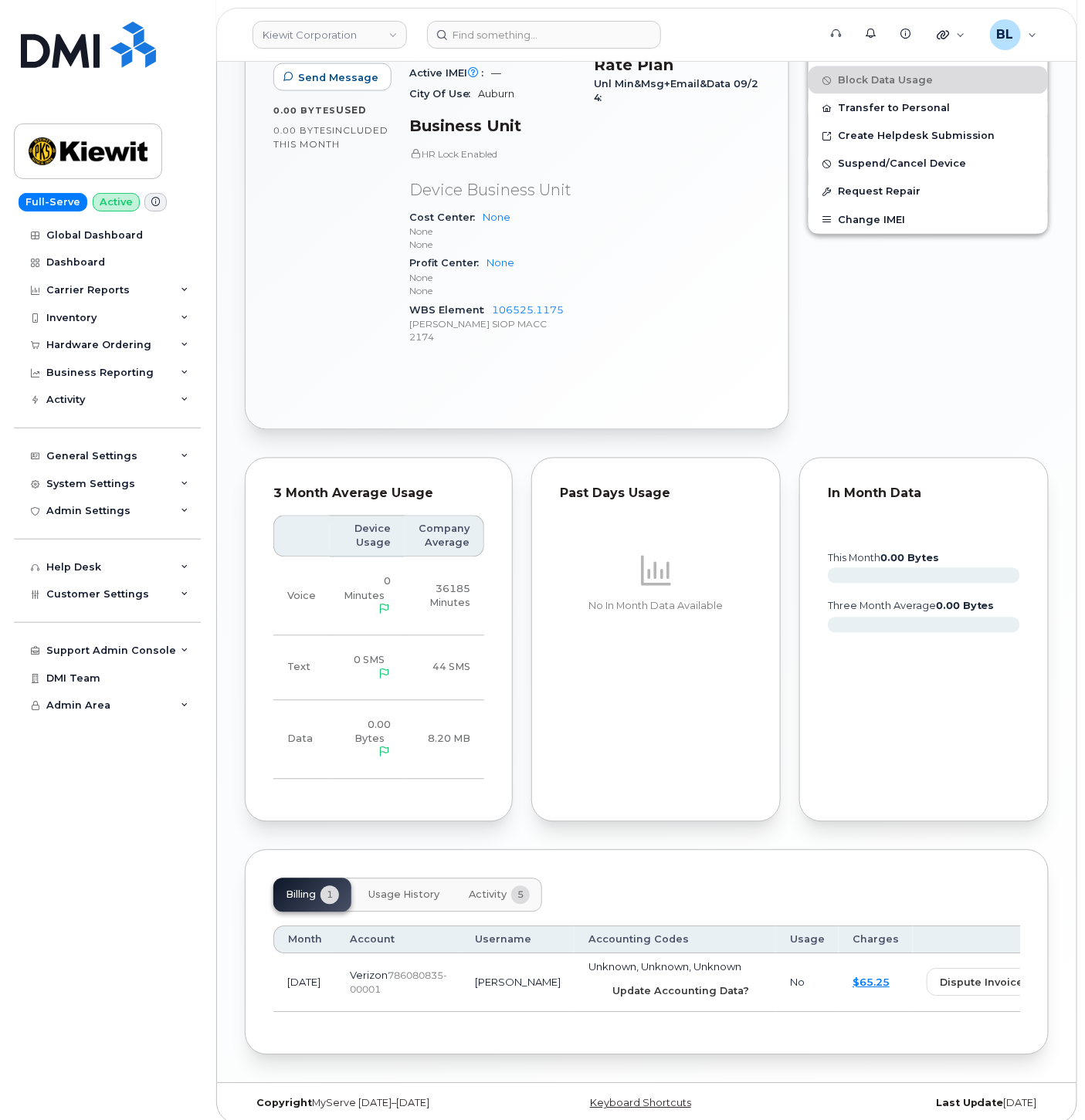
drag, startPoint x: 598, startPoint y: 976, endPoint x: 635, endPoint y: 90, distance: 886.8
click at [612, 984] on span "Update Accounting Data?" at bounding box center [681, 992] width 136 height 14
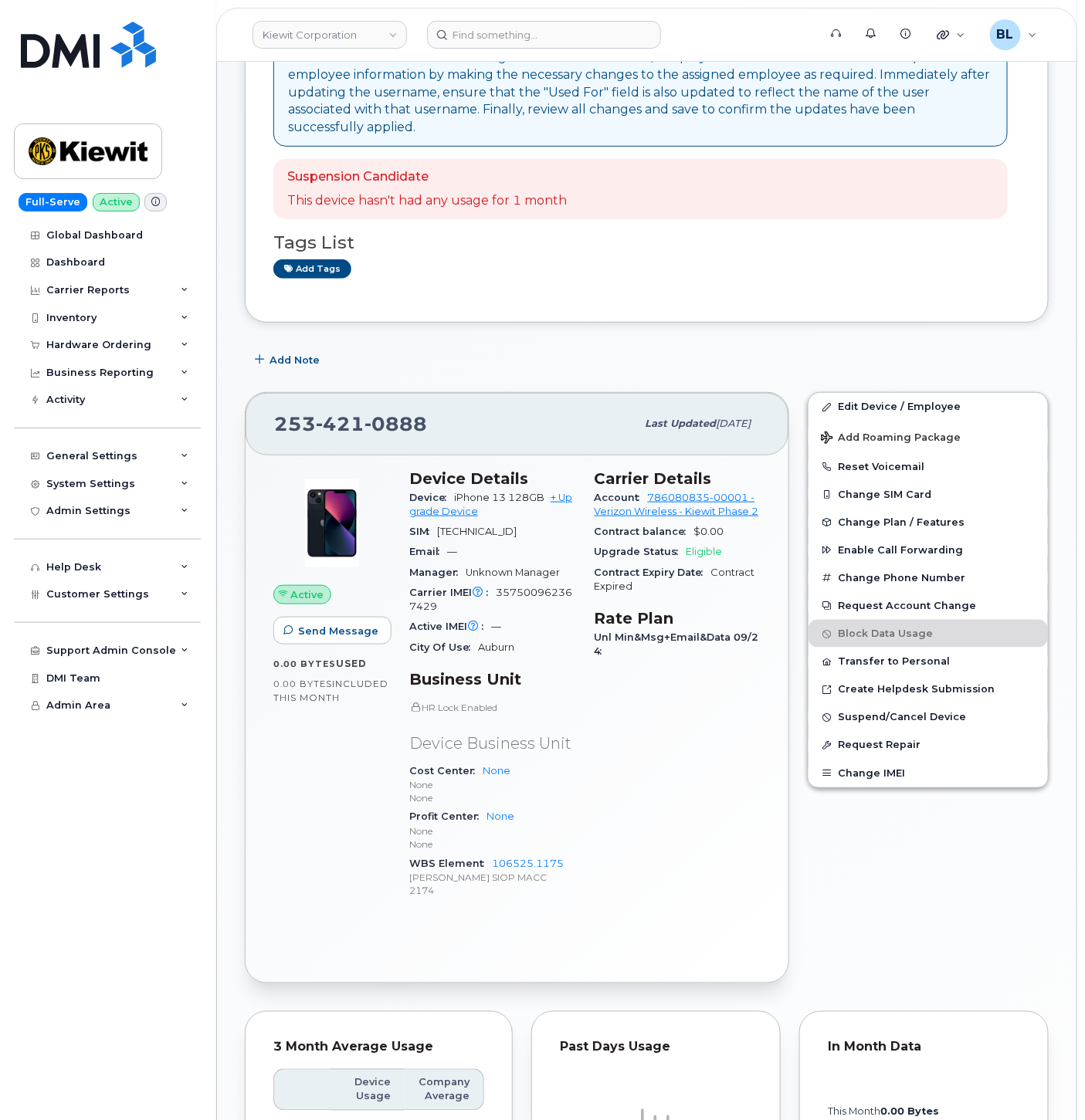
scroll to position [40, 0]
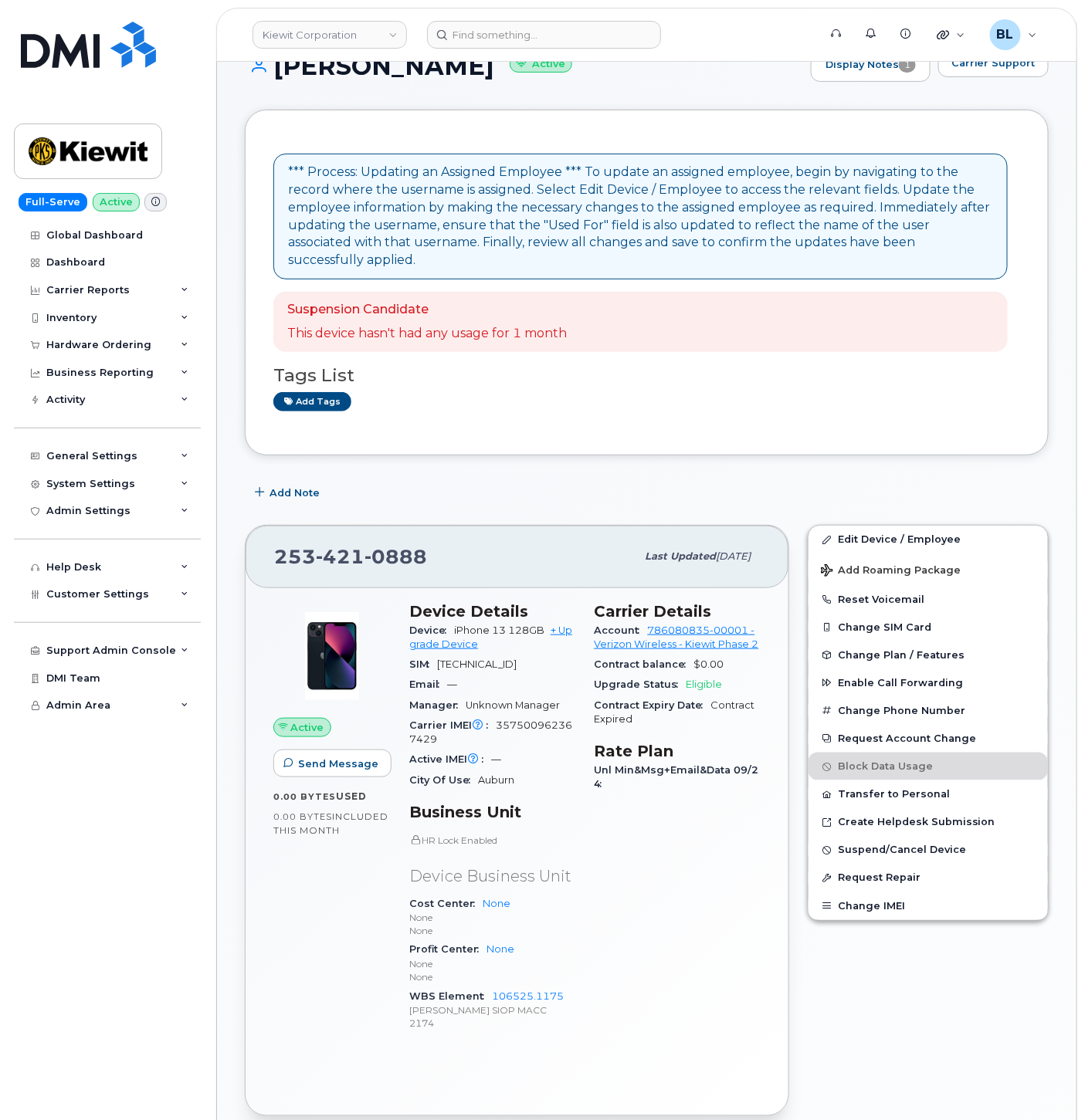
click at [336, 545] on span "421" at bounding box center [339, 556] width 49 height 23
copy span "[PHONE_NUMBER]"
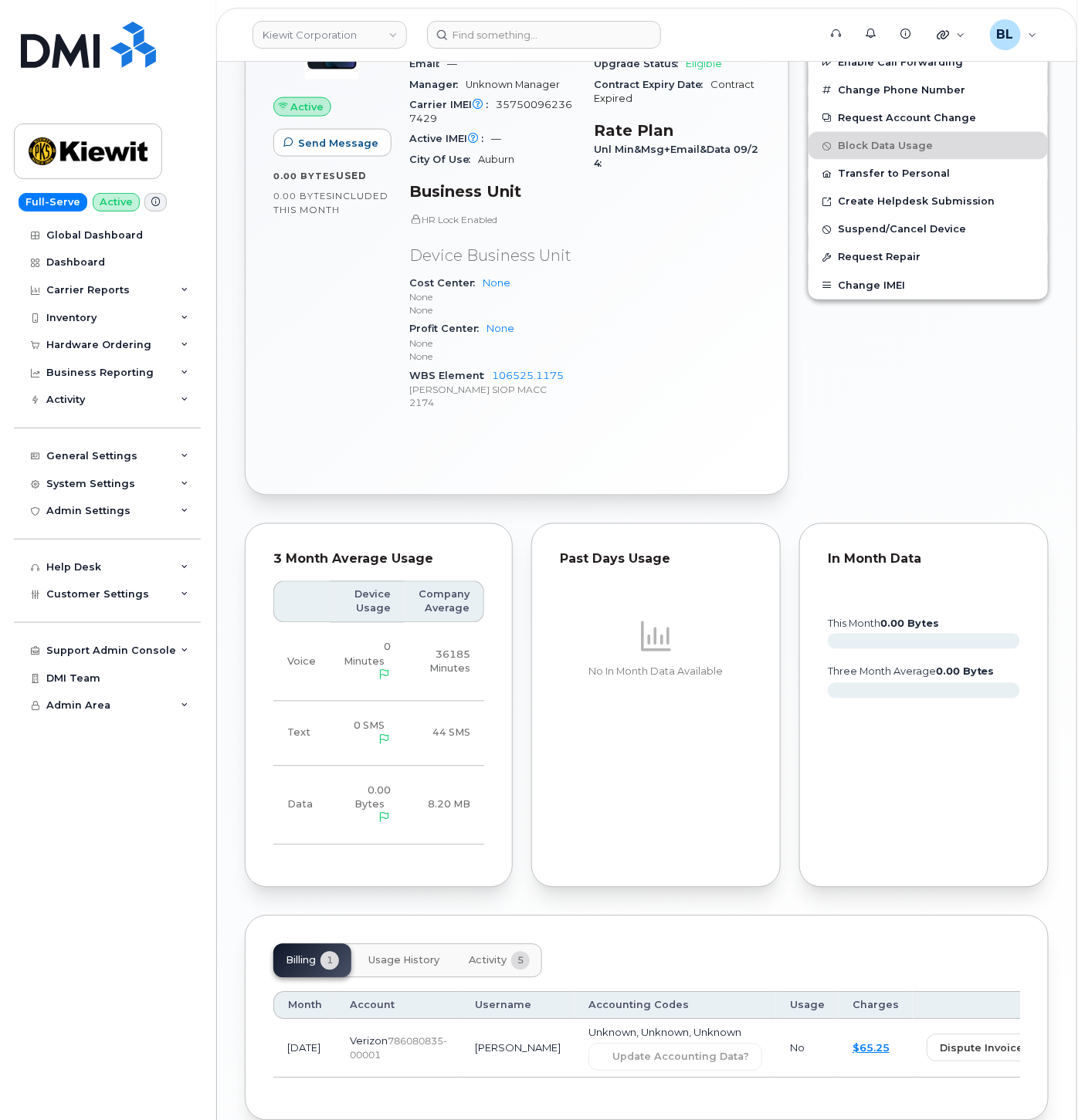
scroll to position [726, 0]
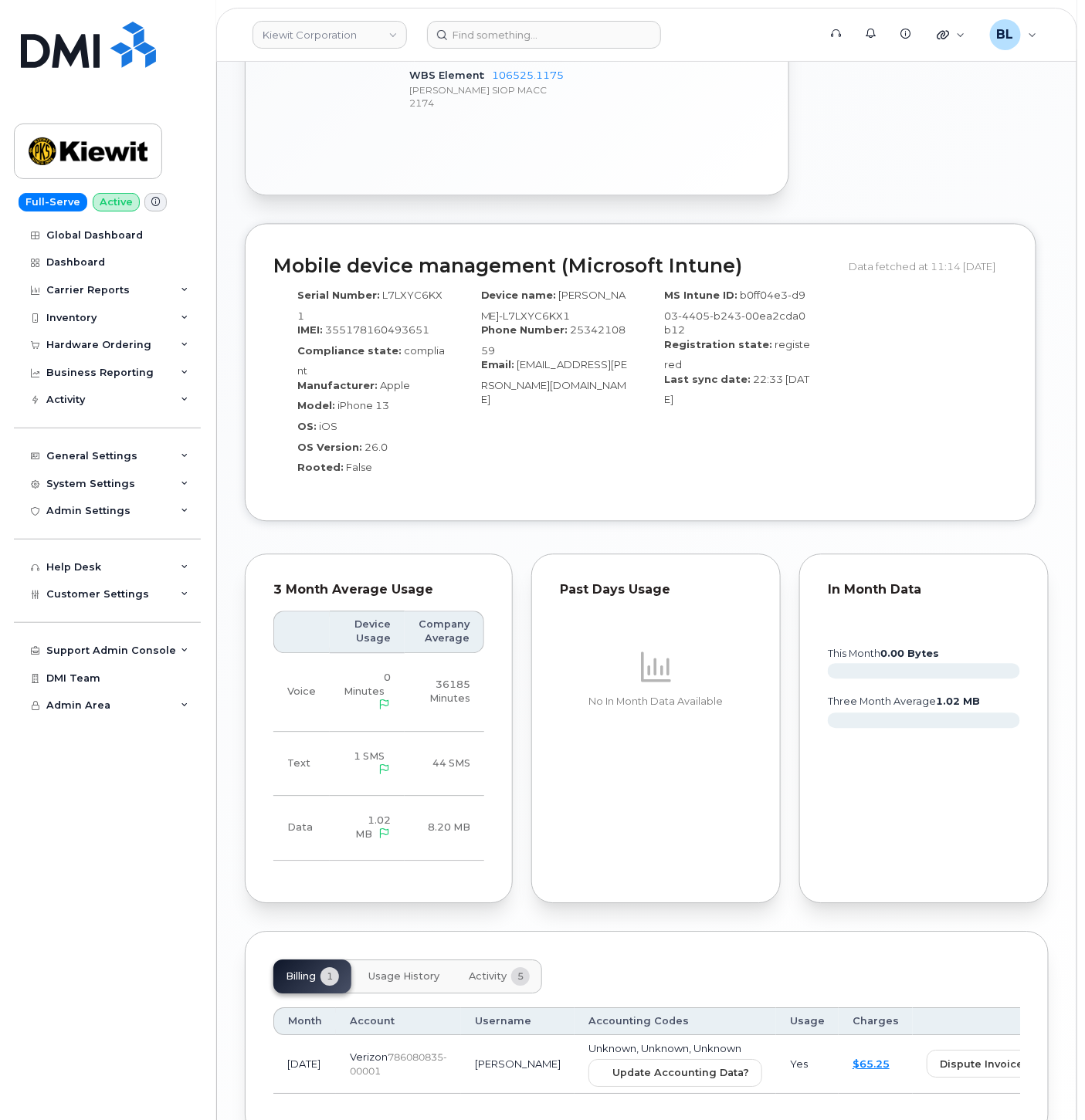
scroll to position [915, 0]
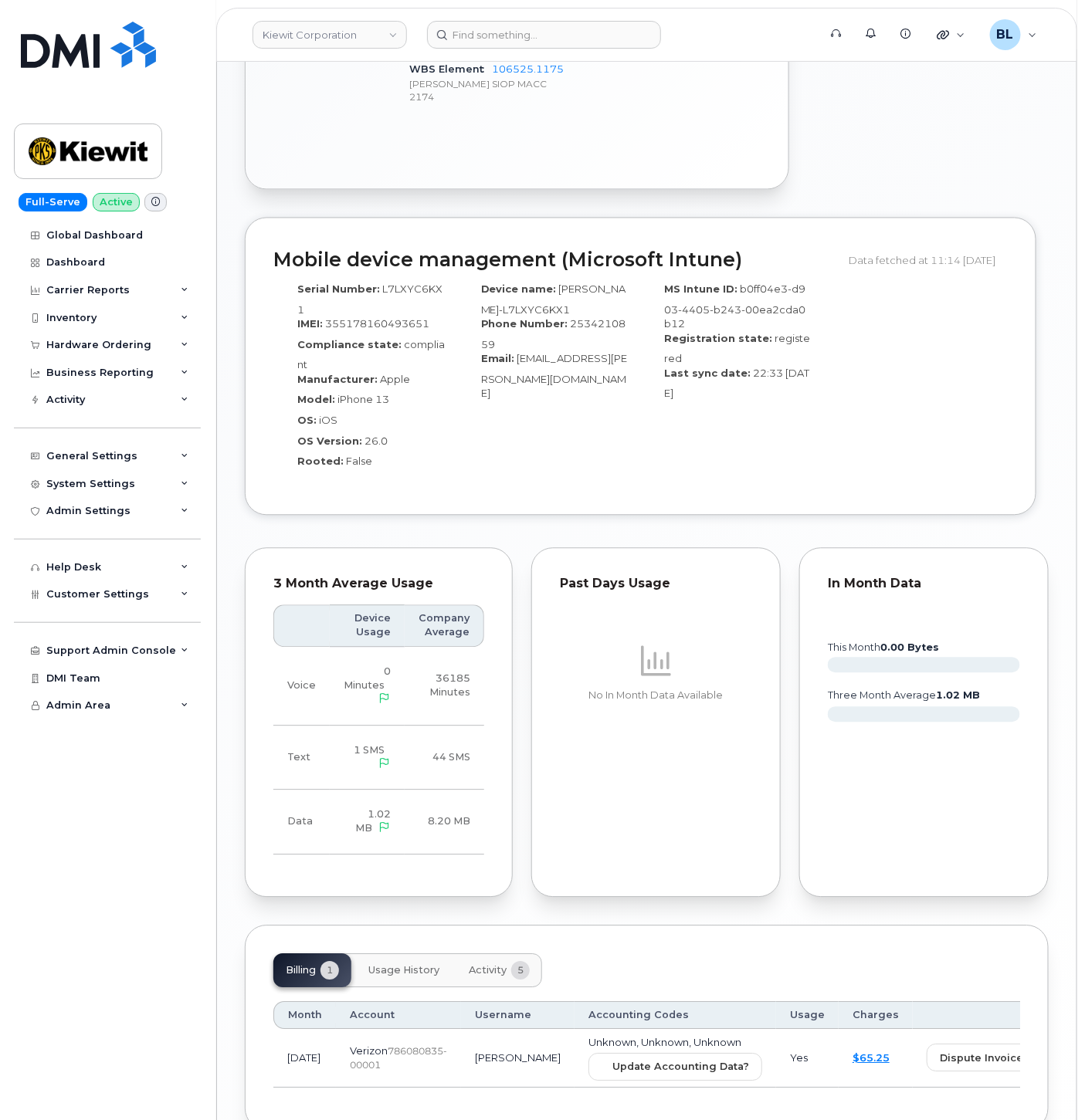
click at [616, 1081] on div "Month Account Username Accounting Codes Usage Charges Sep 2025 Verizon  7860808…" at bounding box center [647, 1045] width 746 height 114
click at [630, 1057] on button "Update Accounting Data?" at bounding box center [675, 1067] width 173 height 28
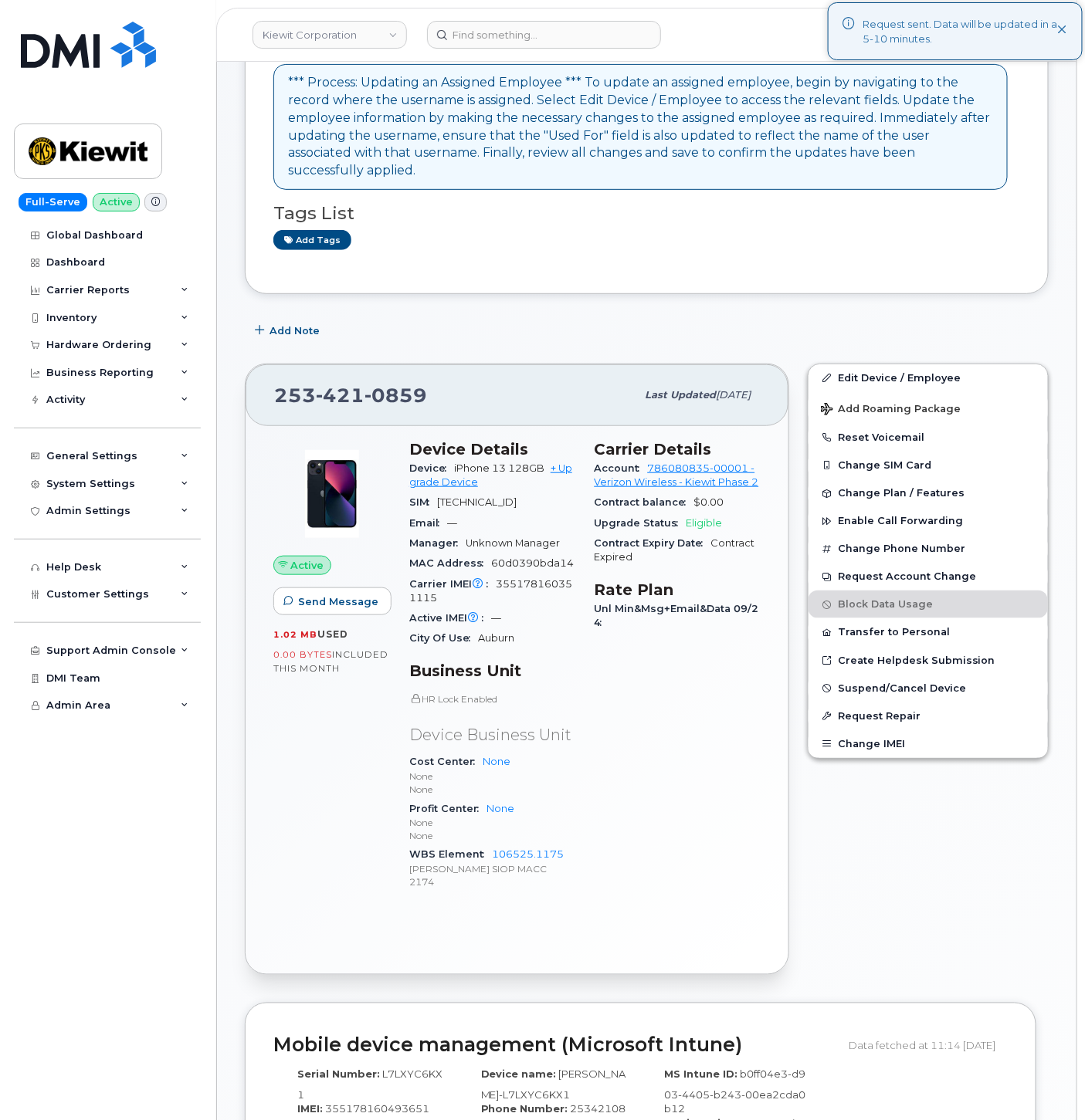
scroll to position [0, 0]
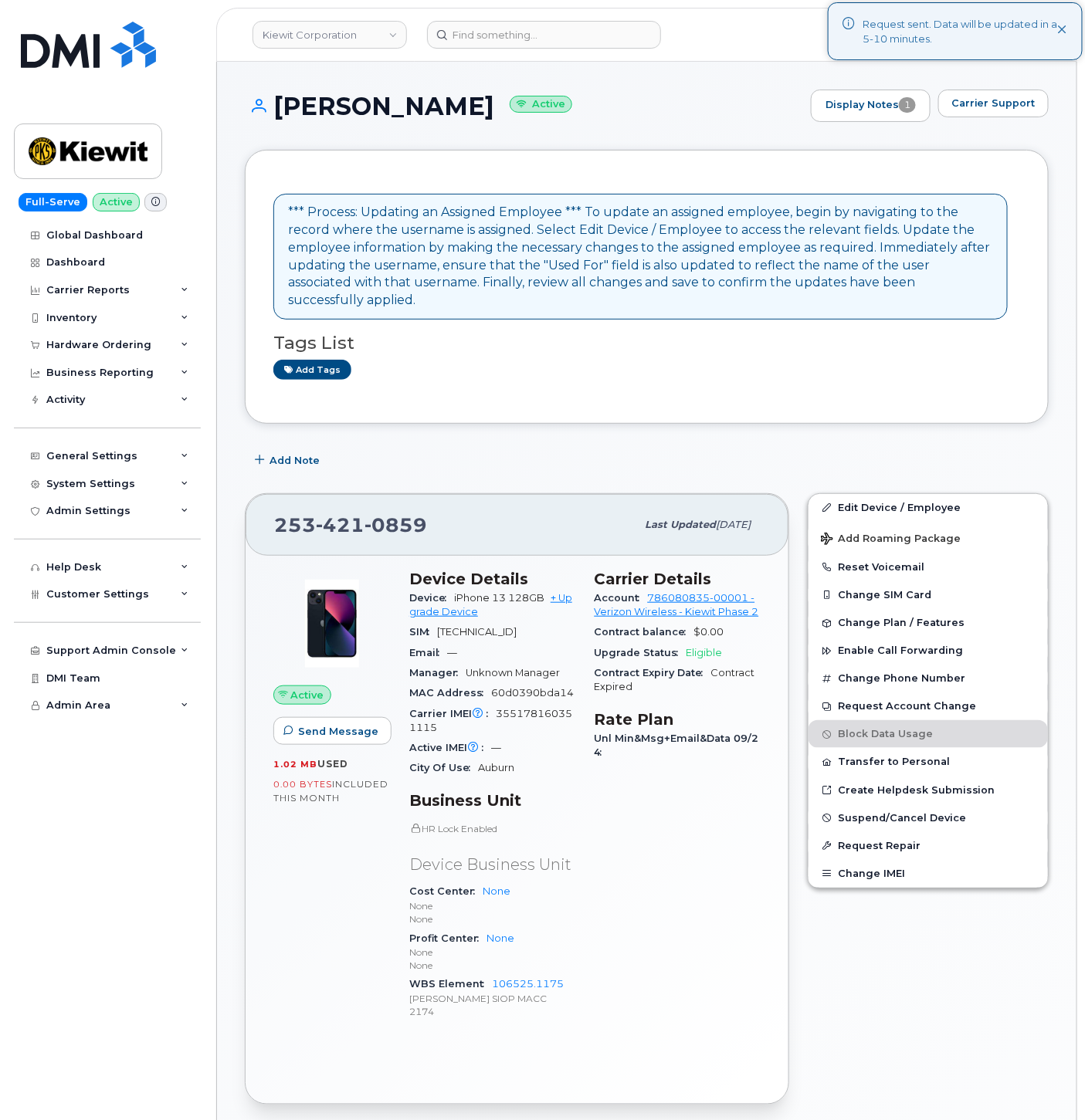
click at [349, 521] on div "253 421 0859" at bounding box center [455, 525] width 361 height 32
click at [348, 519] on div "253 421 0859" at bounding box center [455, 525] width 361 height 32
copy span "253 421 0859"
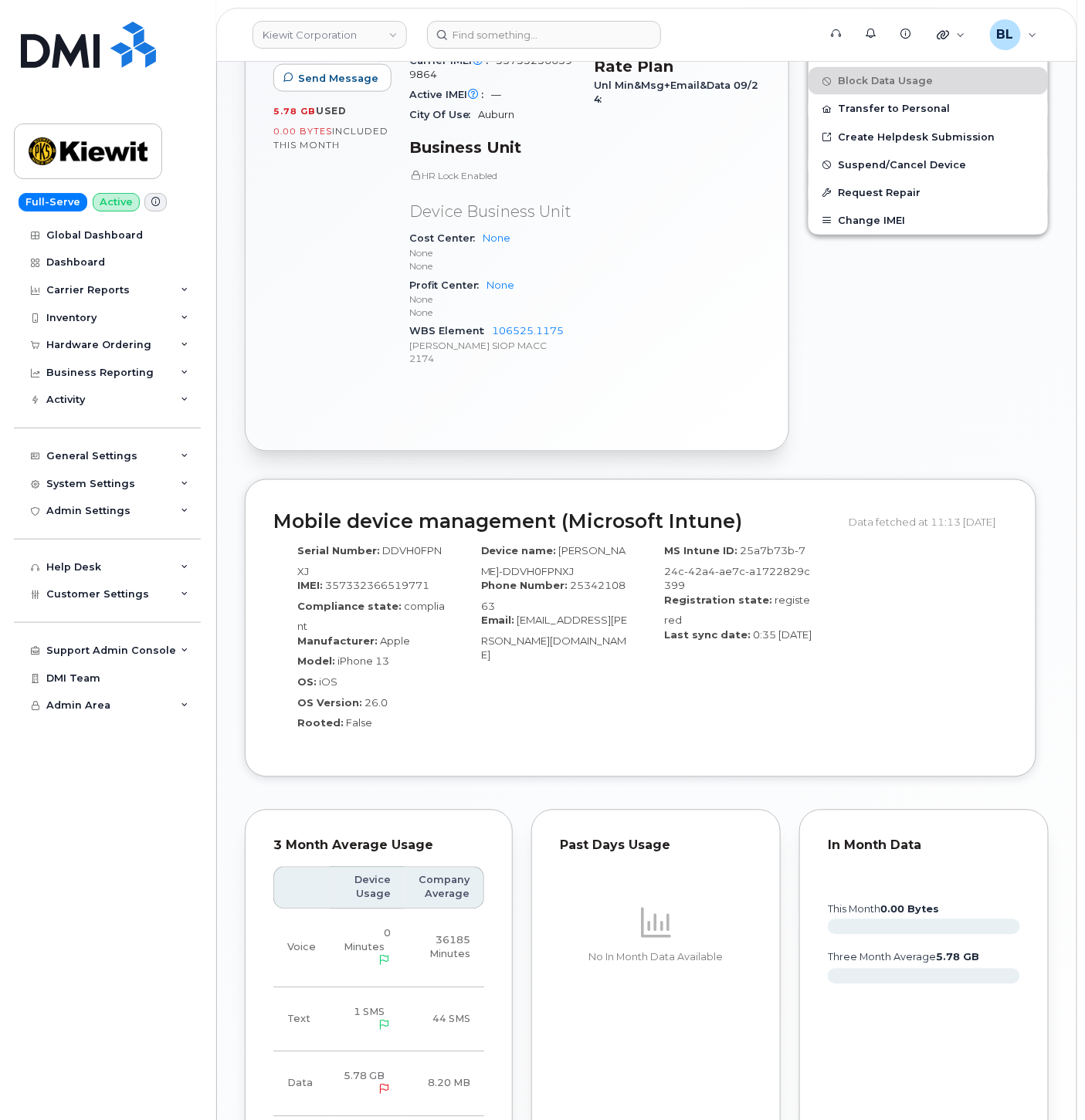
scroll to position [1005, 0]
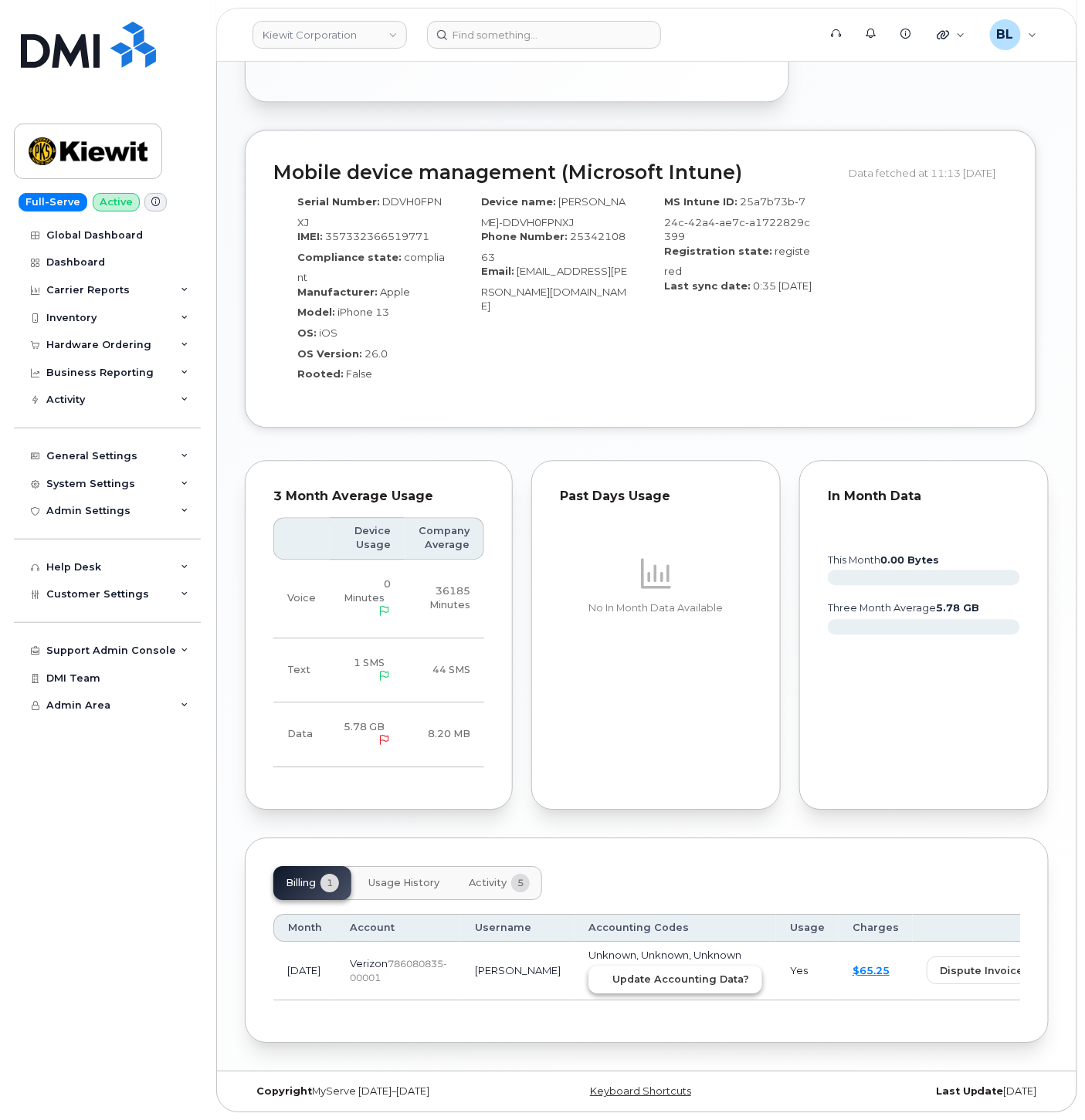
click at [588, 965] on button "Update Accounting Data?" at bounding box center [675, 979] width 173 height 28
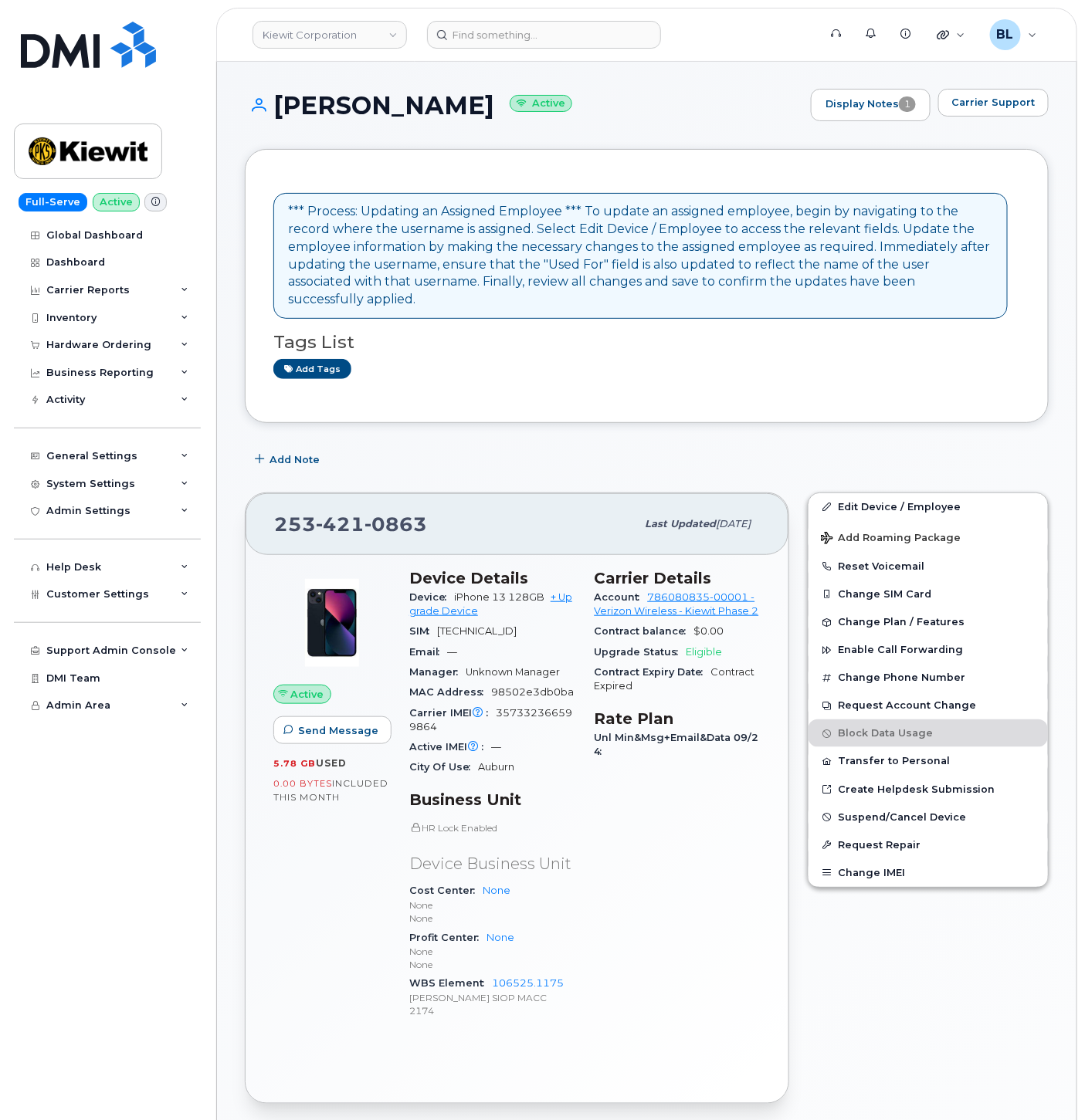
scroll to position [0, 0]
click at [336, 513] on span "421" at bounding box center [339, 525] width 49 height 23
copy span "[PHONE_NUMBER]"
click at [351, 518] on span "421" at bounding box center [339, 525] width 49 height 23
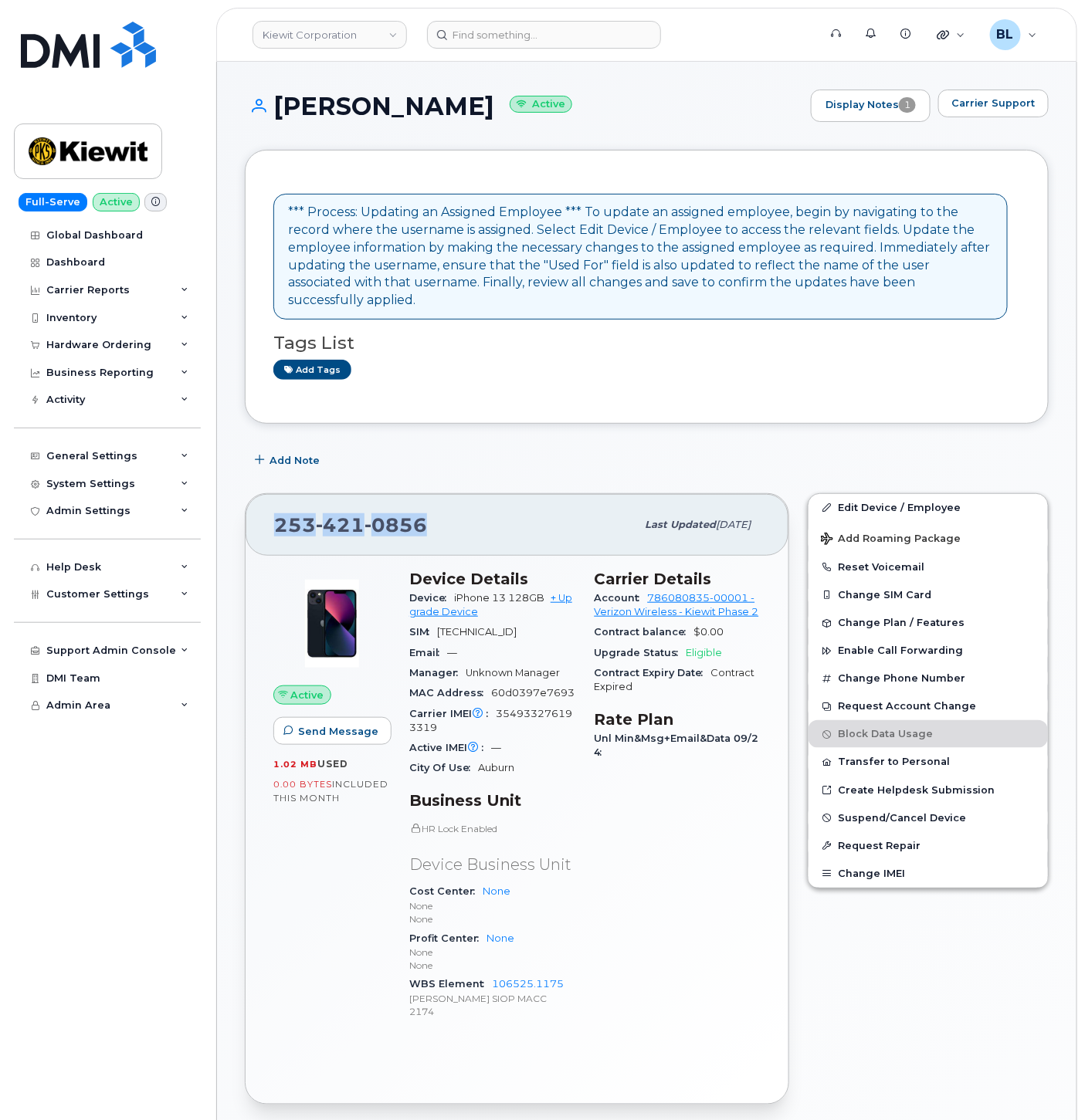
click at [351, 518] on span "421" at bounding box center [339, 525] width 49 height 23
copy span "253 421 0856"
click at [349, 530] on div "[PHONE_NUMBER] Last updated [DATE]" at bounding box center [517, 525] width 542 height 62
click at [338, 513] on span "421" at bounding box center [339, 525] width 49 height 23
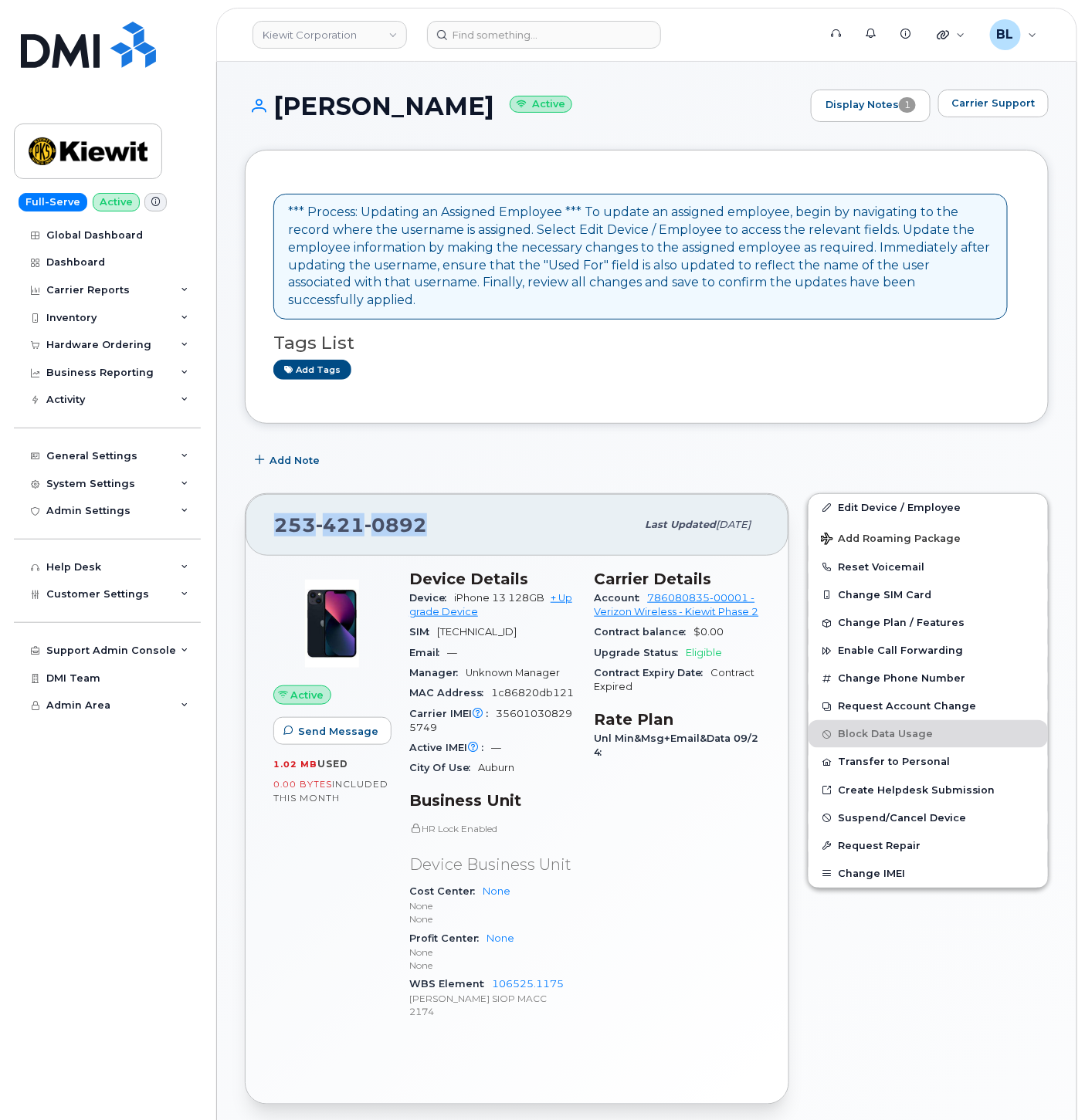
copy span "[PHONE_NUMBER]"
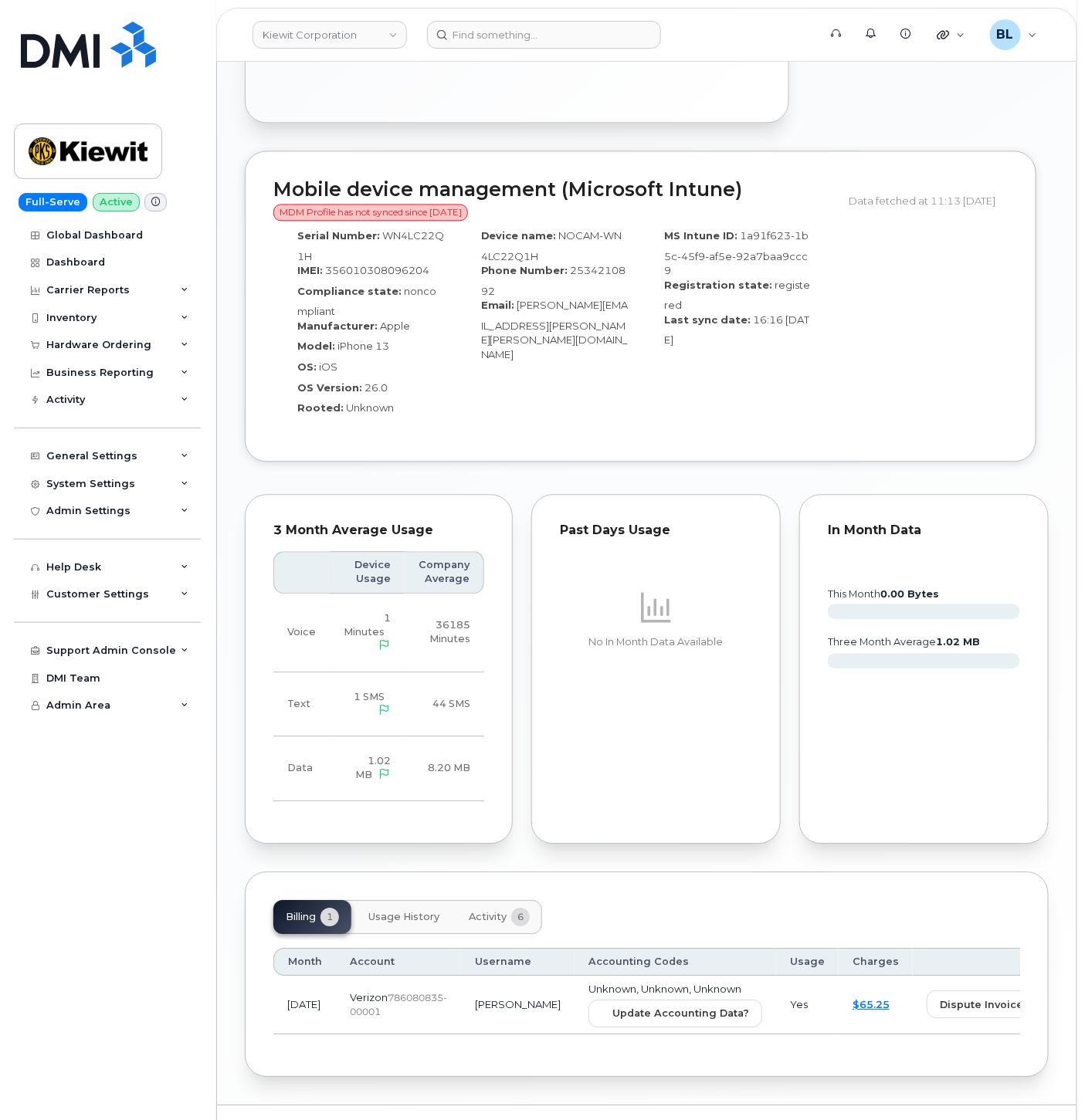
scroll to position [1017, 0]
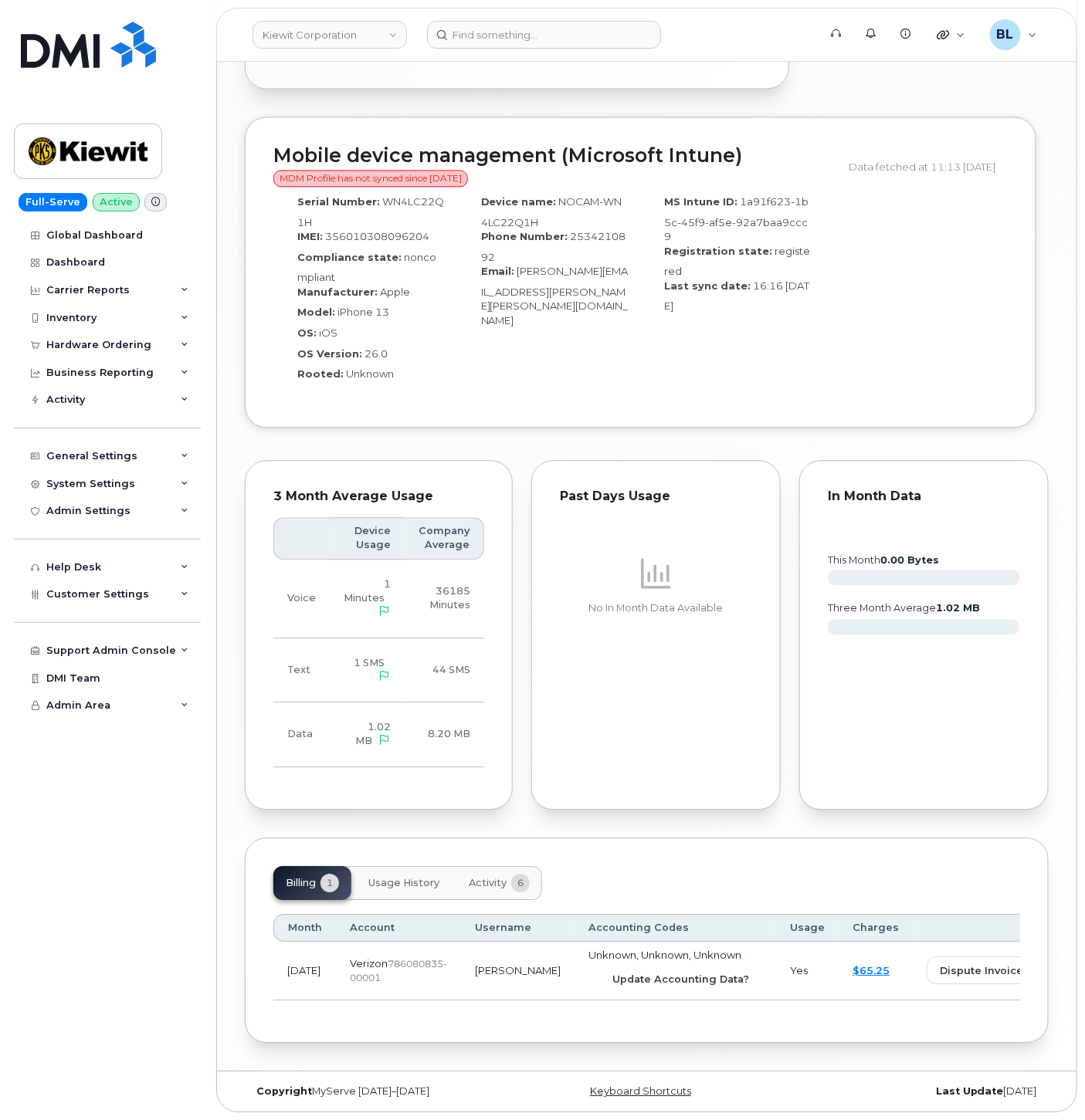
click at [622, 982] on span "Update Accounting Data?" at bounding box center [681, 979] width 136 height 14
